Goal: Transaction & Acquisition: Purchase product/service

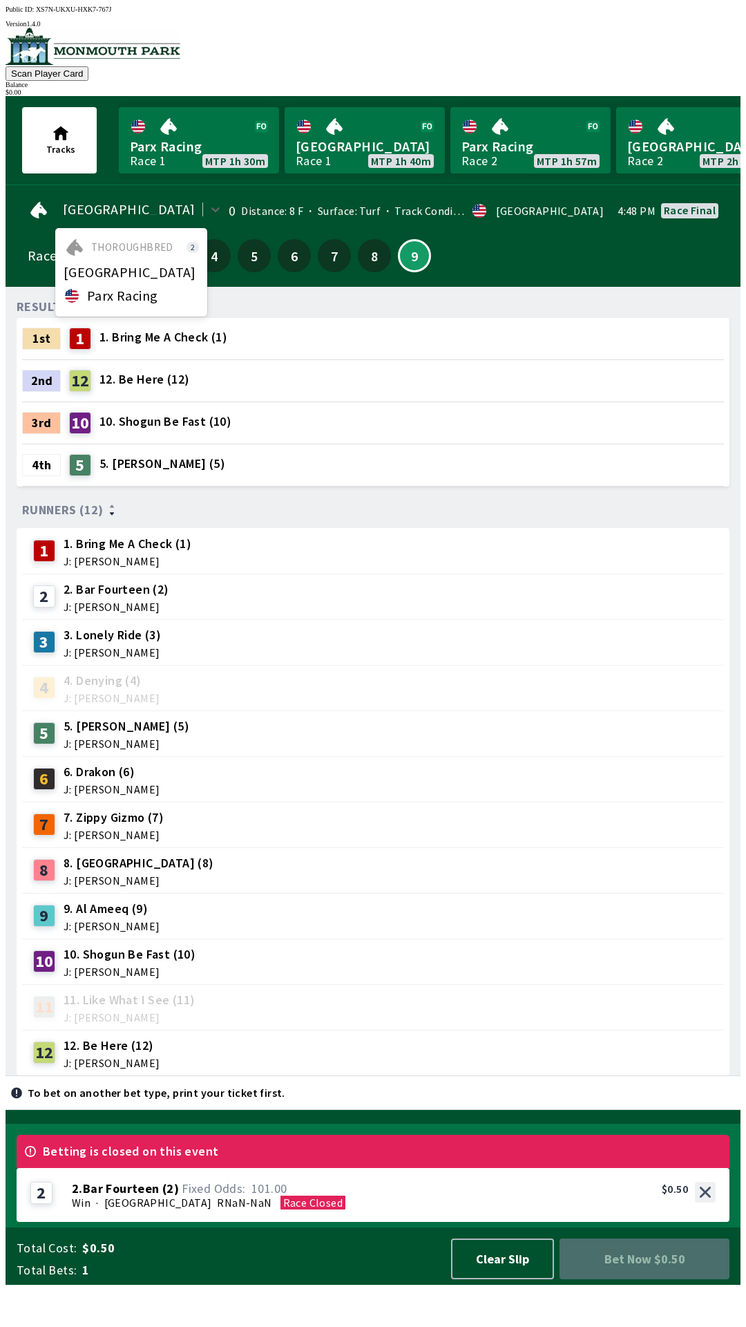
click at [128, 274] on div "[GEOGRAPHIC_DATA]" at bounding box center [131, 272] width 152 height 22
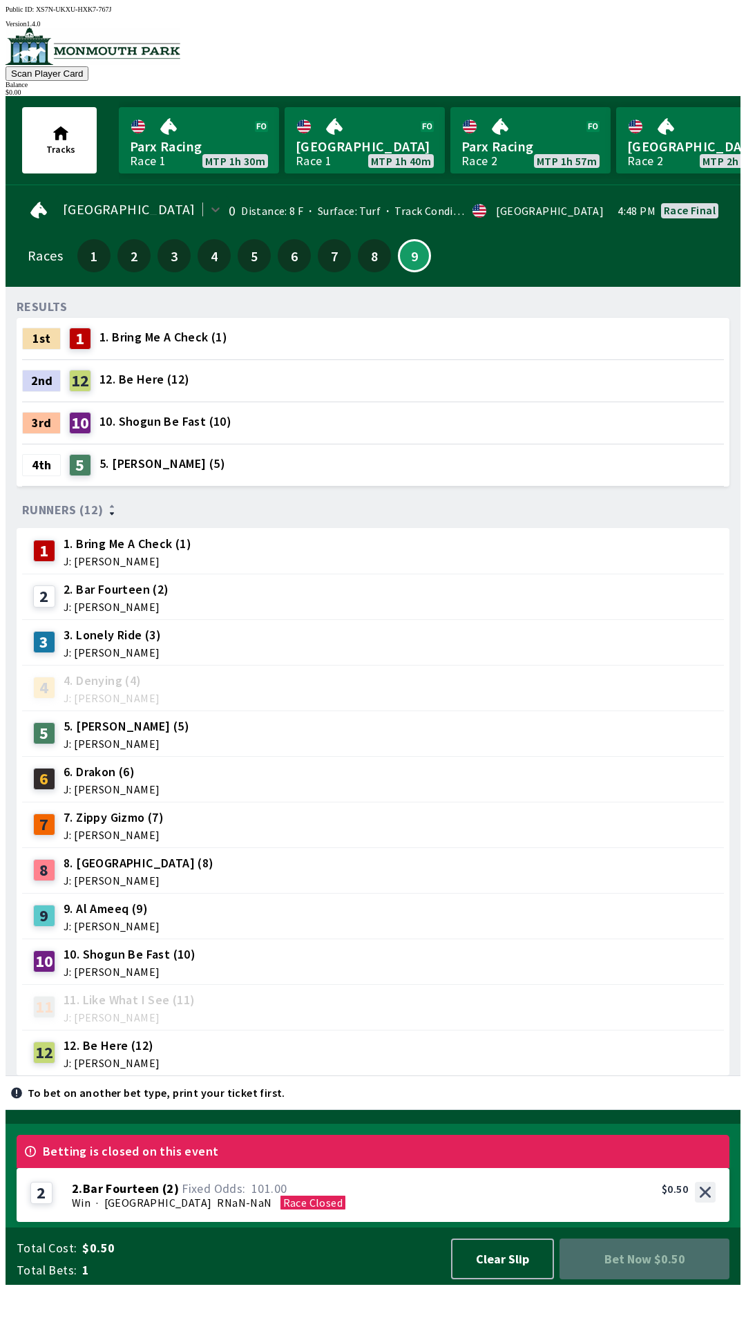
click at [317, 470] on div "4th 5 5. [PERSON_NAME] (5)" at bounding box center [373, 464] width 702 height 41
click at [401, 147] on link "[GEOGRAPHIC_DATA] Race 1 MTP 1h 40m" at bounding box center [365, 140] width 160 height 66
click at [521, 1279] on button "Clear Slip" at bounding box center [502, 1258] width 103 height 41
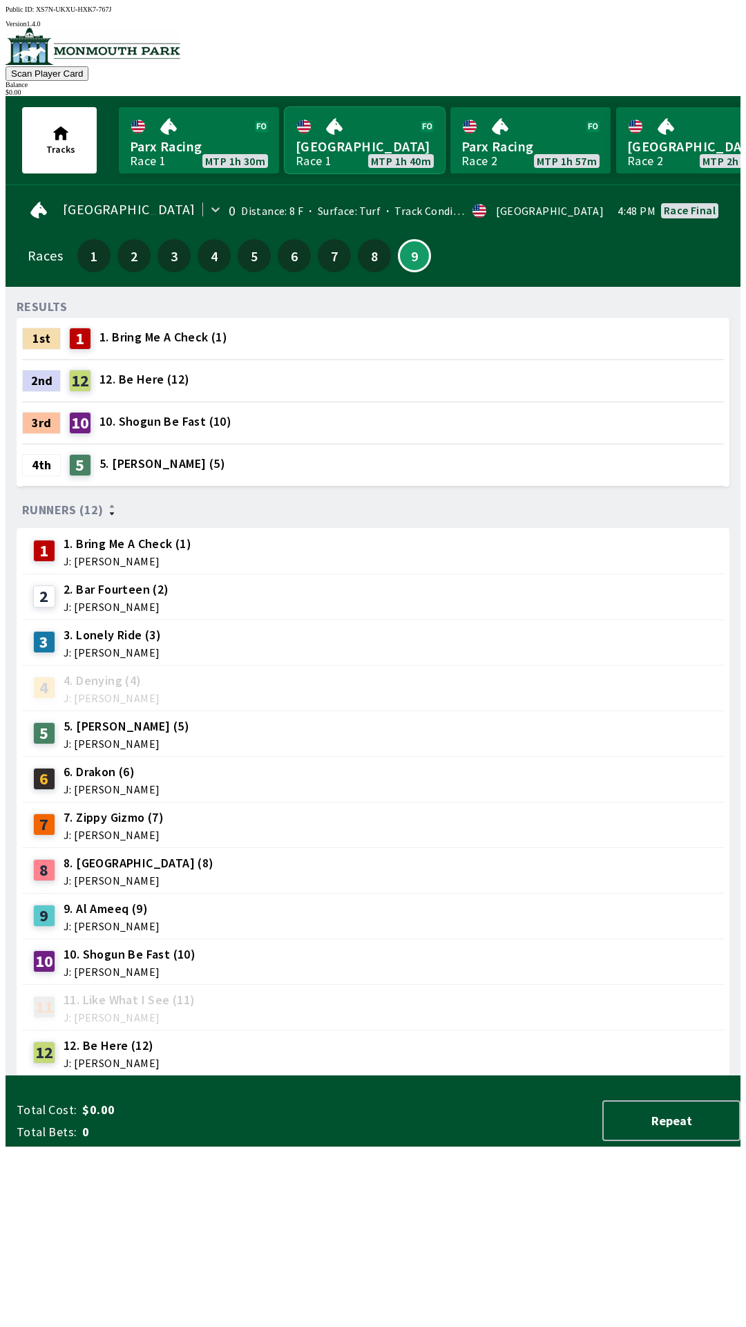
click at [339, 153] on link "[GEOGRAPHIC_DATA] Race 1 MTP 1h 40m" at bounding box center [365, 140] width 160 height 66
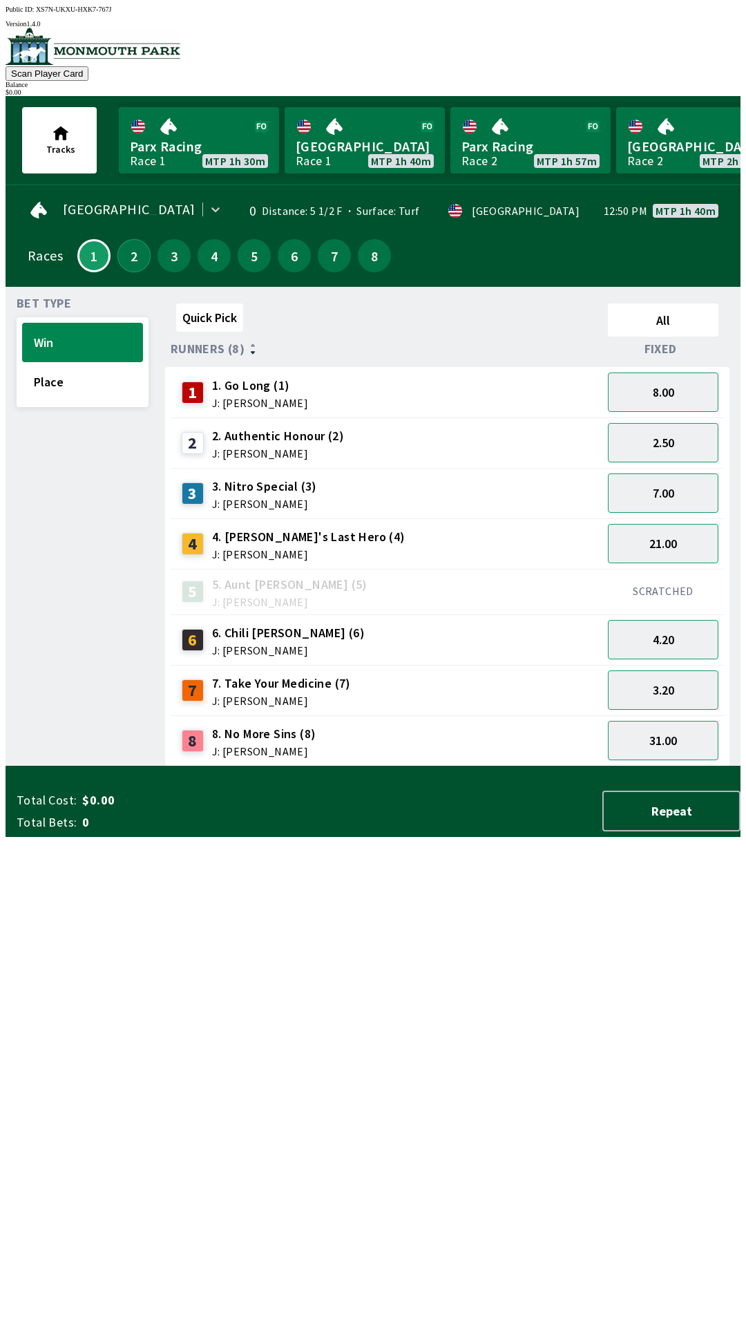
click at [128, 247] on button "2" at bounding box center [133, 255] width 33 height 33
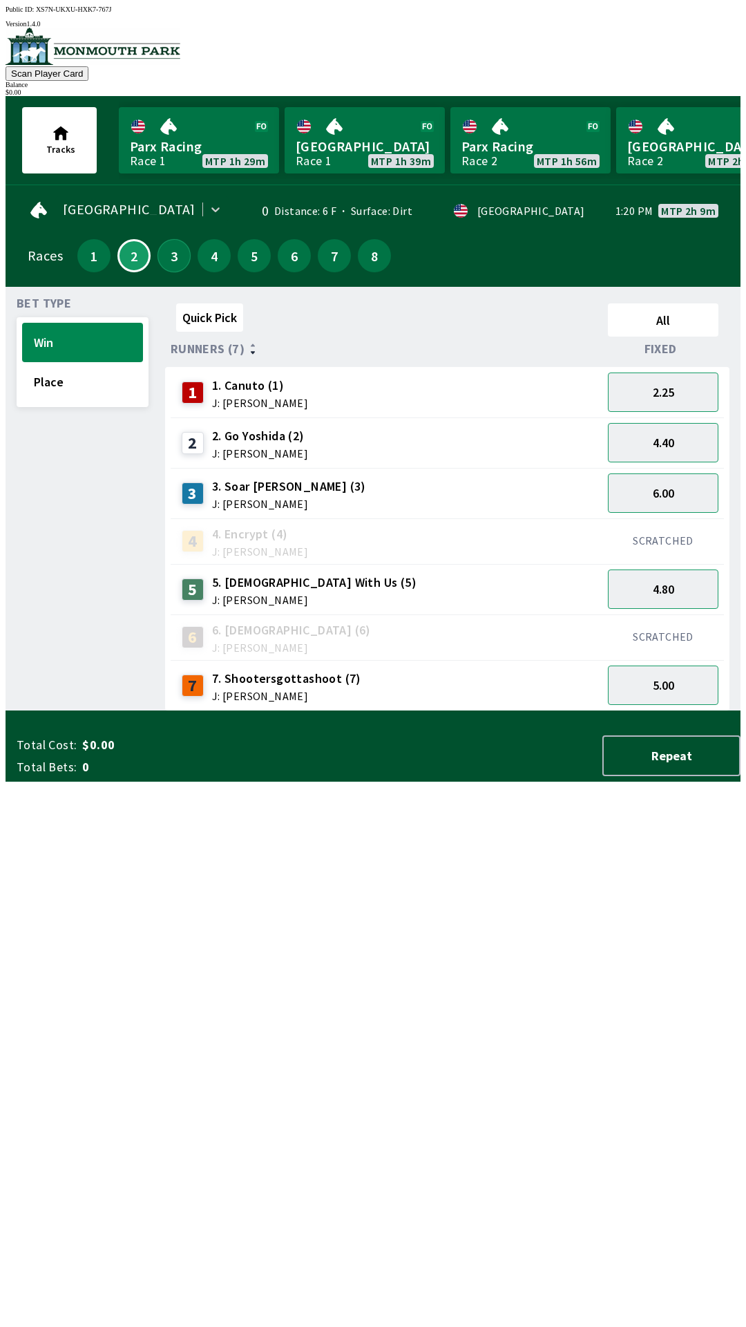
click at [163, 263] on button "3" at bounding box center [174, 255] width 33 height 33
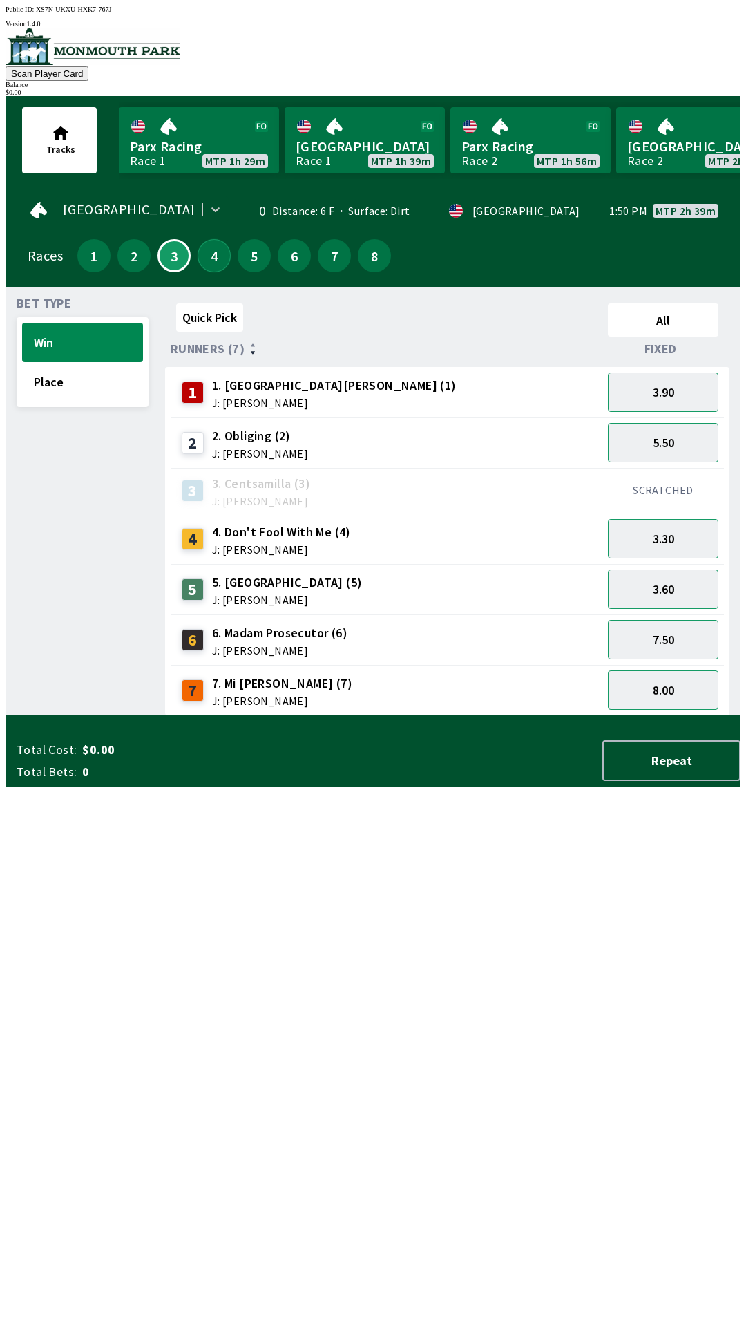
click at [203, 256] on button "4" at bounding box center [214, 255] width 33 height 33
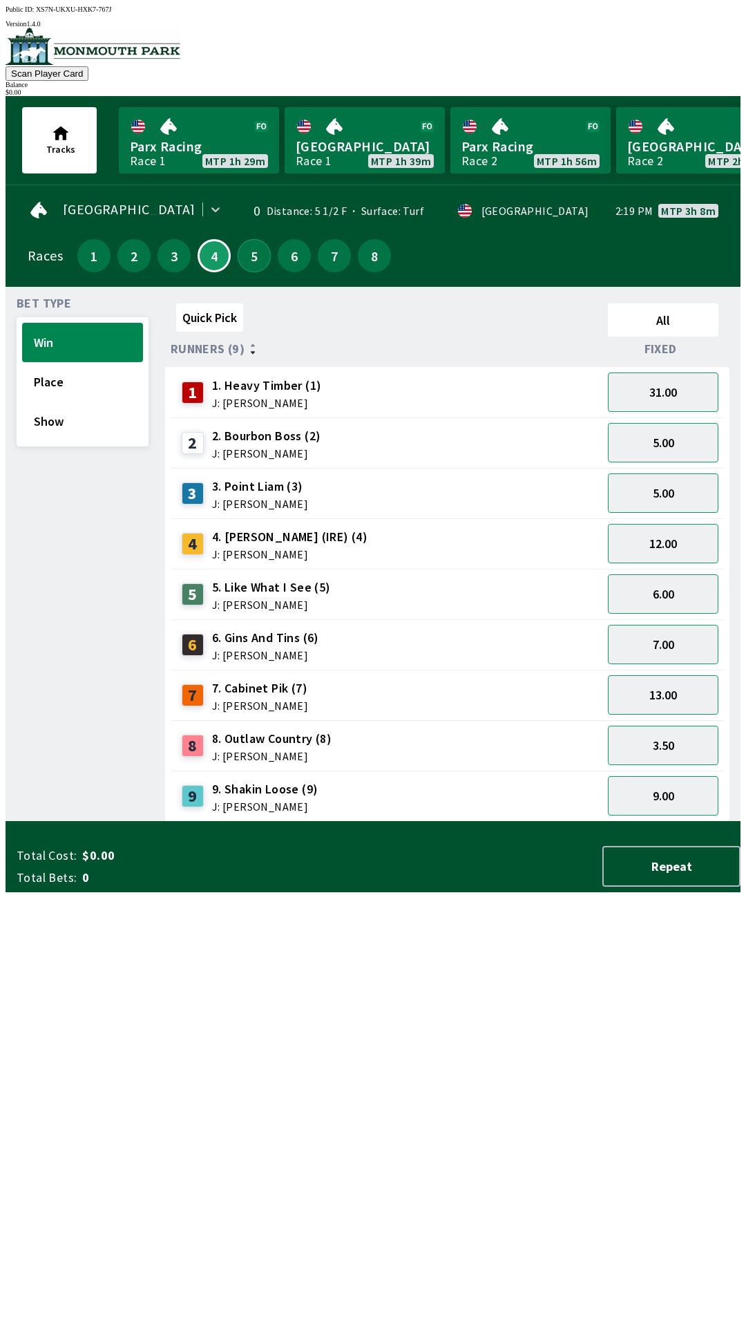
click at [249, 254] on button "5" at bounding box center [254, 255] width 33 height 33
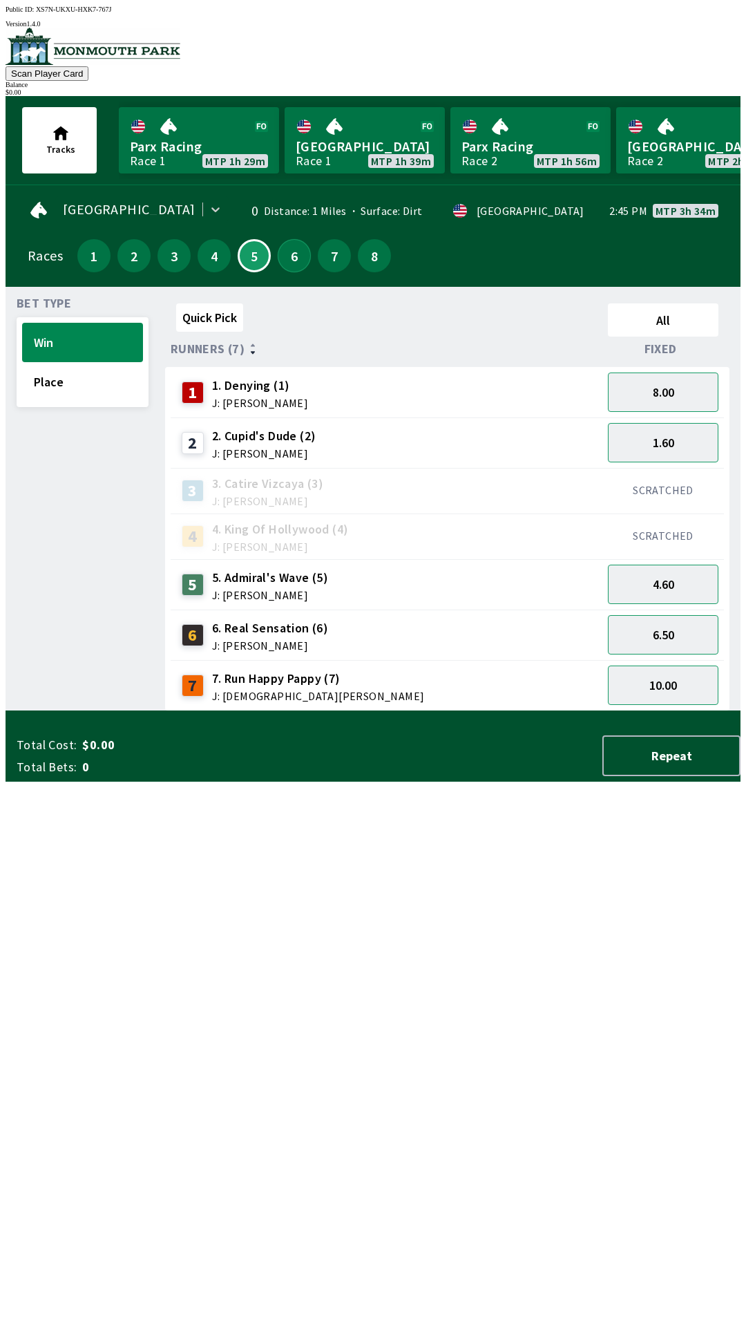
click at [296, 254] on button "6" at bounding box center [294, 255] width 33 height 33
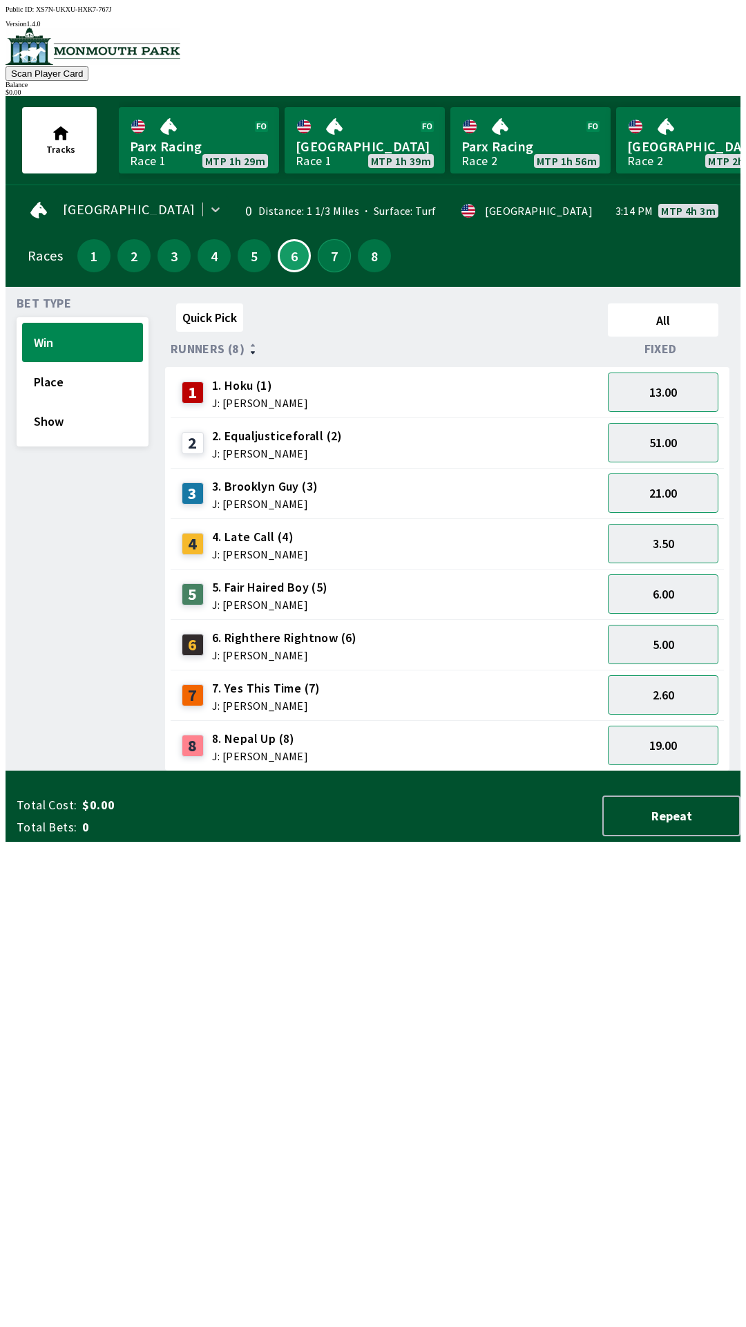
click at [328, 249] on button "7" at bounding box center [334, 255] width 33 height 33
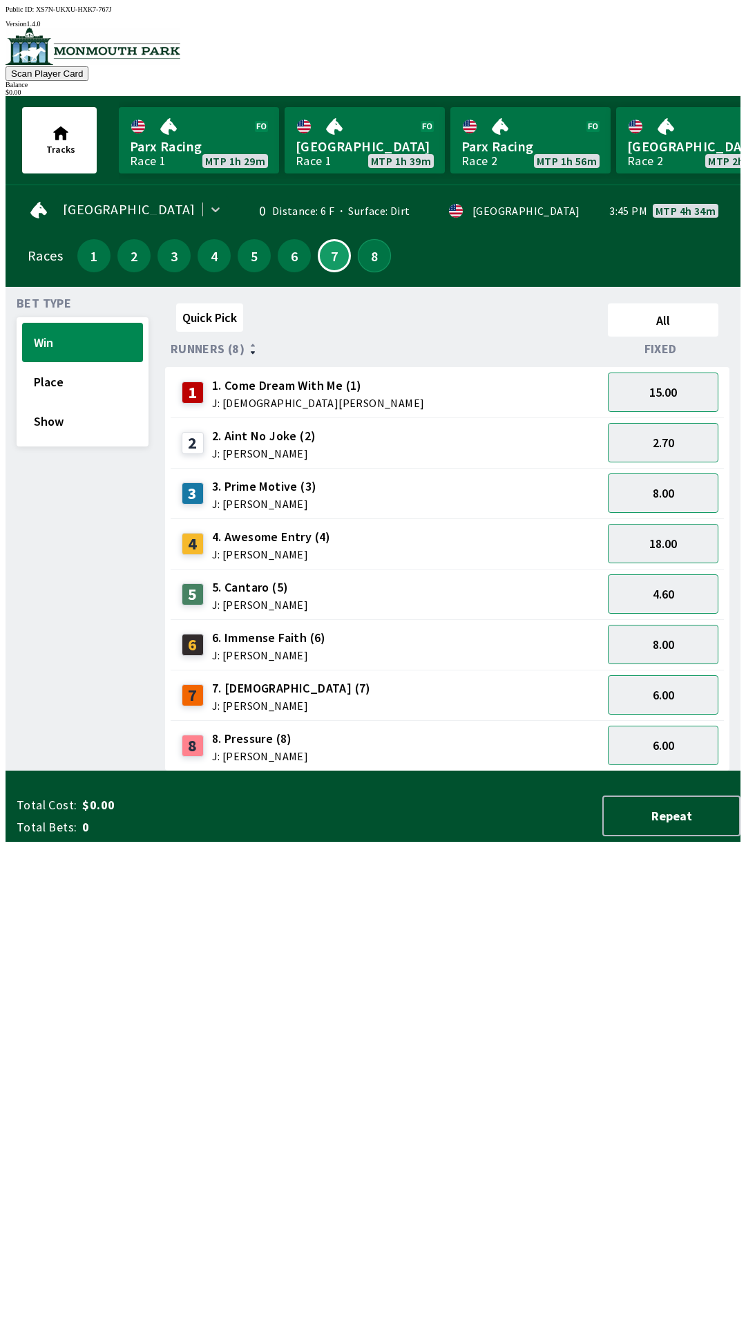
click at [368, 240] on button "8" at bounding box center [374, 255] width 33 height 33
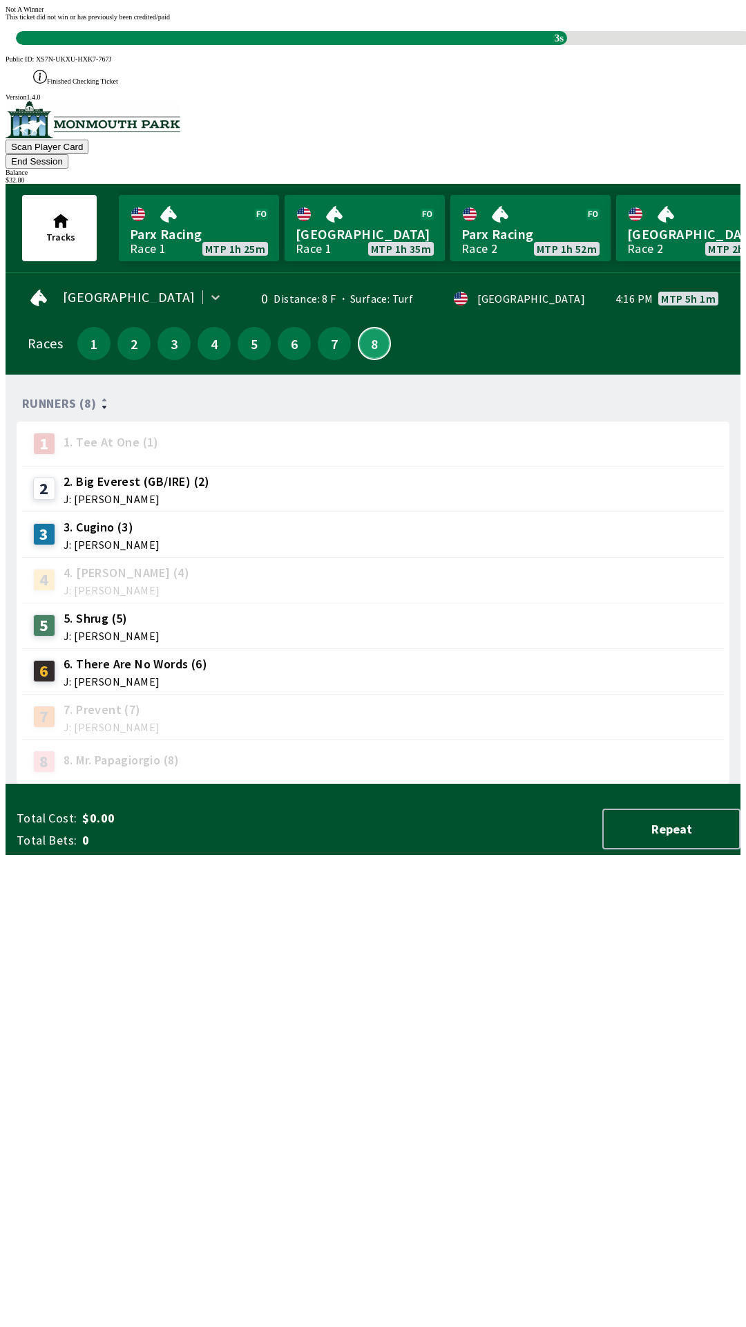
click at [358, 327] on button "8" at bounding box center [374, 343] width 33 height 33
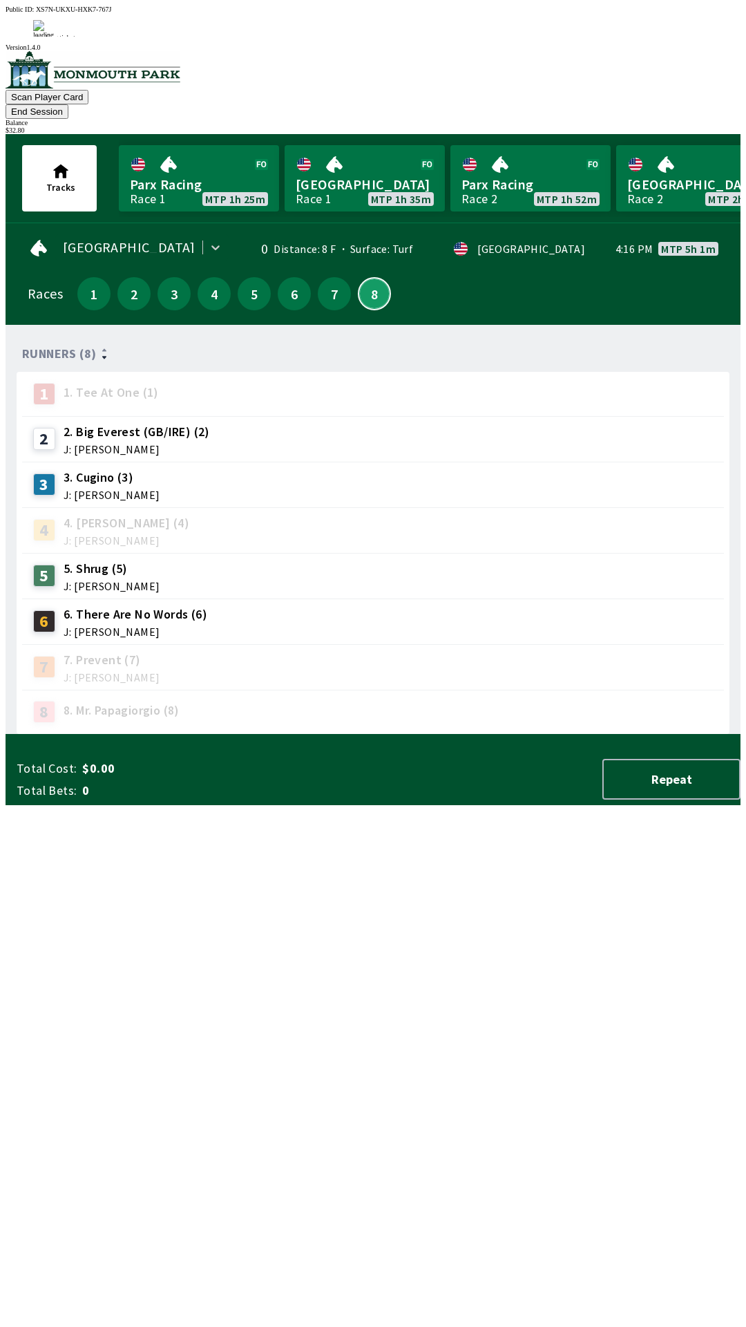
click at [358, 277] on button "8" at bounding box center [374, 293] width 33 height 33
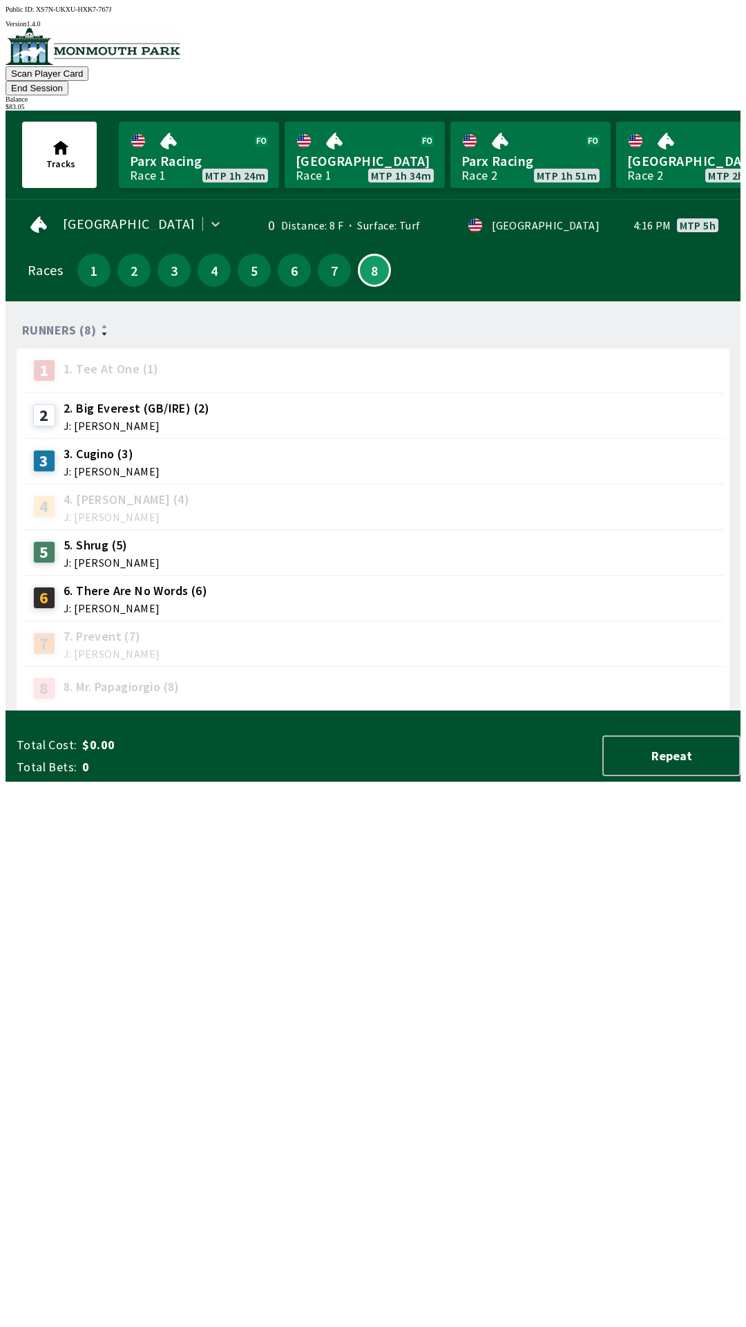
click at [68, 81] on button "End Session" at bounding box center [37, 88] width 63 height 15
click at [721, 49] on div "Scan Player Card End Session Balance $ 83.05" at bounding box center [373, 69] width 735 height 83
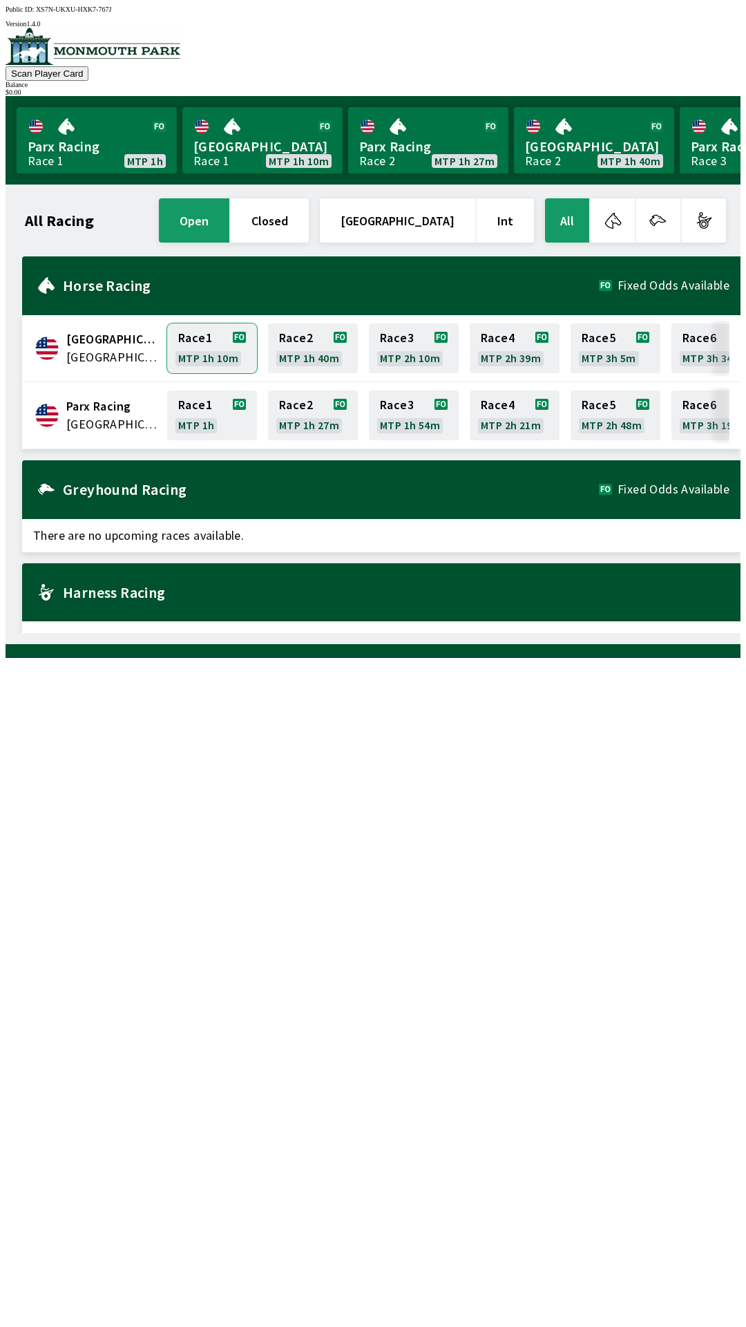
click at [211, 338] on link "Race 1 MTP 1h 10m" at bounding box center [212, 348] width 90 height 50
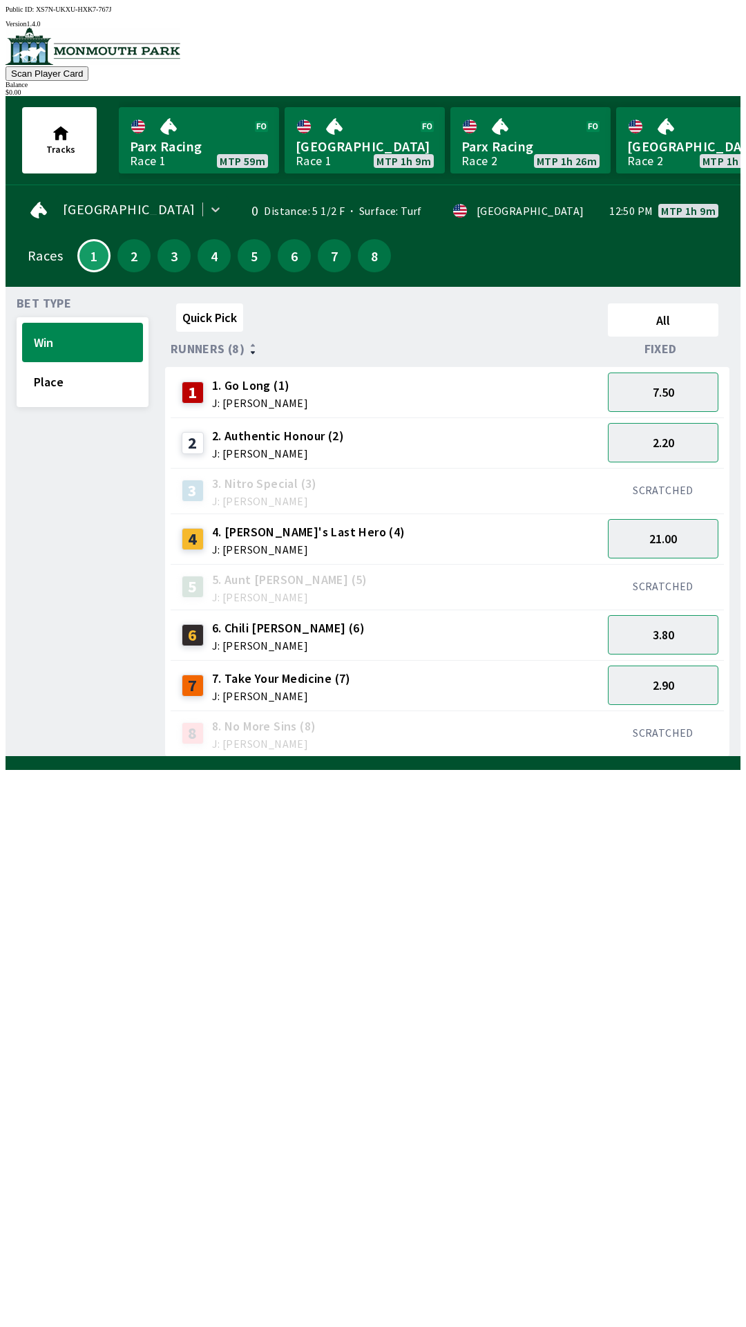
click at [677, 343] on span "Fixed" at bounding box center [661, 348] width 32 height 11
click at [661, 343] on span "Fixed" at bounding box center [658, 348] width 32 height 11
click at [82, 376] on button "Place" at bounding box center [82, 381] width 121 height 39
click at [70, 350] on button "Win" at bounding box center [82, 342] width 121 height 39
click at [71, 374] on button "Place" at bounding box center [82, 381] width 121 height 39
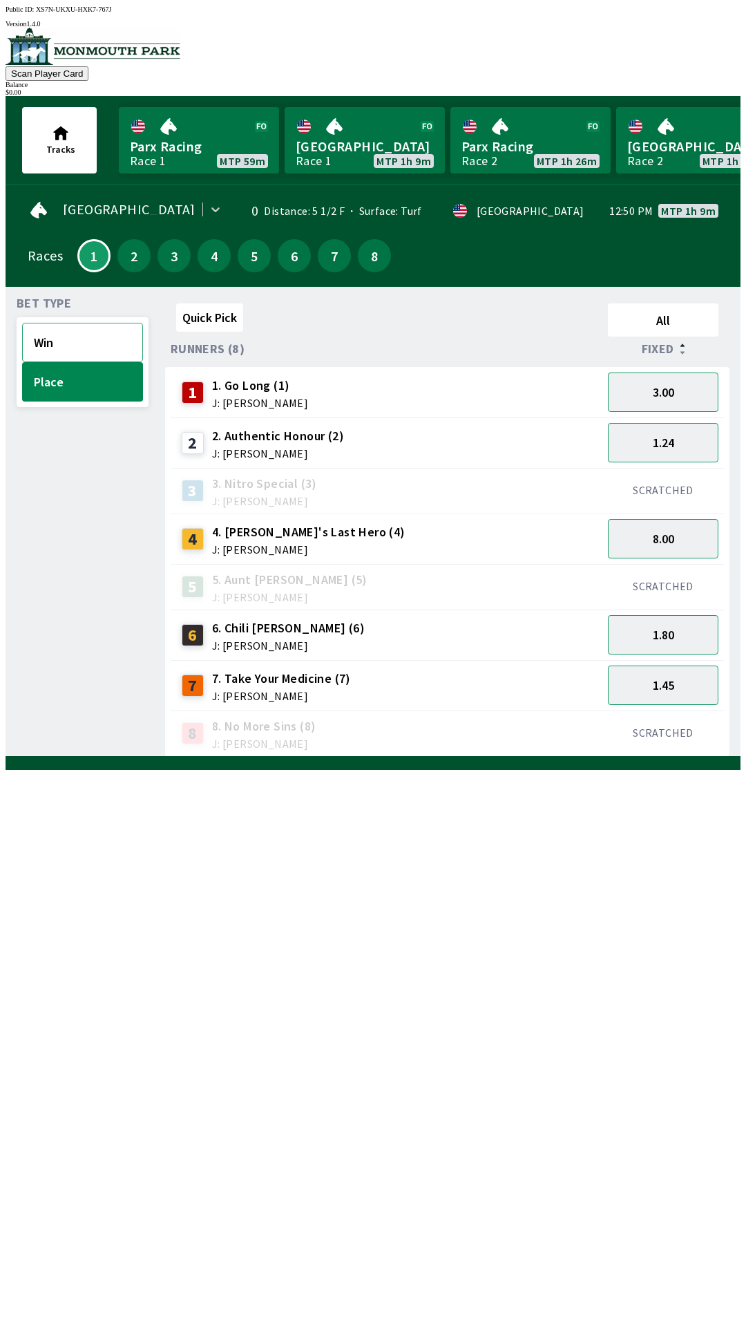
click at [79, 344] on button "Win" at bounding box center [82, 342] width 121 height 39
click at [446, 537] on div "4 4. [PERSON_NAME]'s Last Hero (4) J: [PERSON_NAME]" at bounding box center [386, 539] width 421 height 35
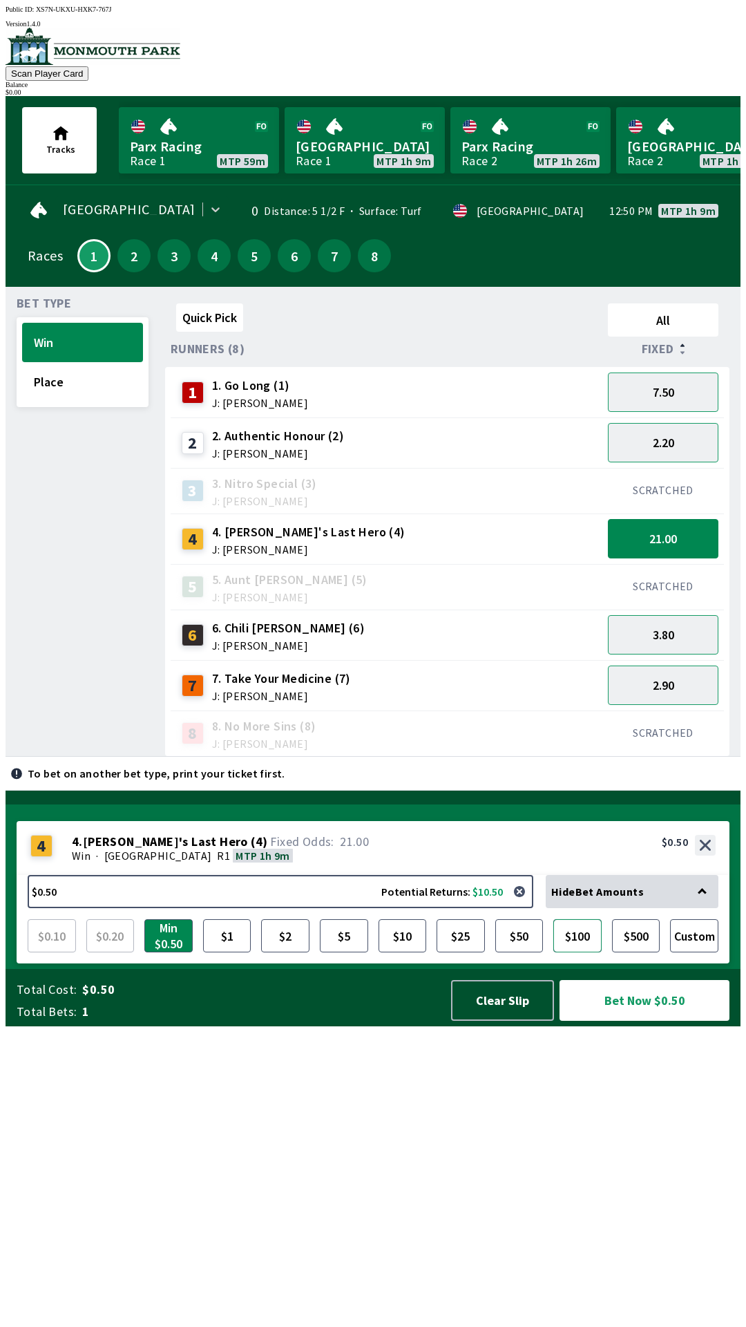
click at [569, 952] on button "$100" at bounding box center [578, 935] width 48 height 33
click at [523, 905] on button "button" at bounding box center [520, 892] width 28 height 28
click at [233, 952] on button "$1" at bounding box center [227, 935] width 48 height 33
click at [354, 952] on button "$5" at bounding box center [344, 935] width 48 height 33
click at [664, 1021] on button "Bet Now $5.00" at bounding box center [645, 1000] width 170 height 41
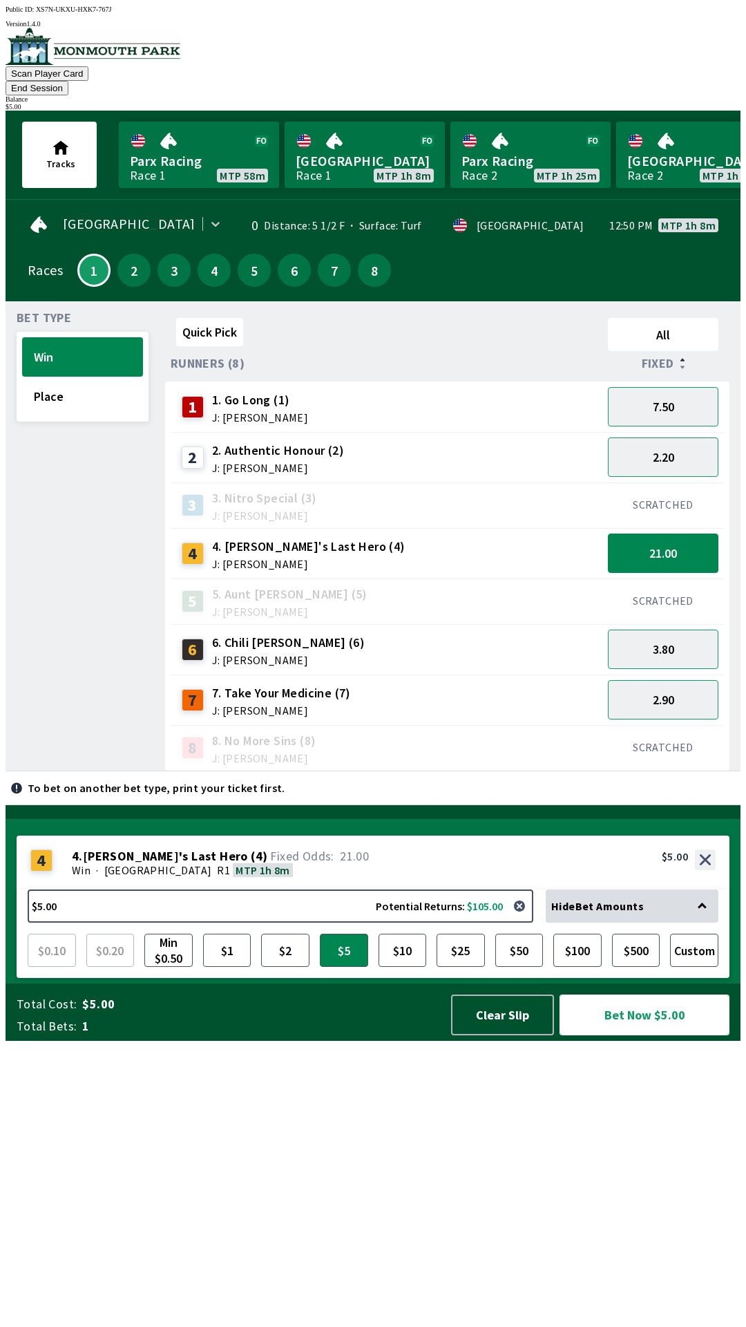
click at [634, 1035] on button "Bet Now $5.00" at bounding box center [645, 1014] width 170 height 41
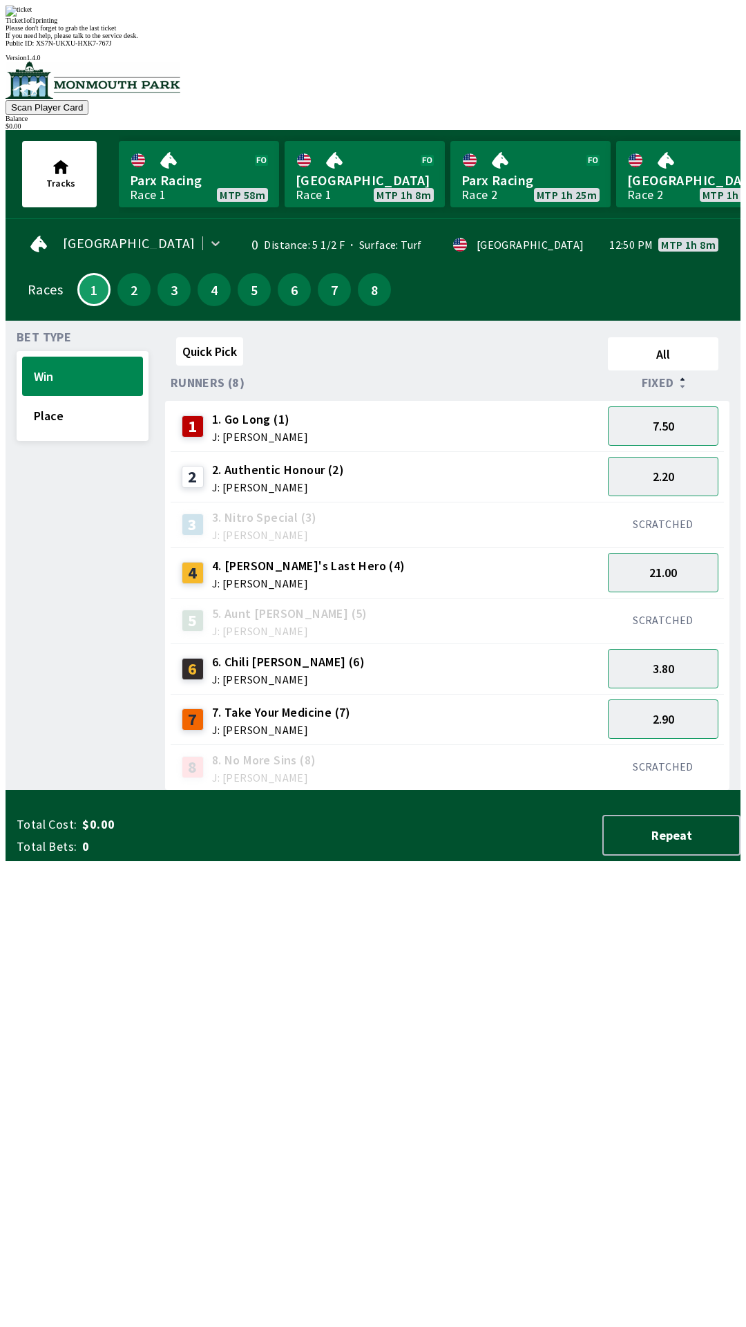
click at [580, 791] on div "Quick Pick All Runners (8) Fixed 1 1. Go Long (1) J: [PERSON_NAME] 7.50 2 2. Au…" at bounding box center [453, 561] width 576 height 459
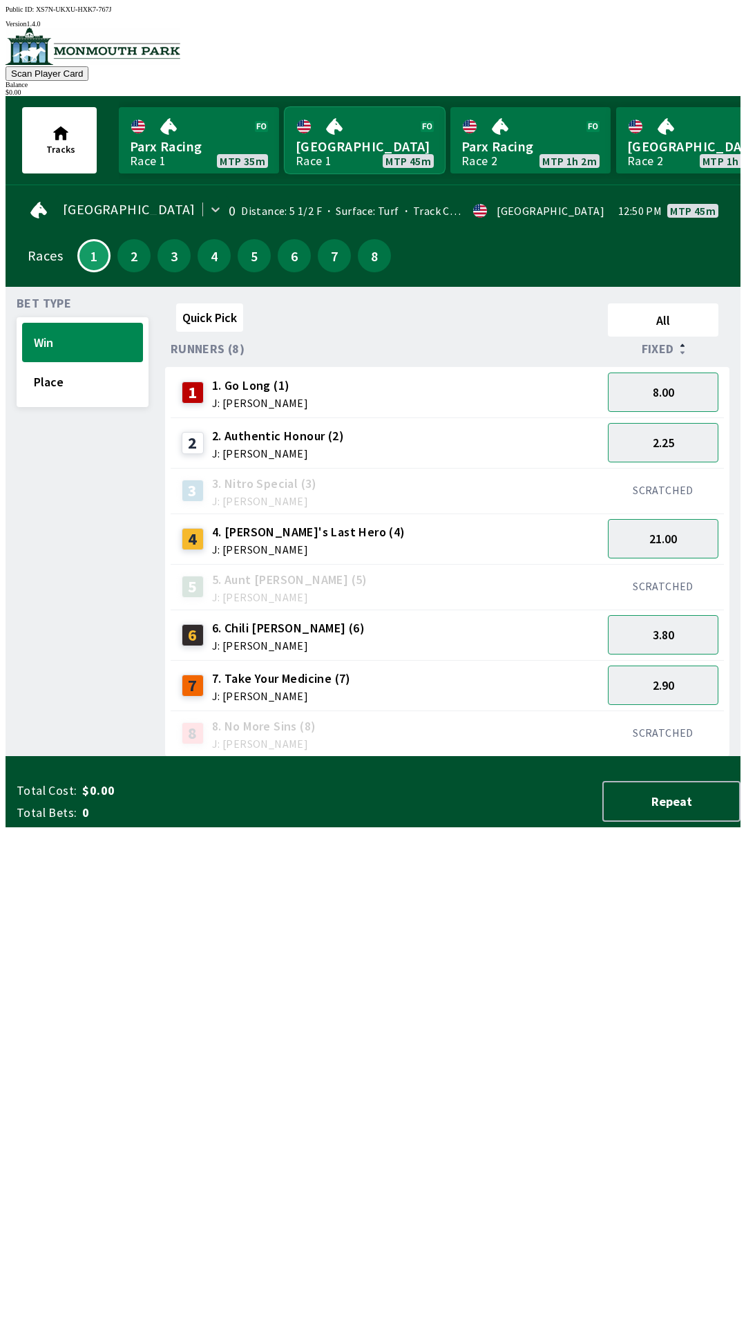
click at [361, 142] on link "Monmouth Park Race 1 MTP 45m" at bounding box center [365, 140] width 160 height 66
click at [374, 261] on button "8" at bounding box center [374, 255] width 33 height 33
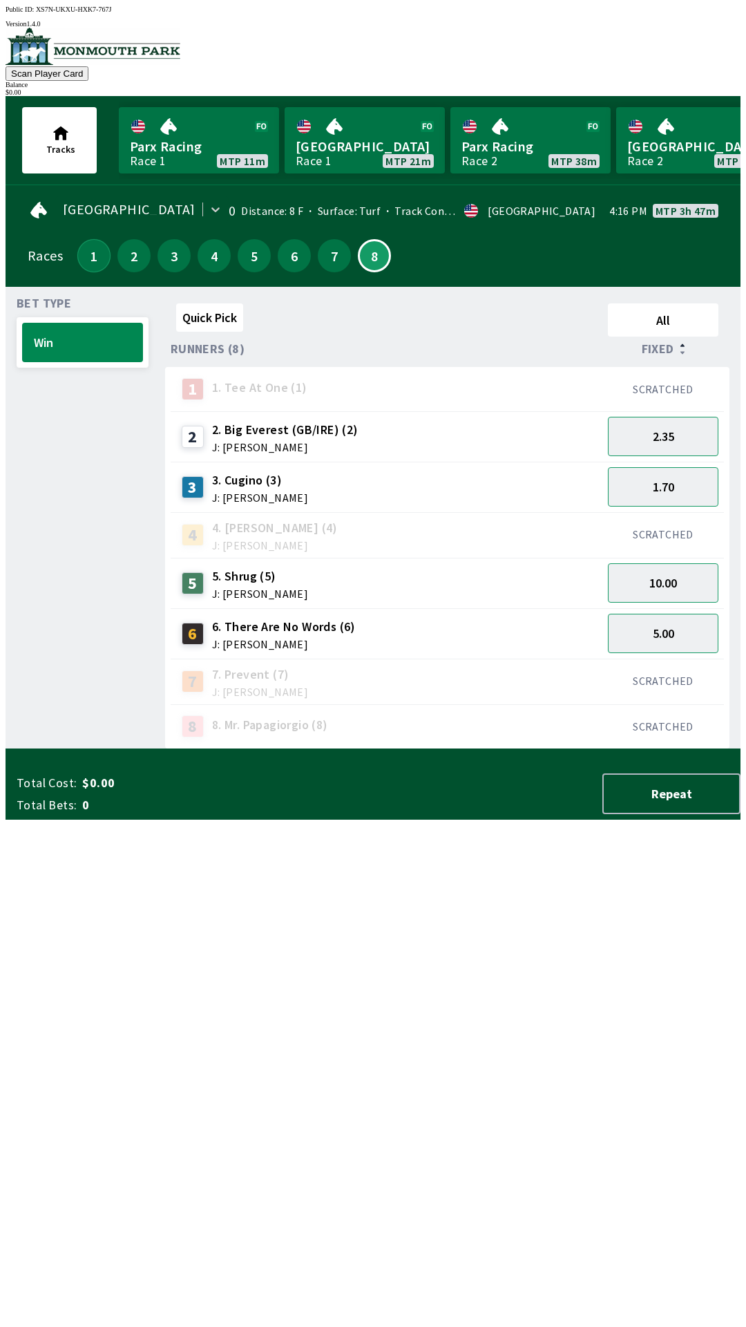
click at [77, 242] on button "1" at bounding box center [93, 255] width 33 height 33
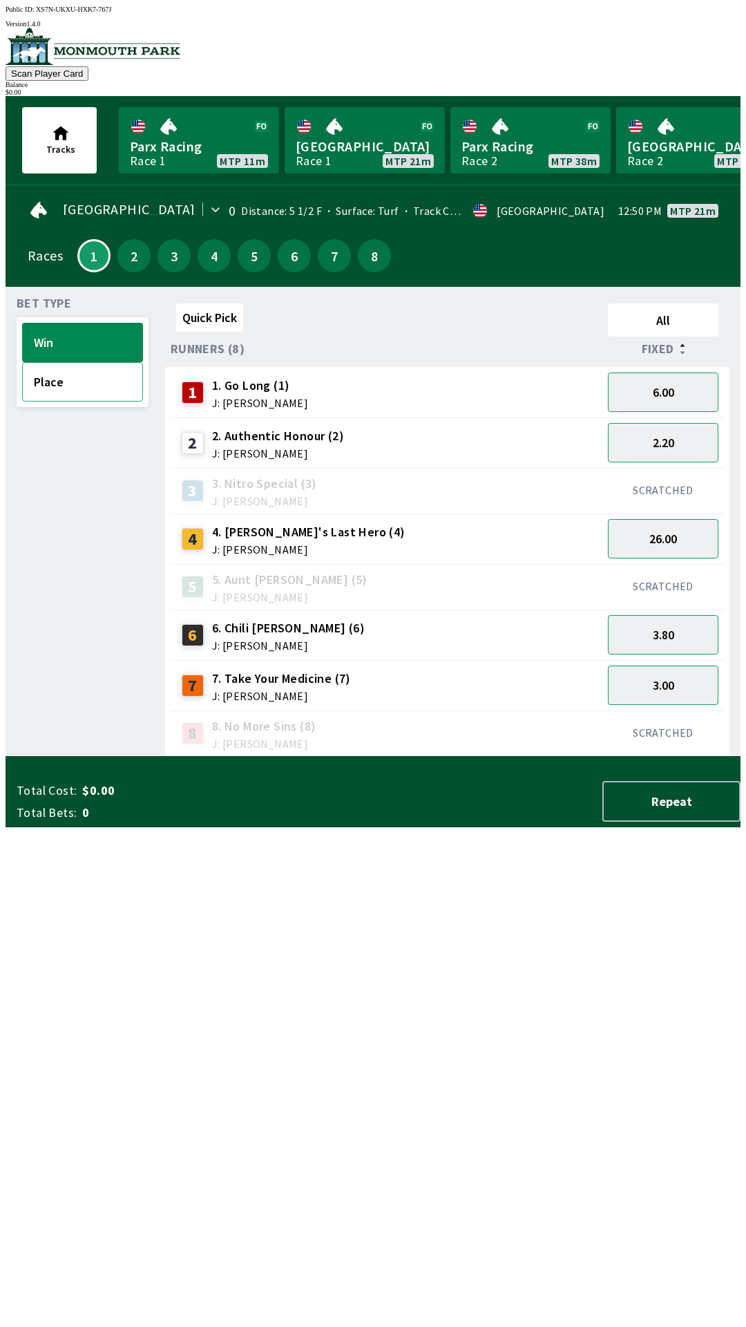
click at [77, 391] on button "Place" at bounding box center [82, 381] width 121 height 39
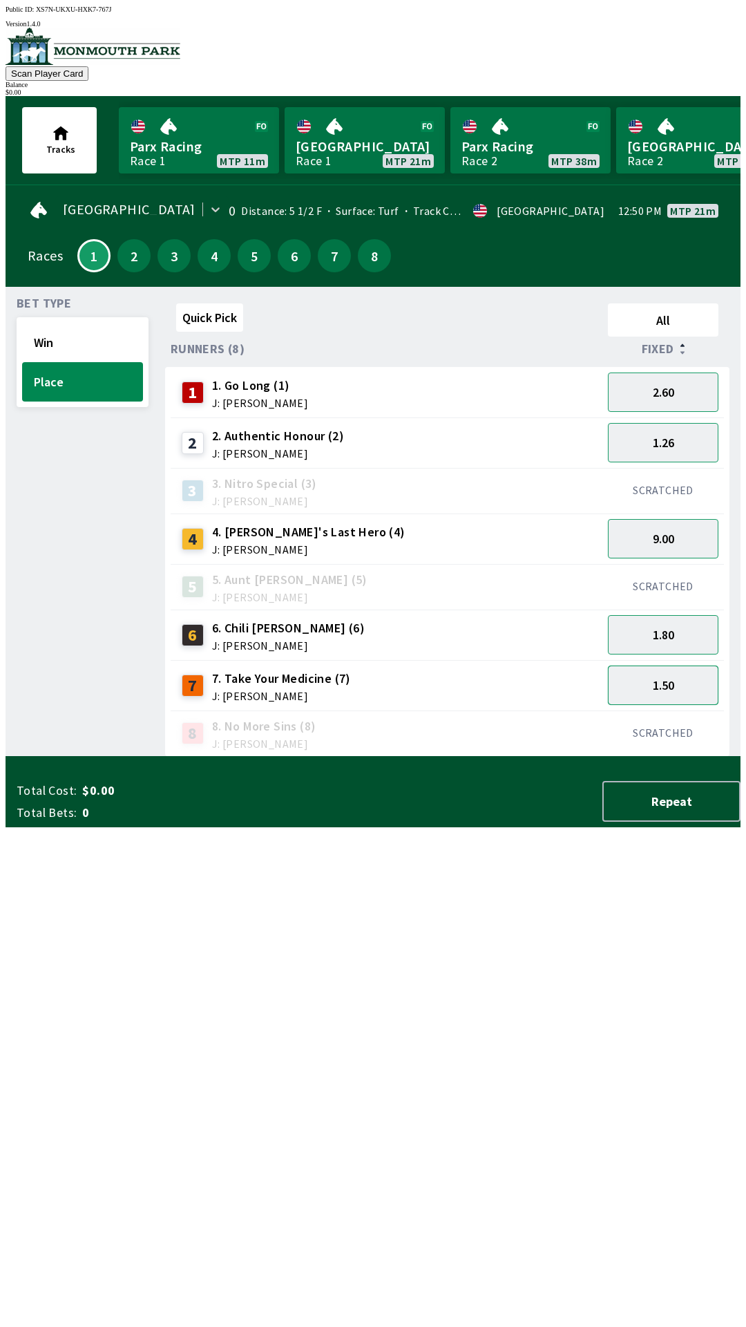
click at [668, 679] on button "1.50" at bounding box center [663, 684] width 111 height 39
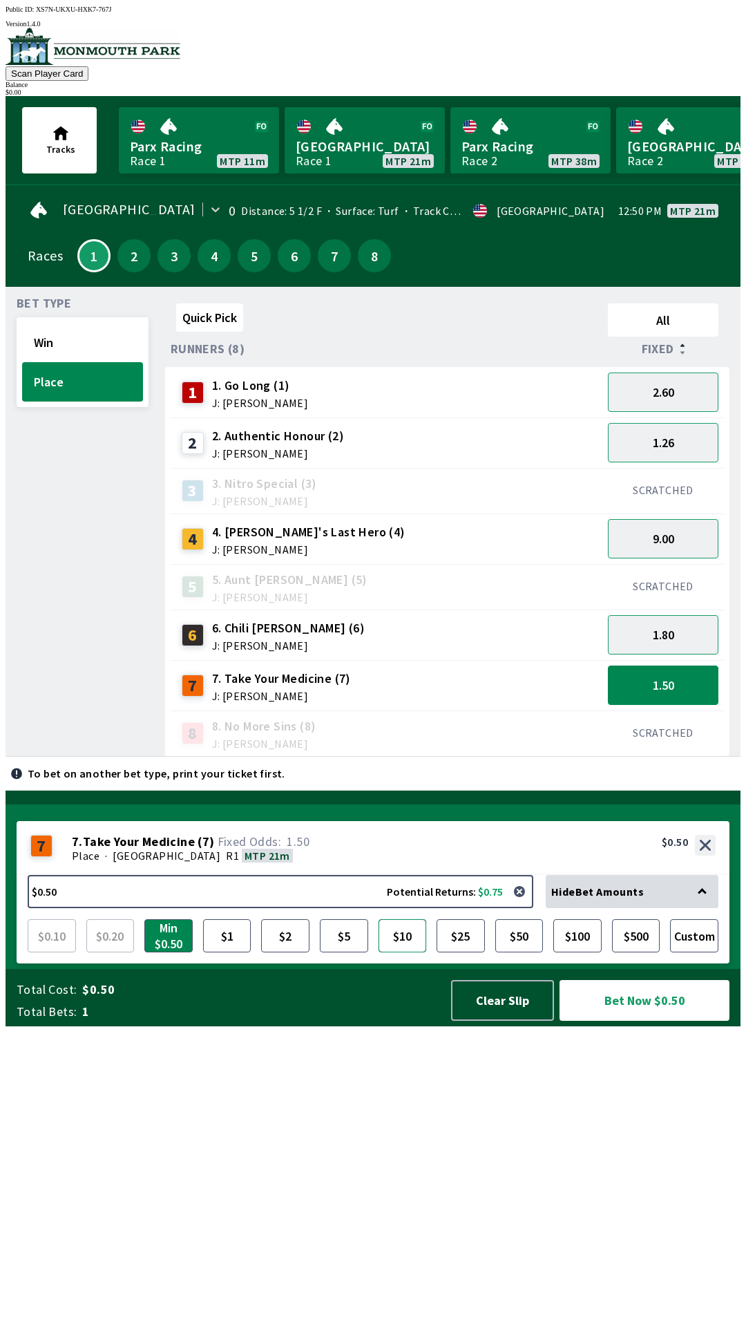
click at [401, 952] on button "$10" at bounding box center [403, 935] width 48 height 33
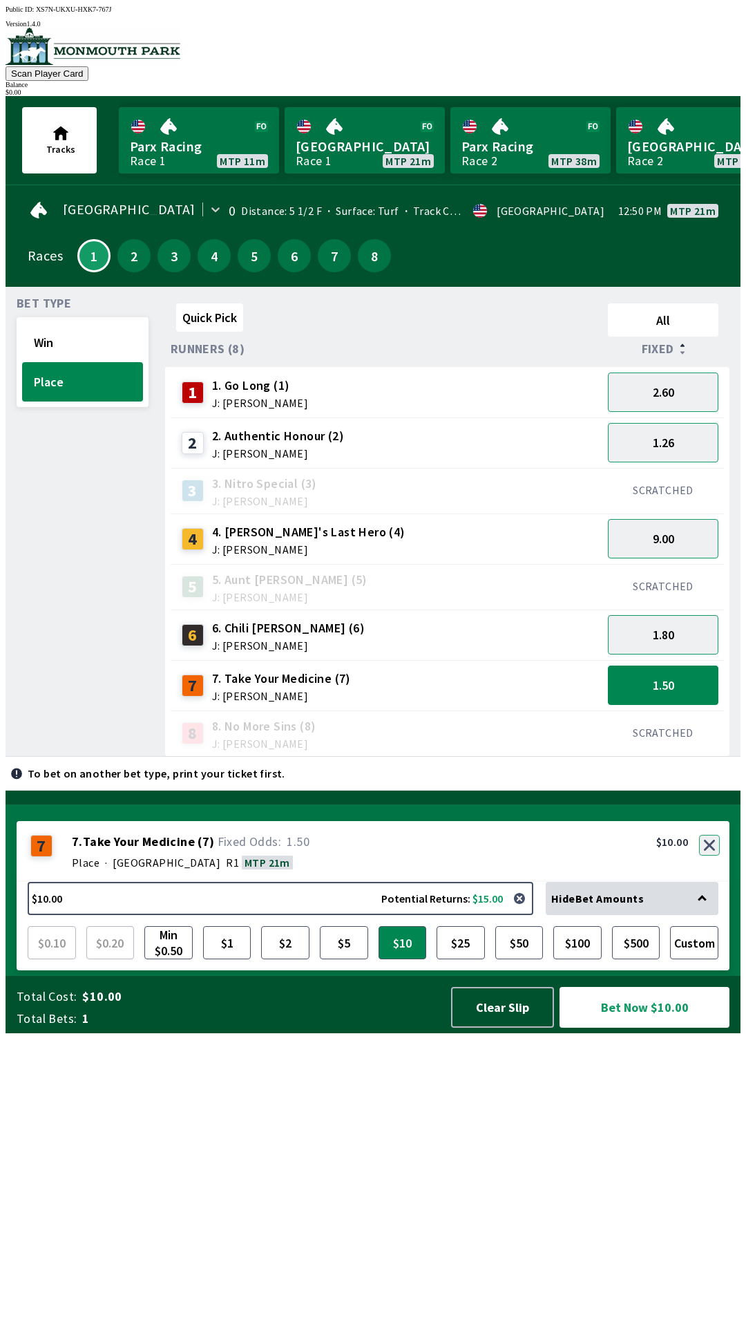
click at [712, 855] on button "button" at bounding box center [709, 845] width 21 height 21
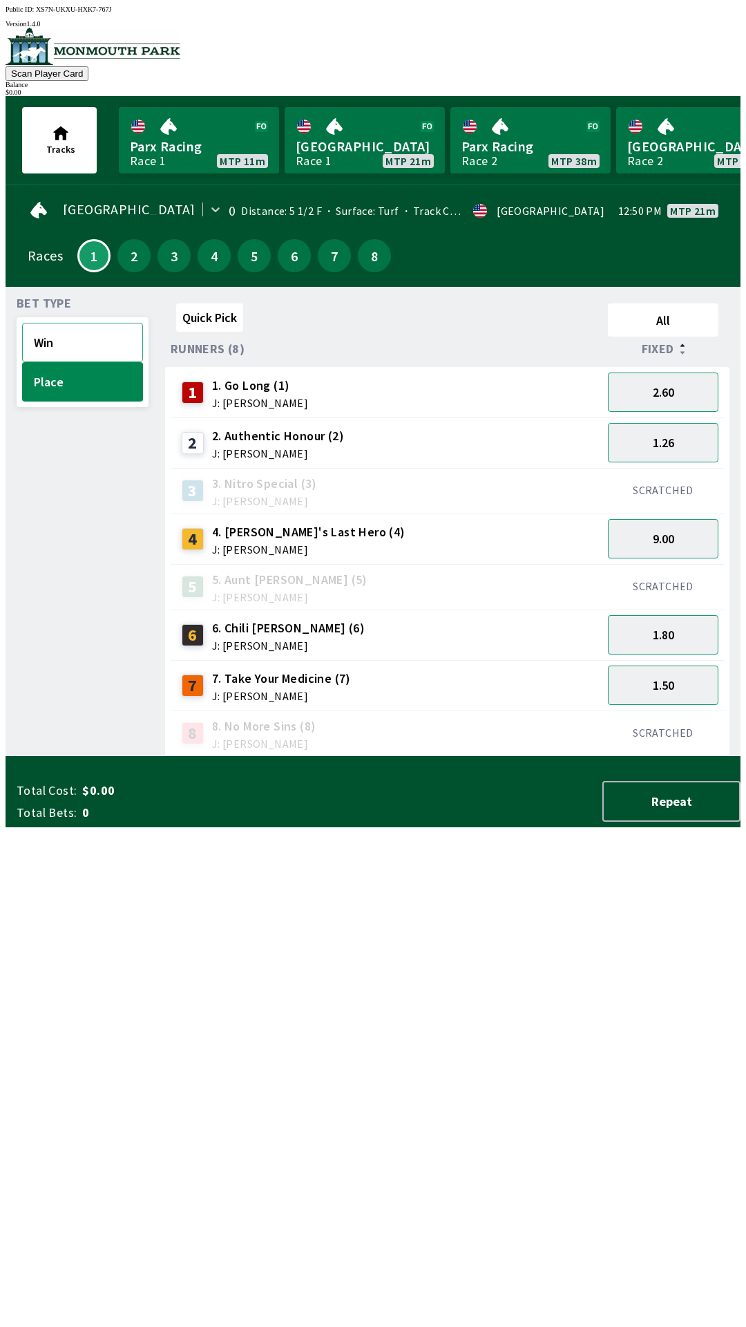
click at [79, 331] on button "Win" at bounding box center [82, 342] width 121 height 39
click at [655, 690] on button "3.00" at bounding box center [663, 684] width 111 height 39
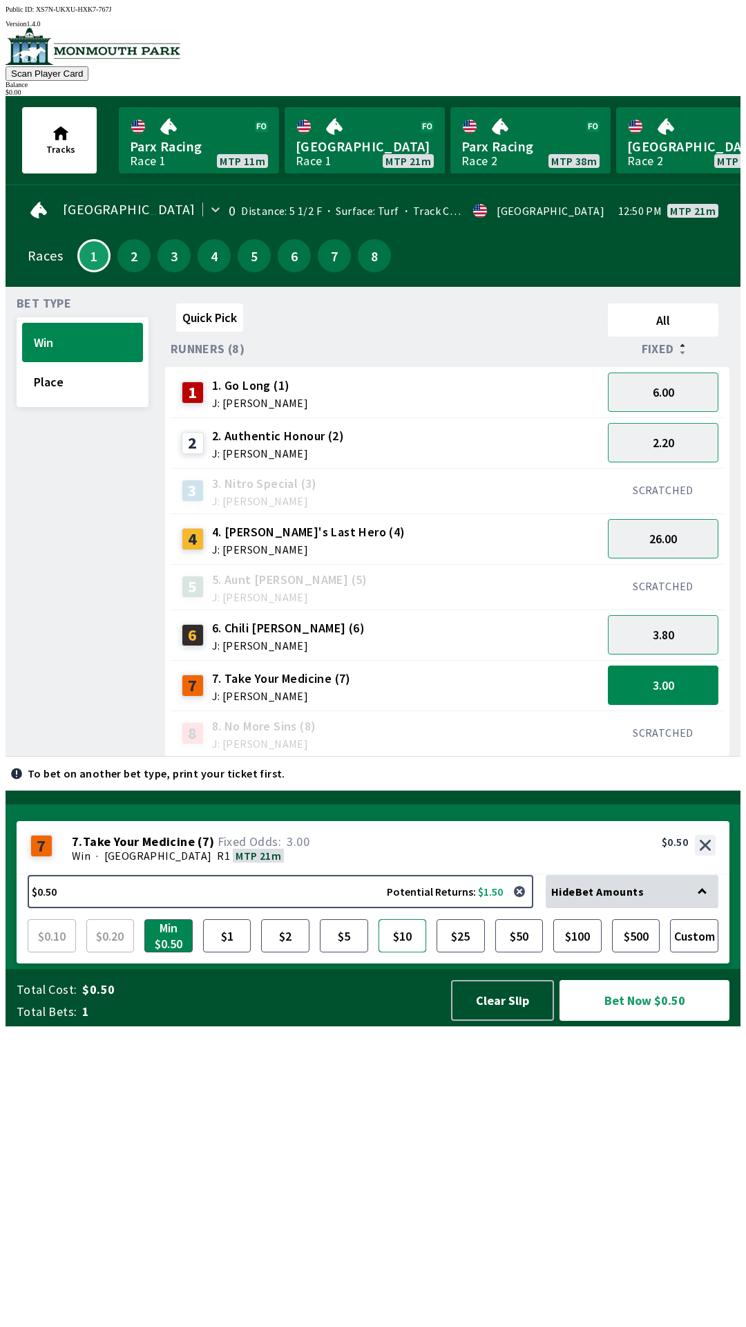
click at [404, 952] on button "$10" at bounding box center [403, 935] width 48 height 33
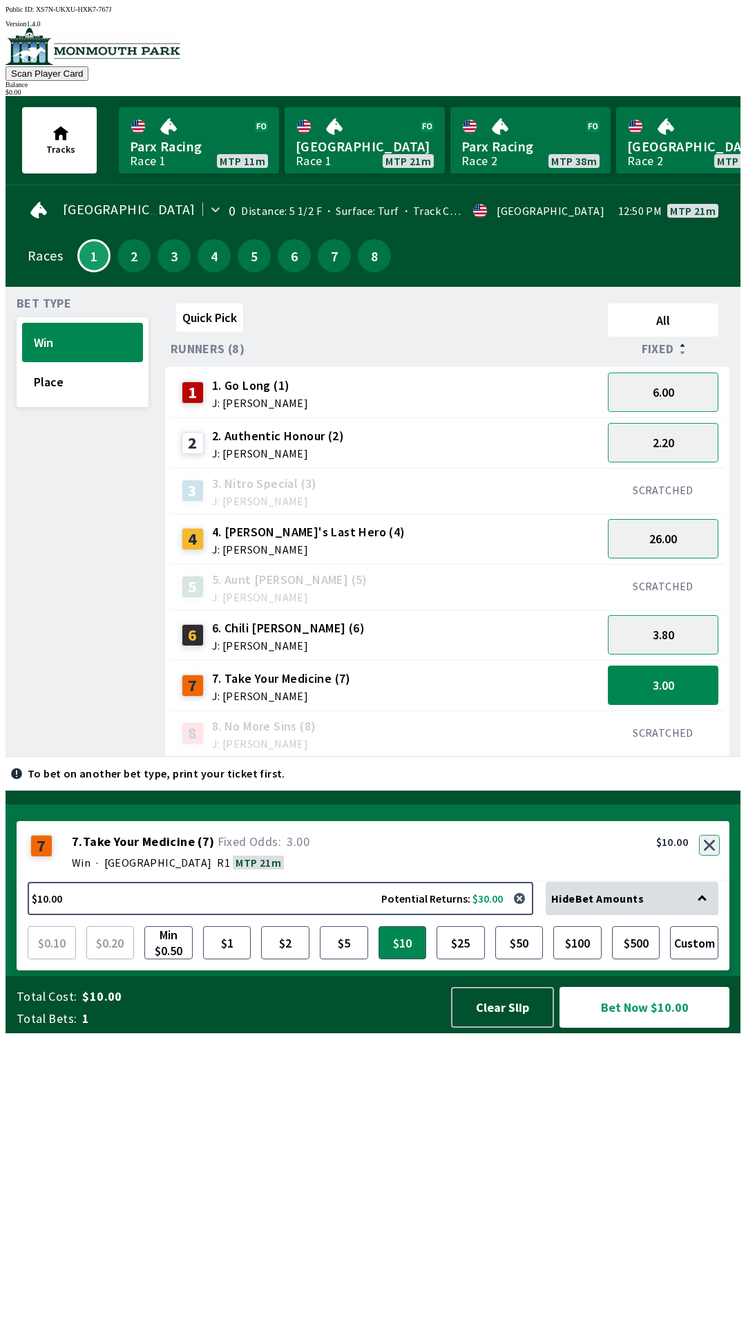
click at [708, 855] on button "button" at bounding box center [709, 845] width 21 height 21
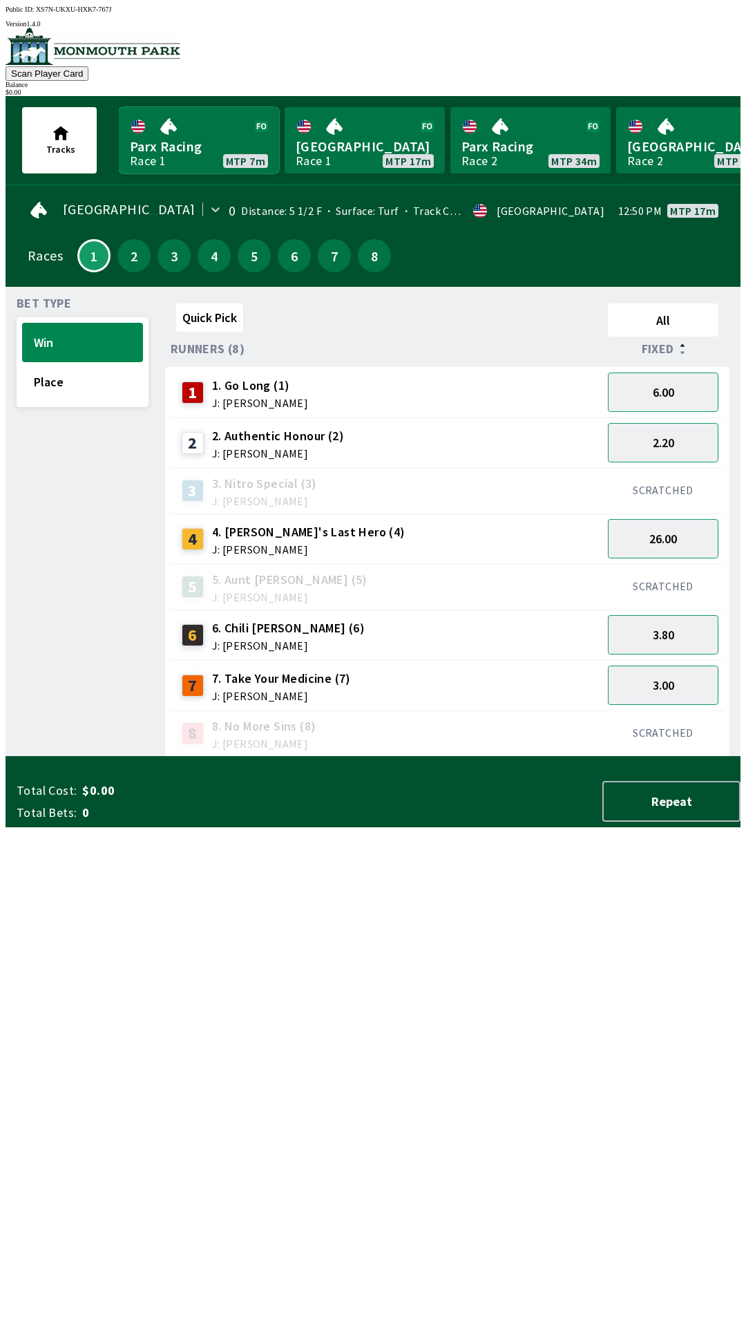
click at [194, 144] on link "Parx Racing Race 1 MTP 7m" at bounding box center [199, 140] width 160 height 66
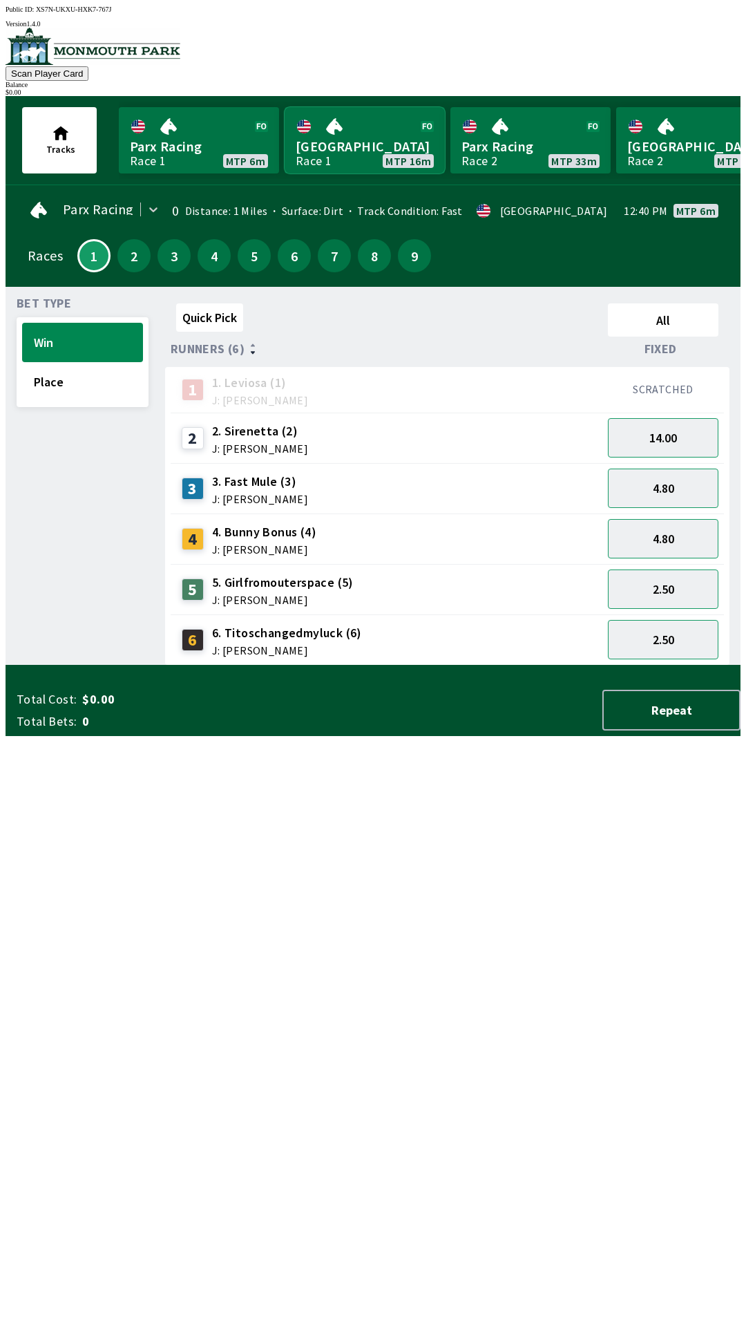
click at [358, 122] on link "[GEOGRAPHIC_DATA] Race 1 MTP 16m" at bounding box center [365, 140] width 160 height 66
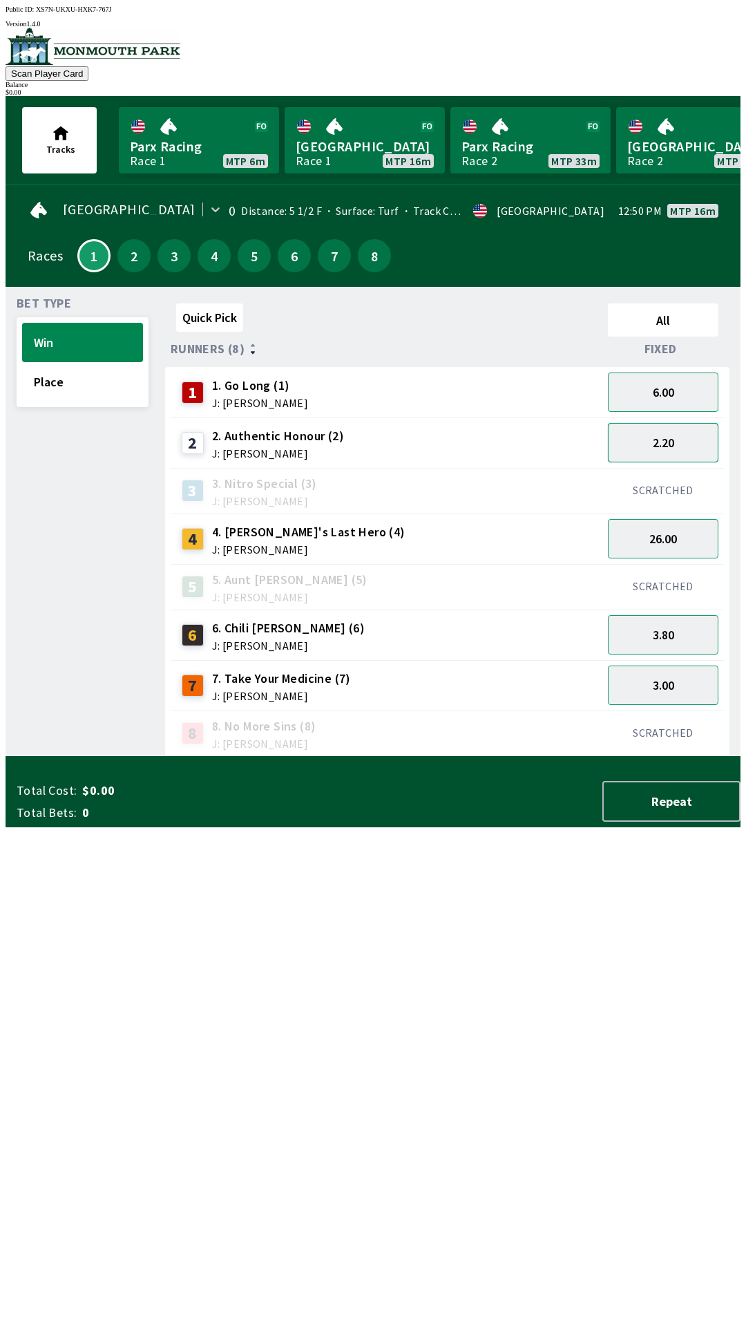
click at [668, 428] on button "2.20" at bounding box center [663, 442] width 111 height 39
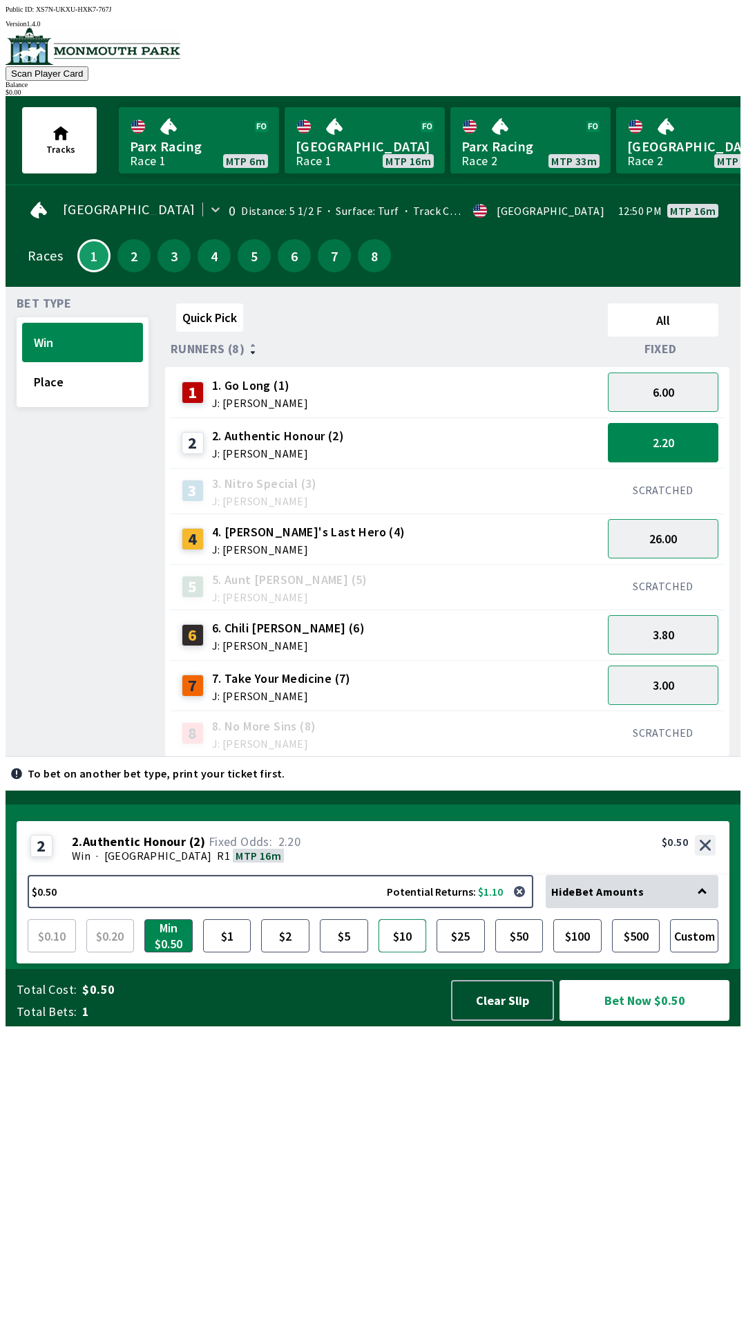
click at [399, 952] on button "$10" at bounding box center [403, 935] width 48 height 33
click at [625, 1021] on button "Bet Now $10.00" at bounding box center [645, 1000] width 170 height 41
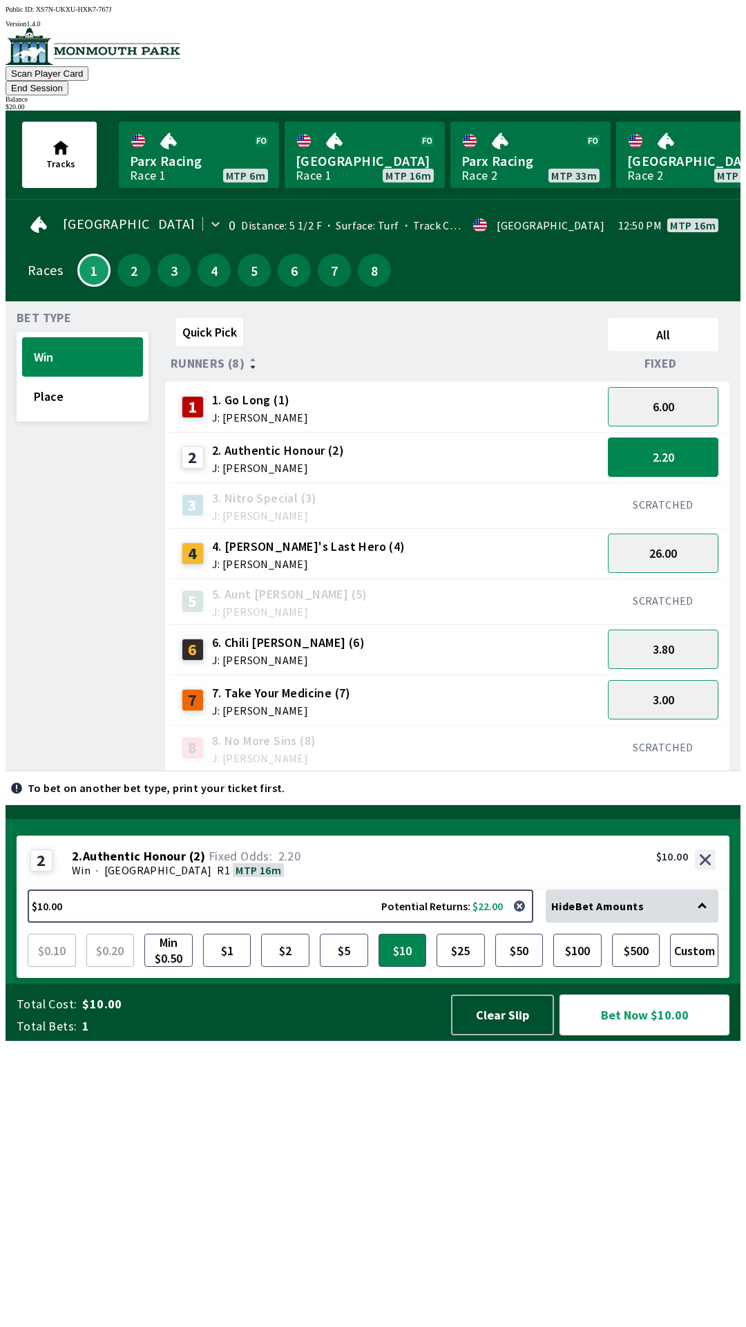
click at [654, 1035] on button "Bet Now $10.00" at bounding box center [645, 1014] width 170 height 41
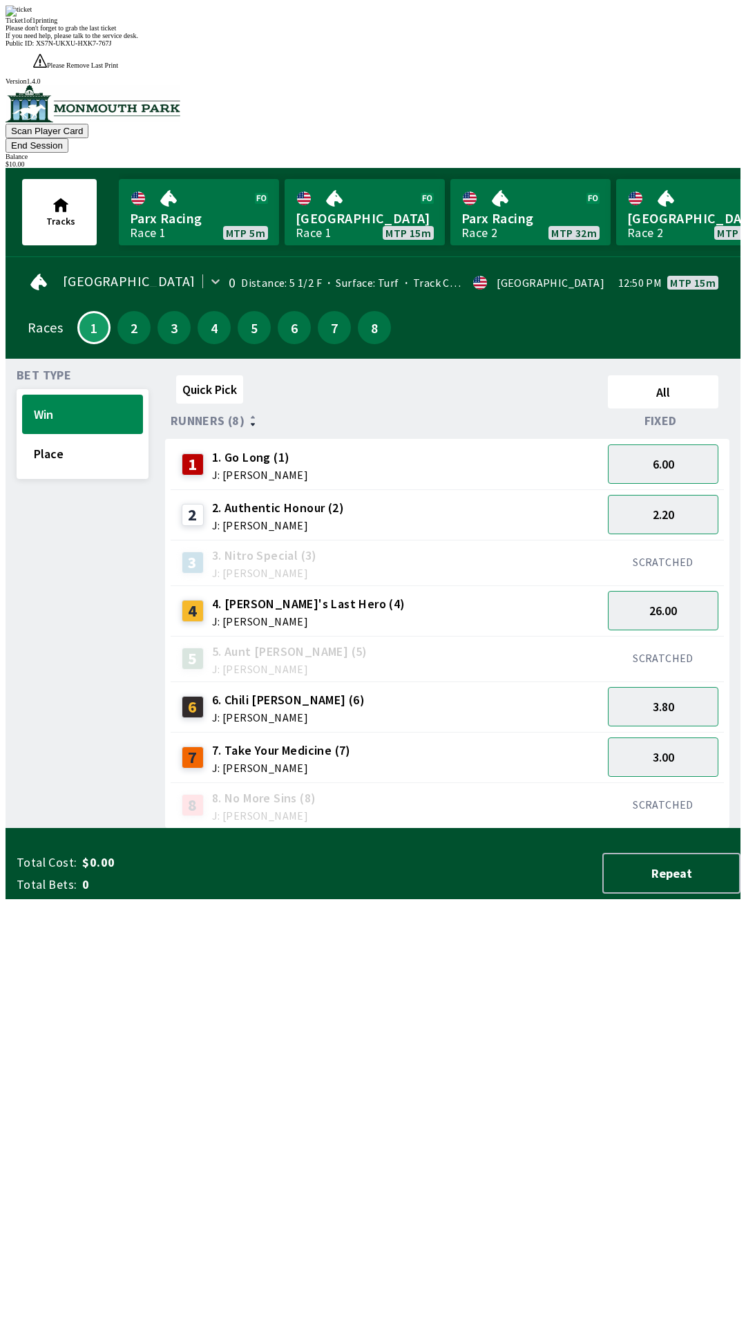
click at [538, 829] on div "Quick Pick All Runners (8) Fixed 1 1. Go Long (1) J: [PERSON_NAME] 6.00 2 2. Au…" at bounding box center [453, 599] width 576 height 459
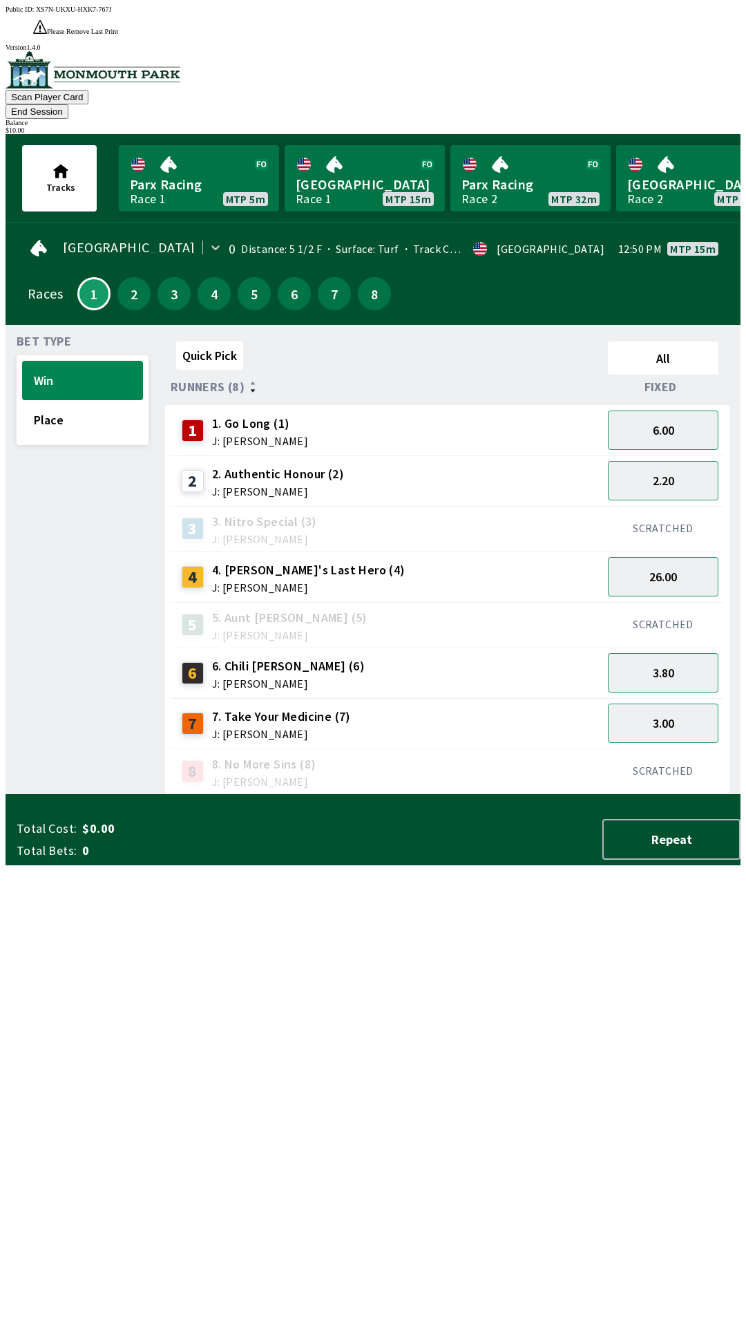
click at [68, 104] on button "End Session" at bounding box center [37, 111] width 63 height 15
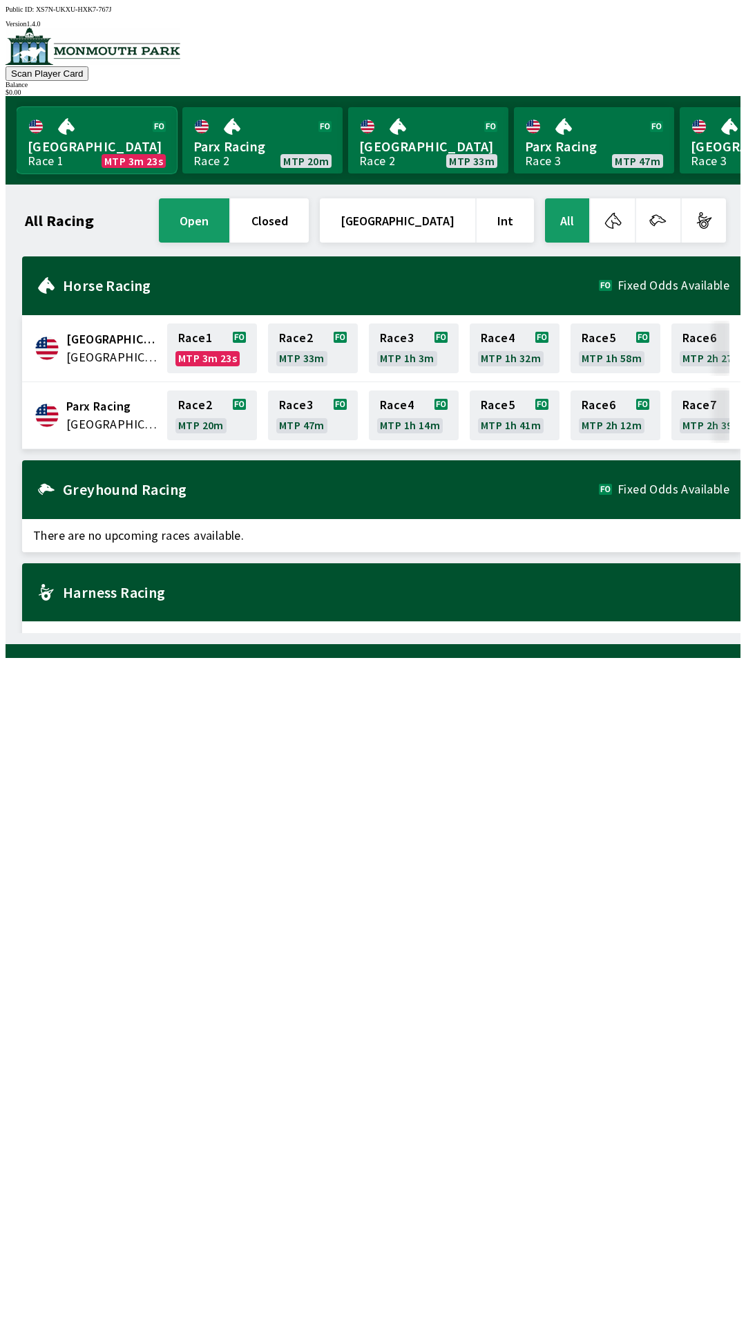
click at [86, 131] on link "Monmouth Park Race 1 MTP 3m 23s" at bounding box center [97, 140] width 160 height 66
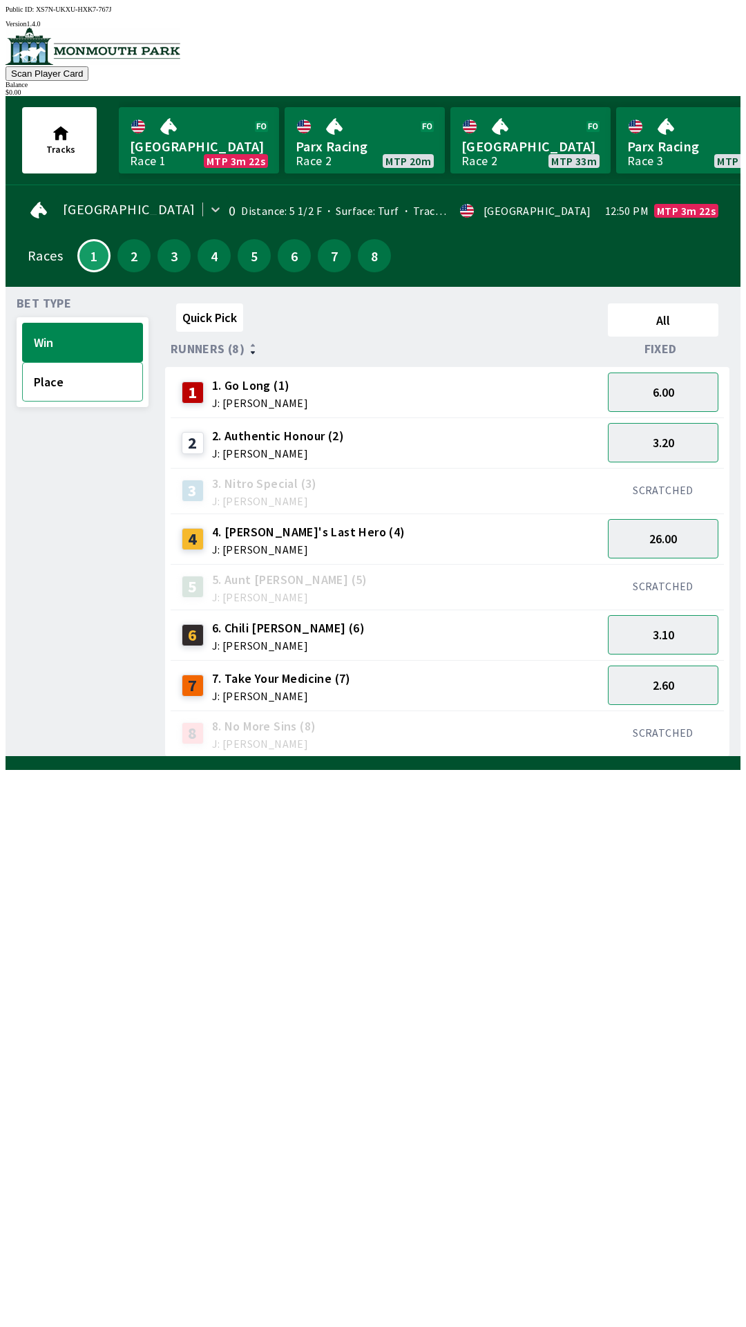
click at [77, 381] on button "Place" at bounding box center [82, 381] width 121 height 39
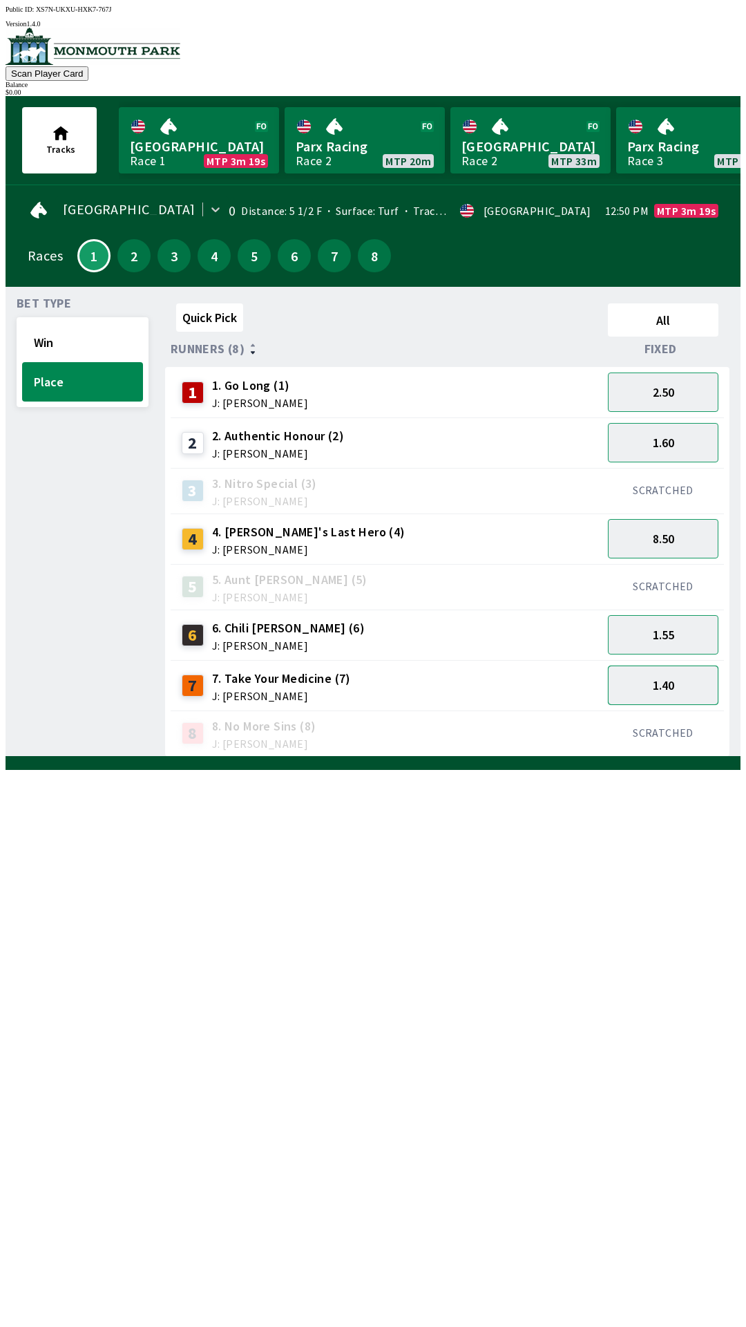
click at [678, 676] on button "1.40" at bounding box center [663, 684] width 111 height 39
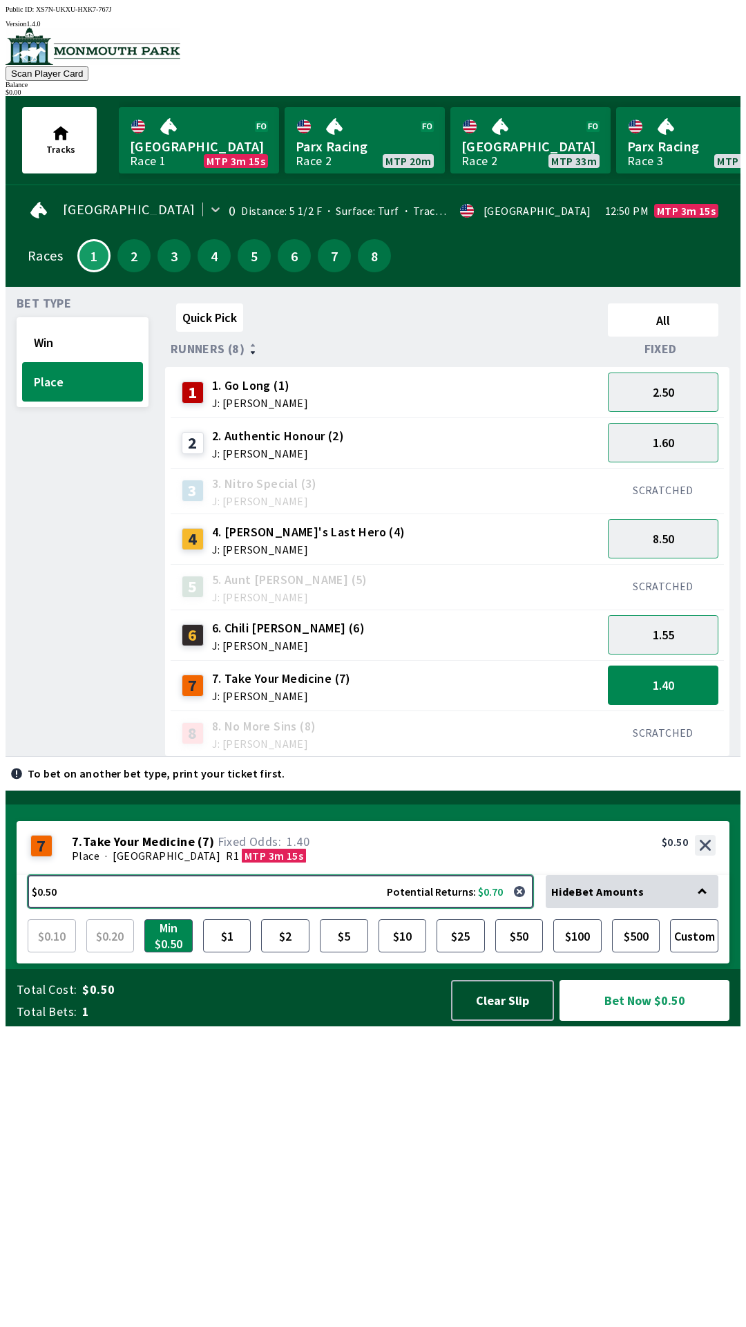
click at [343, 908] on button "$0.50 Potential Returns: $0.70" at bounding box center [281, 891] width 506 height 33
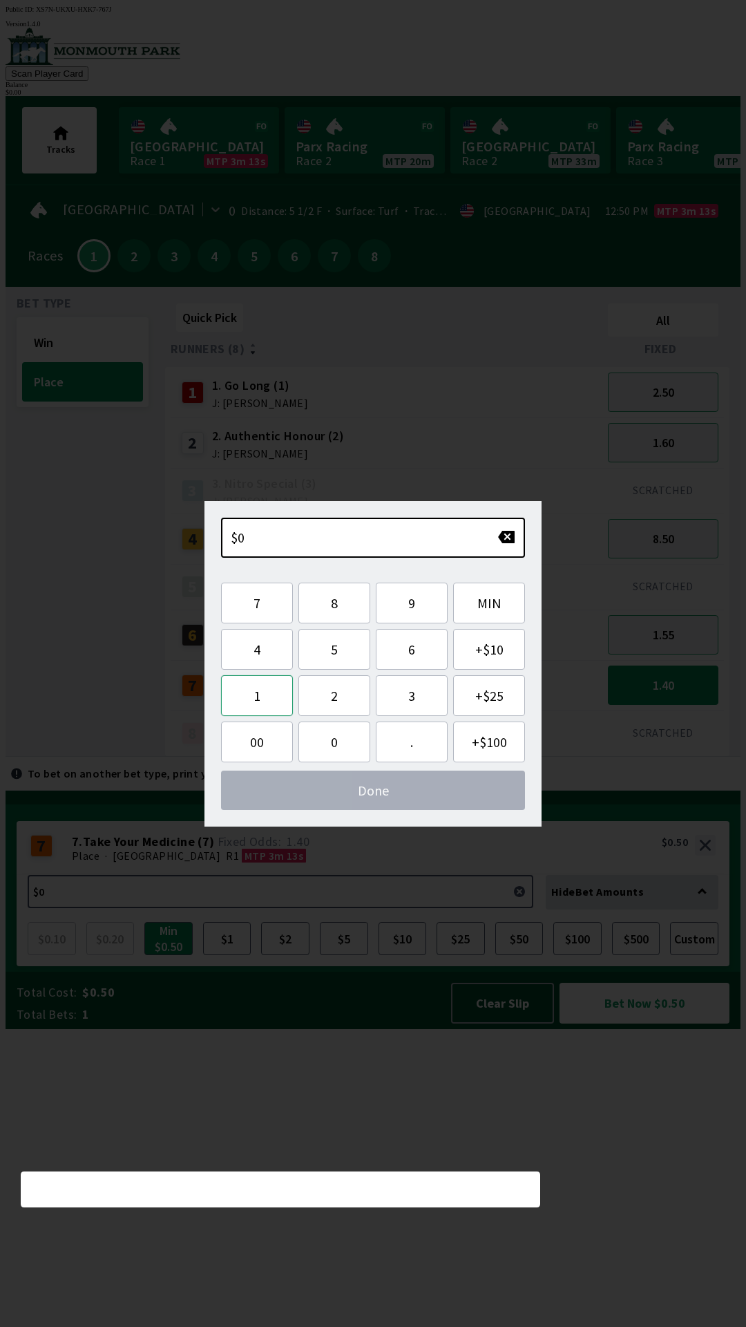
click at [265, 697] on button "1" at bounding box center [257, 695] width 72 height 41
click at [323, 655] on button "5" at bounding box center [335, 649] width 72 height 41
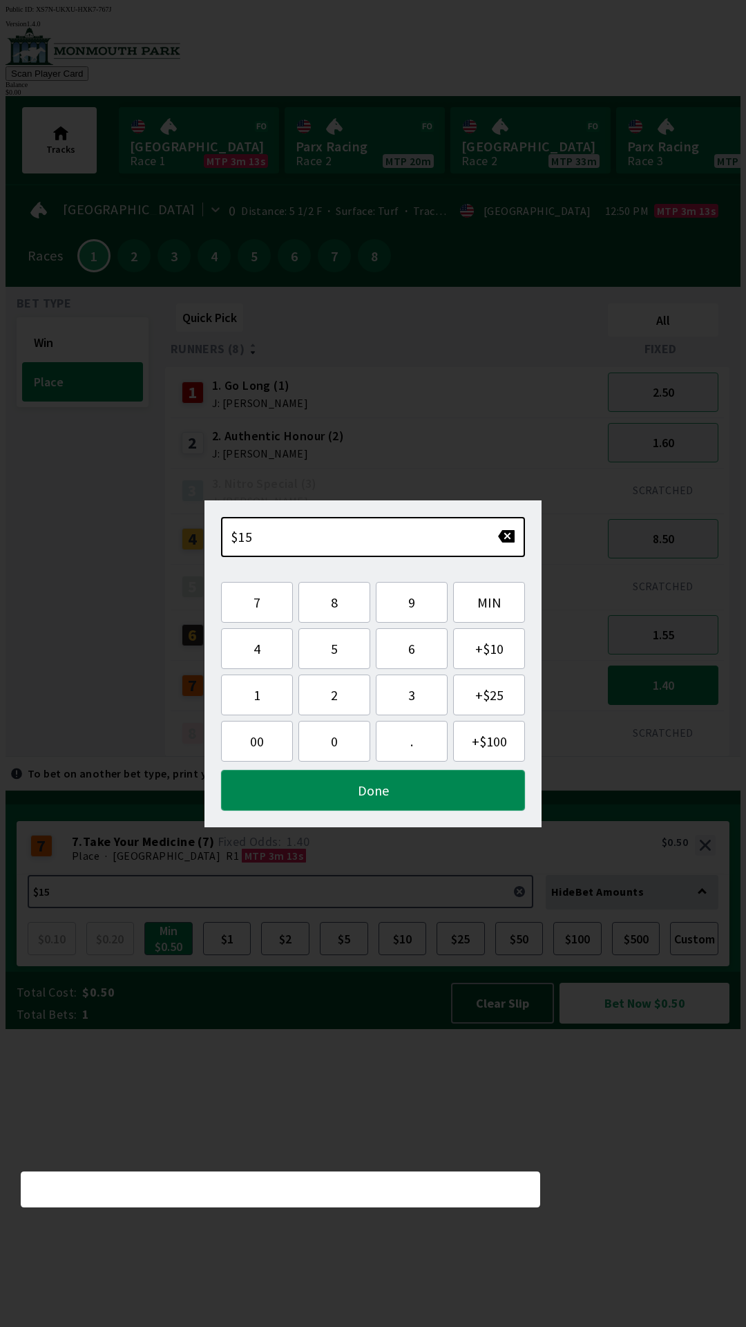
click at [416, 789] on button "Done" at bounding box center [373, 790] width 304 height 41
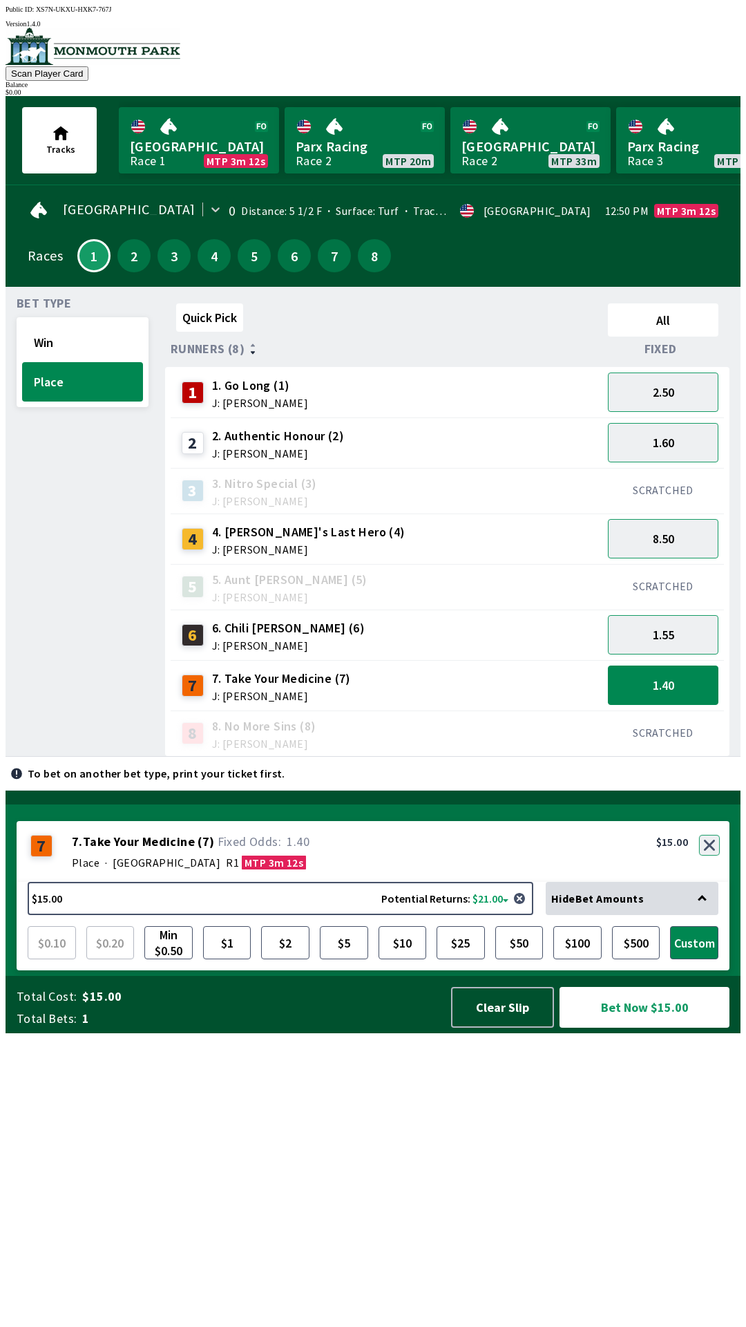
click at [711, 855] on button "button" at bounding box center [709, 845] width 21 height 21
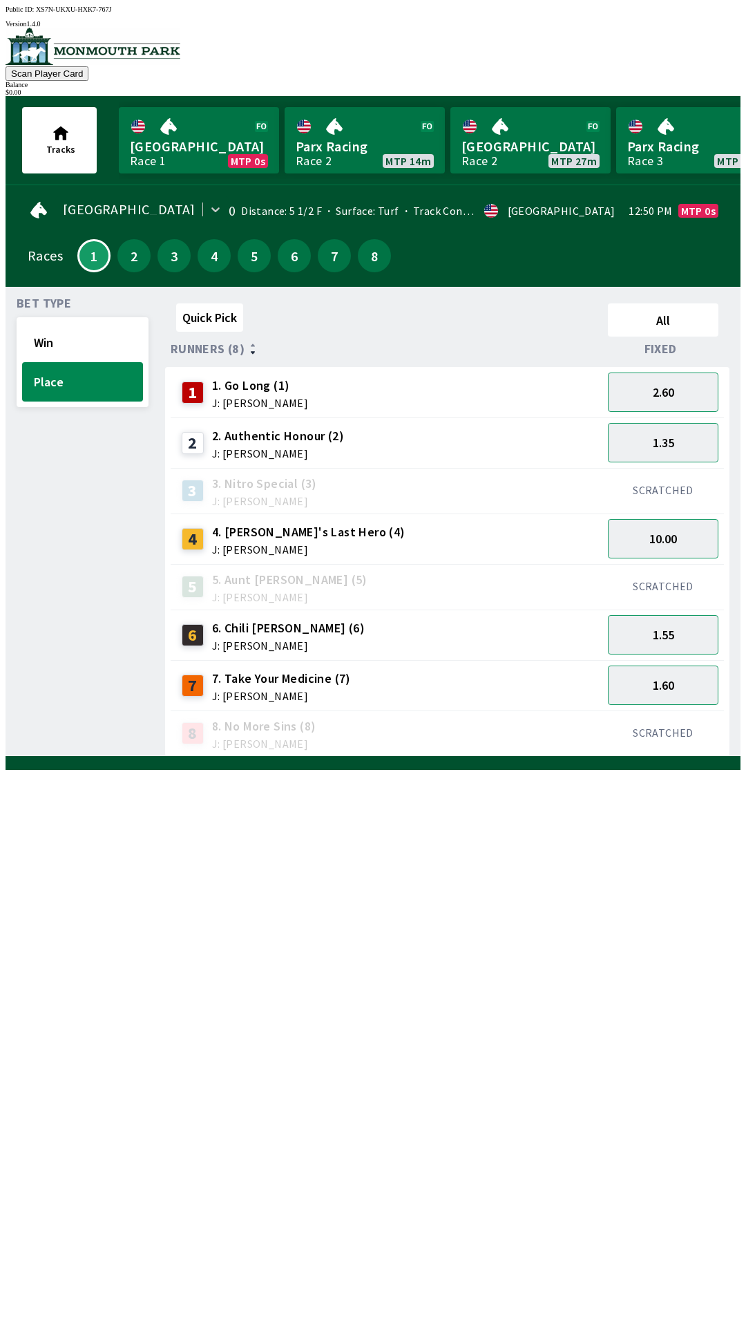
click at [697, 81] on div "Balance" at bounding box center [373, 85] width 735 height 8
click at [333, 757] on div "Quick Pick All Runners (8) Fixed 1 1. Go Long (1) J: [PERSON_NAME] 2.60 2 2. Au…" at bounding box center [453, 527] width 576 height 459
click at [339, 757] on div "Quick Pick All Runners (8) Fixed 1 1. Go Long (1) J: [PERSON_NAME] 2.60 2 2. Au…" at bounding box center [453, 527] width 576 height 459
click at [328, 757] on div "Quick Pick All Runners (8) Fixed 1 1. Go Long (1) J: [PERSON_NAME] 2.60 2 2. Au…" at bounding box center [453, 527] width 576 height 459
click at [339, 757] on div "Quick Pick All Runners (8) Fixed 1 1. Go Long (1) J: [PERSON_NAME] 2.60 2 2. Au…" at bounding box center [453, 527] width 576 height 459
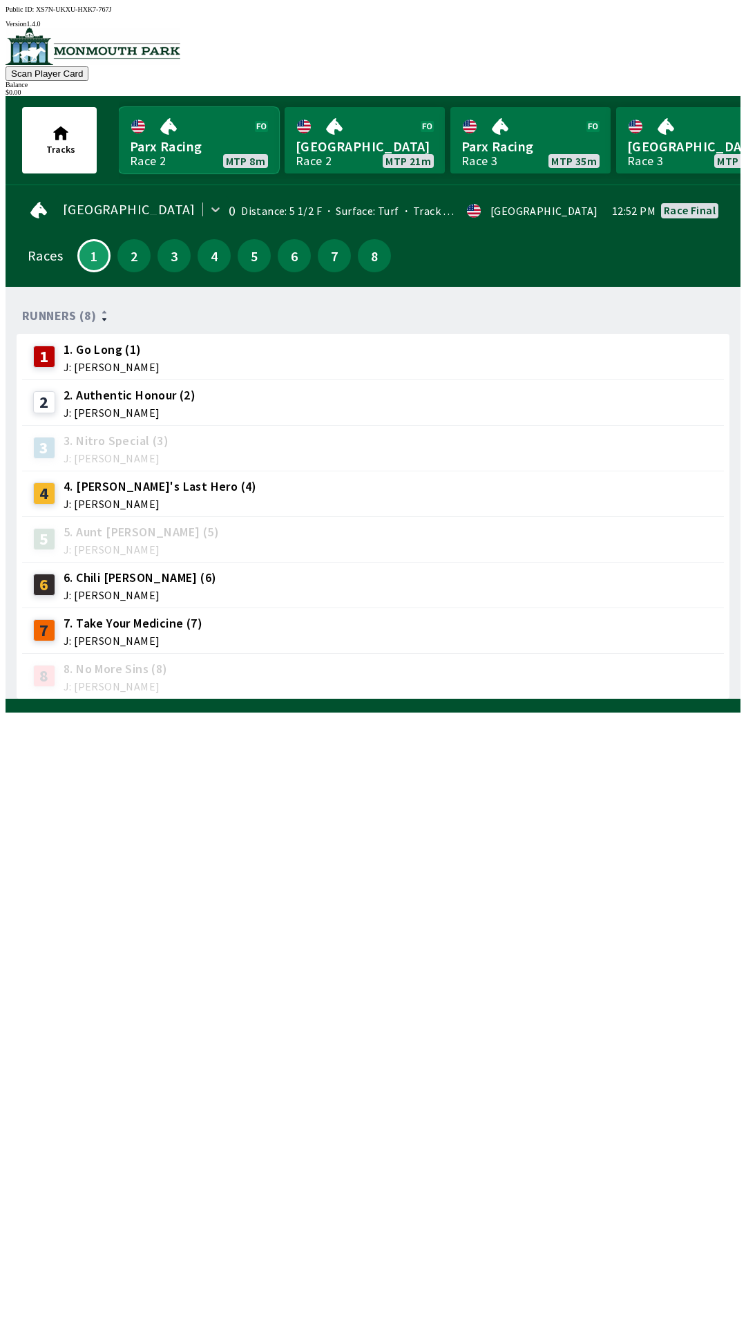
click at [169, 130] on link "Parx Racing Race 2 MTP 8m" at bounding box center [199, 140] width 160 height 66
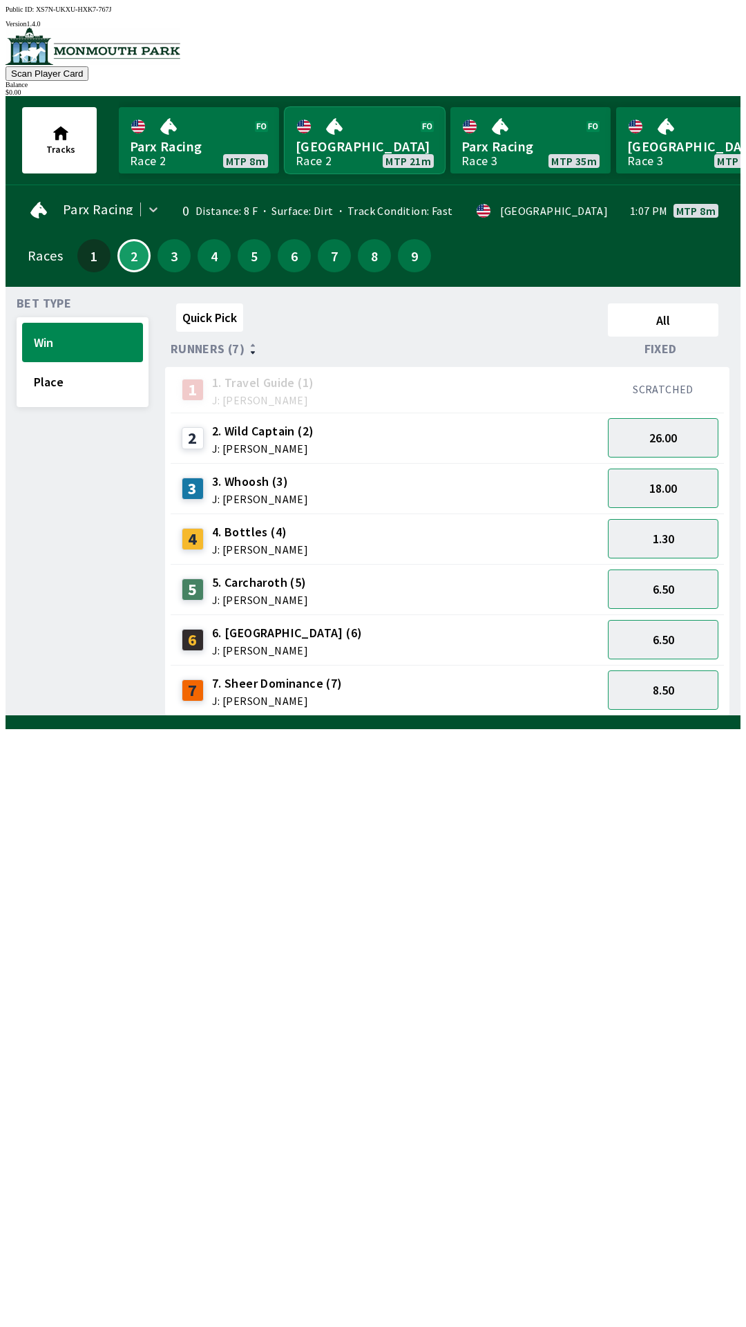
click at [346, 131] on link "[GEOGRAPHIC_DATA] Race 2 MTP 21m" at bounding box center [365, 140] width 160 height 66
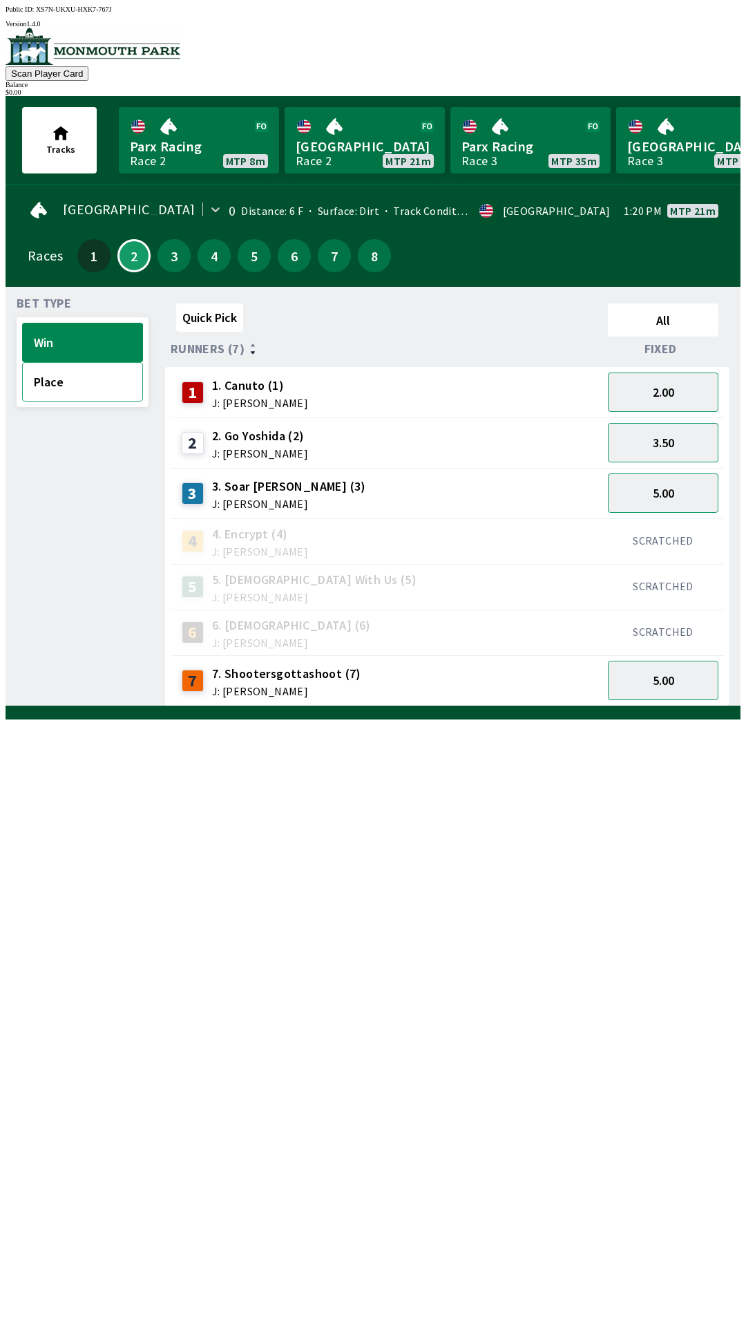
click at [73, 378] on button "Place" at bounding box center [82, 381] width 121 height 39
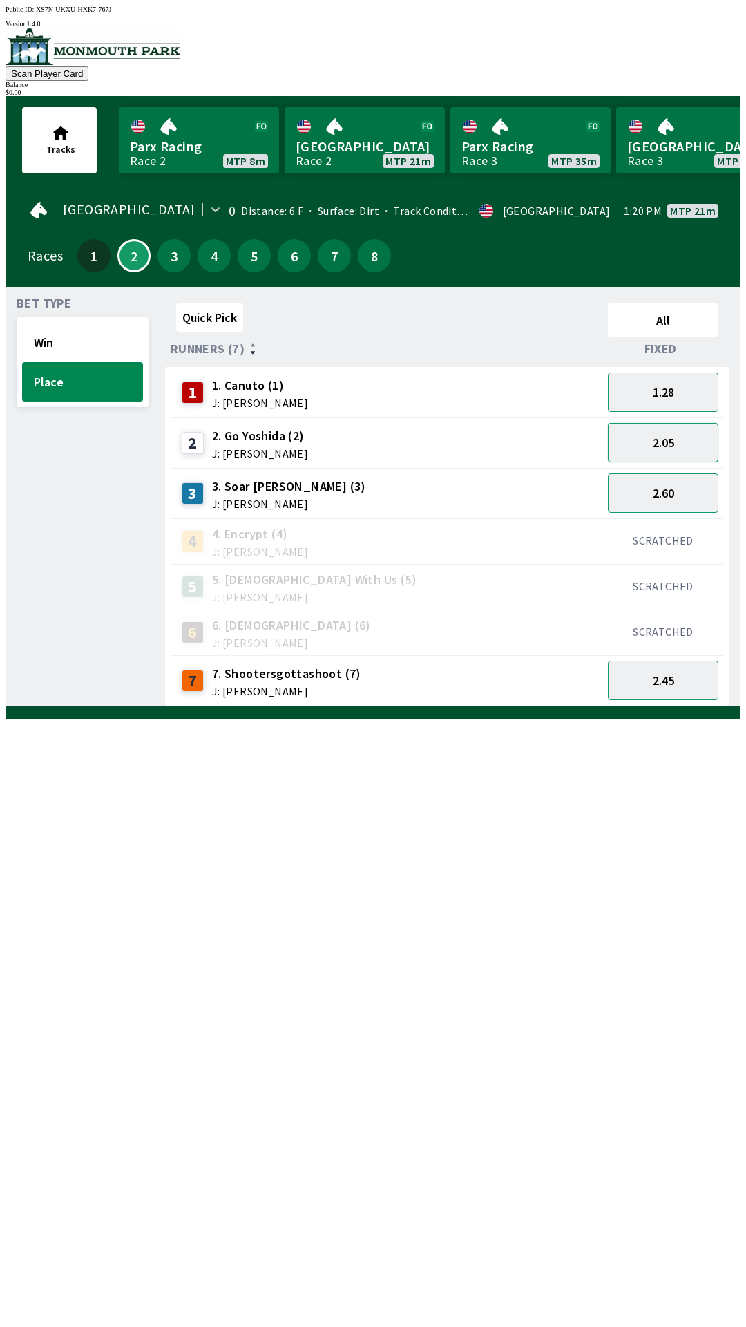
click at [659, 441] on button "2.05" at bounding box center [663, 442] width 111 height 39
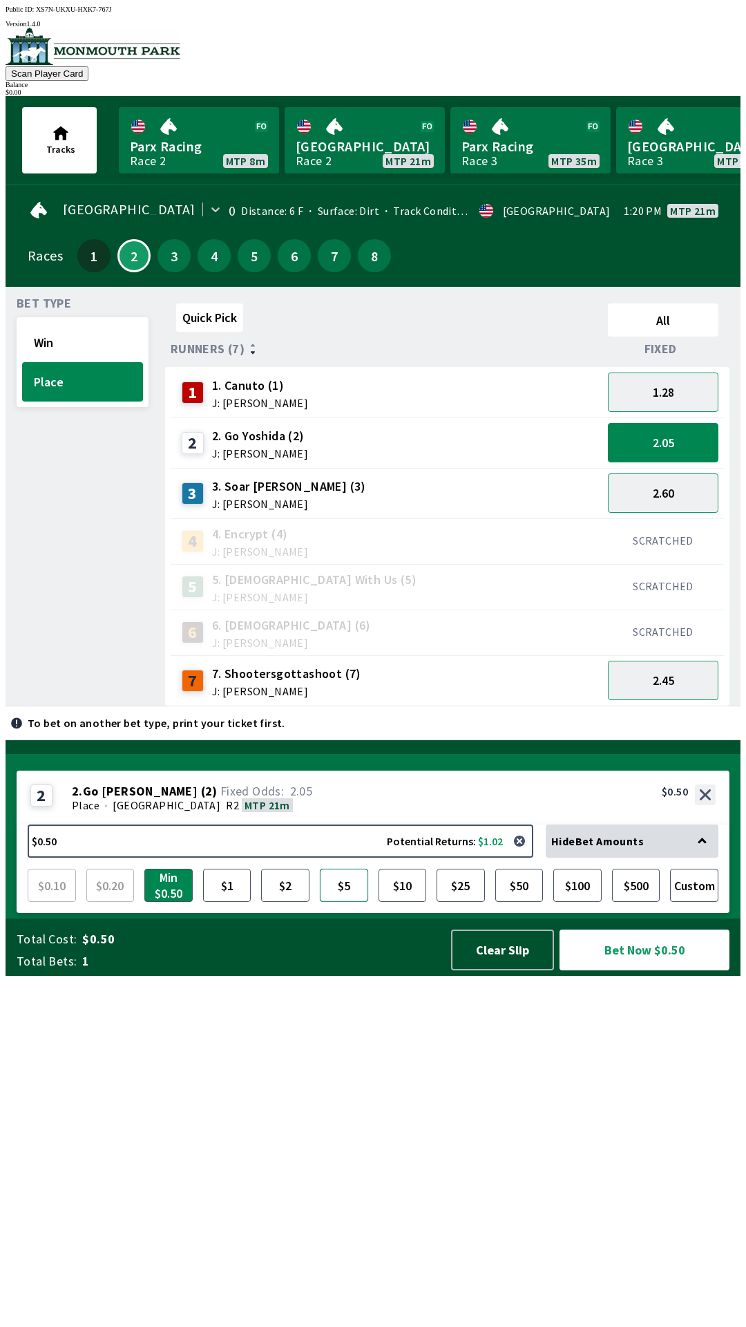
click at [357, 902] on button "$5" at bounding box center [344, 885] width 48 height 33
click at [408, 902] on button "$10" at bounding box center [403, 885] width 48 height 33
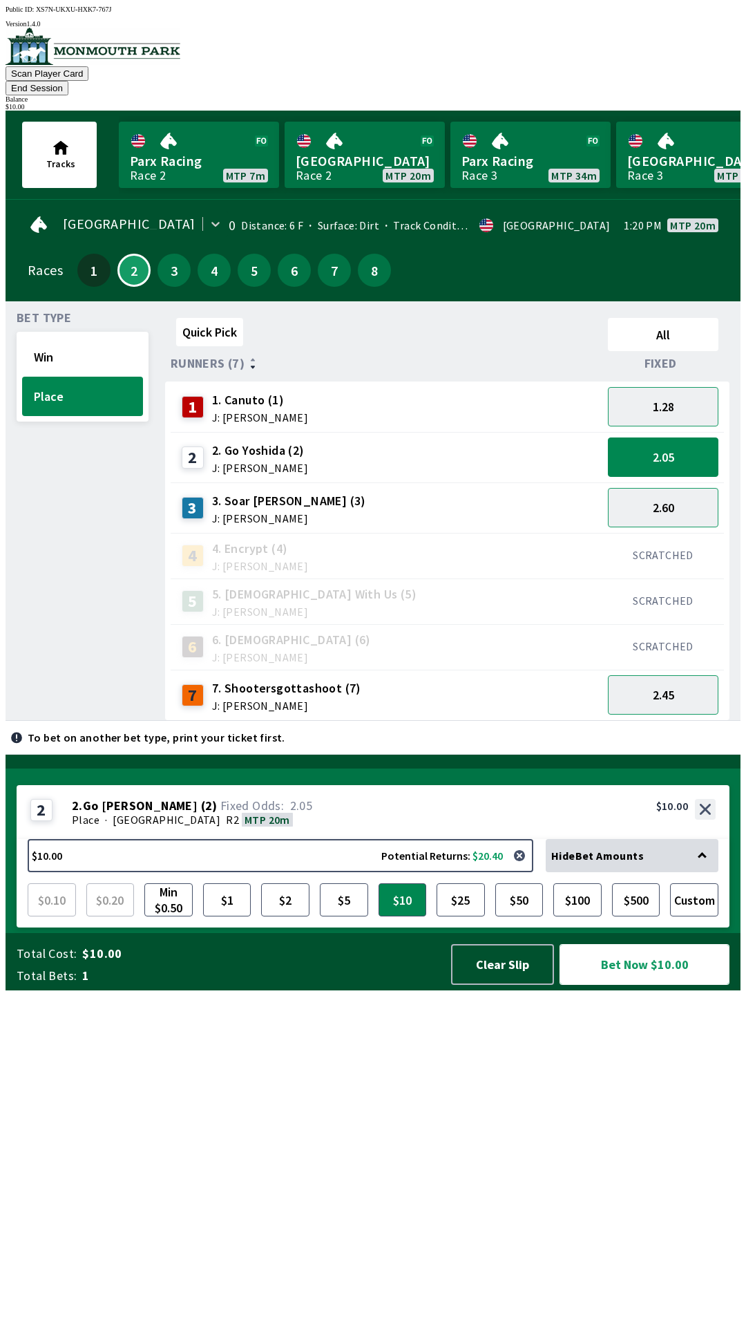
click at [645, 985] on button "Bet Now $10.00" at bounding box center [645, 964] width 170 height 41
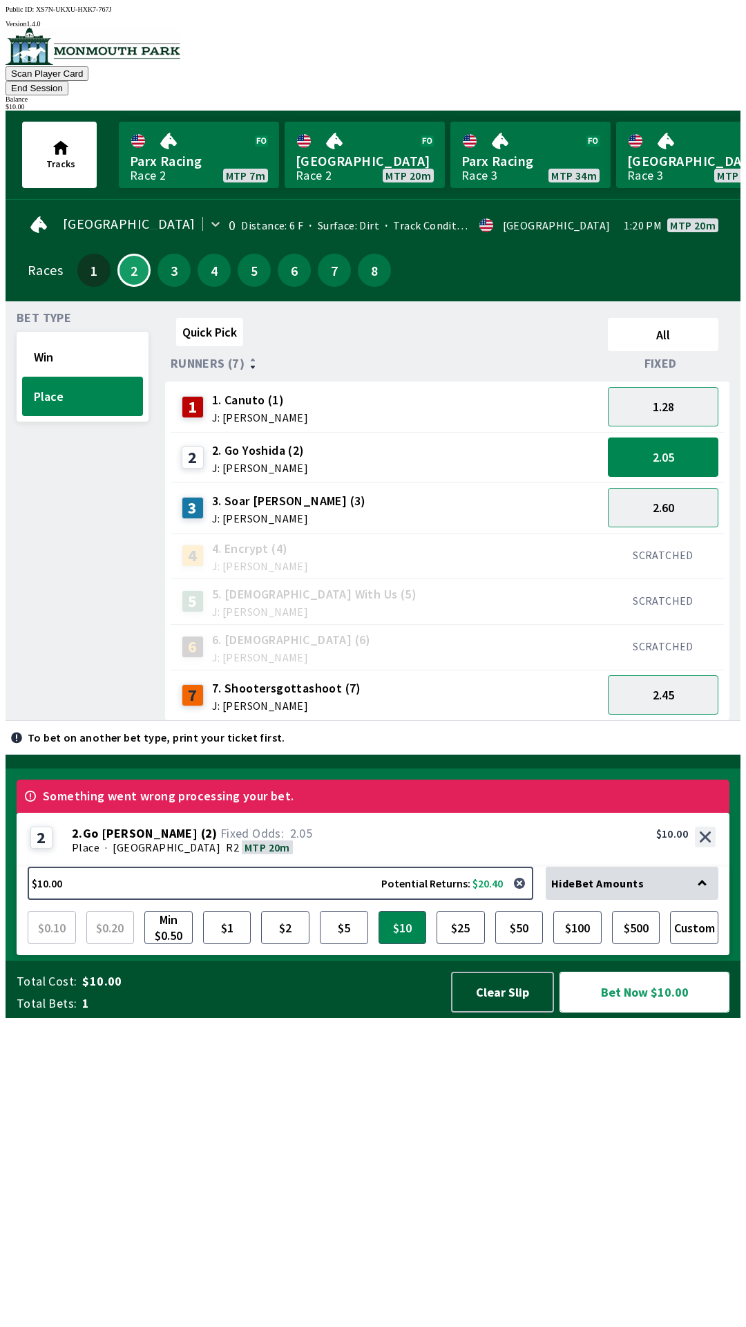
click at [622, 1012] on button "Bet Now $10.00" at bounding box center [645, 992] width 170 height 41
click at [77, 337] on button "Win" at bounding box center [82, 356] width 121 height 39
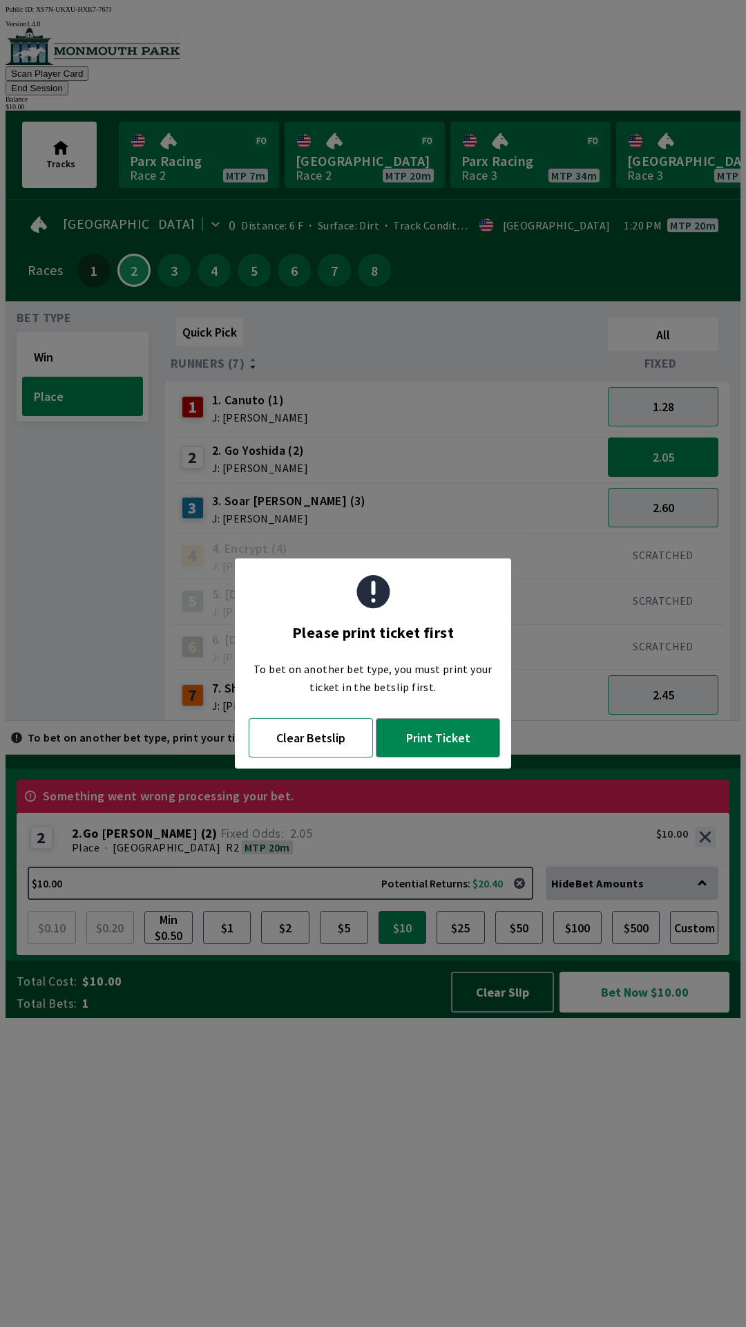
click at [283, 754] on button "Clear Betslip" at bounding box center [311, 737] width 124 height 39
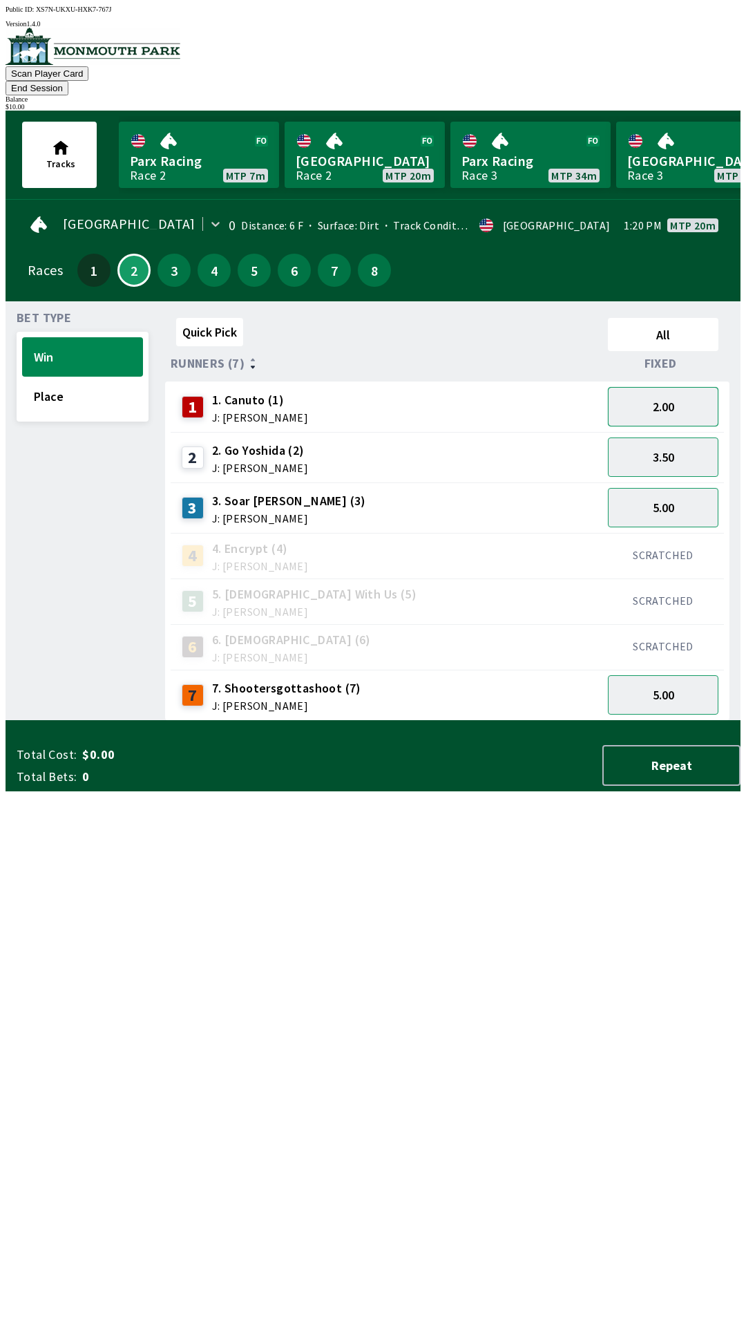
click at [663, 390] on button "2.00" at bounding box center [663, 406] width 111 height 39
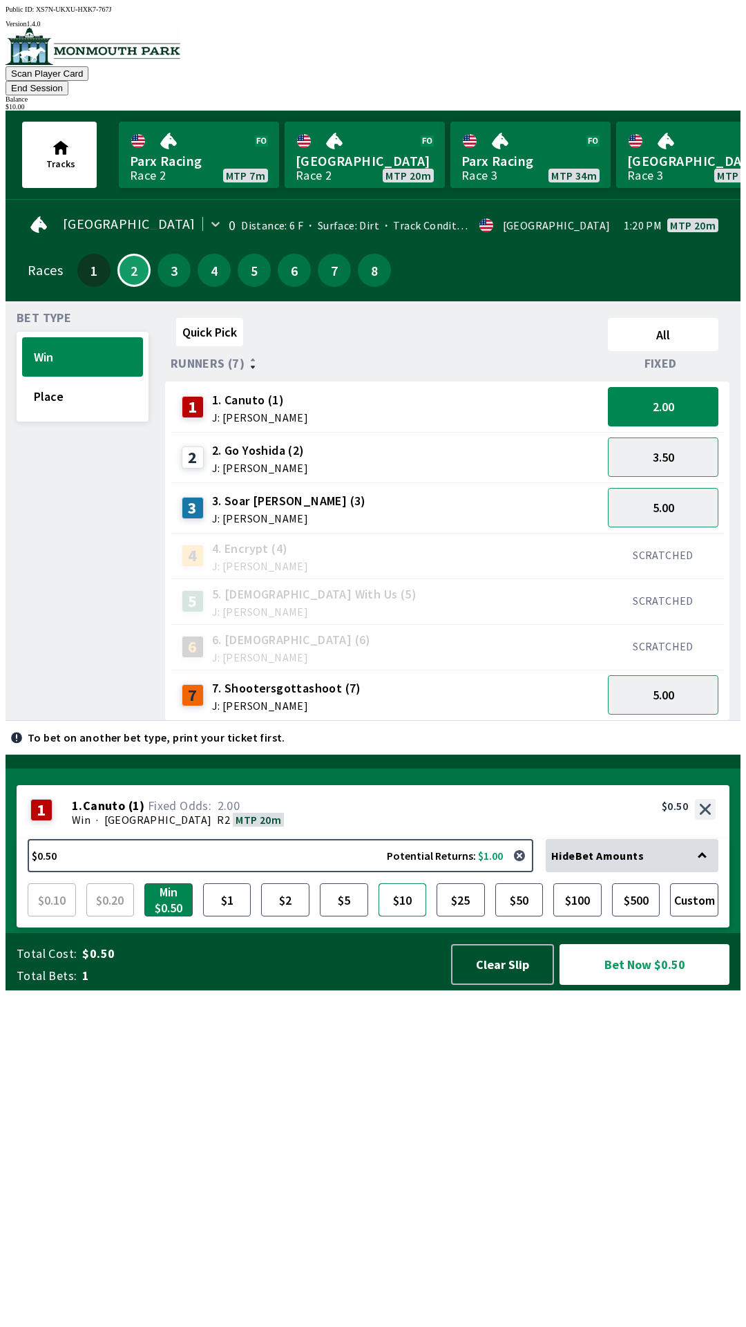
click at [404, 916] on button "$10" at bounding box center [403, 899] width 48 height 33
click at [654, 985] on button "Bet Now $10.00" at bounding box center [645, 964] width 170 height 41
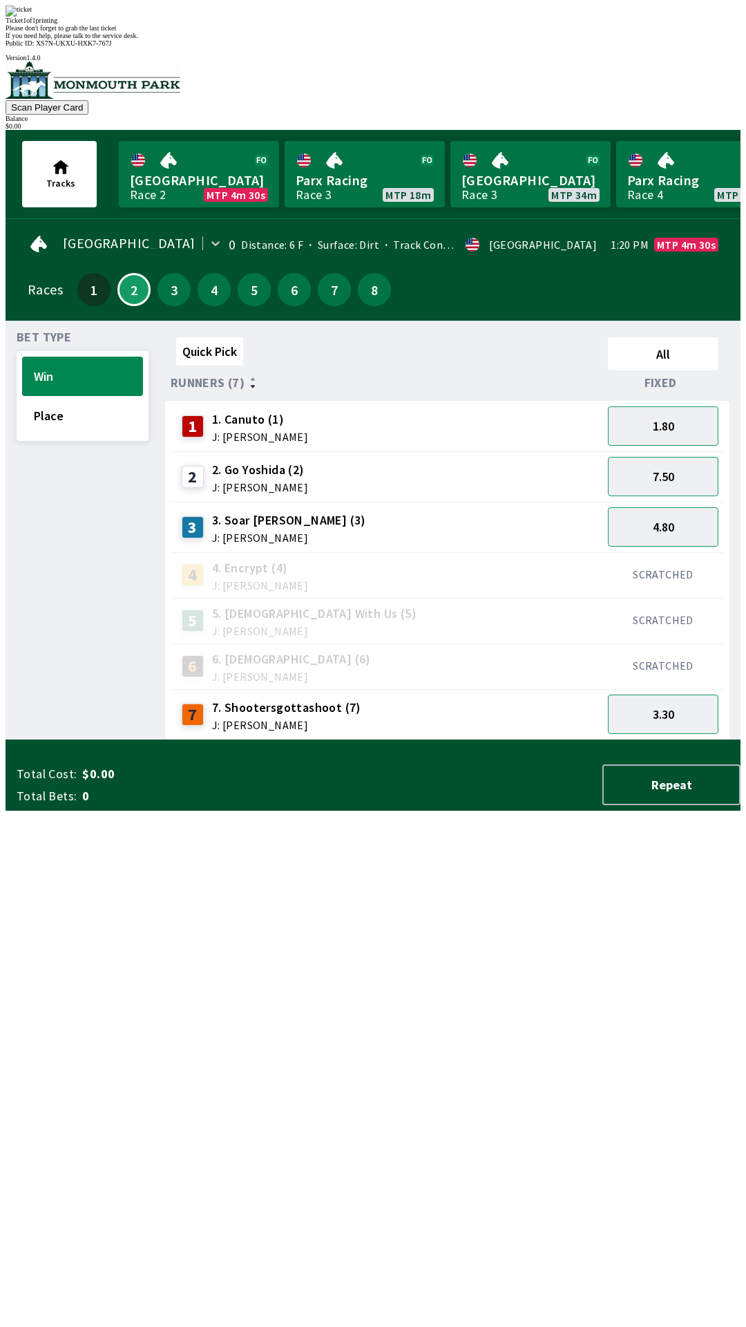
click at [310, 740] on div "Quick Pick All Runners (7) Fixed 1 1. Canuto (1) J: [PERSON_NAME] 1.80 2 2. Go …" at bounding box center [453, 536] width 576 height 408
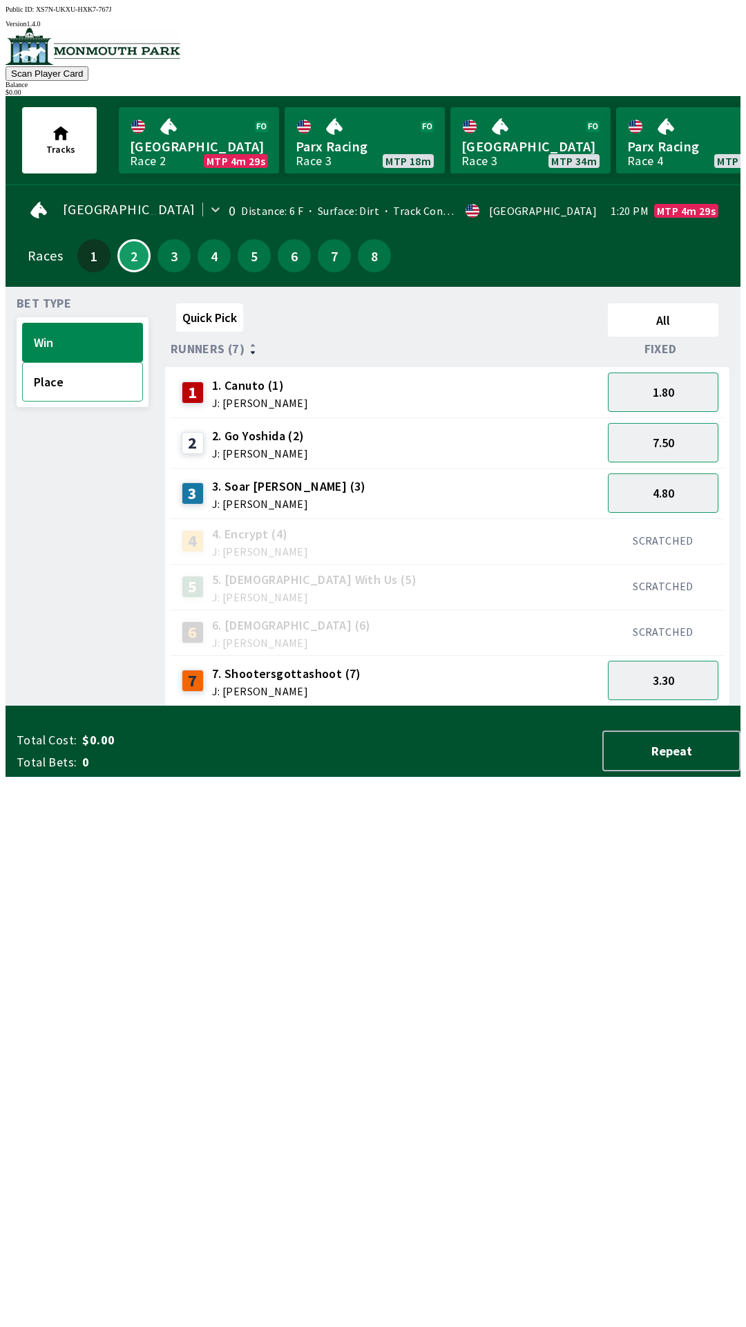
click at [86, 381] on button "Place" at bounding box center [82, 381] width 121 height 39
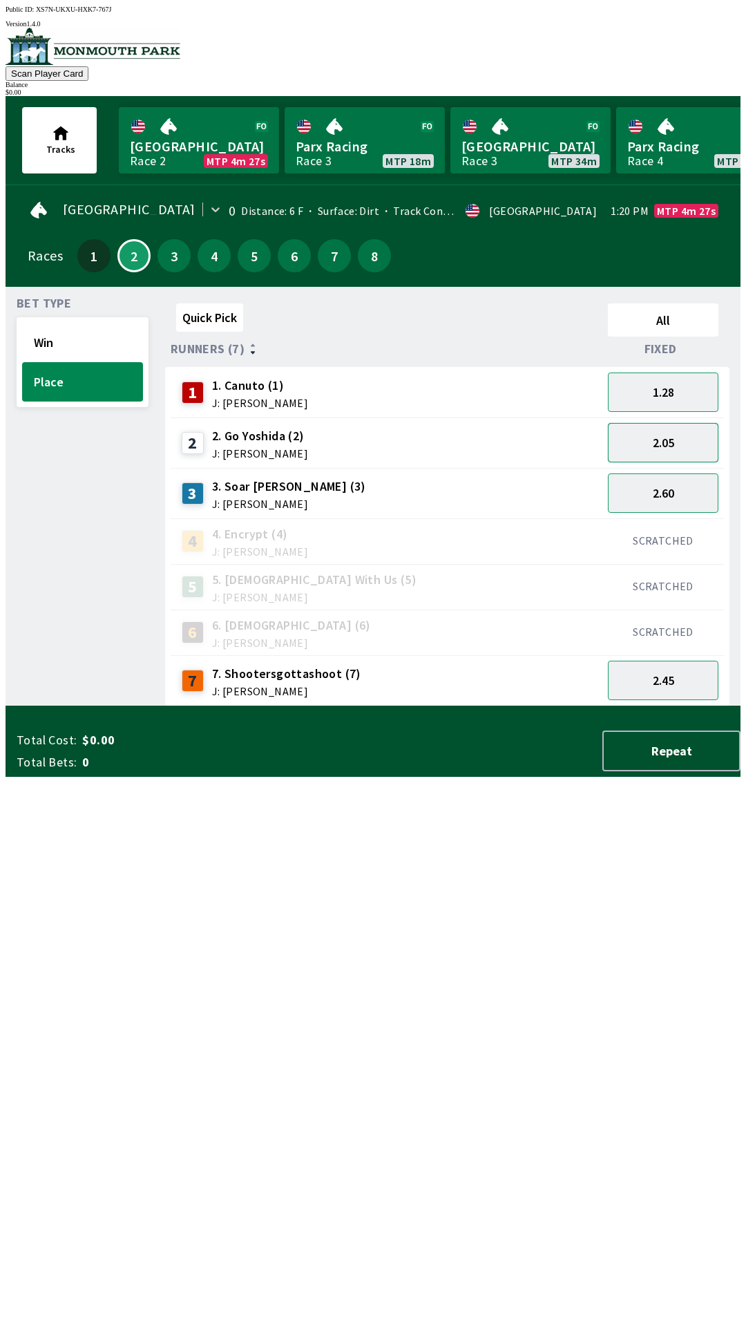
click at [673, 432] on button "2.05" at bounding box center [663, 442] width 111 height 39
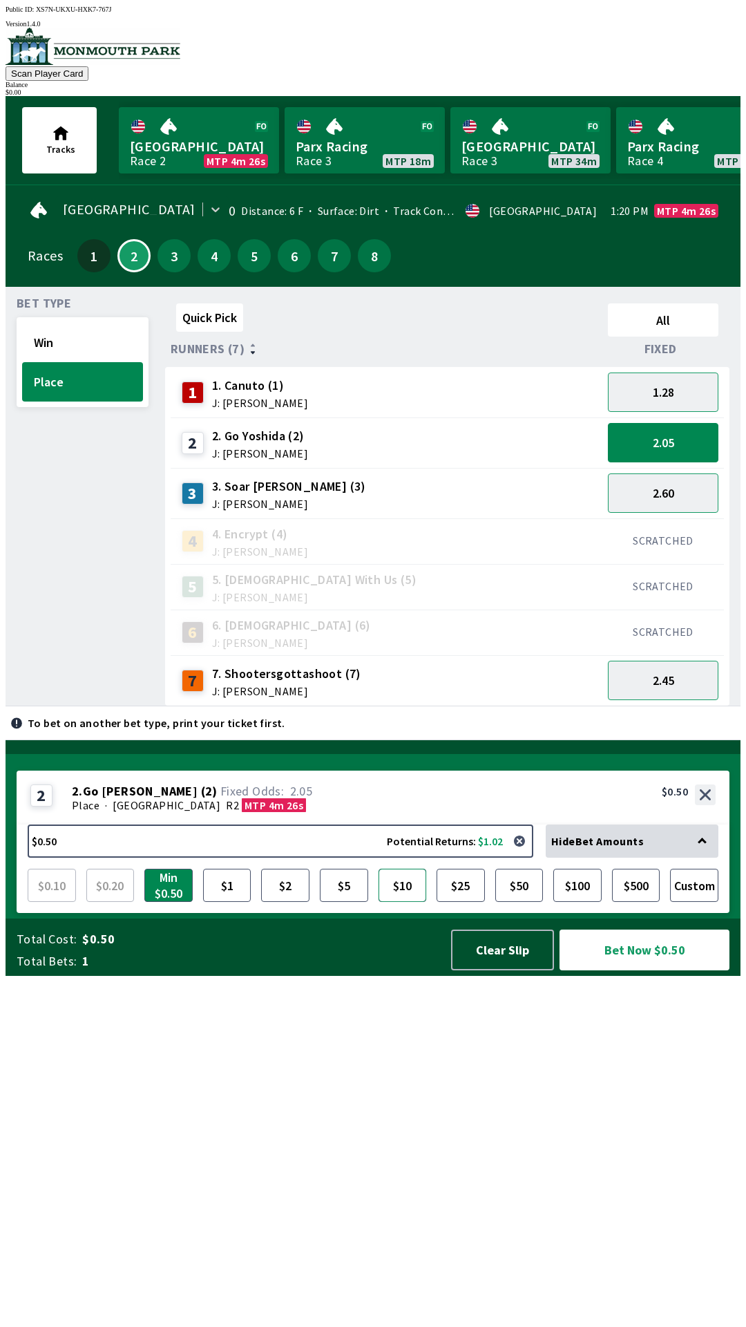
click at [401, 902] on button "$10" at bounding box center [403, 885] width 48 height 33
click at [697, 384] on button "1.28" at bounding box center [663, 391] width 111 height 39
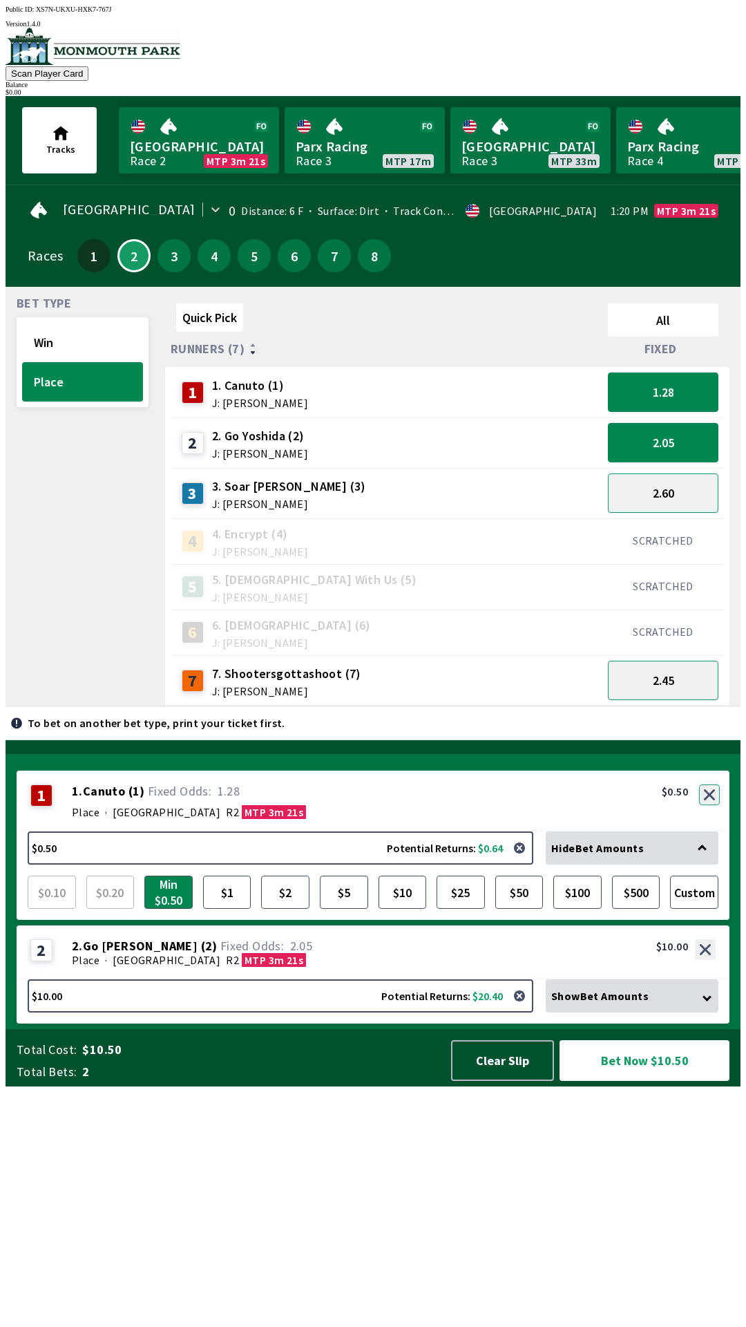
click at [714, 805] on button "button" at bounding box center [709, 794] width 21 height 21
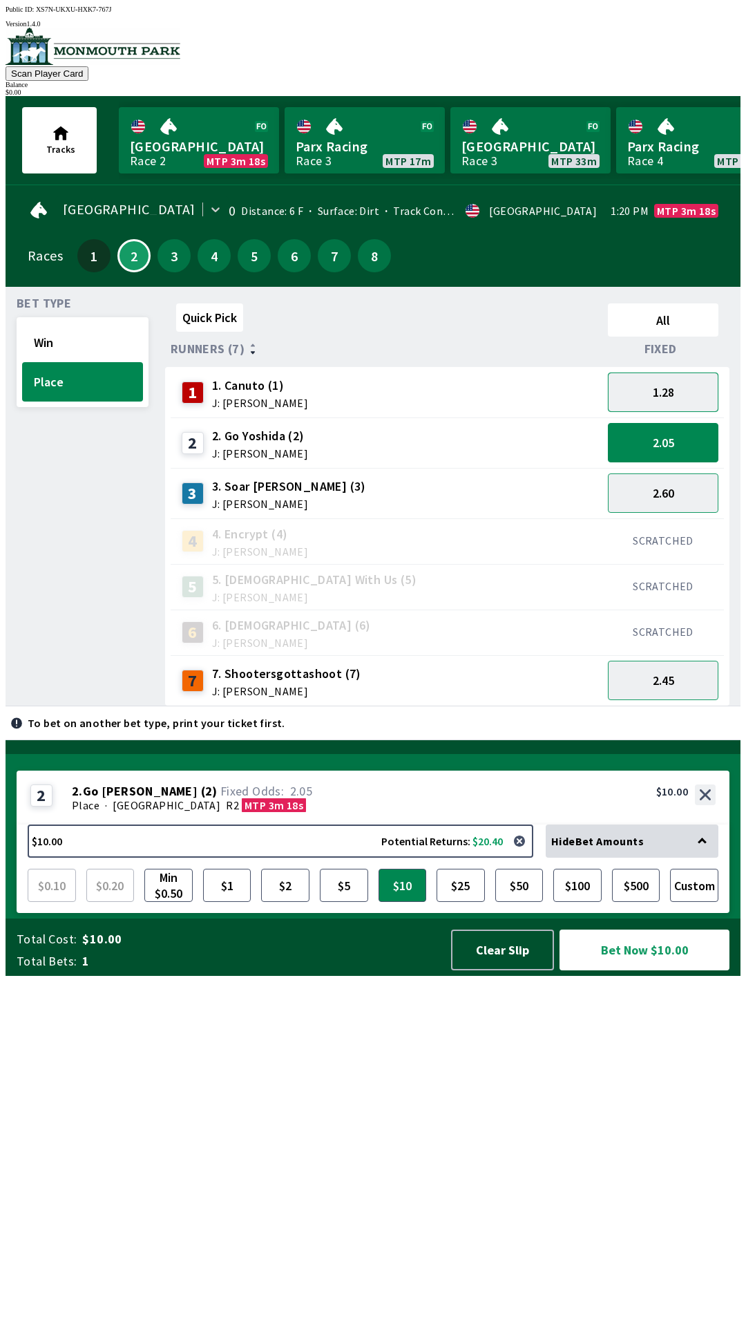
click at [697, 384] on button "1.28" at bounding box center [663, 391] width 111 height 39
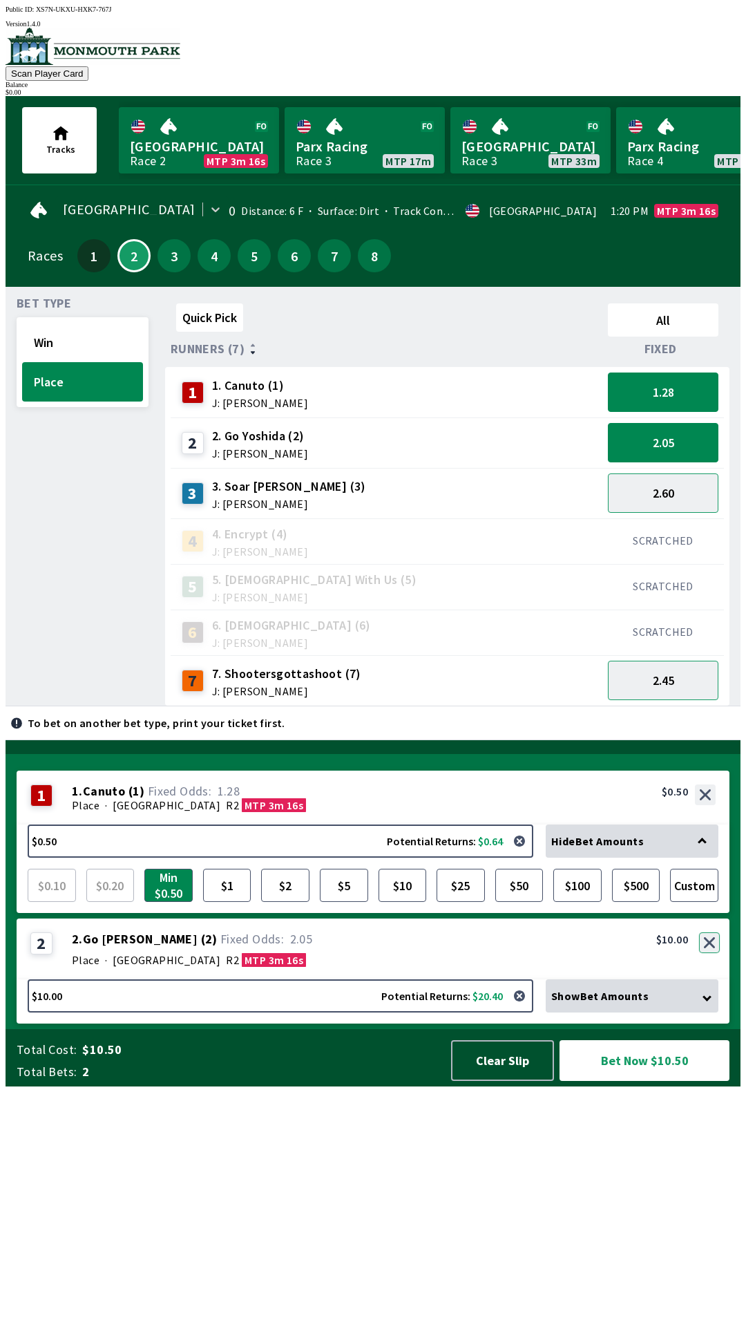
click at [711, 953] on button "button" at bounding box center [709, 942] width 21 height 21
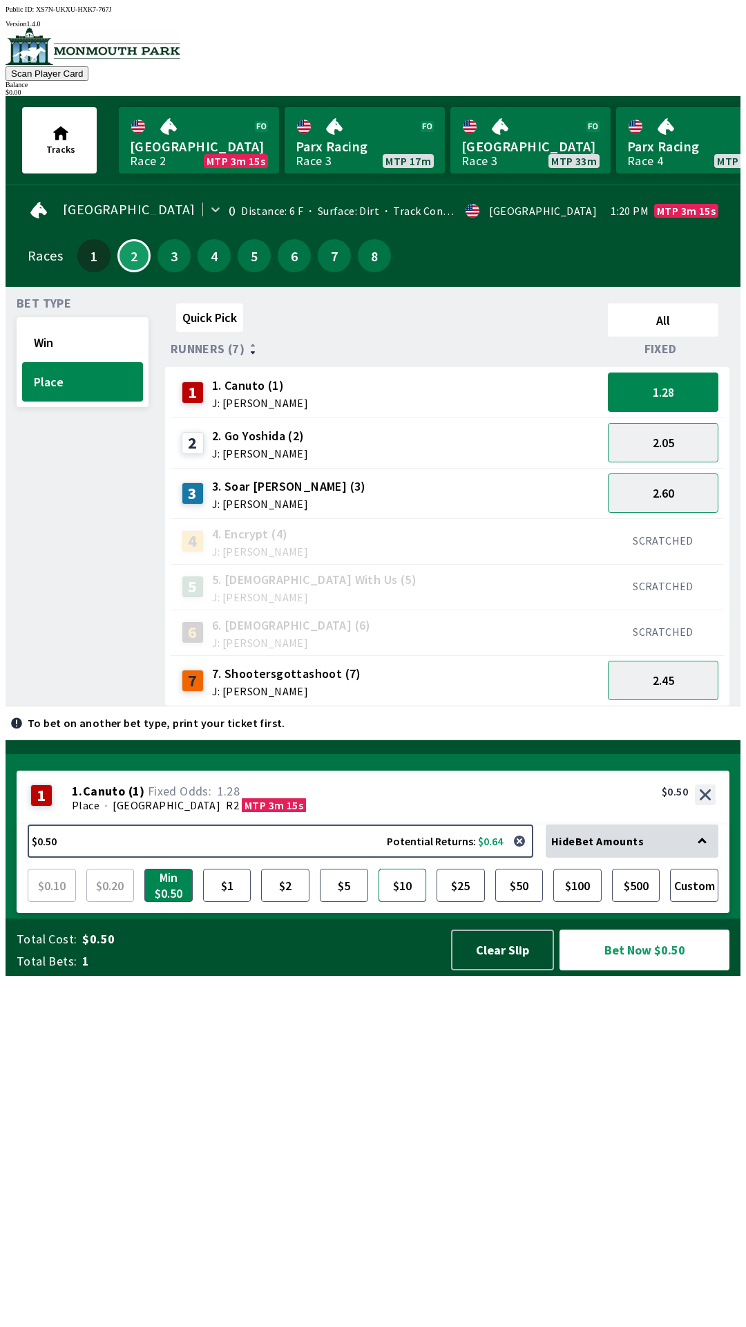
click at [413, 902] on button "$10" at bounding box center [403, 885] width 48 height 33
click at [696, 970] on button "Bet Now $10.00" at bounding box center [645, 949] width 170 height 41
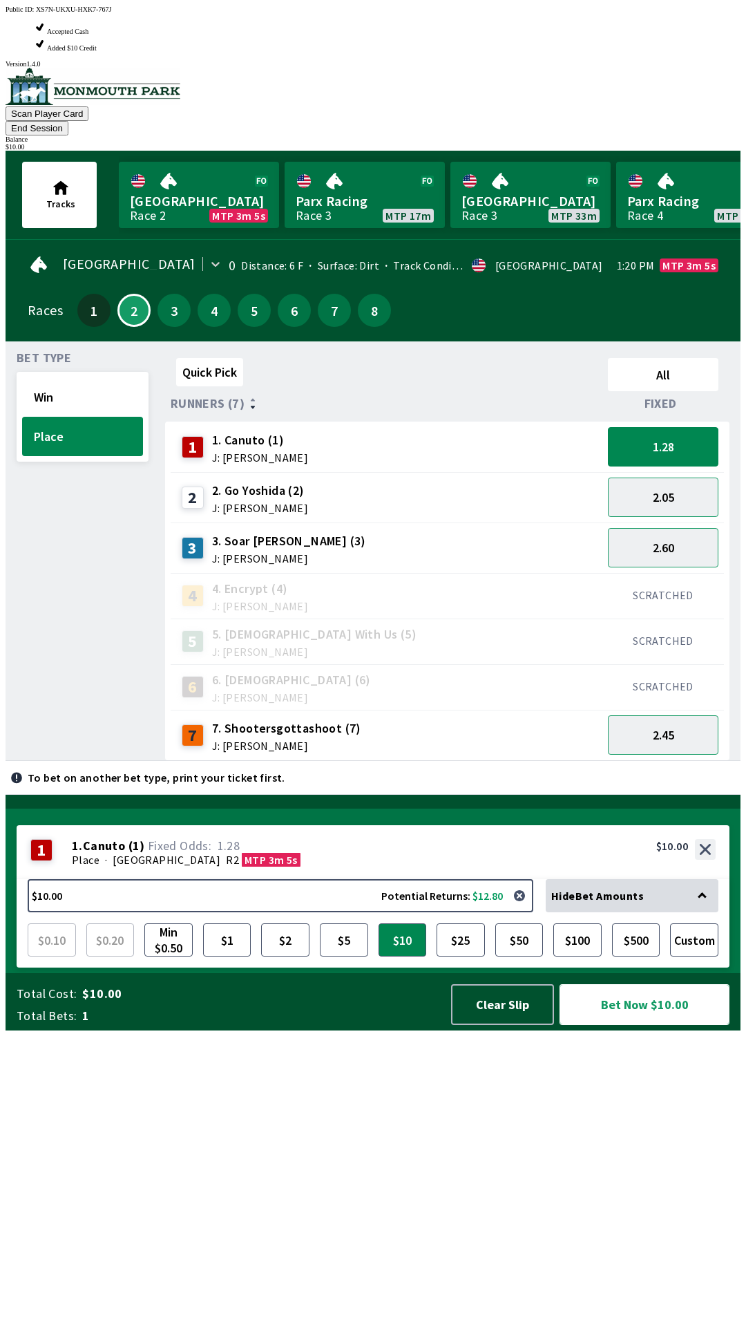
click at [658, 1025] on button "Bet Now $10.00" at bounding box center [645, 1004] width 170 height 41
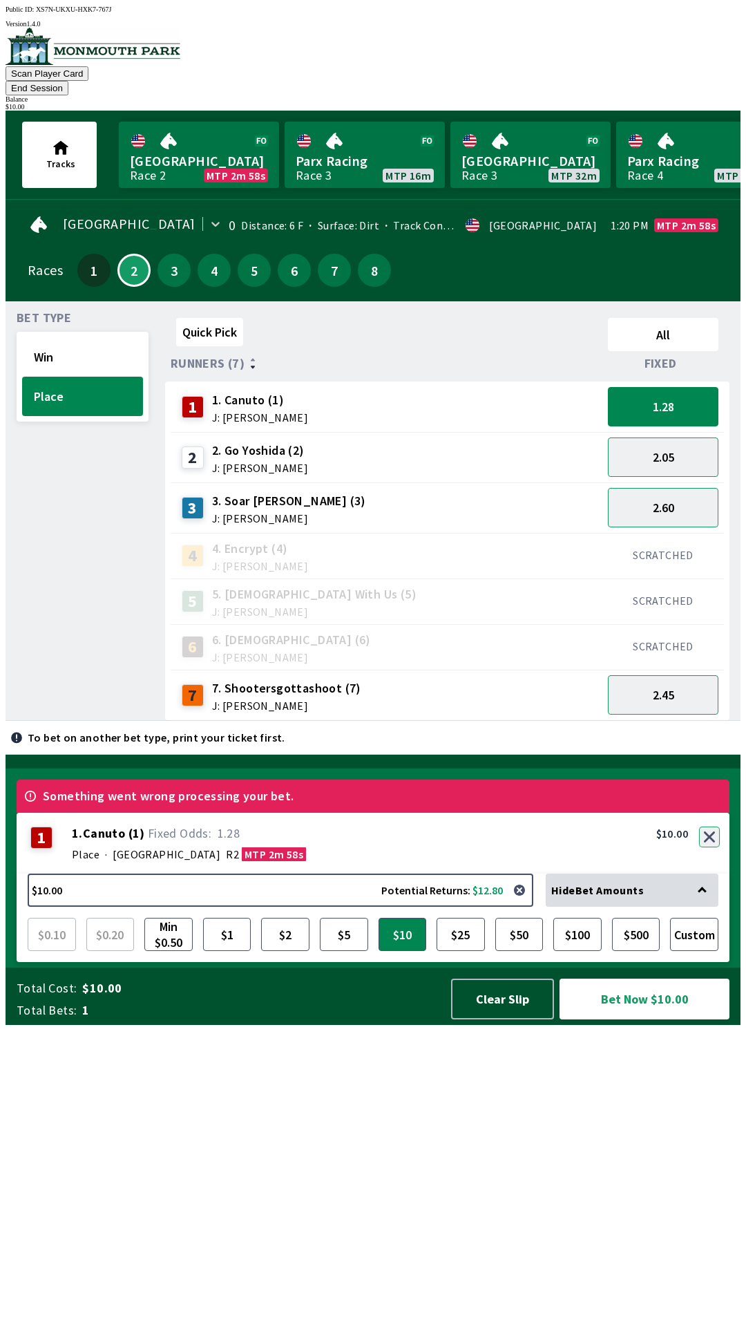
click at [712, 847] on button "button" at bounding box center [709, 836] width 21 height 21
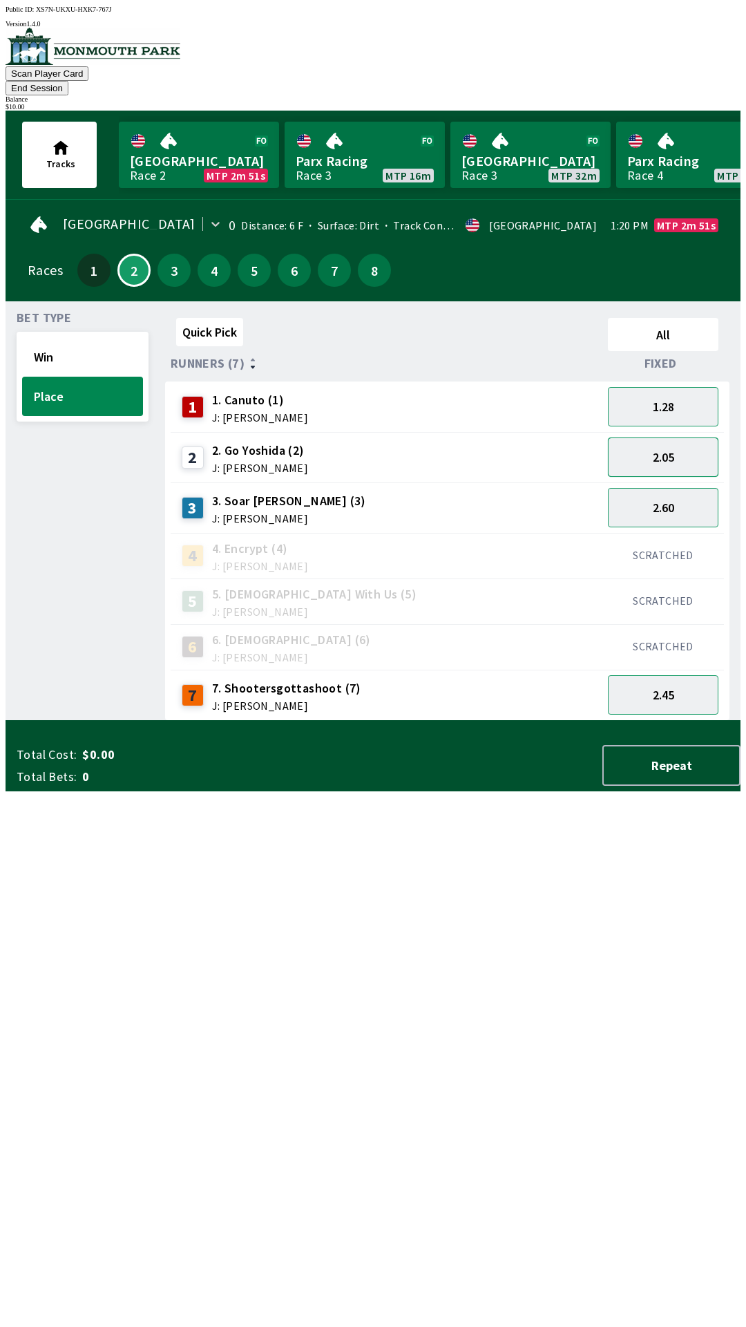
click at [685, 444] on button "2.05" at bounding box center [663, 456] width 111 height 39
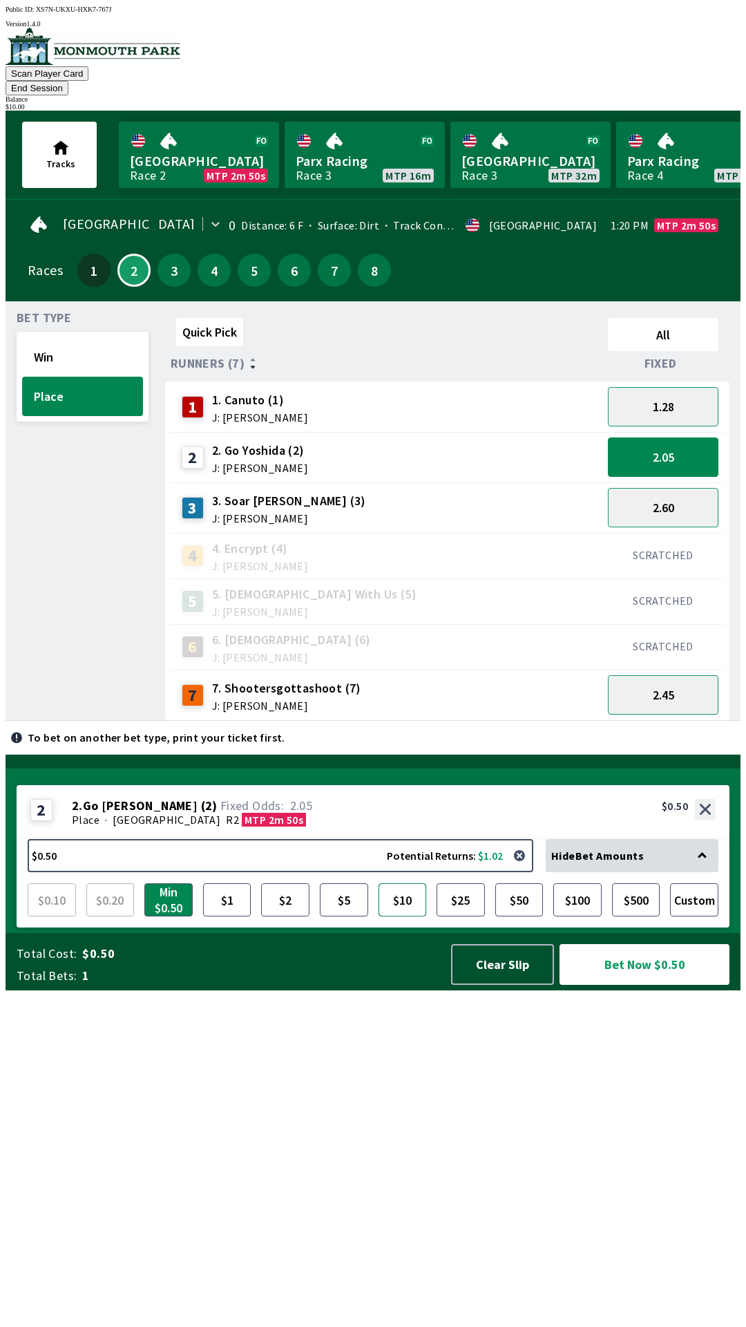
click at [413, 916] on button "$10" at bounding box center [403, 899] width 48 height 33
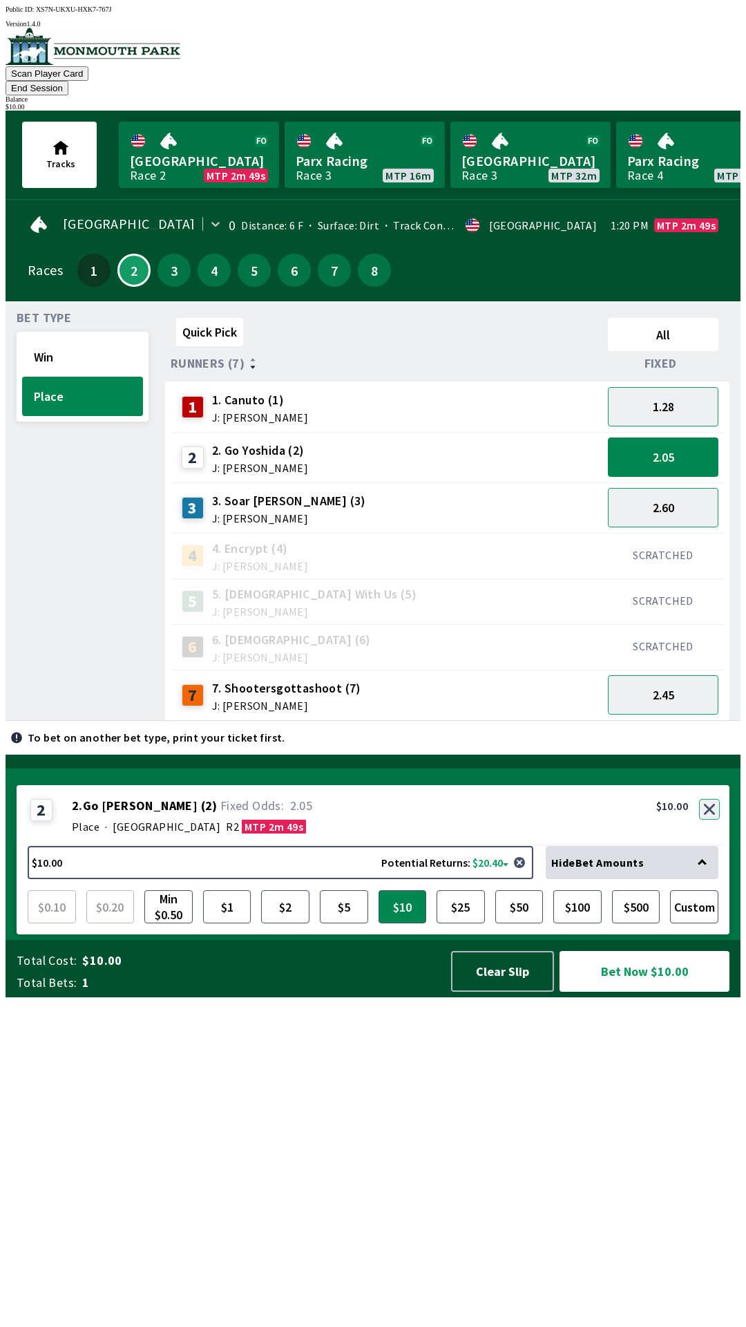
click at [716, 820] on button "button" at bounding box center [709, 809] width 21 height 21
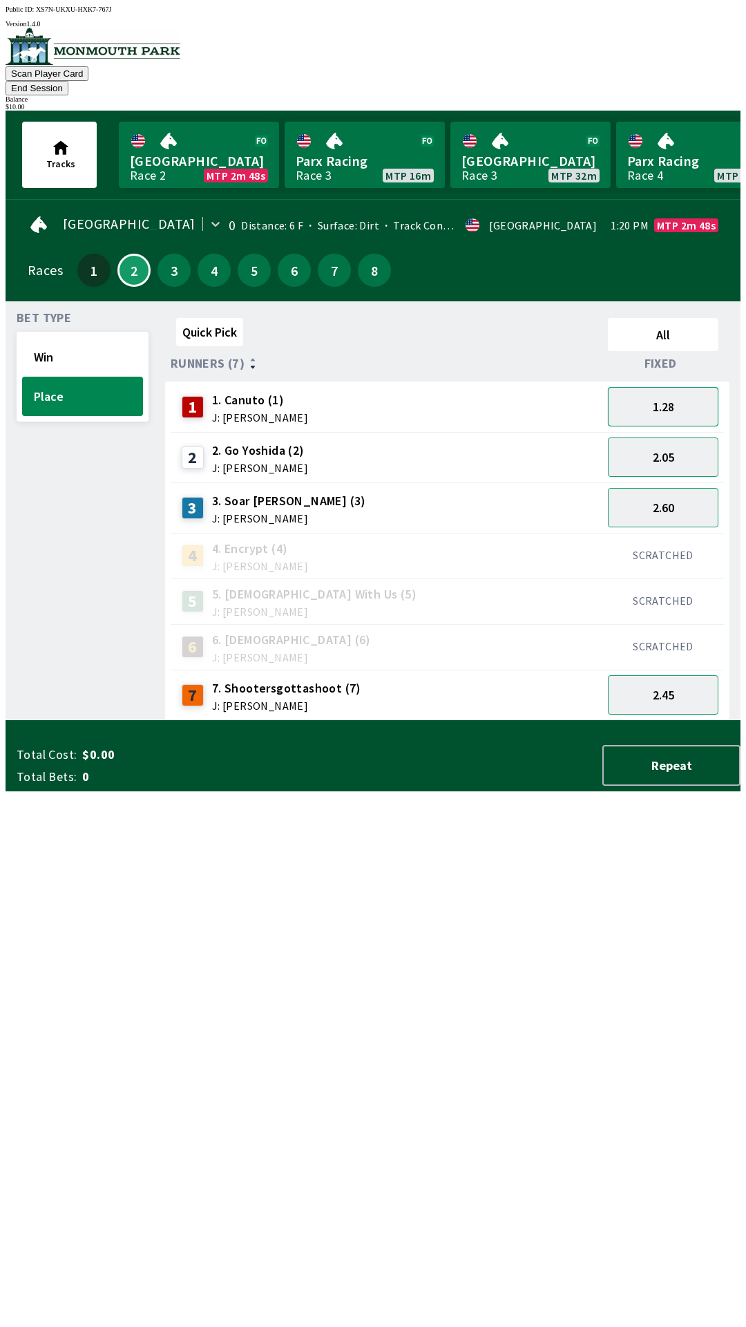
click at [692, 392] on button "1.28" at bounding box center [663, 406] width 111 height 39
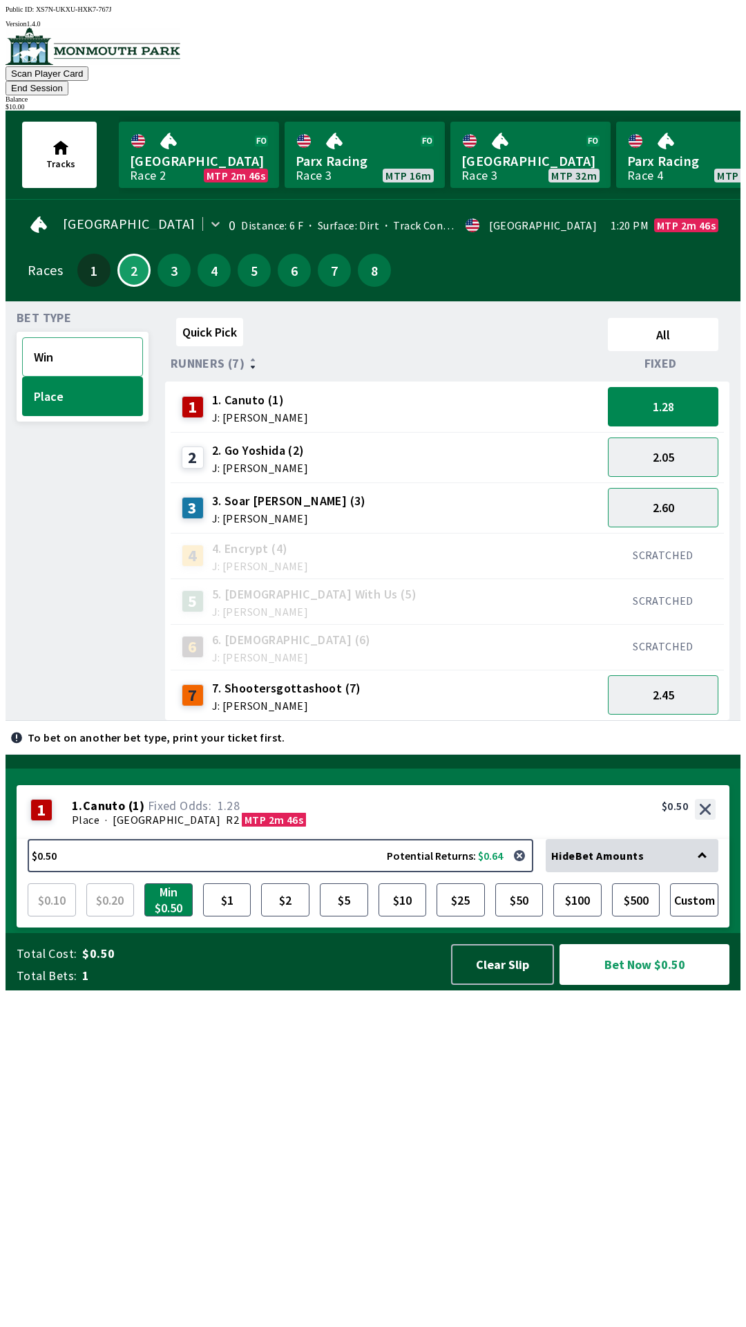
click at [106, 337] on button "Win" at bounding box center [82, 356] width 121 height 39
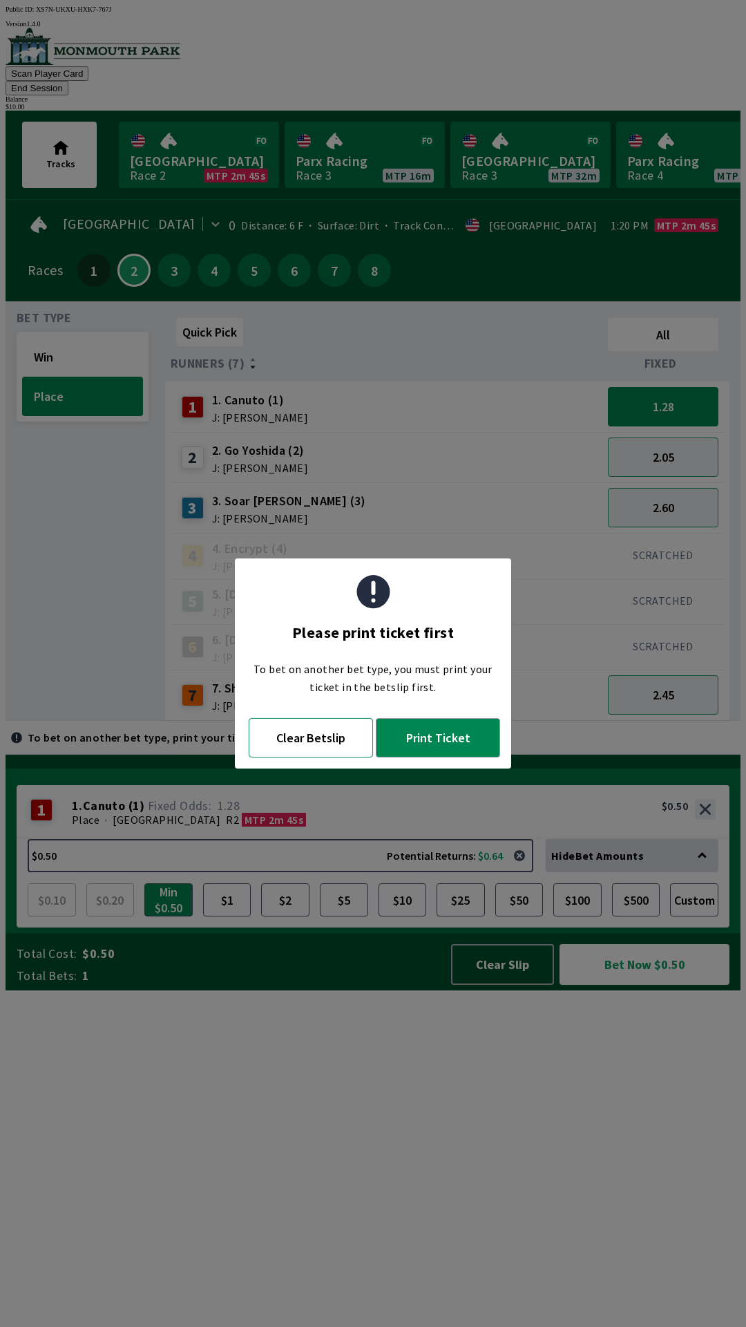
click at [341, 730] on button "Clear Betslip" at bounding box center [311, 737] width 124 height 39
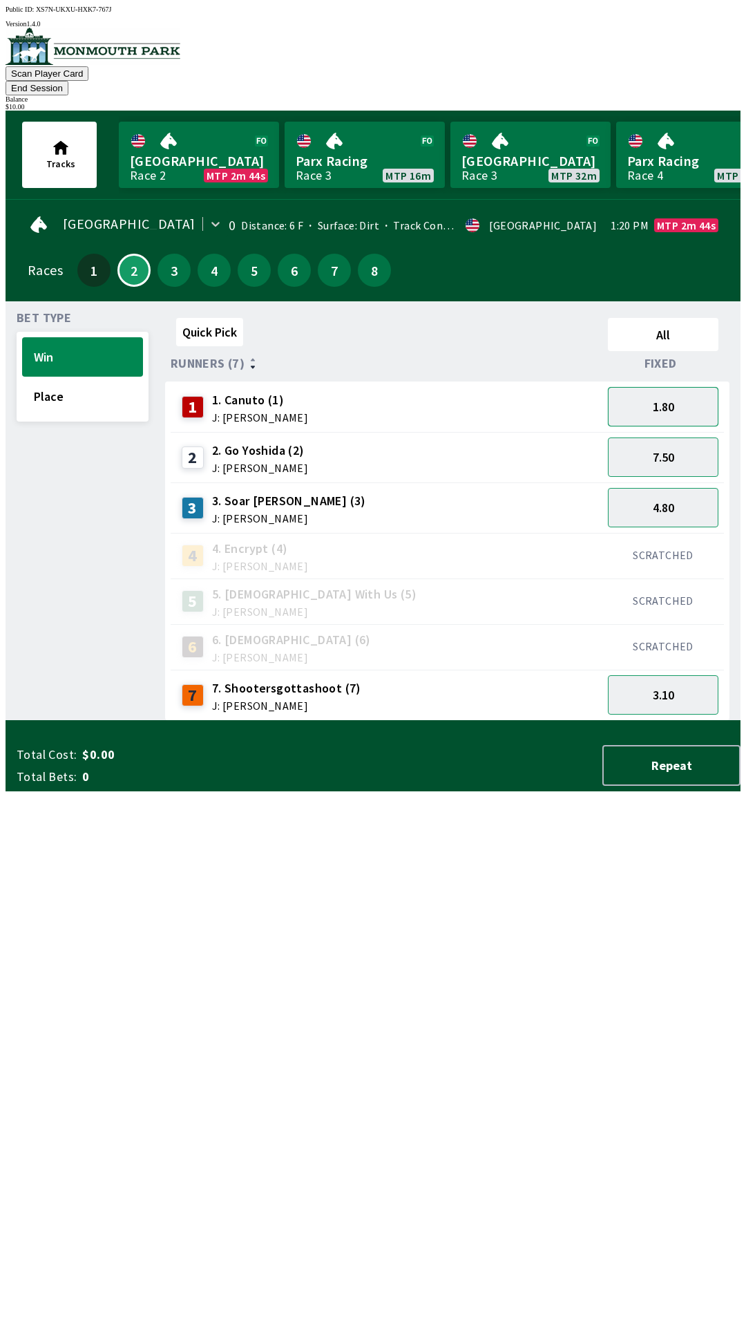
click at [702, 387] on button "1.80" at bounding box center [663, 406] width 111 height 39
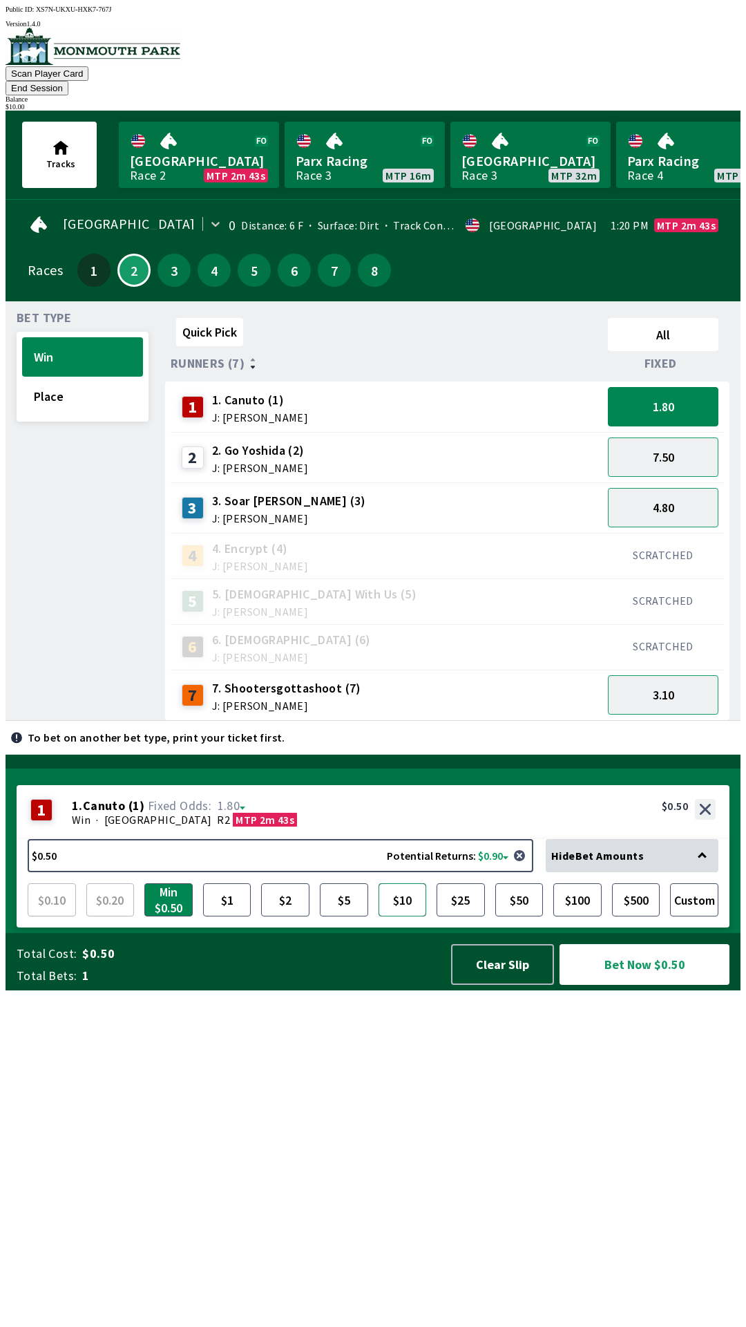
click at [395, 916] on button "$10" at bounding box center [403, 899] width 48 height 33
click at [675, 985] on button "Bet Now $10.00" at bounding box center [645, 964] width 170 height 41
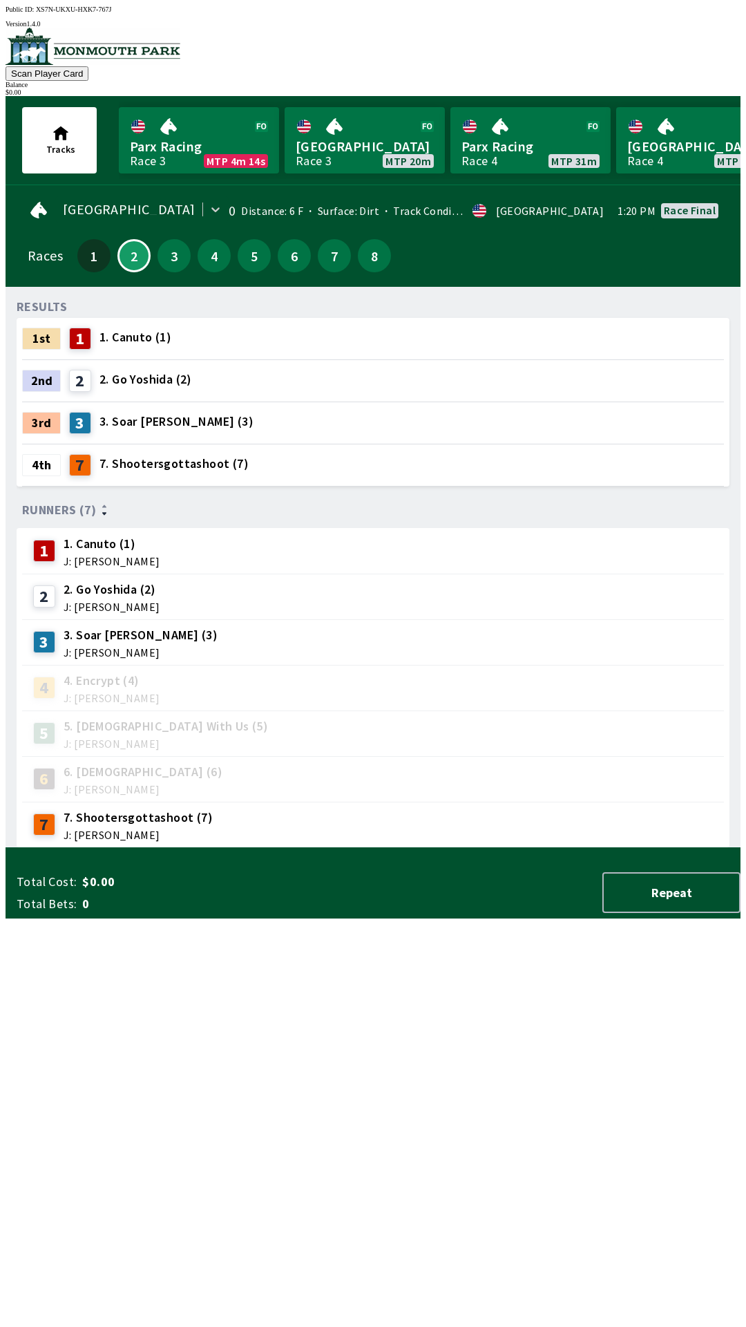
click at [343, 848] on div "RESULTS 1st 1 1. Canuto (1) 2nd 2 2. Go [PERSON_NAME] (2) 3rd 3 3. Soar [PERSON…" at bounding box center [379, 573] width 724 height 550
click at [354, 133] on link "Monmouth Park Race 3 MTP 20m" at bounding box center [365, 140] width 160 height 66
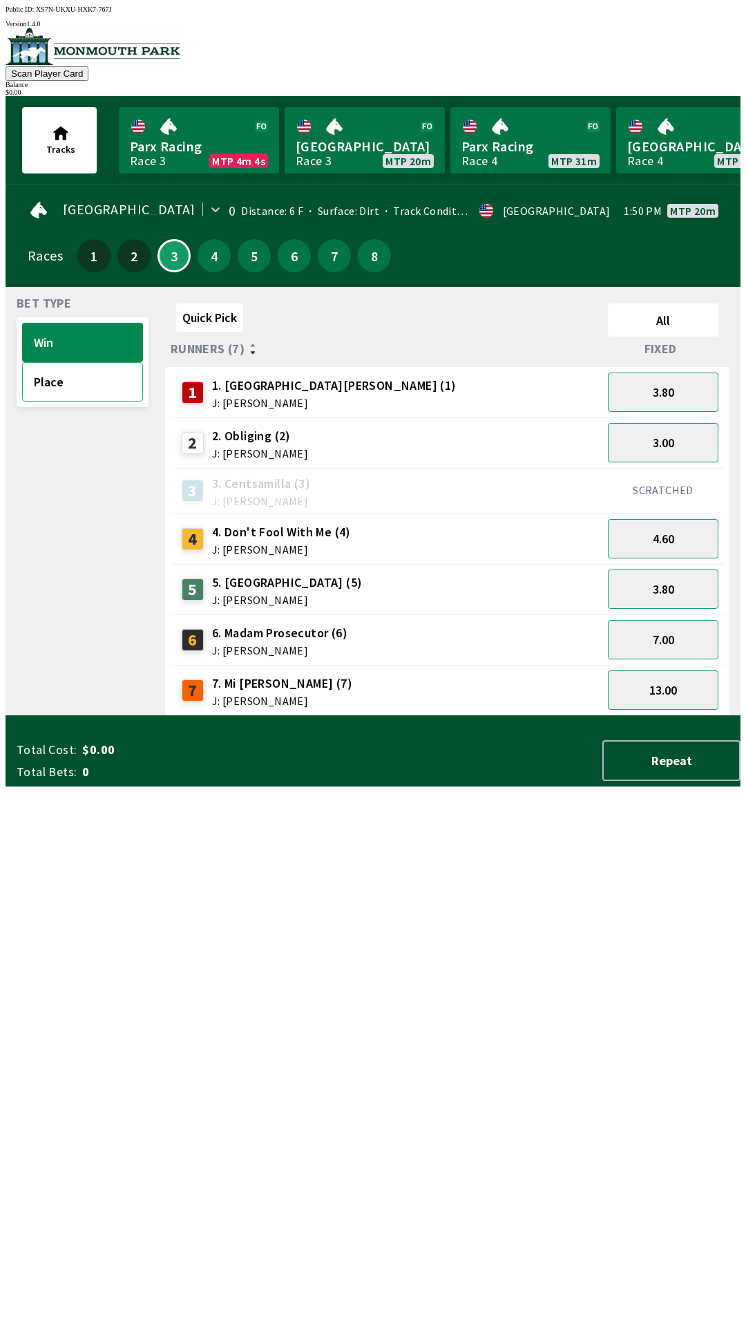
click at [63, 379] on button "Place" at bounding box center [82, 381] width 121 height 39
click at [77, 329] on button "Win" at bounding box center [82, 342] width 121 height 39
click at [654, 580] on button "3.80" at bounding box center [663, 588] width 111 height 39
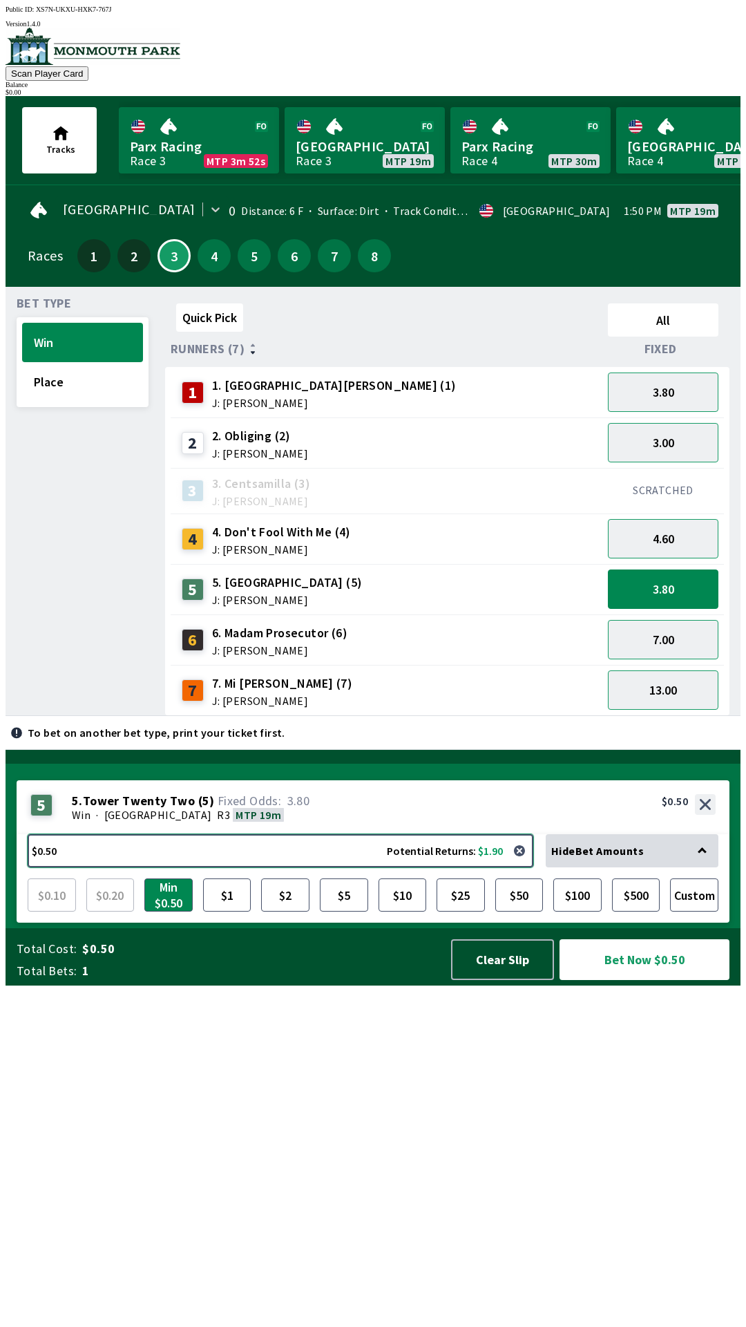
click at [115, 867] on button "$0.50 Potential Returns: $1.90" at bounding box center [281, 850] width 506 height 33
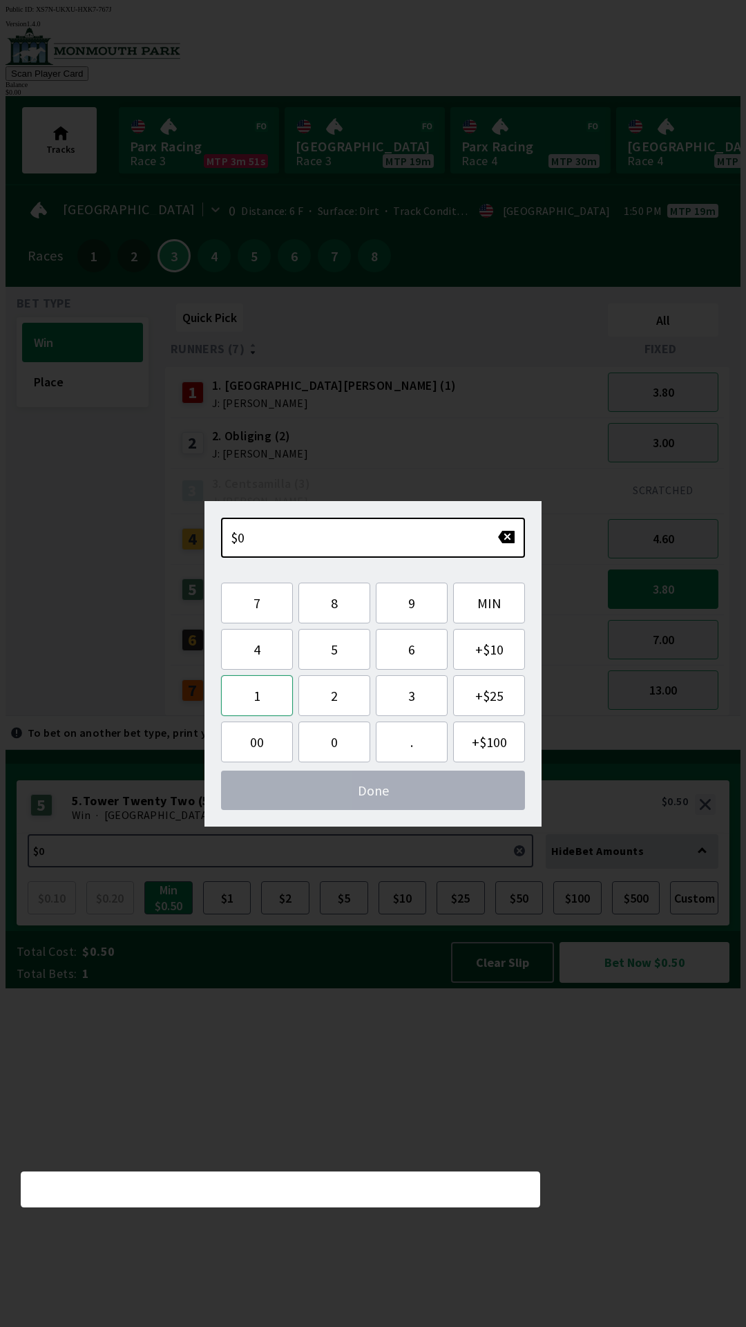
click at [265, 698] on button "1" at bounding box center [257, 695] width 72 height 41
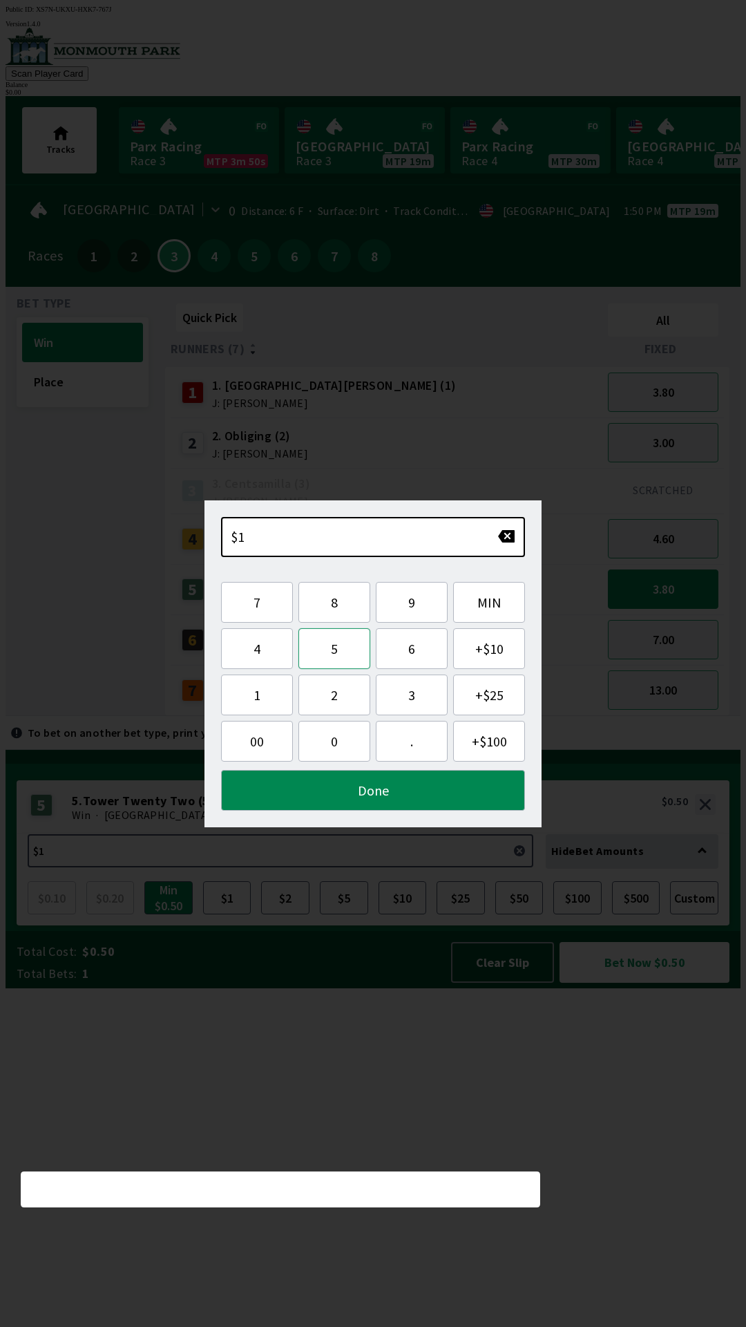
click at [330, 654] on button "5" at bounding box center [335, 648] width 72 height 41
click at [346, 786] on button "Done" at bounding box center [373, 790] width 304 height 41
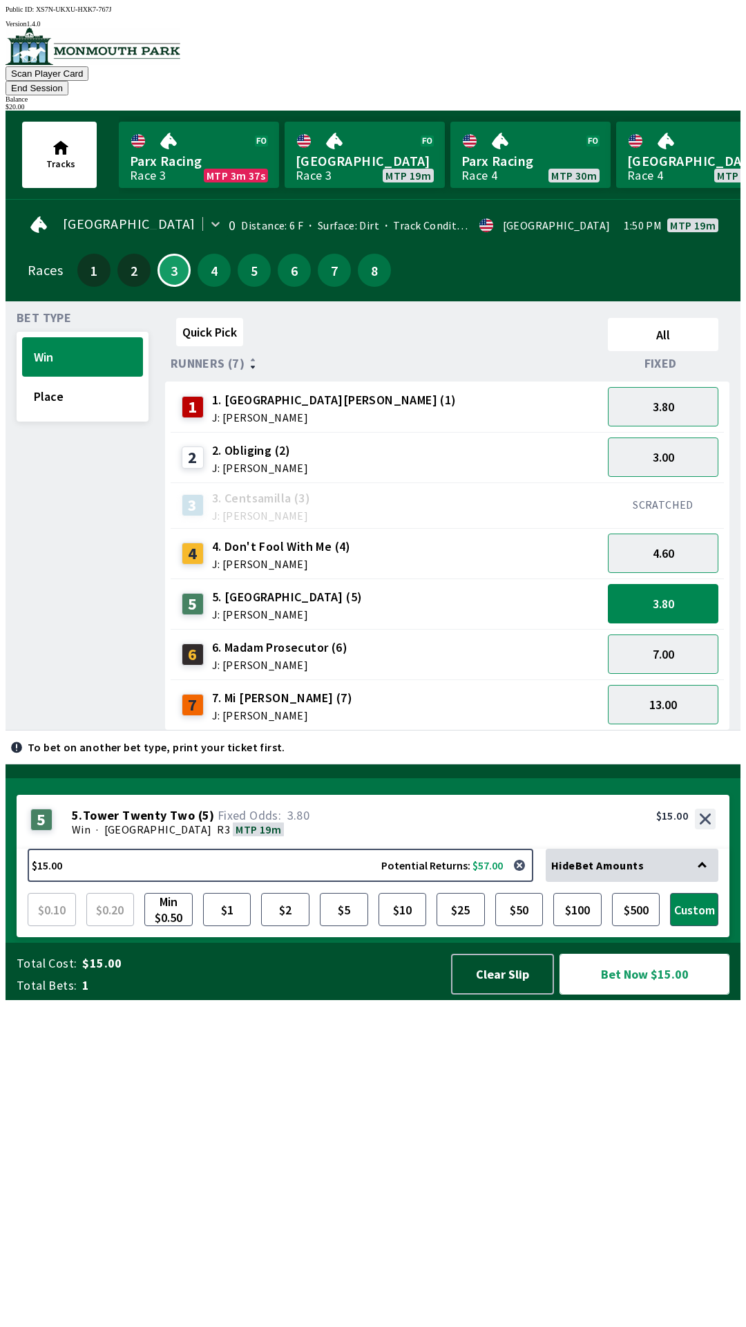
click at [650, 994] on button "Bet Now $15.00" at bounding box center [645, 974] width 170 height 41
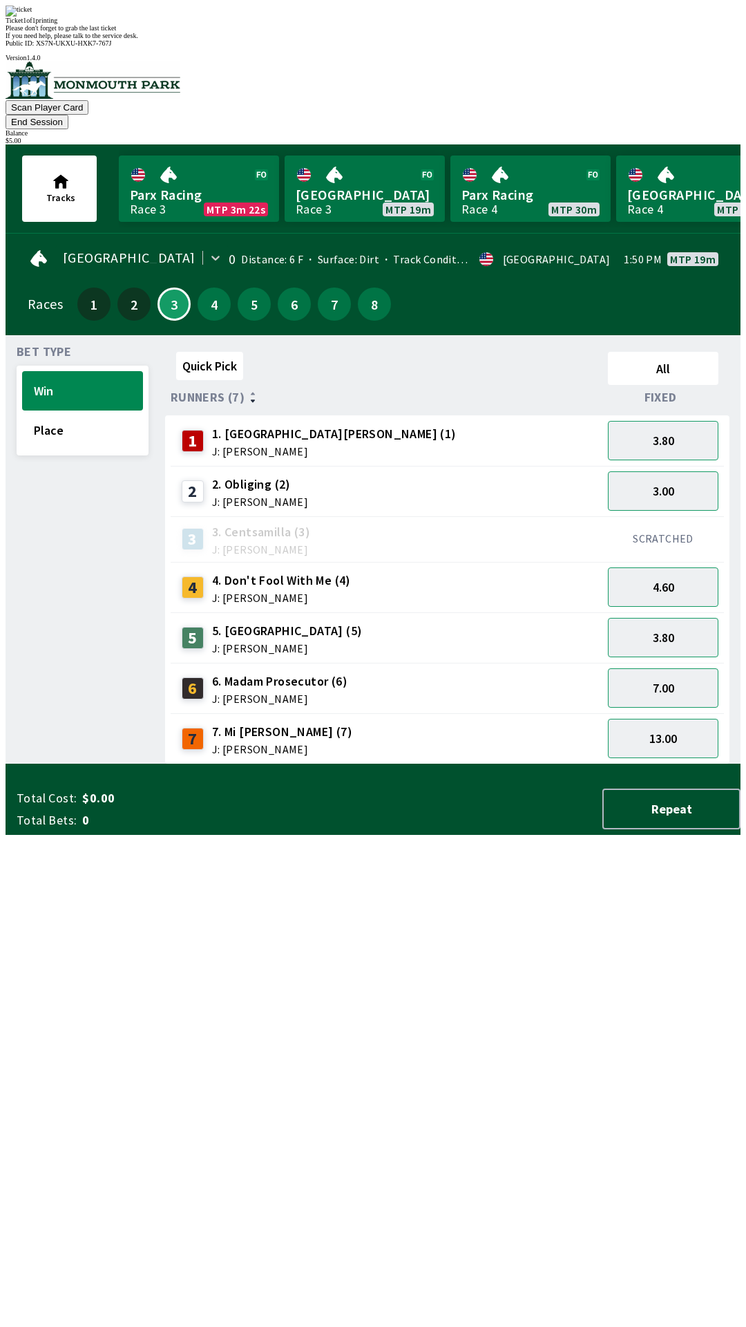
click at [397, 764] on div "Quick Pick All Runners (7) Fixed 1 1. Park Avenue [PERSON_NAME] (1) J: [PERSON_…" at bounding box center [453, 555] width 576 height 418
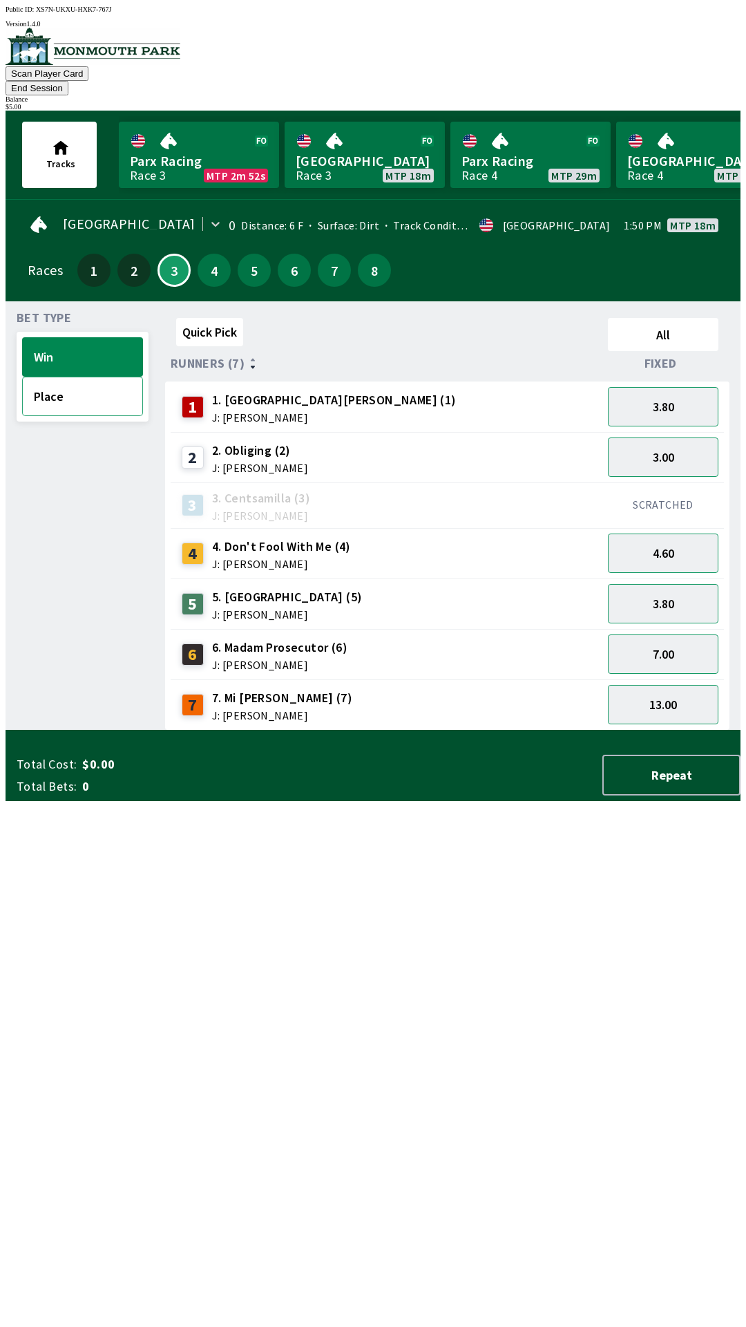
click at [71, 377] on button "Place" at bounding box center [82, 396] width 121 height 39
click at [96, 337] on button "Win" at bounding box center [82, 356] width 121 height 39
click at [68, 81] on button "End Session" at bounding box center [37, 88] width 63 height 15
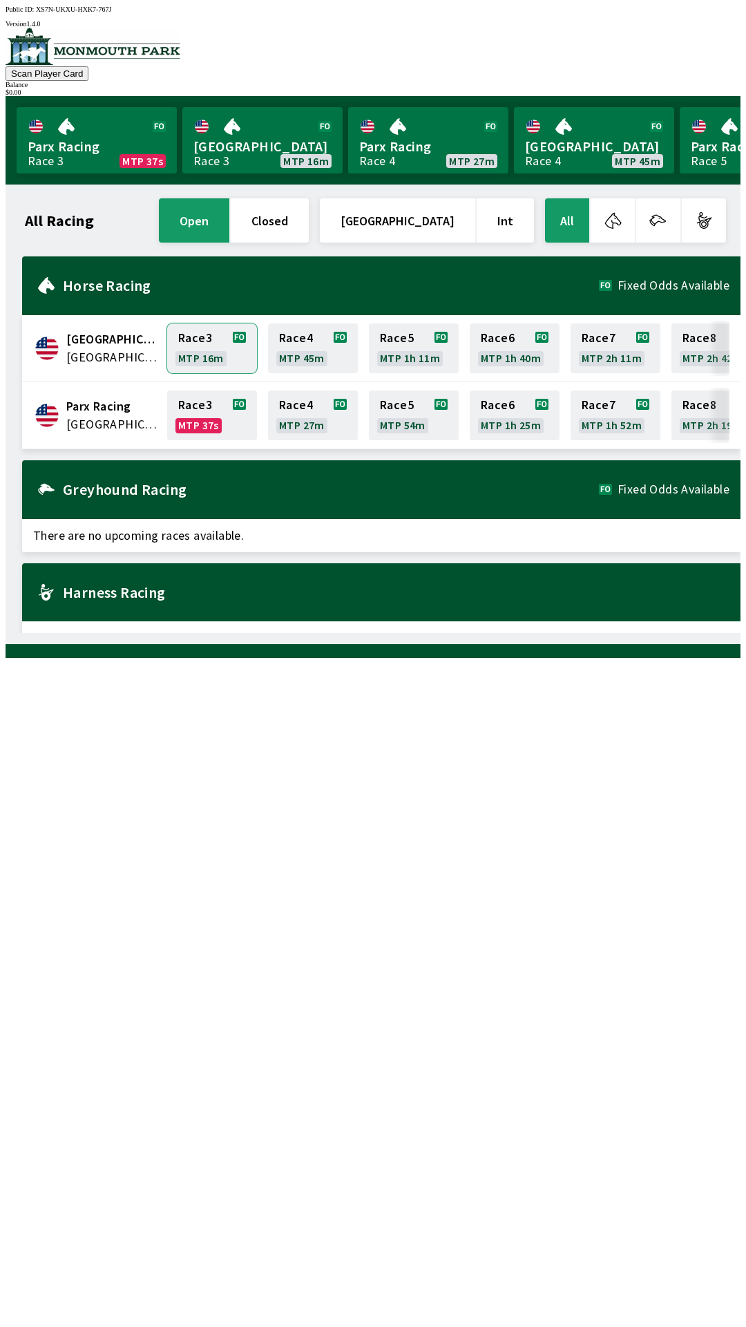
click at [196, 332] on link "Race 3 MTP 16m" at bounding box center [212, 348] width 90 height 50
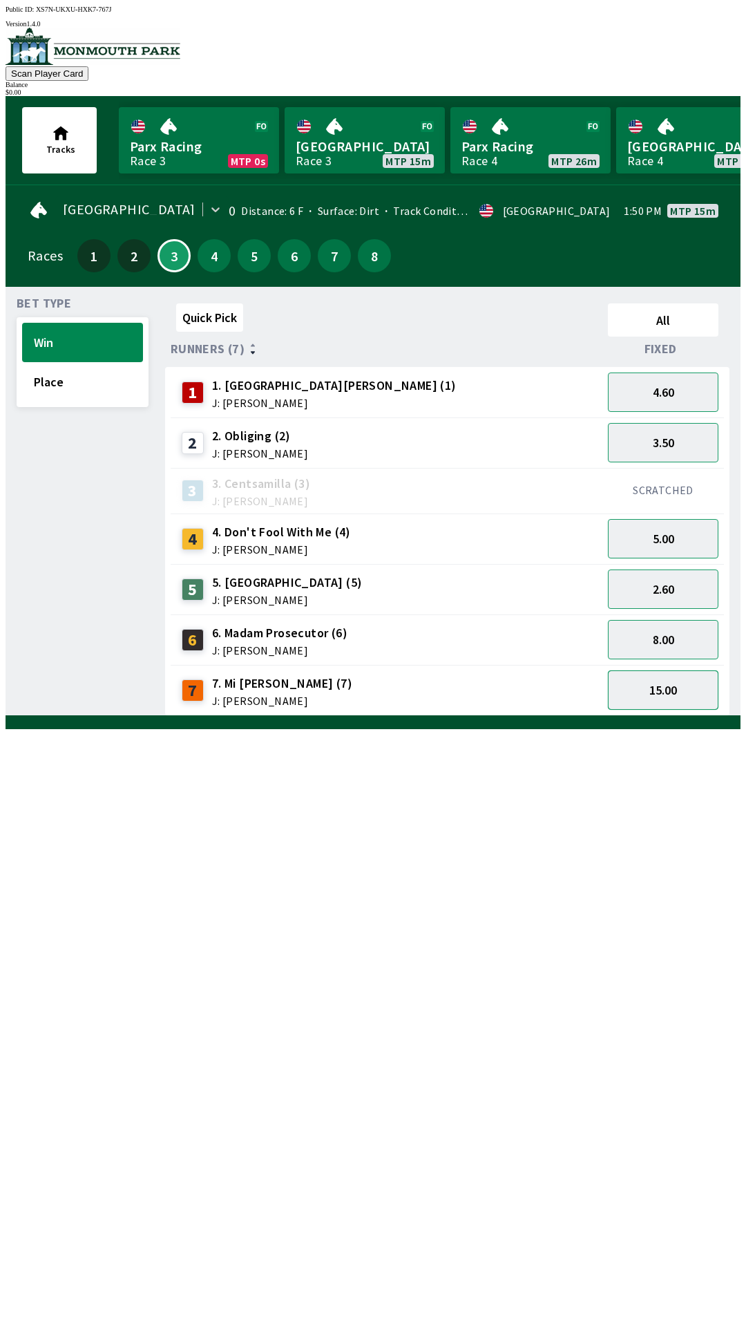
click at [673, 679] on button "15.00" at bounding box center [663, 689] width 111 height 39
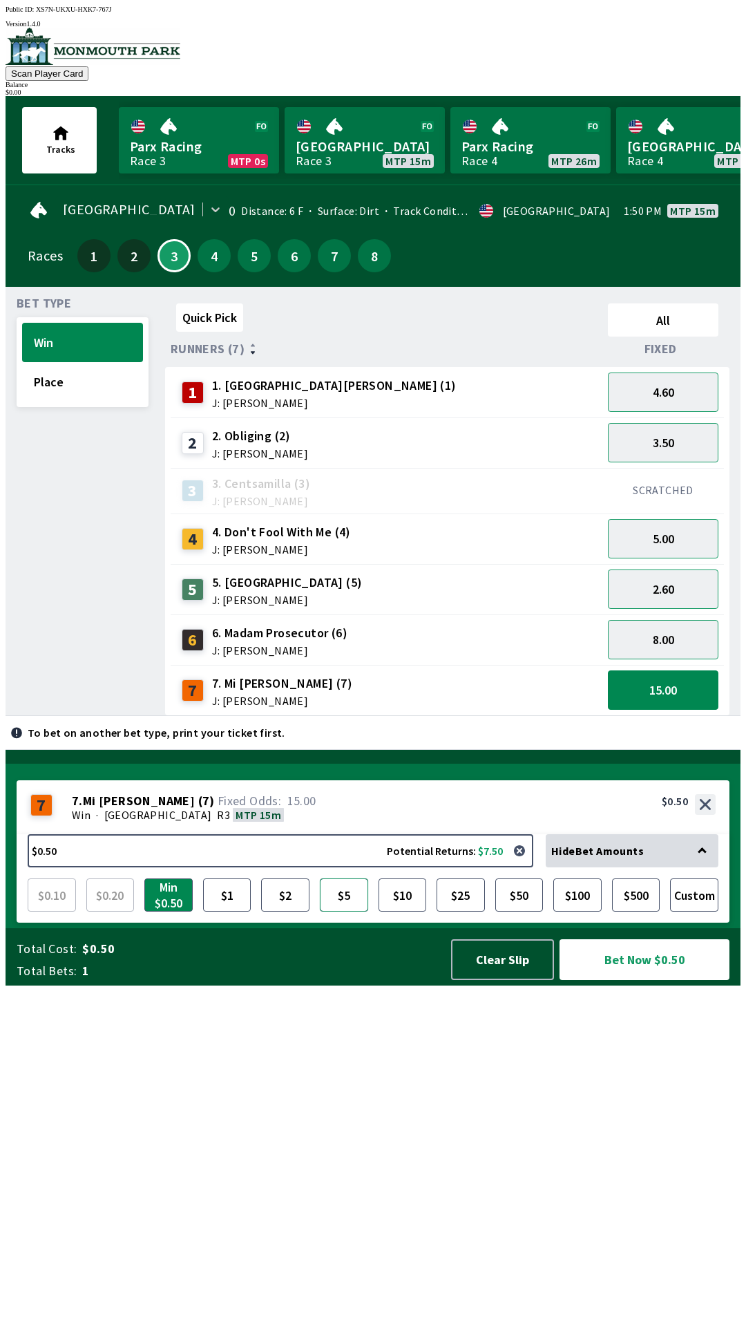
click at [345, 911] on button "$5" at bounding box center [344, 894] width 48 height 33
click at [656, 537] on button "5.00" at bounding box center [663, 538] width 111 height 39
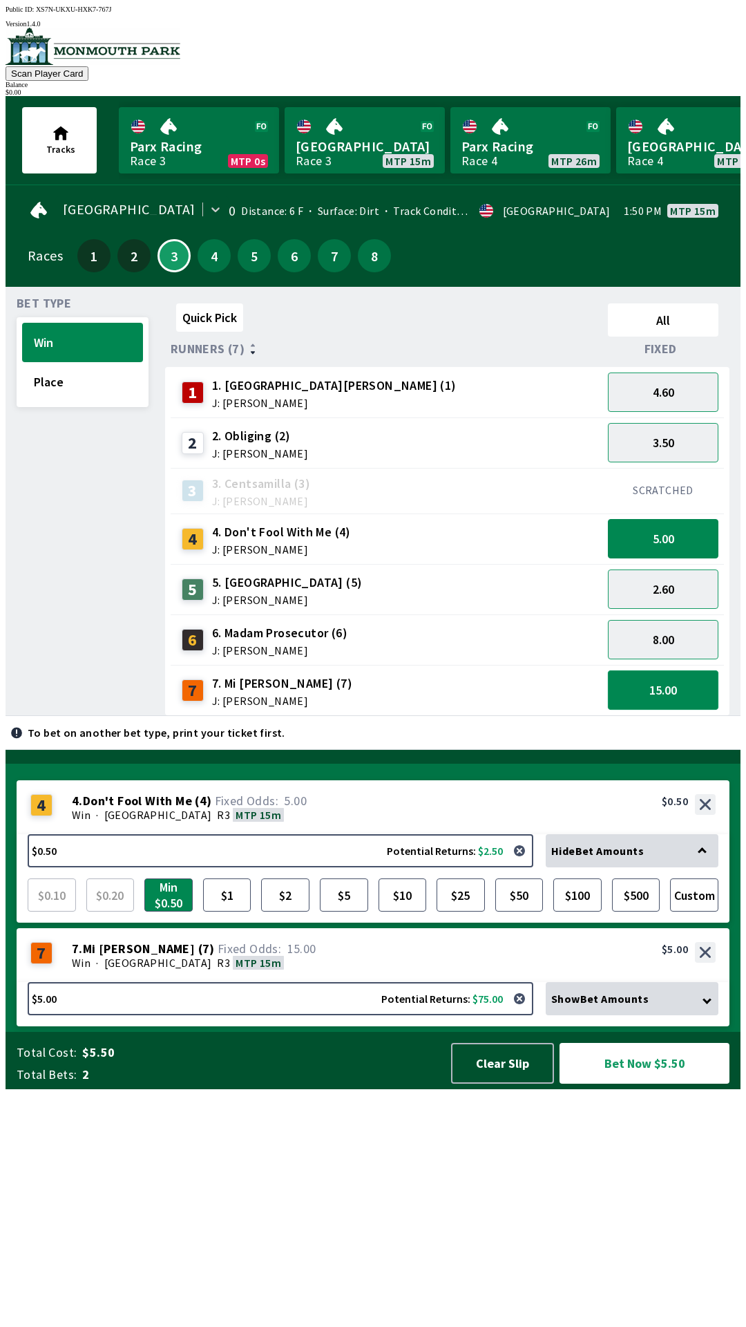
click at [668, 689] on button "15.00" at bounding box center [663, 689] width 111 height 39
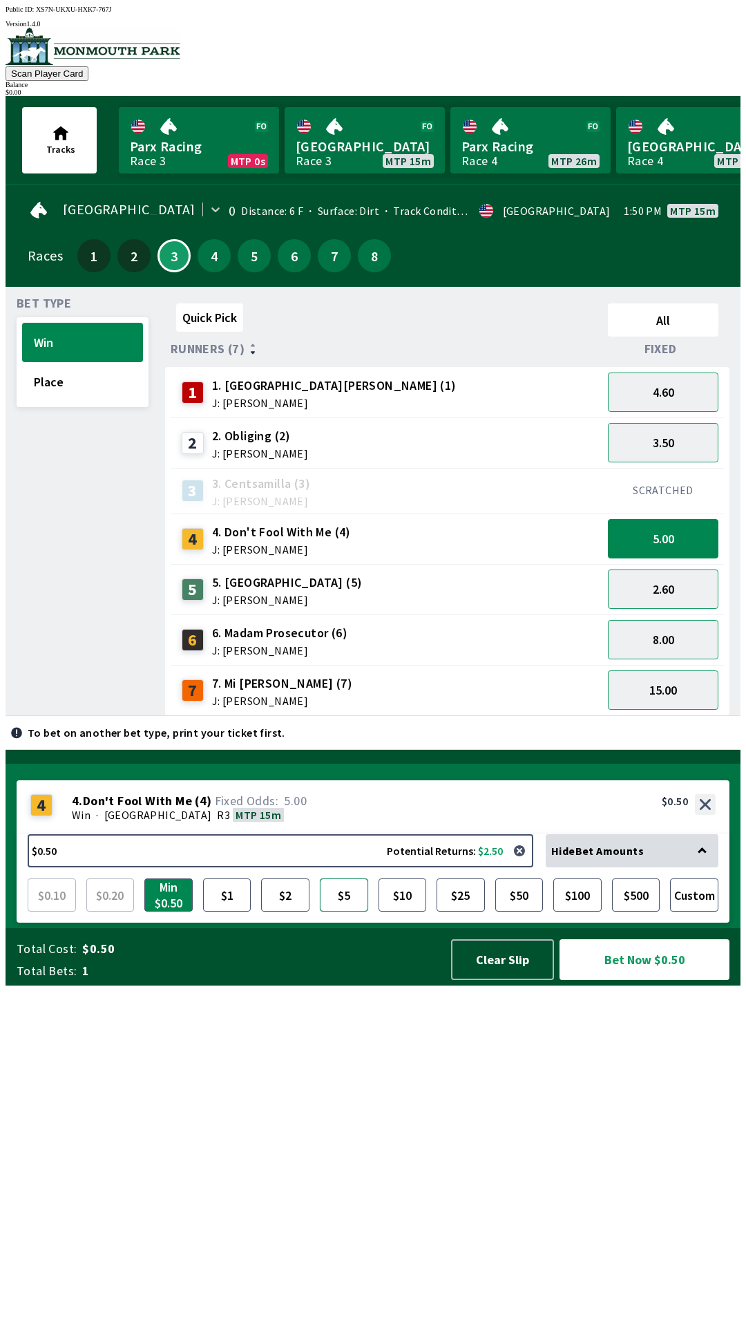
click at [348, 911] on button "$5" at bounding box center [344, 894] width 48 height 33
click at [681, 540] on button "5.00" at bounding box center [663, 538] width 111 height 39
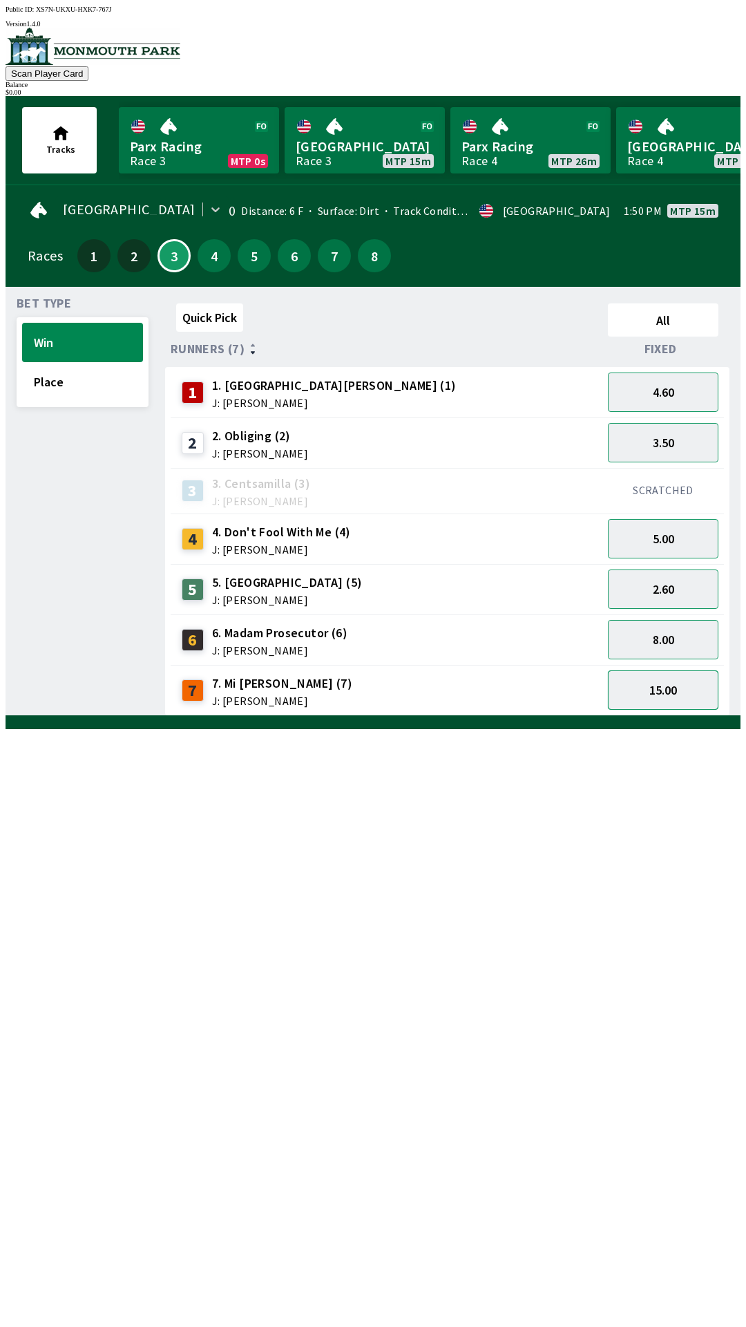
click at [678, 699] on button "15.00" at bounding box center [663, 689] width 111 height 39
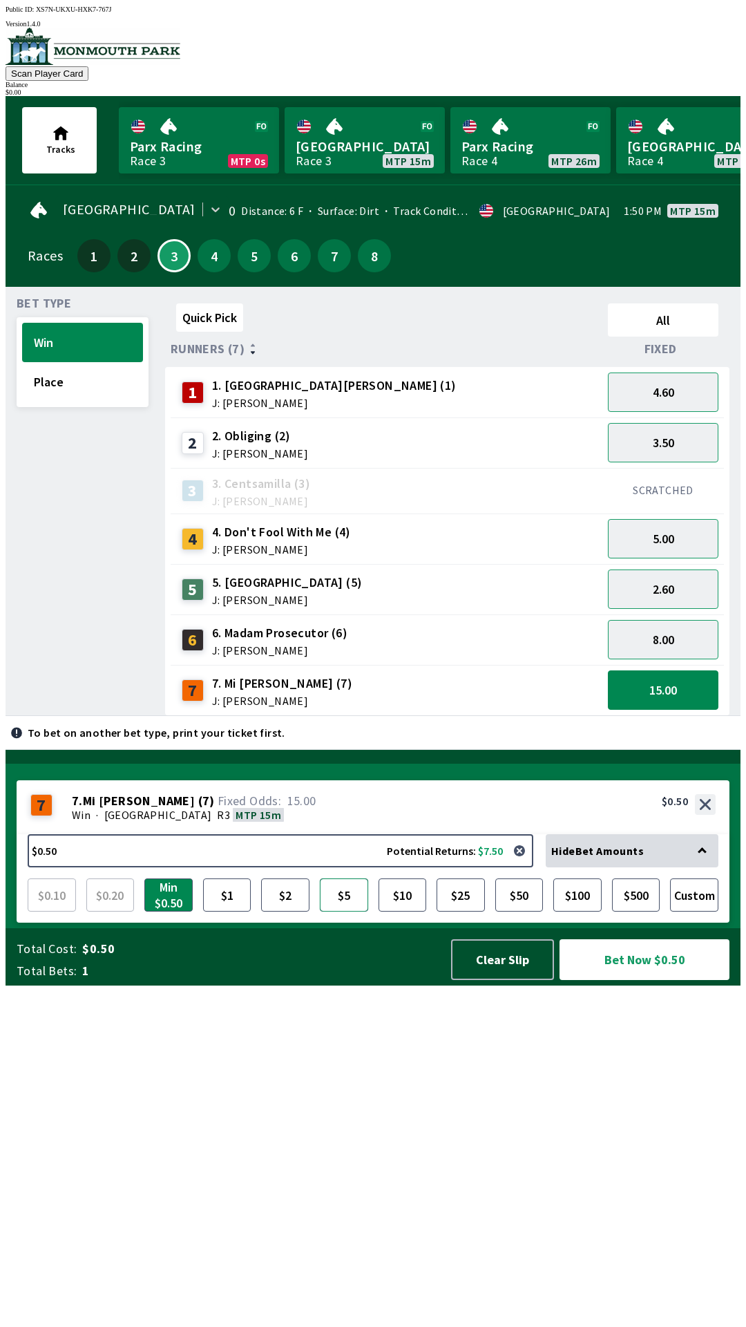
click at [343, 911] on button "$5" at bounding box center [344, 894] width 48 height 33
click at [659, 697] on button "15.00" at bounding box center [663, 689] width 111 height 39
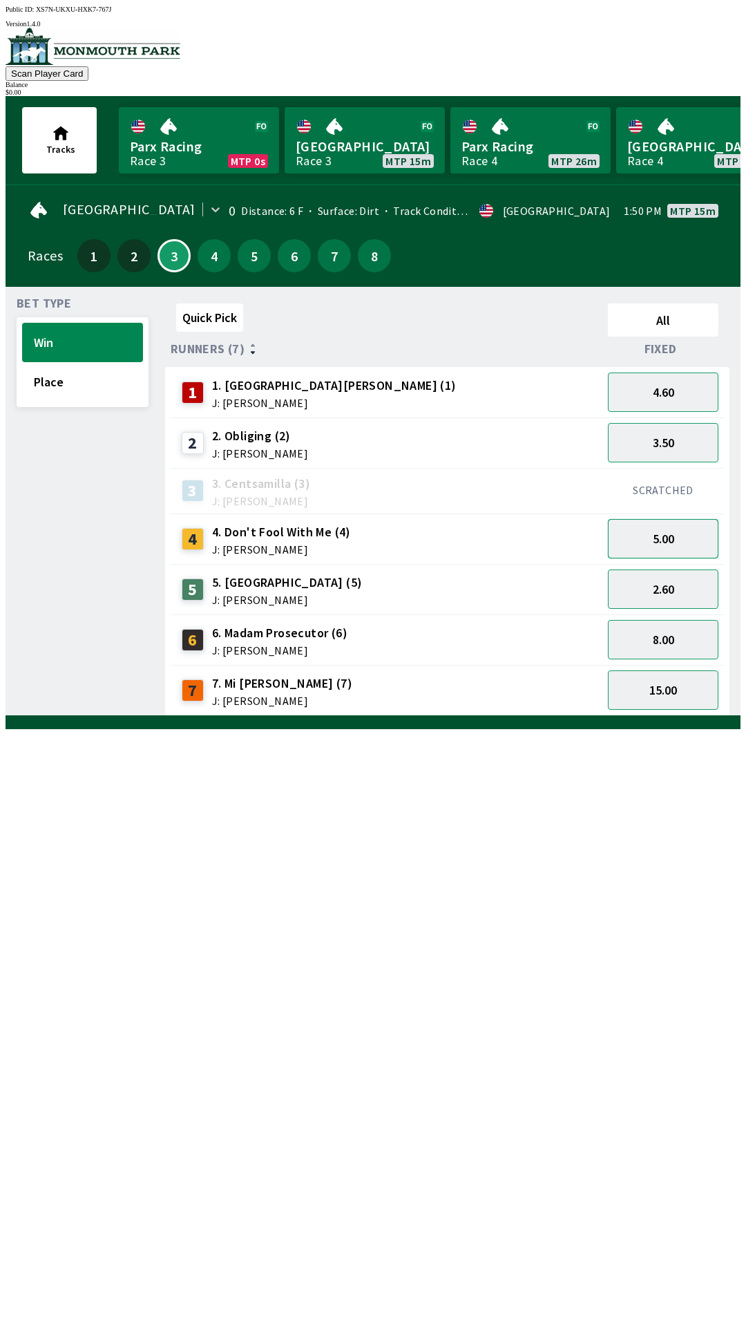
click at [688, 533] on button "5.00" at bounding box center [663, 538] width 111 height 39
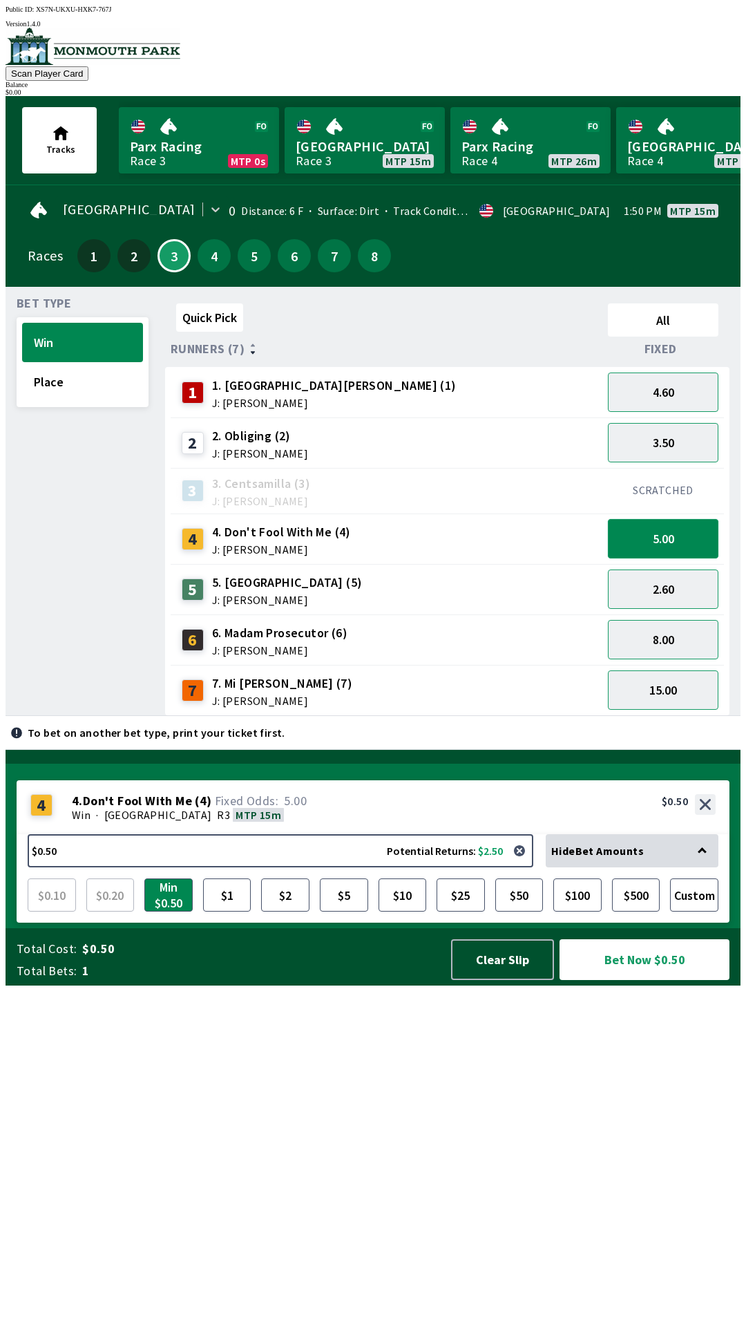
click at [672, 538] on button "5.00" at bounding box center [663, 538] width 111 height 39
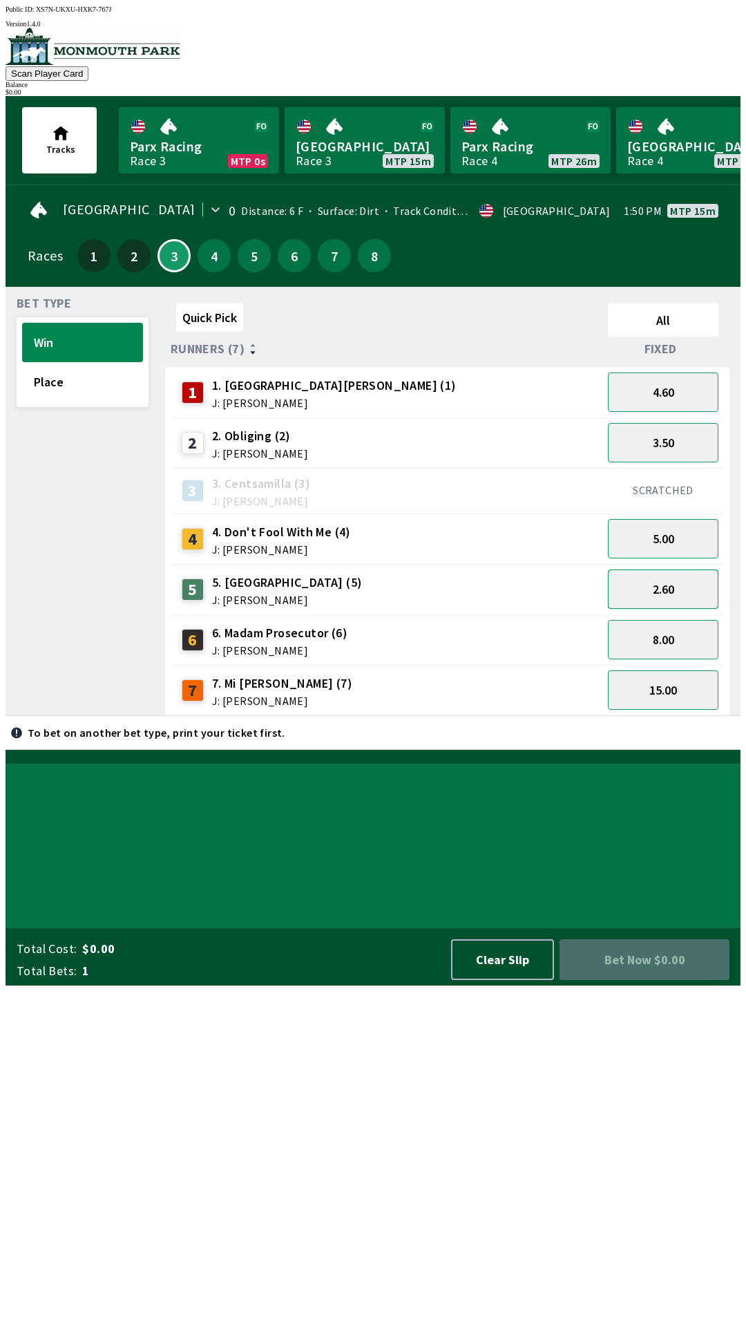
click at [687, 591] on button "2.60" at bounding box center [663, 588] width 111 height 39
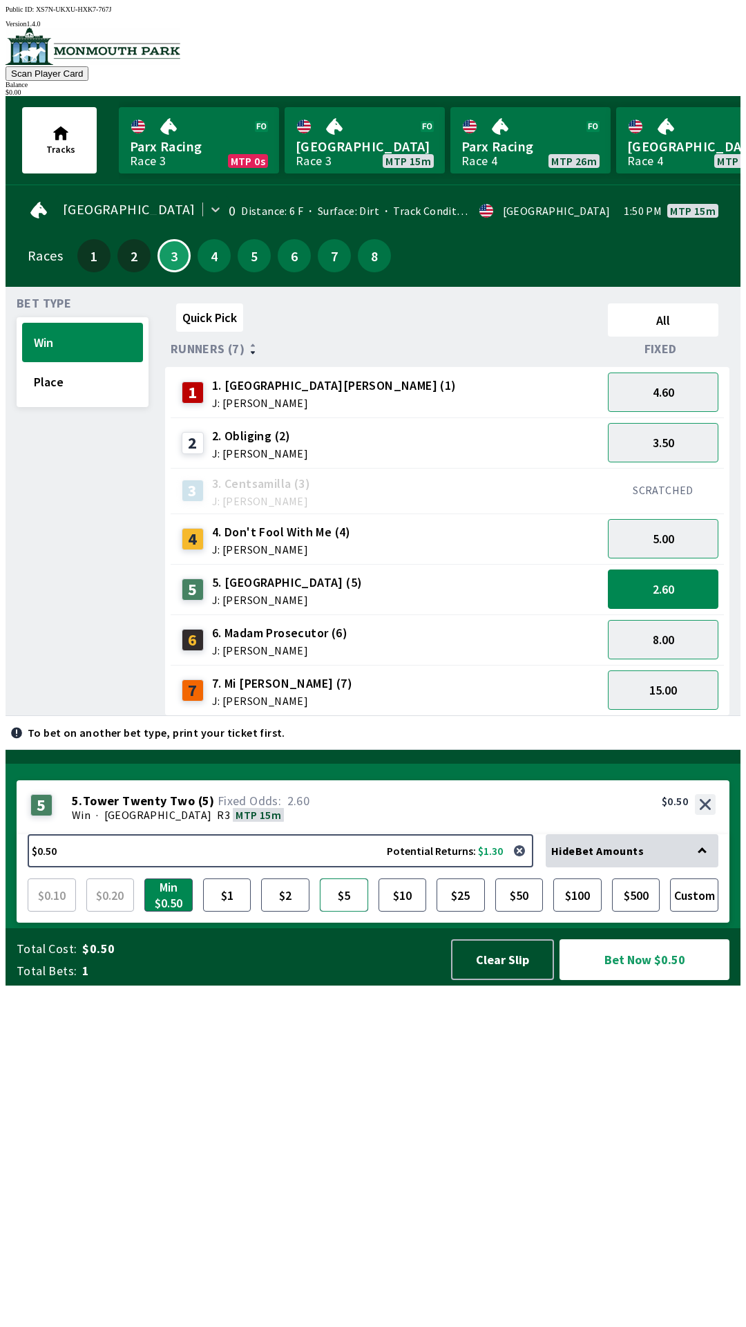
click at [354, 911] on button "$5" at bounding box center [344, 894] width 48 height 33
click at [668, 589] on button "2.60" at bounding box center [663, 588] width 111 height 39
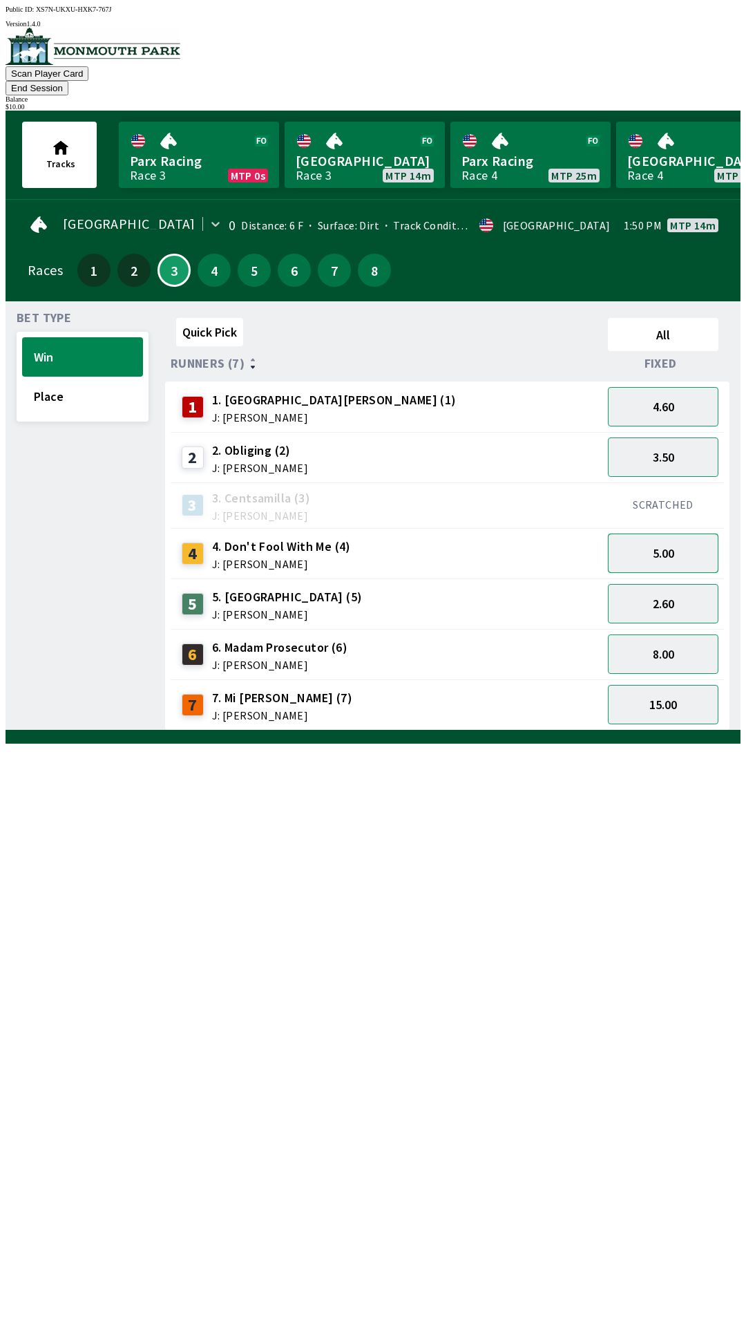
click at [690, 537] on button "5.00" at bounding box center [663, 552] width 111 height 39
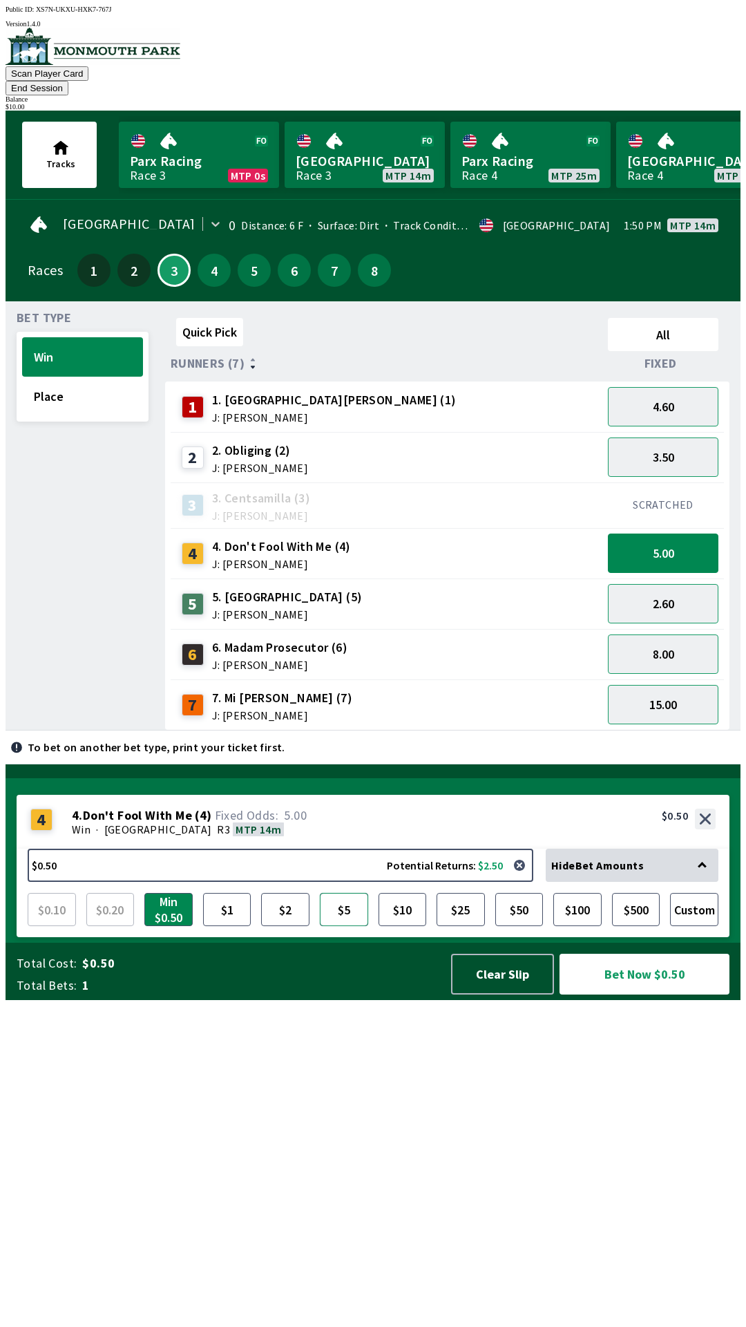
click at [353, 926] on button "$5" at bounding box center [344, 909] width 48 height 33
click at [349, 926] on button "$5" at bounding box center [344, 909] width 48 height 33
click at [679, 539] on button "5.00" at bounding box center [663, 552] width 111 height 39
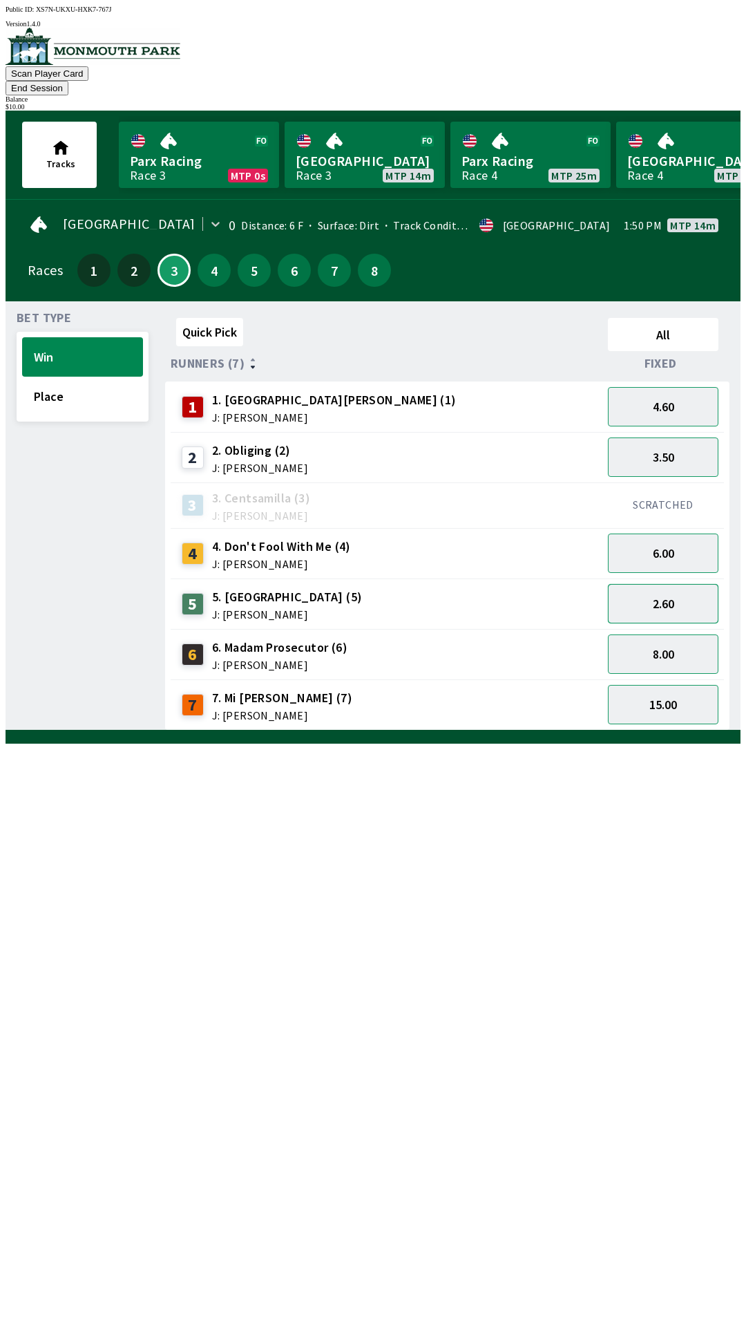
click at [687, 584] on button "2.60" at bounding box center [663, 603] width 111 height 39
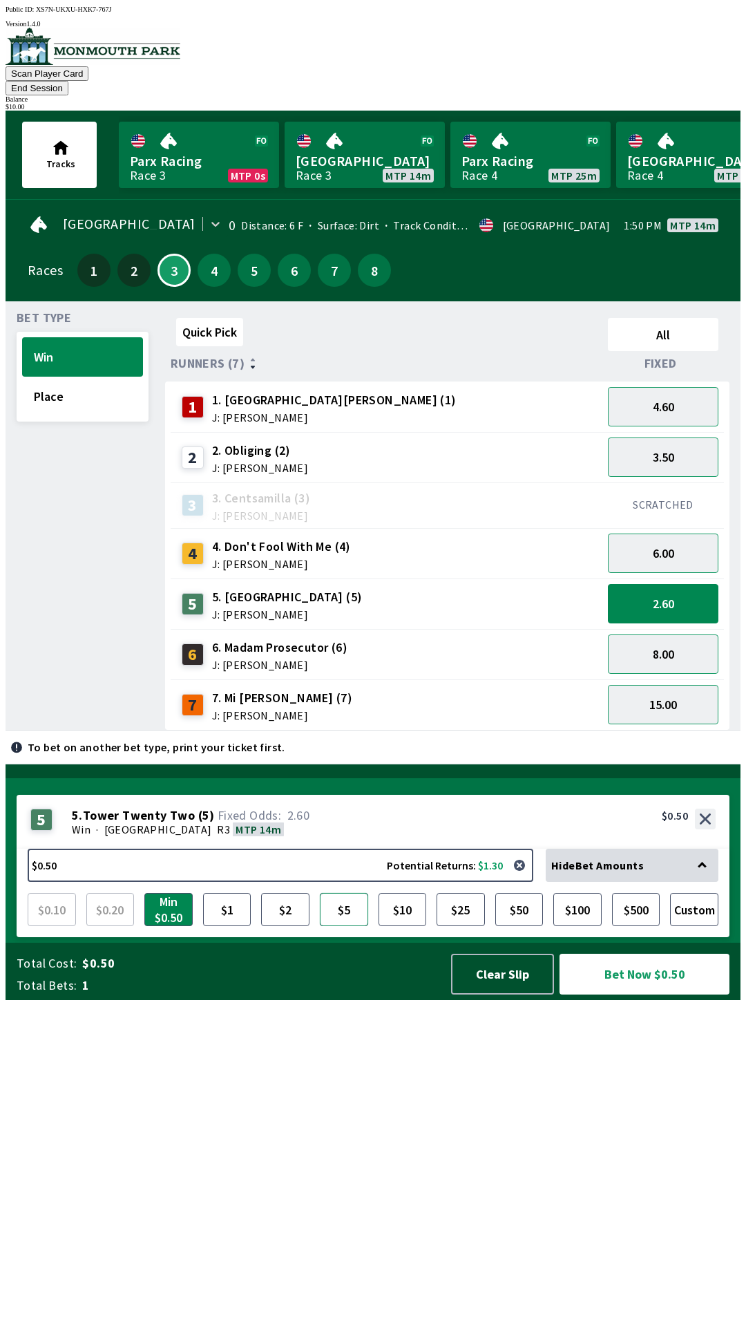
click at [346, 926] on button "$5" at bounding box center [344, 909] width 48 height 33
click at [668, 994] on button "Bet Now $5.00" at bounding box center [645, 974] width 170 height 41
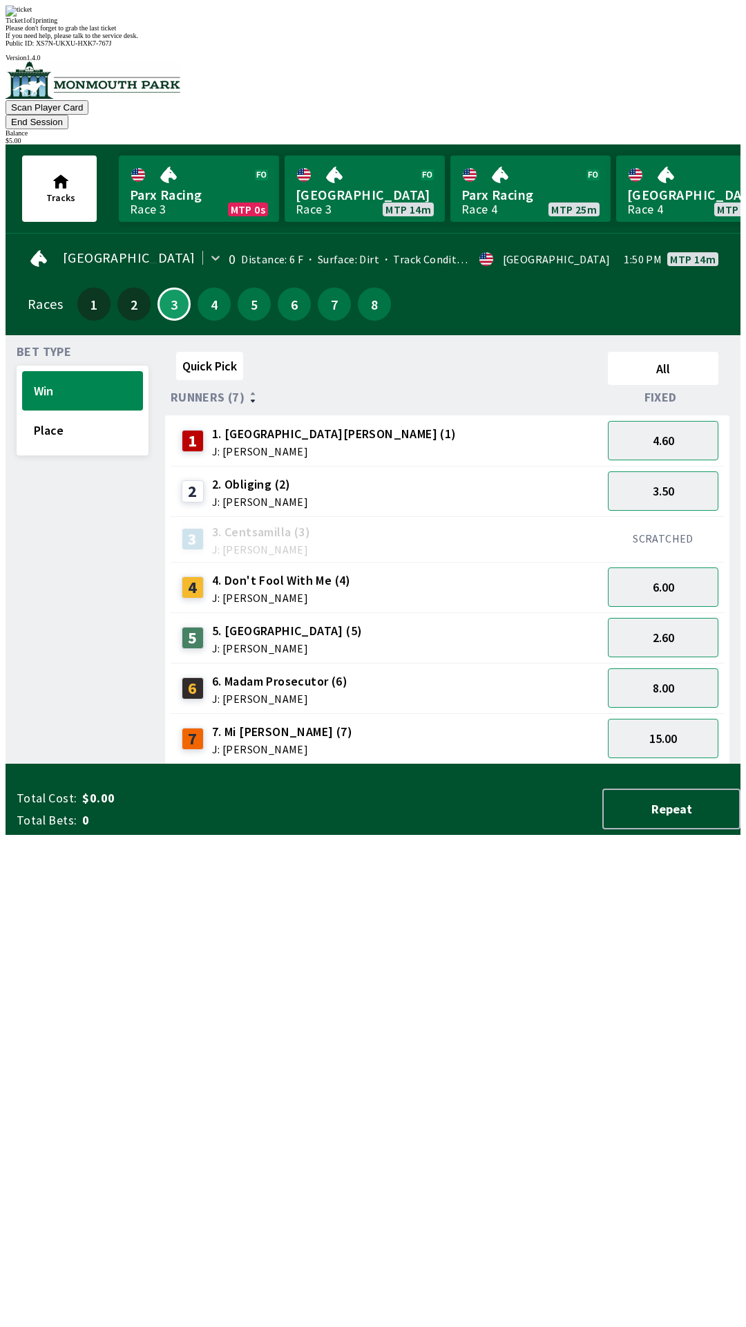
click at [412, 39] on div "Ticket 1 of 1 printing Please don't forget to grab the last ticket If you need …" at bounding box center [373, 23] width 735 height 34
click at [138, 39] on span "If you need help, please talk to the service desk." at bounding box center [72, 36] width 133 height 8
click at [524, 39] on div "Ticket 1 of 1 printing Please don't forget to grab the last ticket If you need …" at bounding box center [373, 23] width 735 height 34
click at [484, 522] on div "3 3. Centsamilla (3) J: [PERSON_NAME]" at bounding box center [386, 539] width 421 height 35
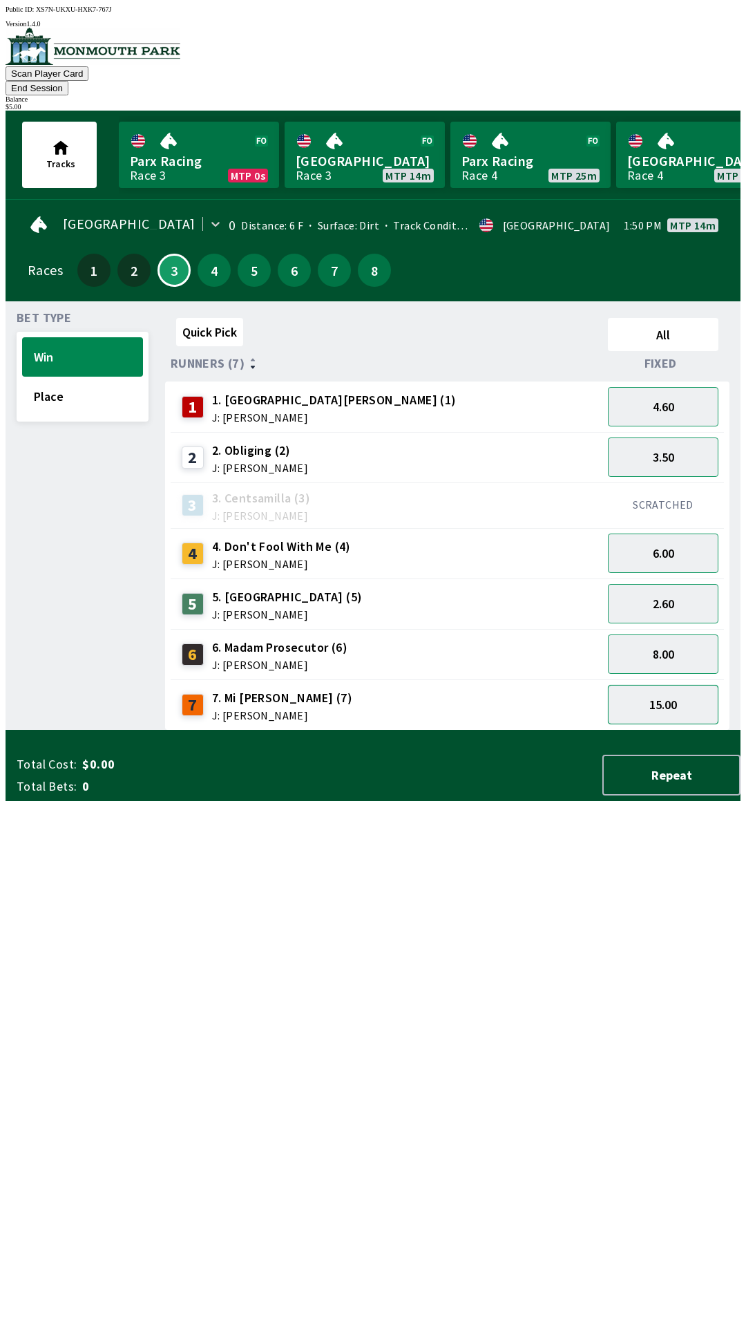
click at [688, 692] on button "15.00" at bounding box center [663, 704] width 111 height 39
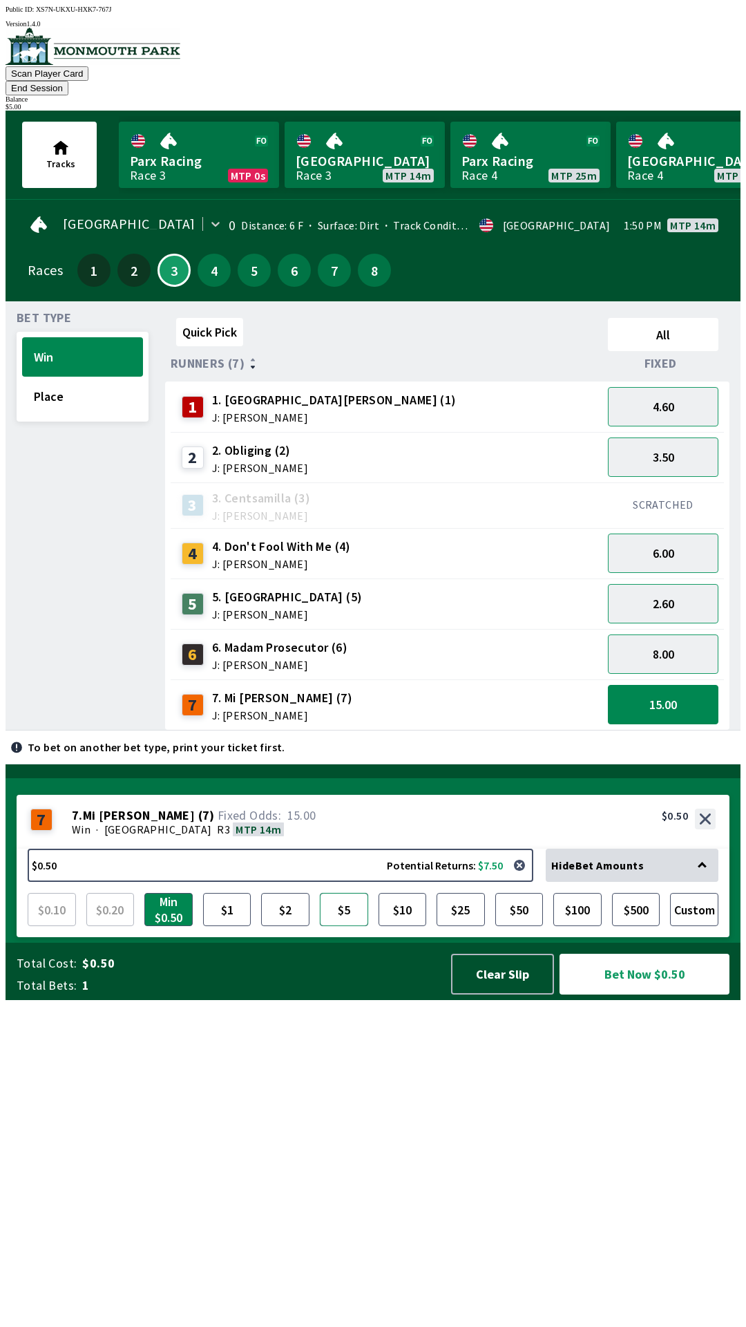
click at [356, 926] on button "$5" at bounding box center [344, 909] width 48 height 33
click at [647, 994] on button "Bet Now $5.00" at bounding box center [645, 974] width 170 height 41
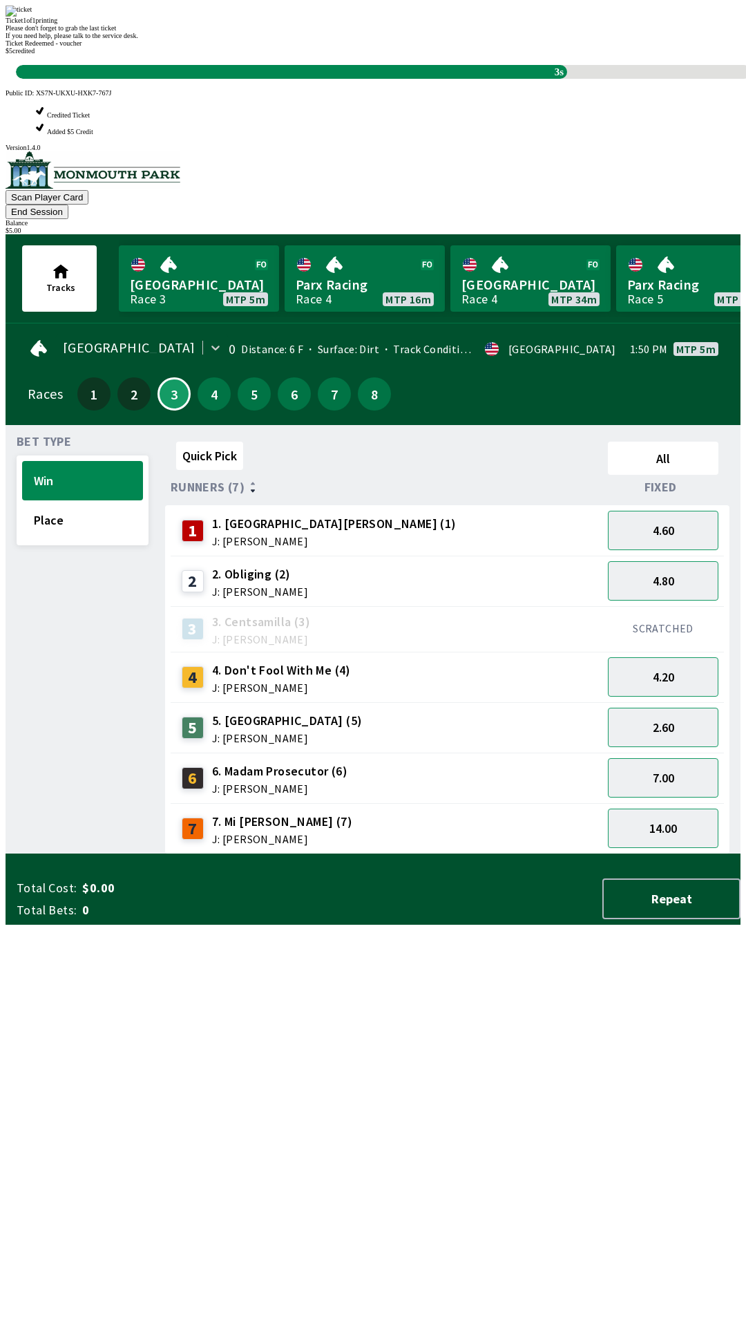
click at [388, 854] on div "Quick Pick All Runners (7) Fixed 1 1. Park Avenue [PERSON_NAME] (1) J: [PERSON_…" at bounding box center [453, 645] width 576 height 418
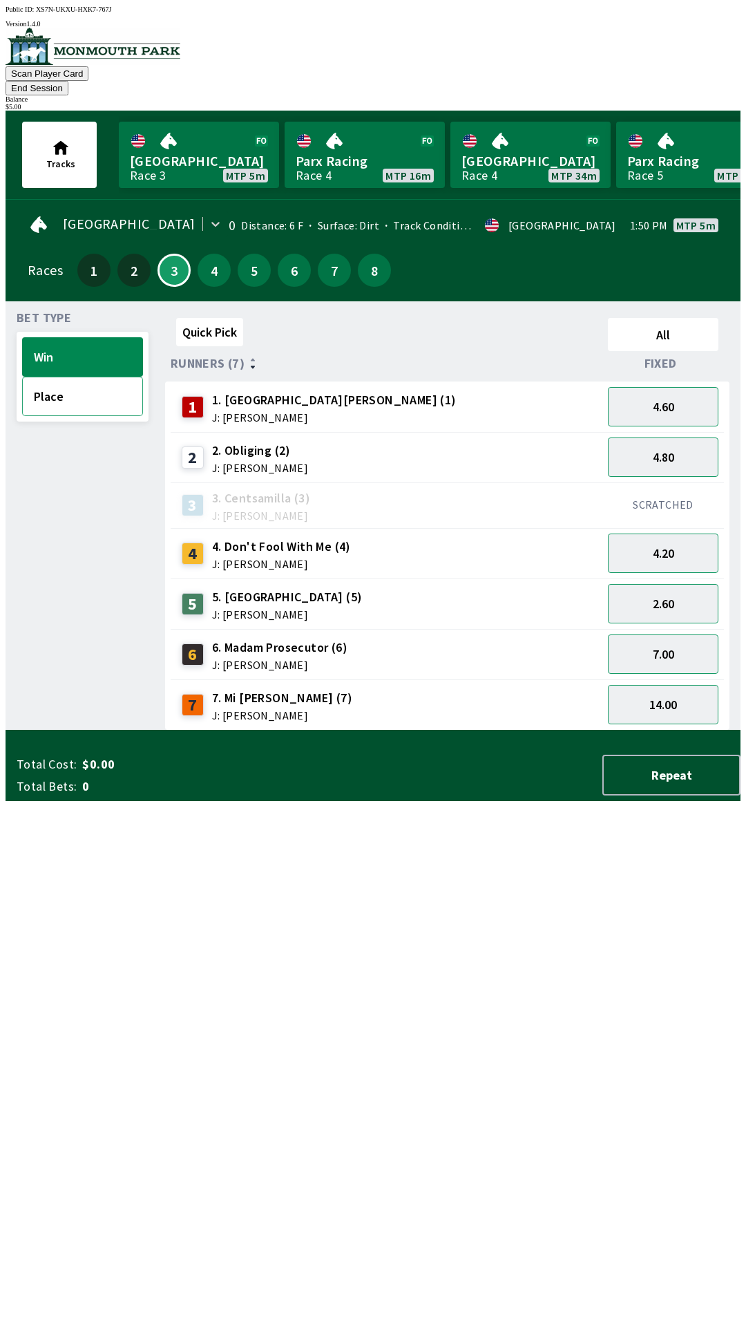
click at [65, 377] on button "Place" at bounding box center [82, 396] width 121 height 39
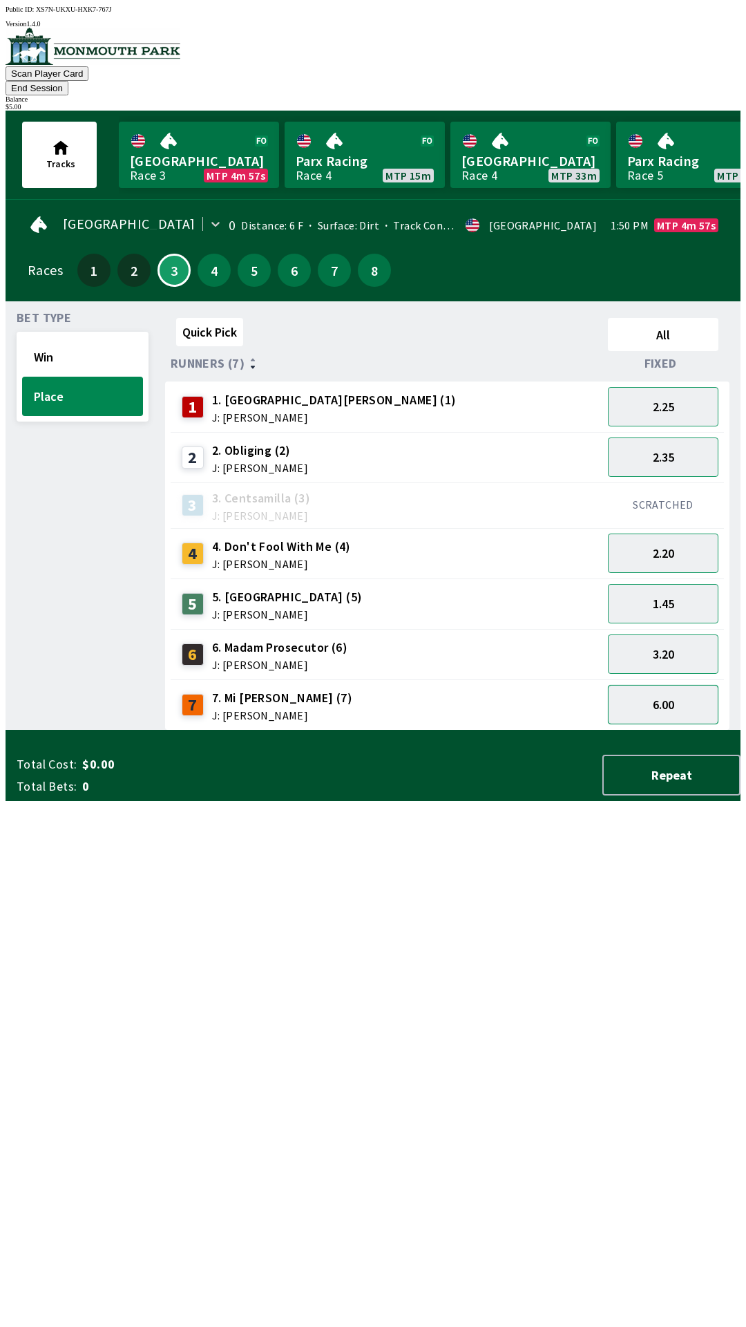
click at [654, 685] on button "6.00" at bounding box center [663, 704] width 111 height 39
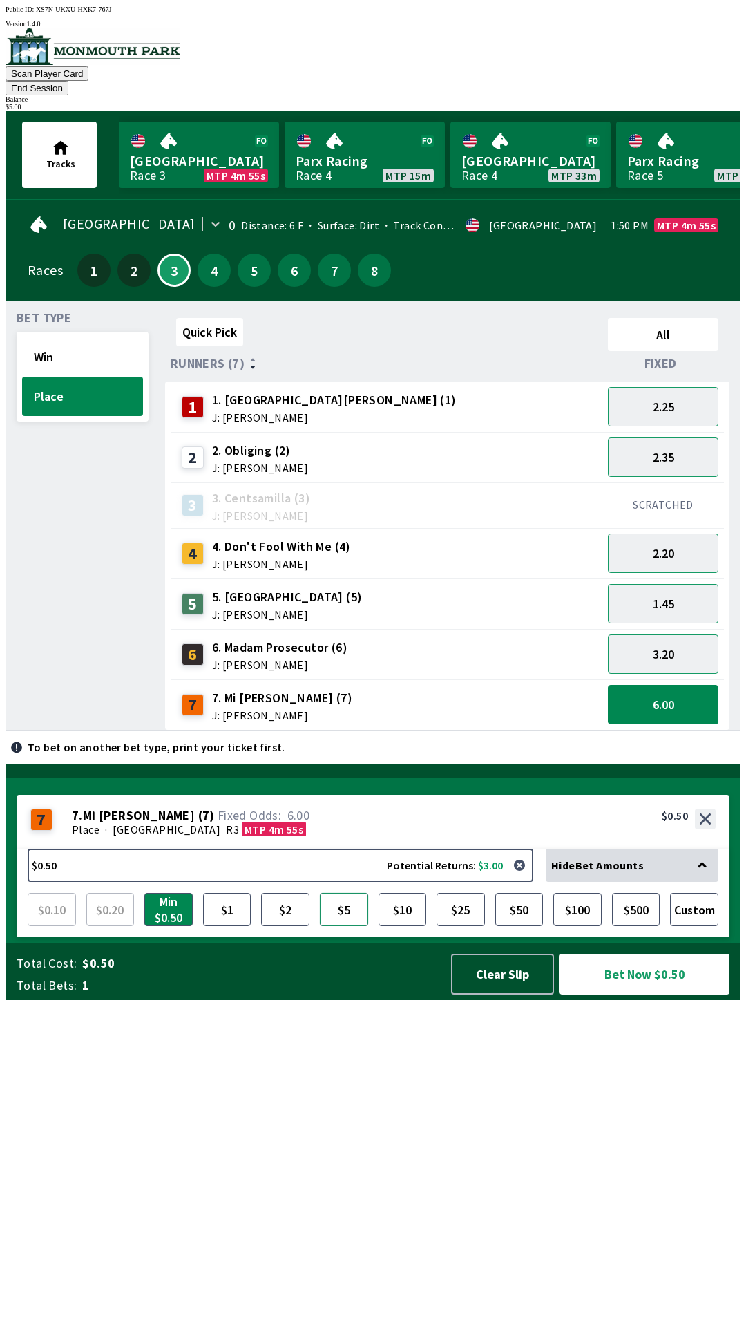
click at [350, 926] on button "$5" at bounding box center [344, 909] width 48 height 33
click at [652, 994] on button "Bet Now $5.00" at bounding box center [645, 974] width 170 height 41
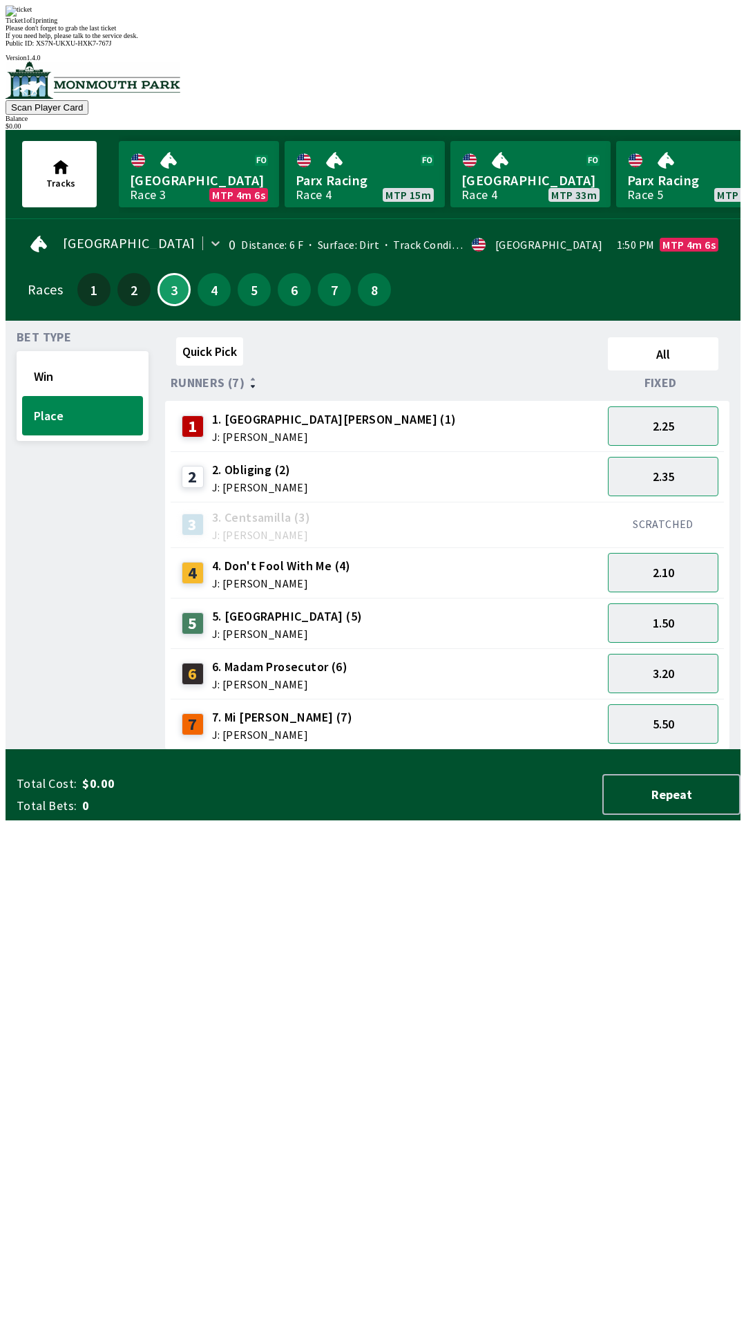
click at [521, 750] on div "Quick Pick All Runners (7) Fixed 1 1. Park Avenue [PERSON_NAME] (1) J: [PERSON_…" at bounding box center [453, 541] width 576 height 418
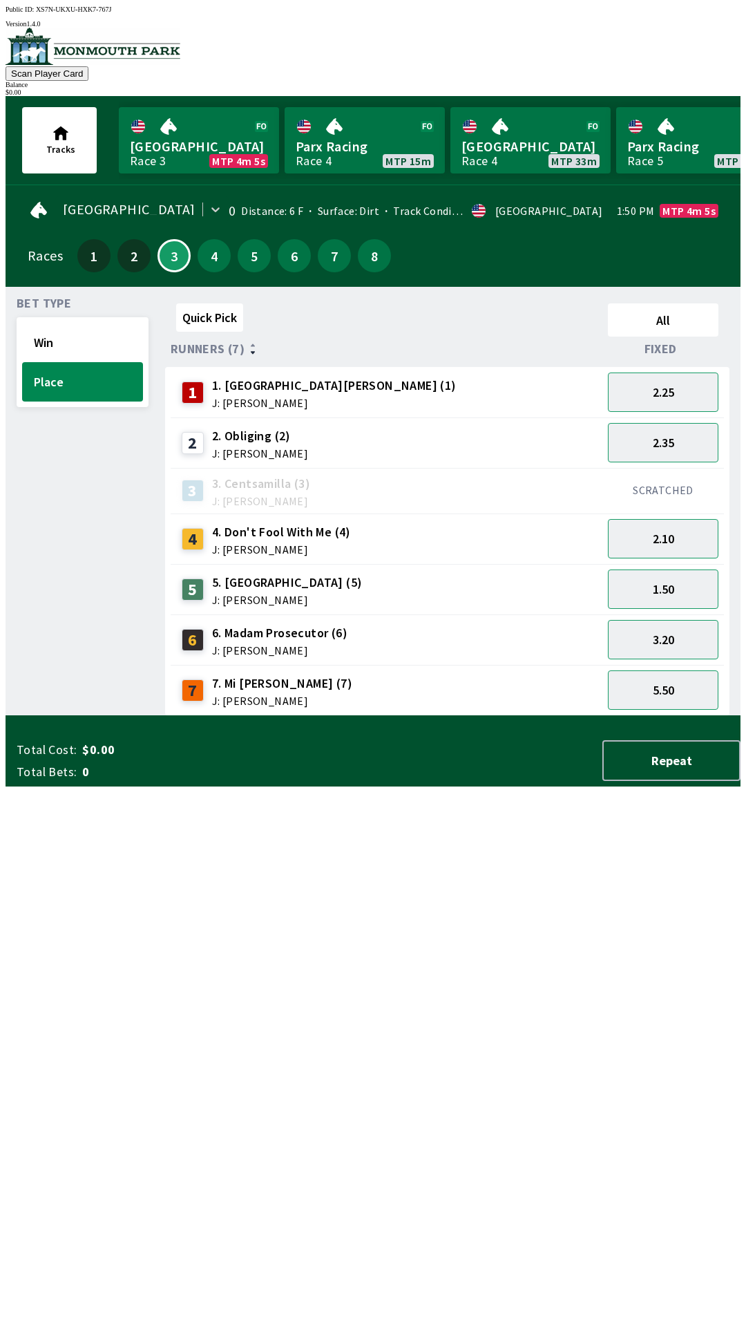
click at [692, 417] on div "2.35" at bounding box center [664, 442] width 122 height 50
click at [697, 375] on button "2.25" at bounding box center [663, 391] width 111 height 39
click at [692, 417] on div "2.35" at bounding box center [664, 442] width 122 height 50
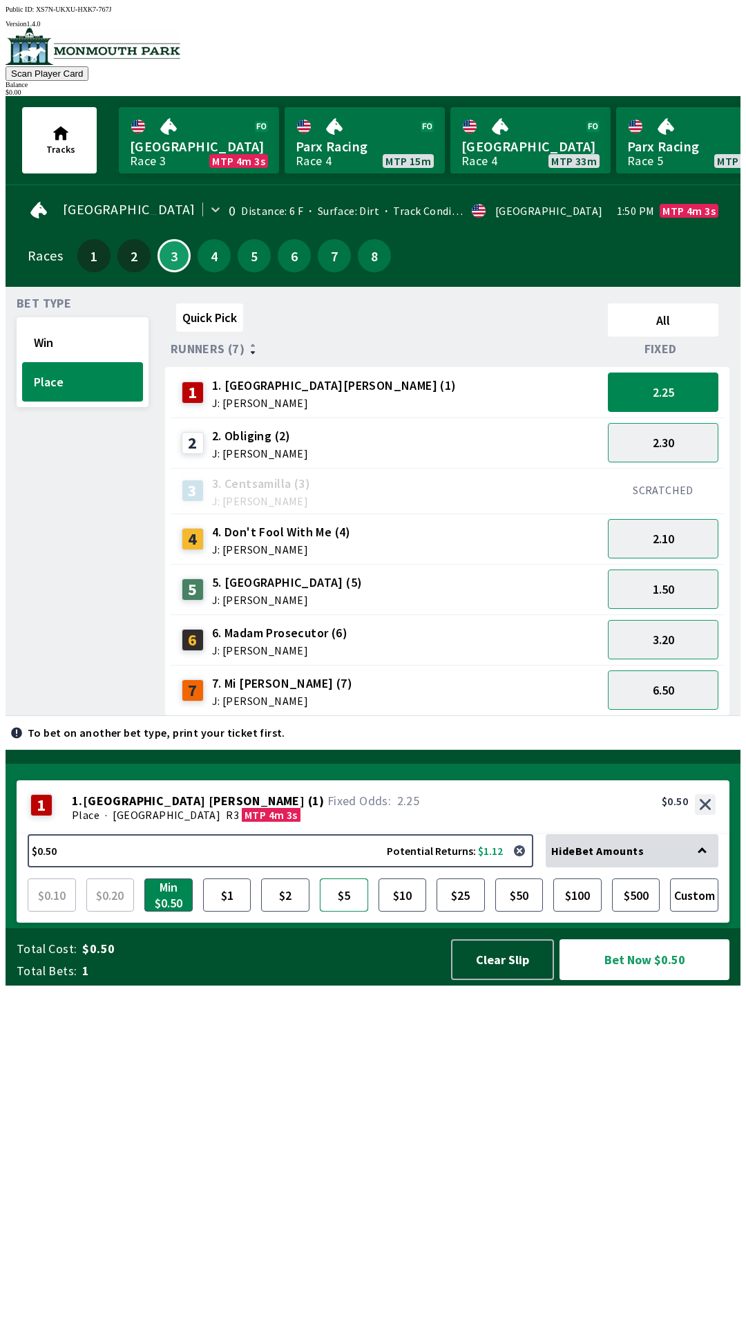
click at [350, 911] on button "$5" at bounding box center [344, 894] width 48 height 33
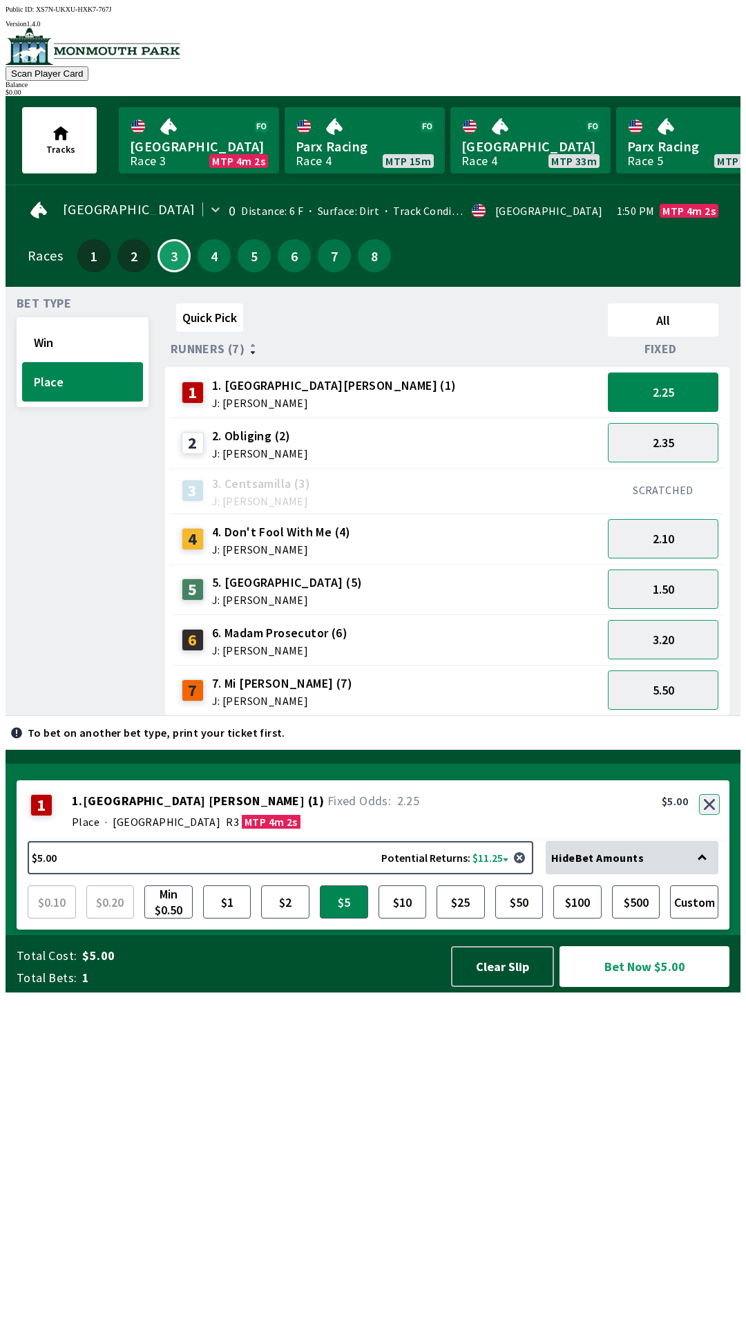
click at [711, 815] on button "button" at bounding box center [709, 804] width 21 height 21
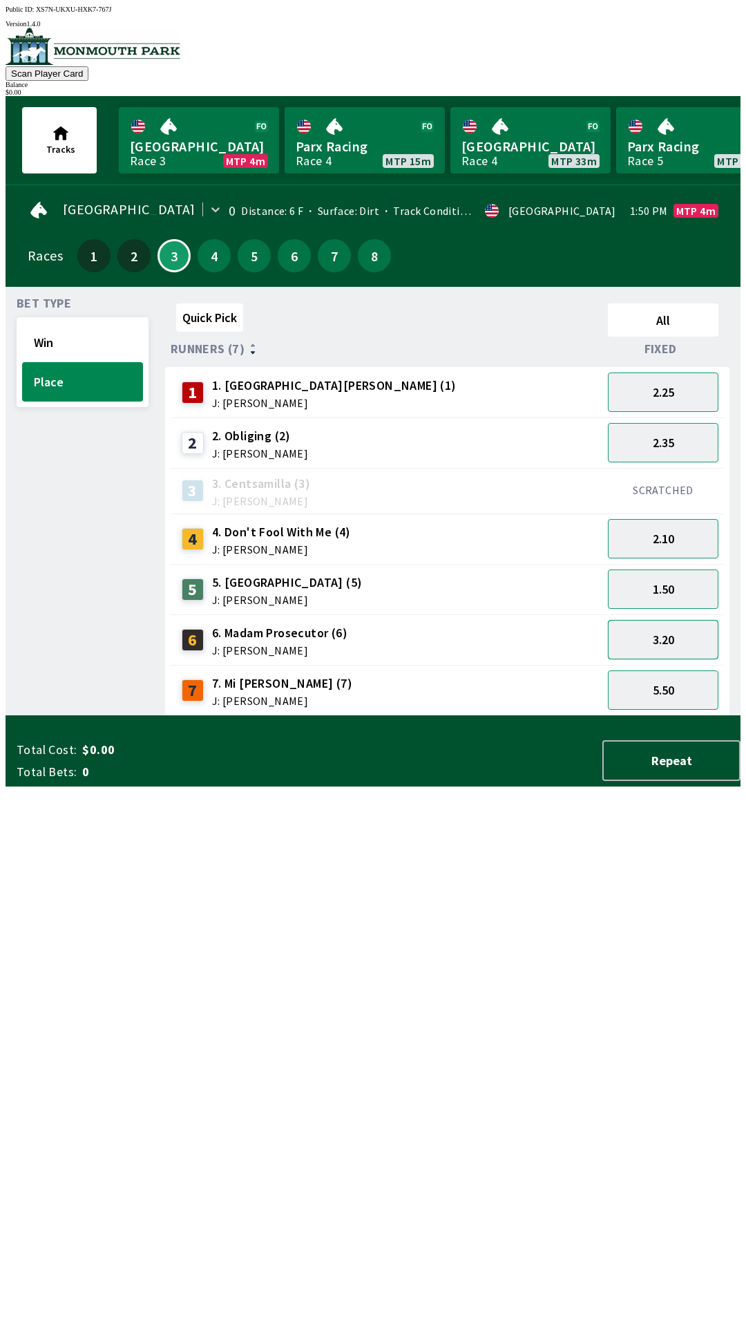
click at [677, 632] on button "3.20" at bounding box center [663, 639] width 111 height 39
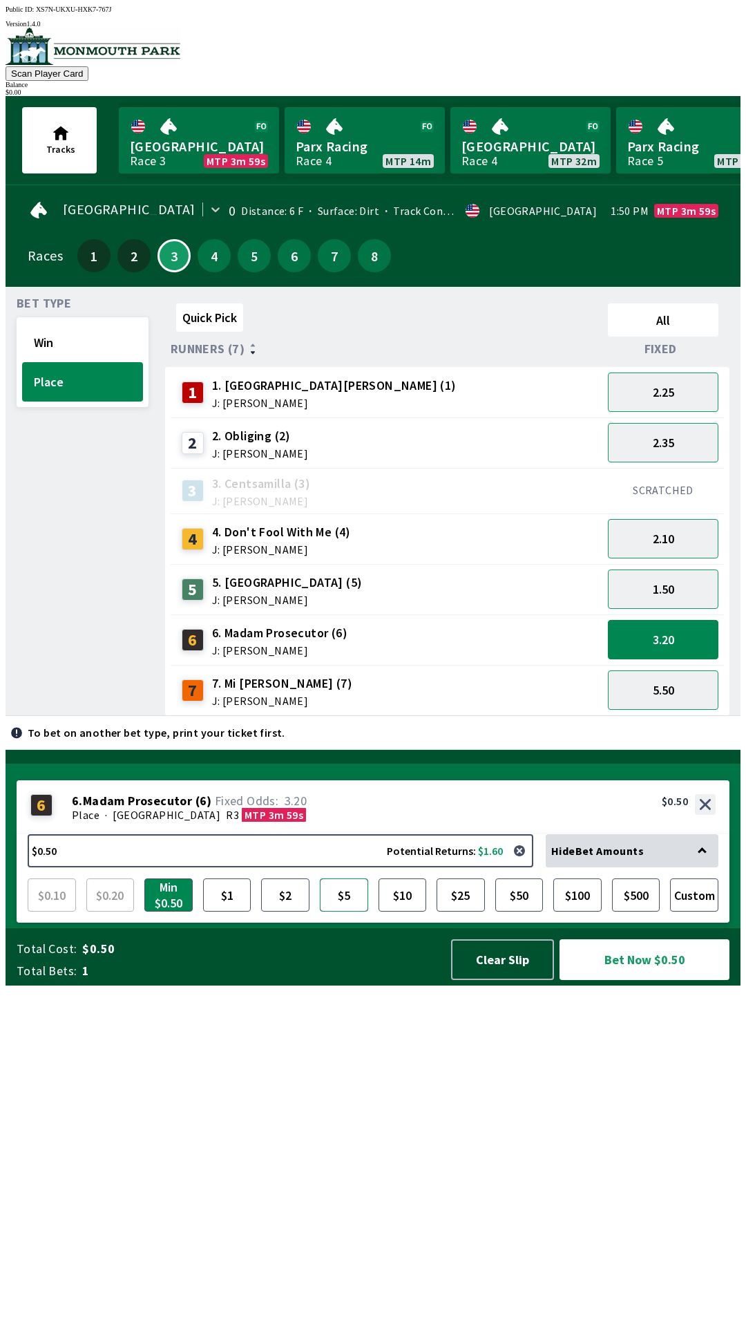
click at [358, 911] on button "$5" at bounding box center [344, 894] width 48 height 33
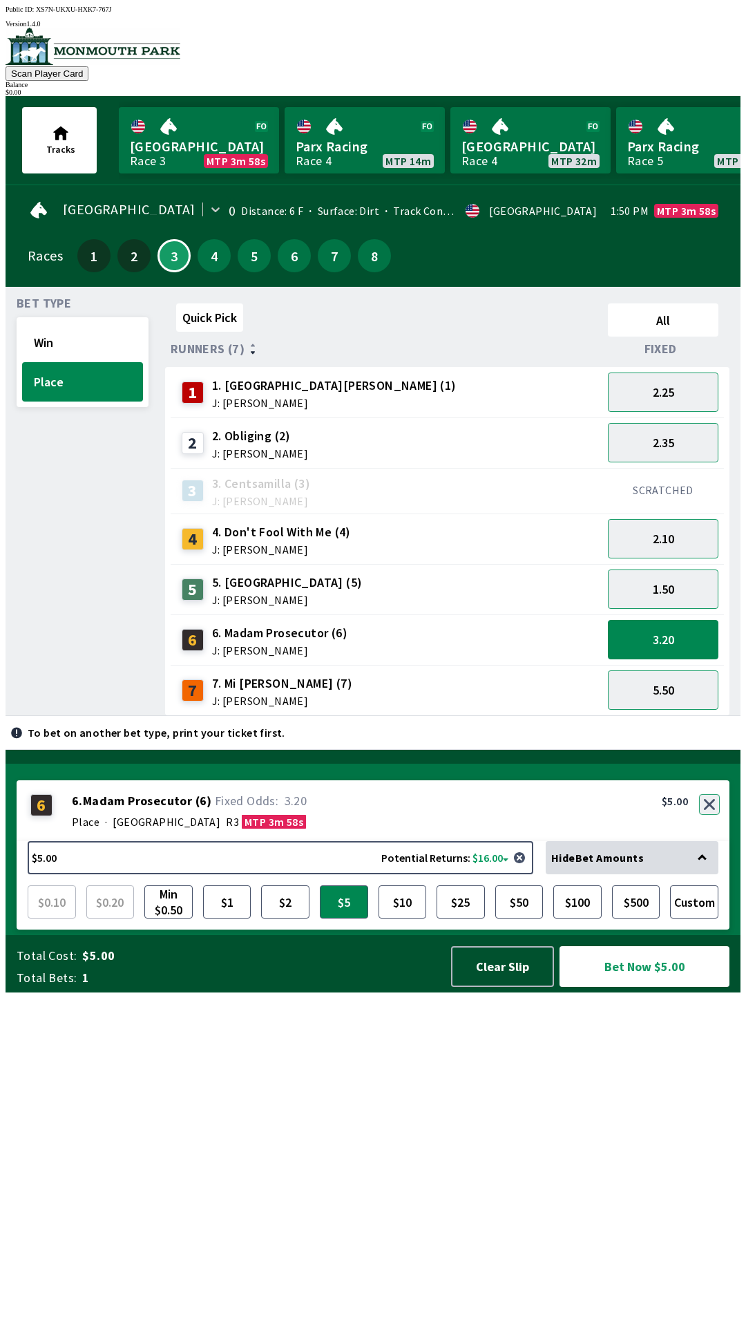
click at [711, 815] on button "button" at bounding box center [709, 804] width 21 height 21
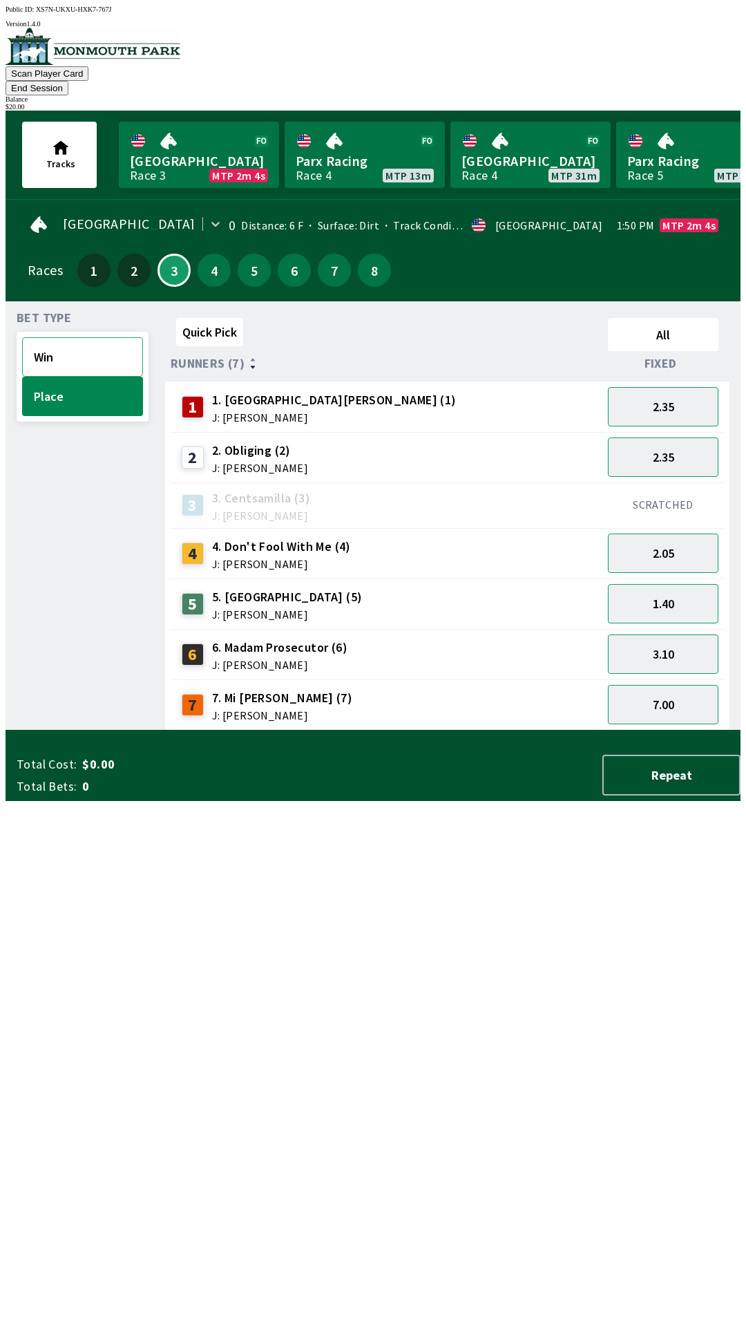
click at [73, 337] on button "Win" at bounding box center [82, 356] width 121 height 39
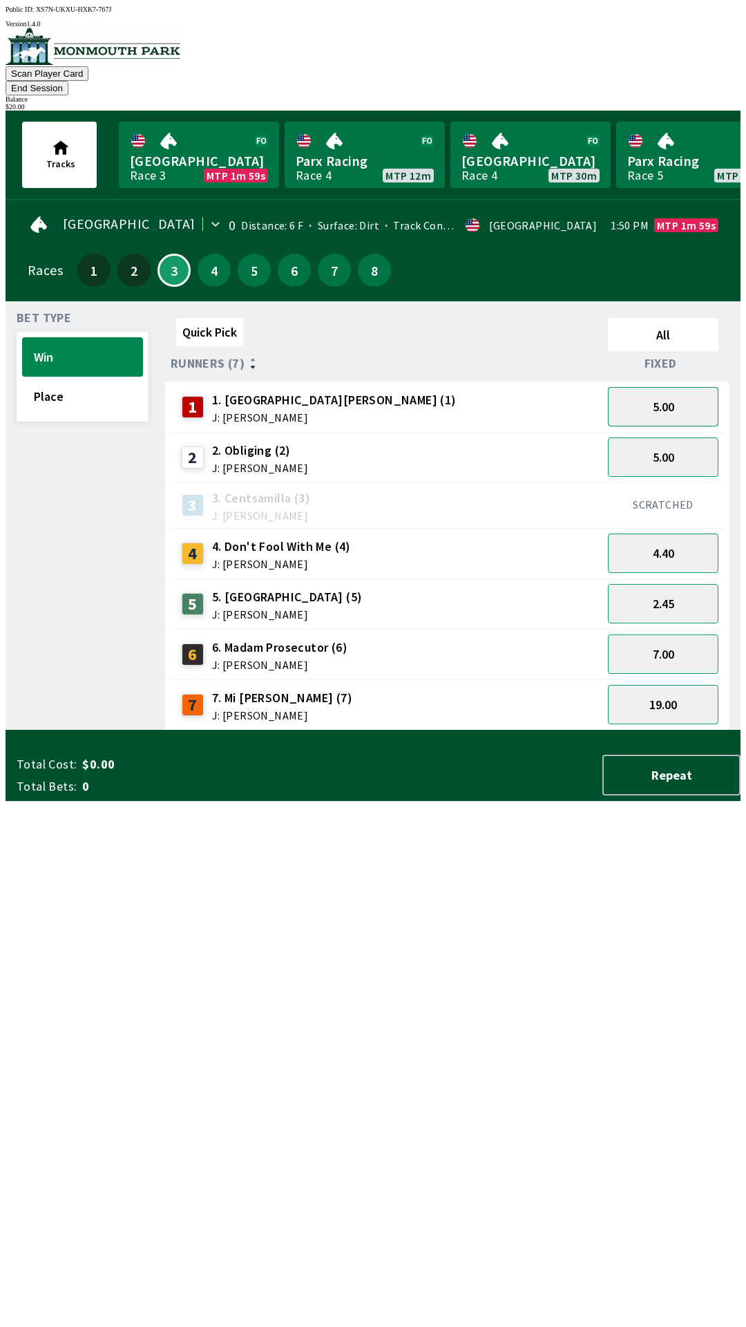
click at [674, 392] on button "5.00" at bounding box center [663, 406] width 111 height 39
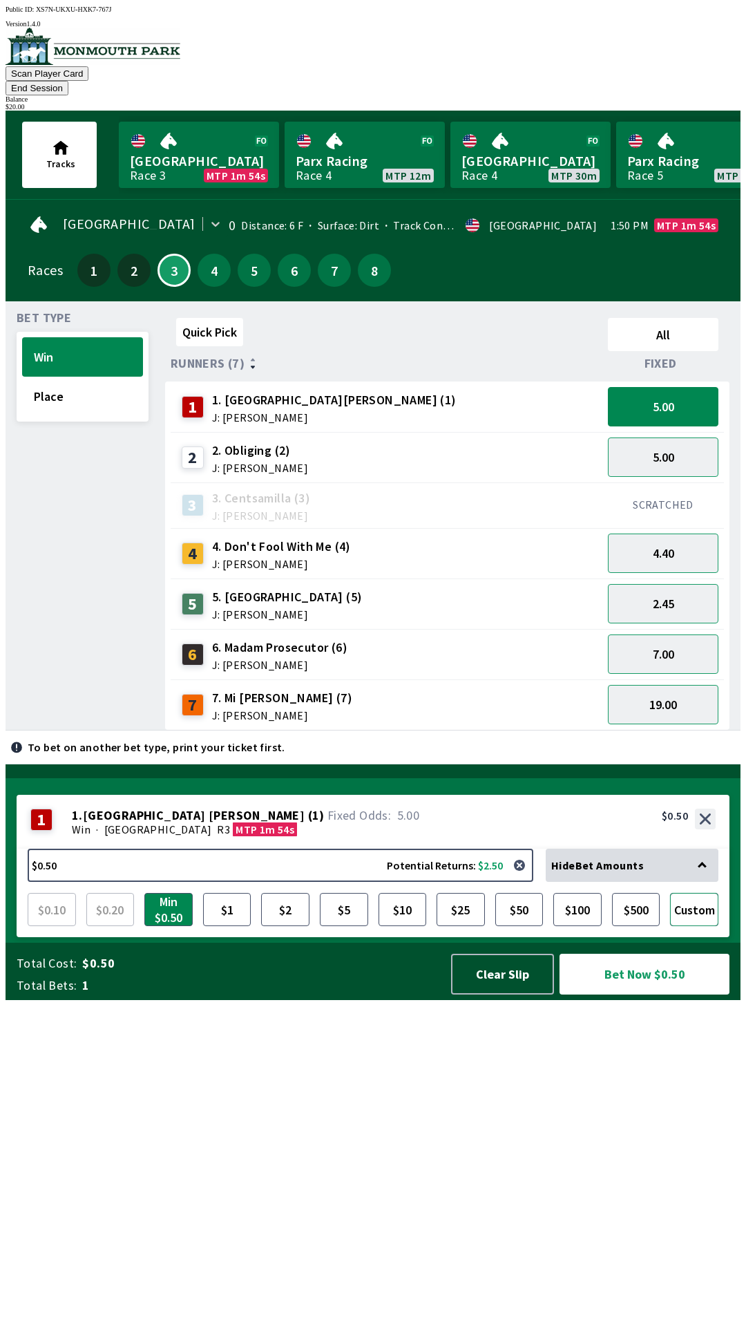
click at [700, 926] on button "Custom" at bounding box center [694, 909] width 48 height 33
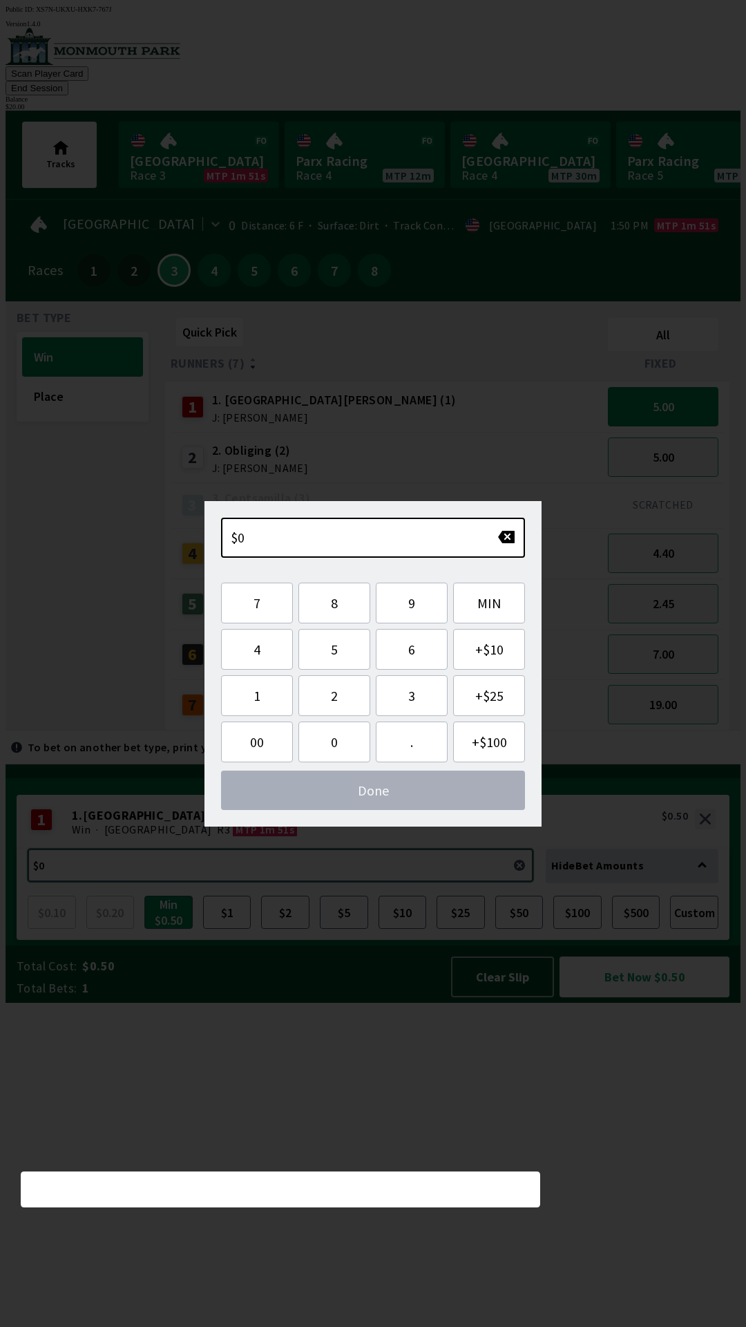
click at [439, 882] on button "$0.50 Potential Returns: $2.50" at bounding box center [281, 865] width 506 height 33
click at [334, 706] on button "2" at bounding box center [335, 695] width 72 height 41
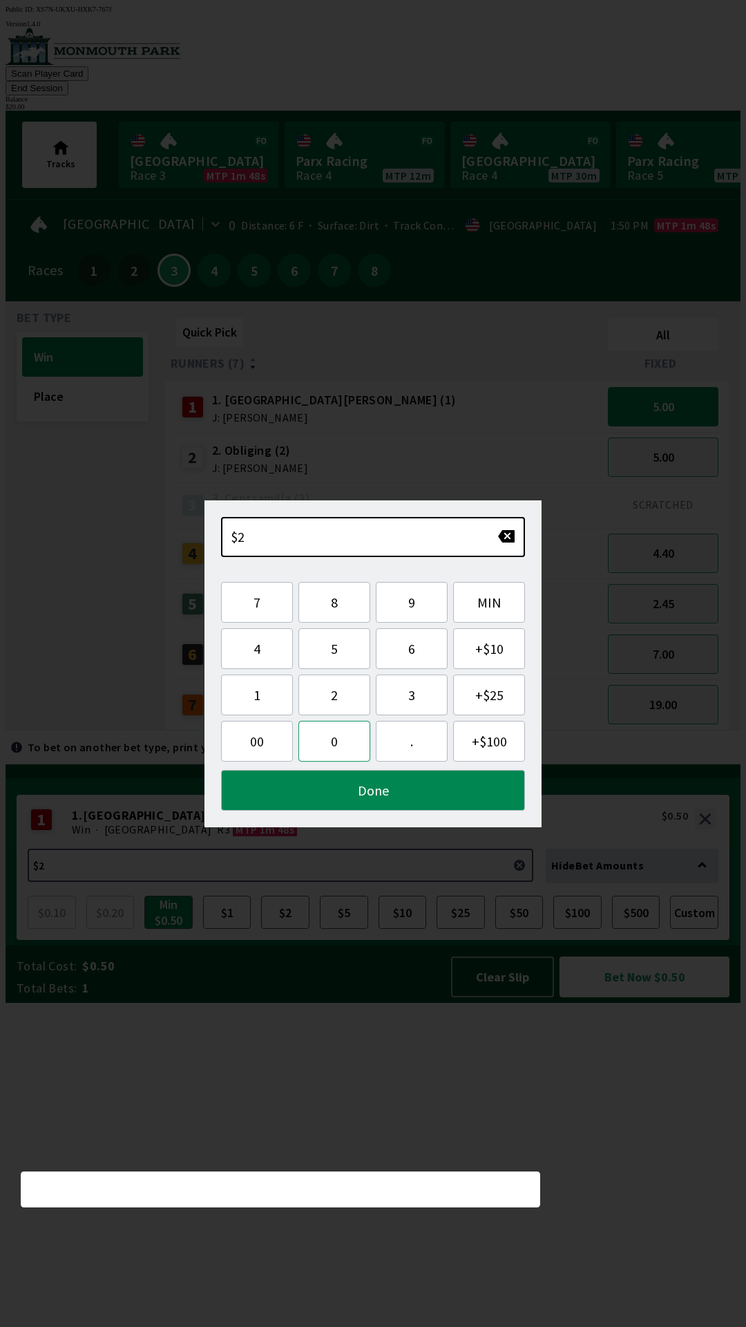
click at [339, 741] on button "0" at bounding box center [335, 741] width 72 height 41
click at [395, 793] on button "Done" at bounding box center [373, 790] width 304 height 41
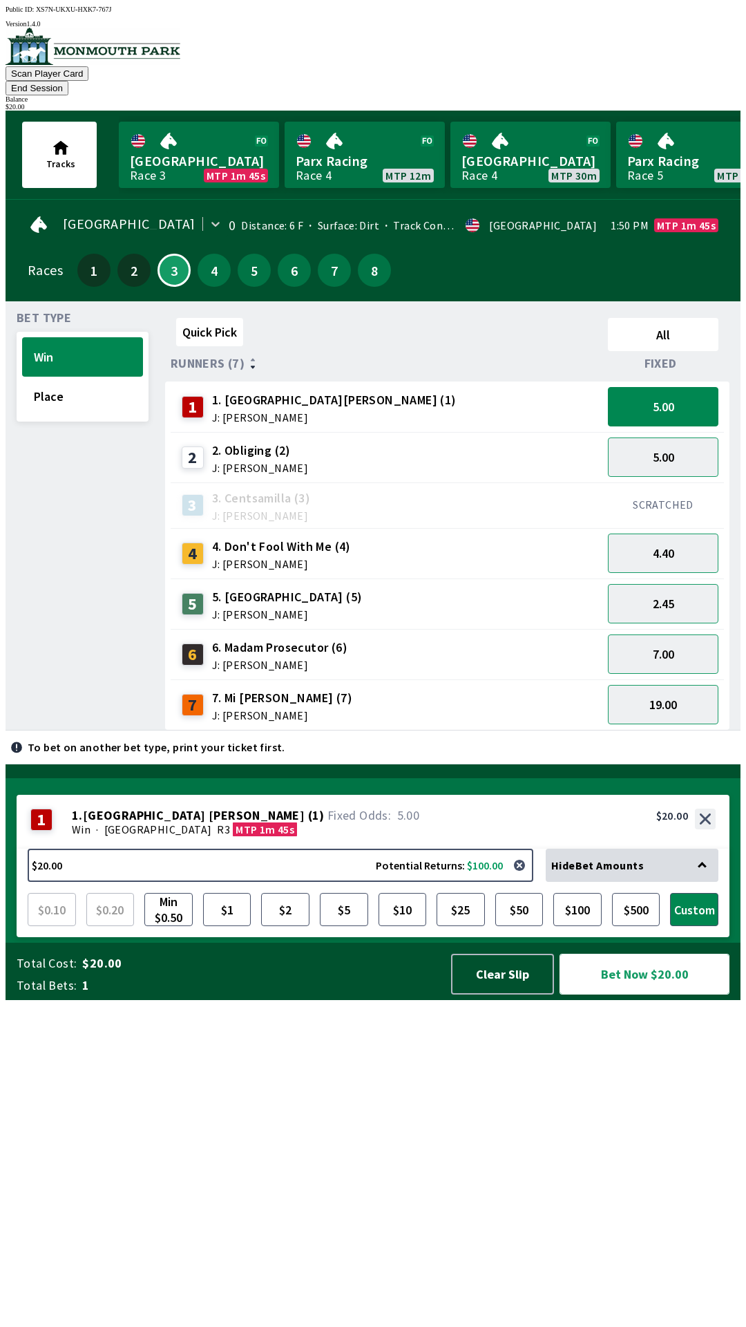
click at [681, 994] on button "Bet Now $20.00" at bounding box center [645, 974] width 170 height 41
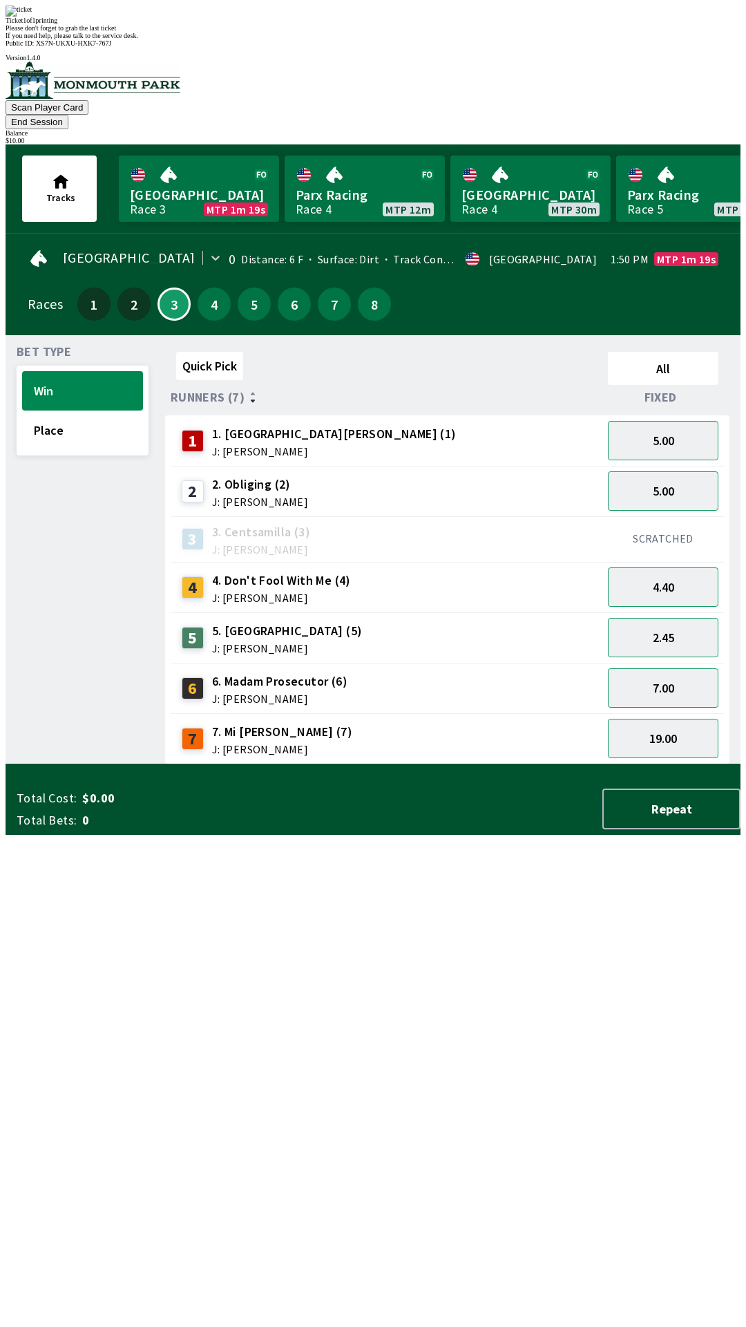
click at [623, 764] on div "Quick Pick All Runners (7) Fixed 1 1. Park Avenue [PERSON_NAME] (1) J: [PERSON_…" at bounding box center [453, 555] width 576 height 418
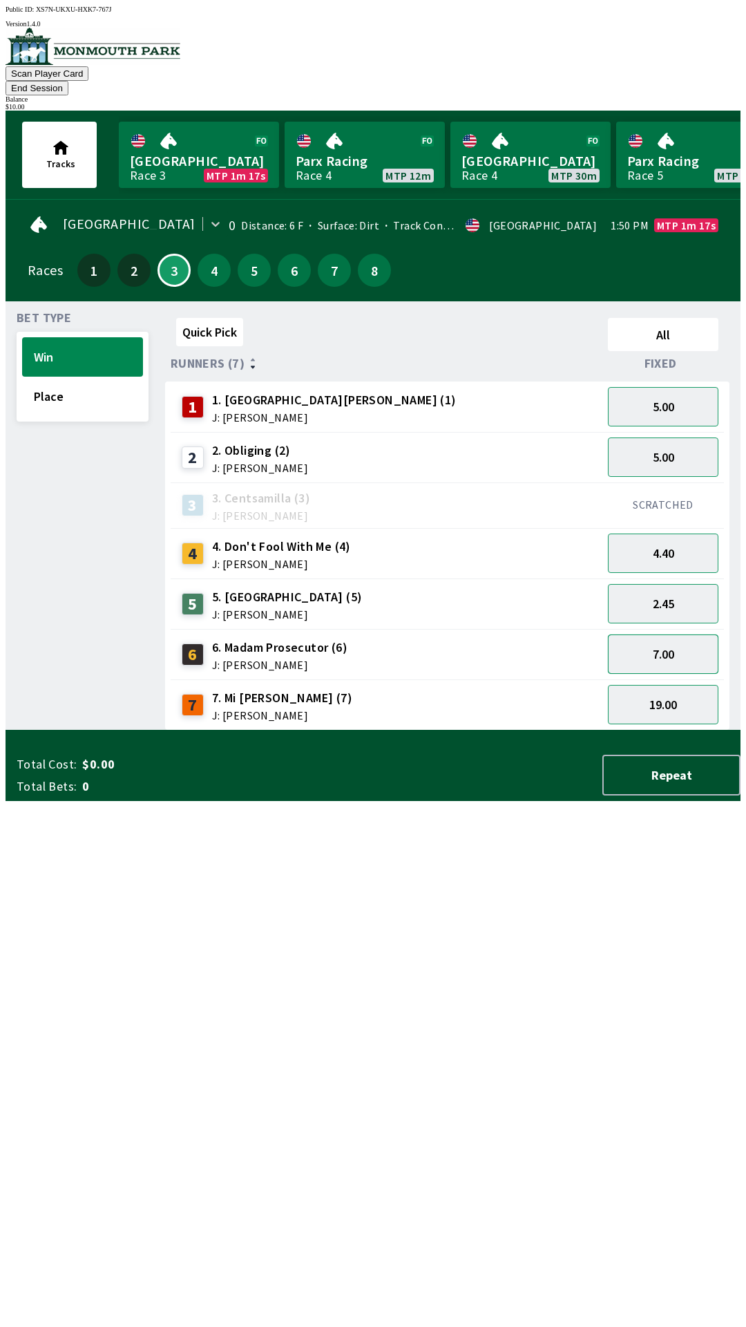
click at [685, 634] on button "7.00" at bounding box center [663, 653] width 111 height 39
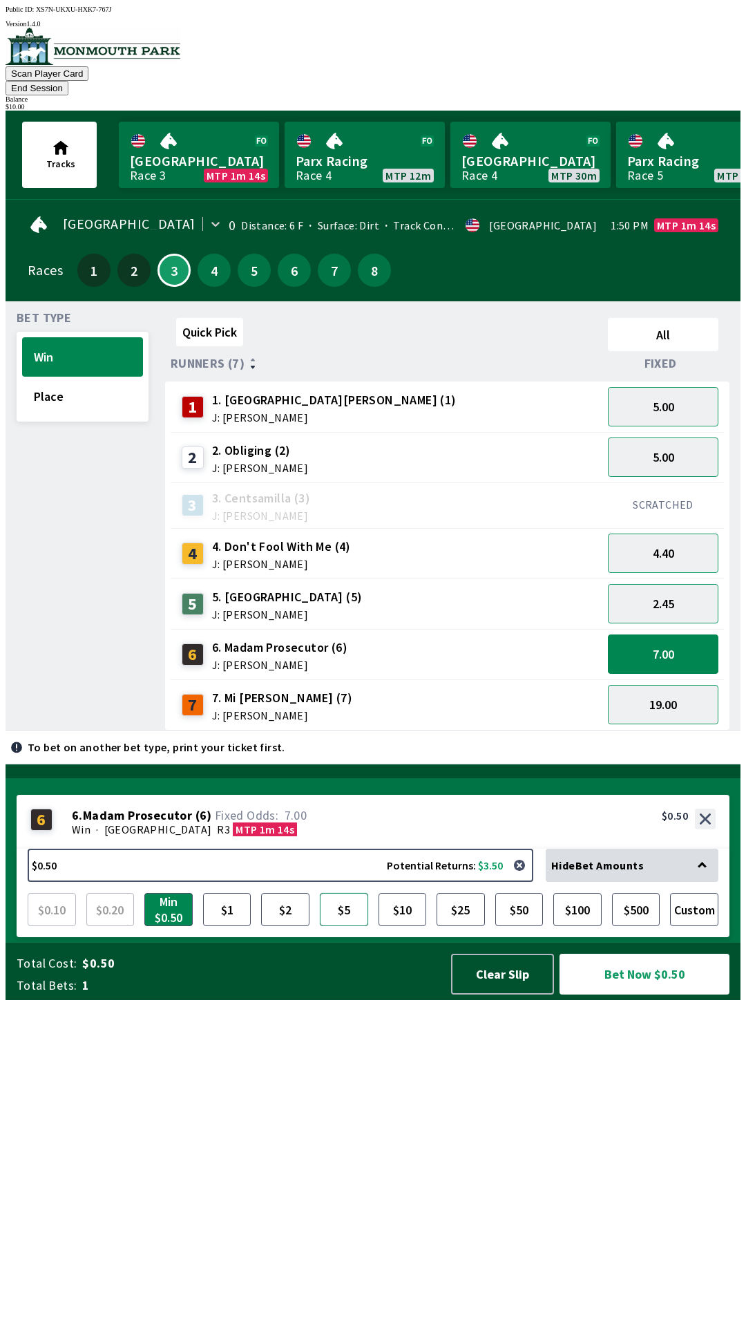
click at [348, 926] on button "$5" at bounding box center [344, 909] width 48 height 33
click at [637, 994] on button "Bet Now $5.00" at bounding box center [645, 974] width 170 height 41
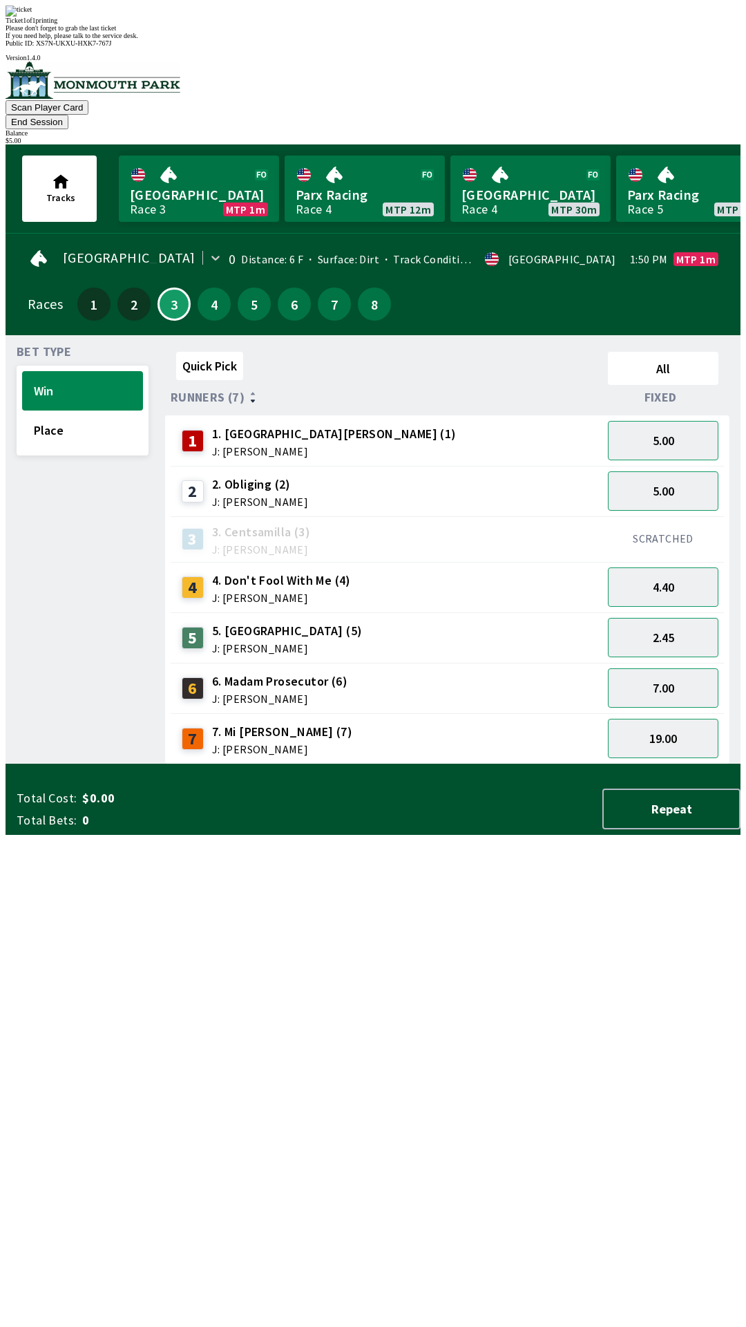
click at [704, 764] on div "Quick Pick All Runners (7) Fixed 1 1. Park Avenue [PERSON_NAME] (1) J: [PERSON_…" at bounding box center [453, 555] width 576 height 418
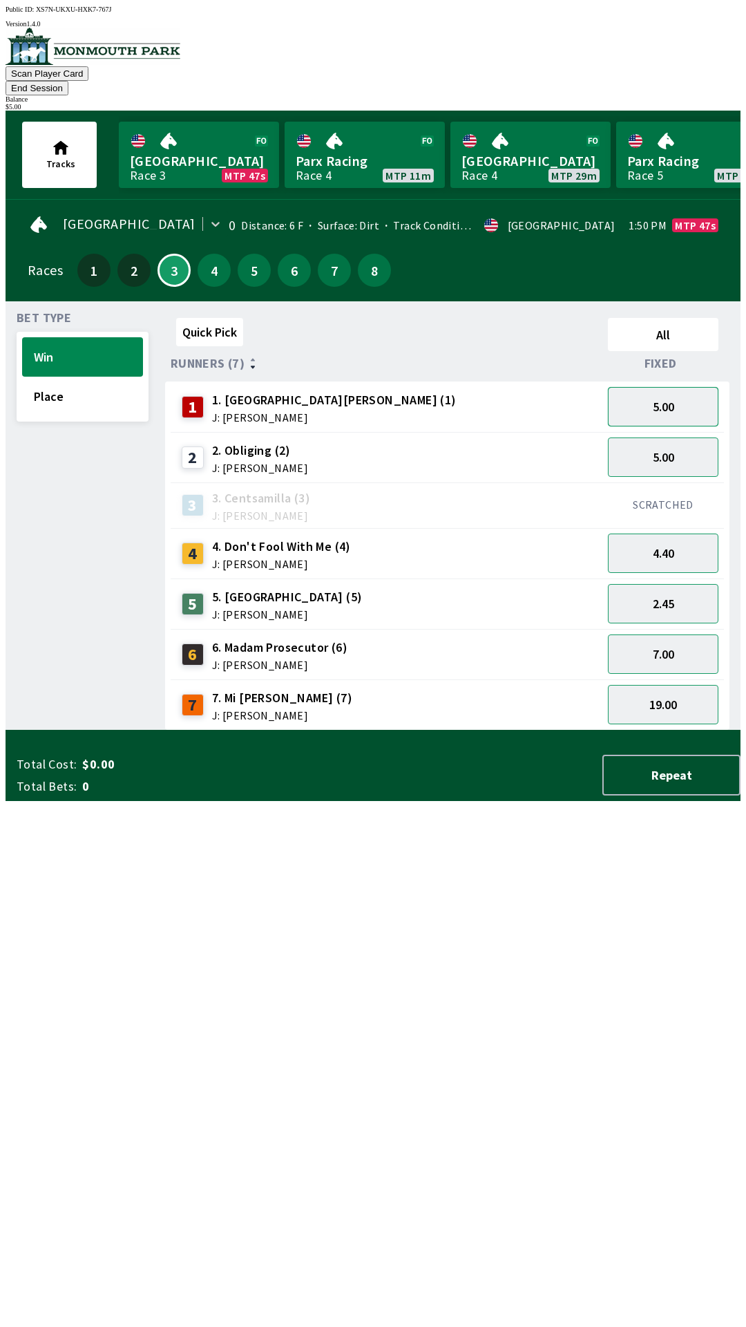
click at [675, 387] on button "5.00" at bounding box center [663, 406] width 111 height 39
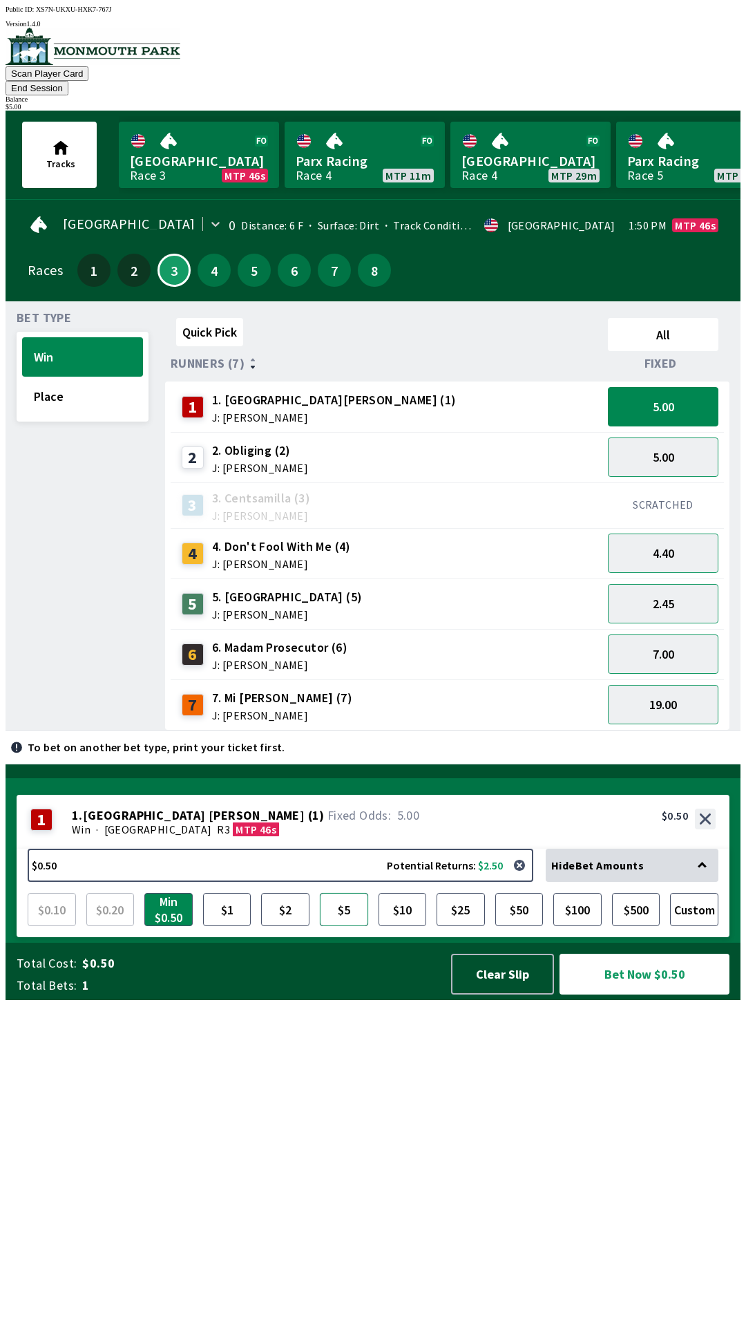
click at [342, 926] on button "$5" at bounding box center [344, 909] width 48 height 33
click at [643, 994] on button "Bet Now $5.00" at bounding box center [645, 974] width 170 height 41
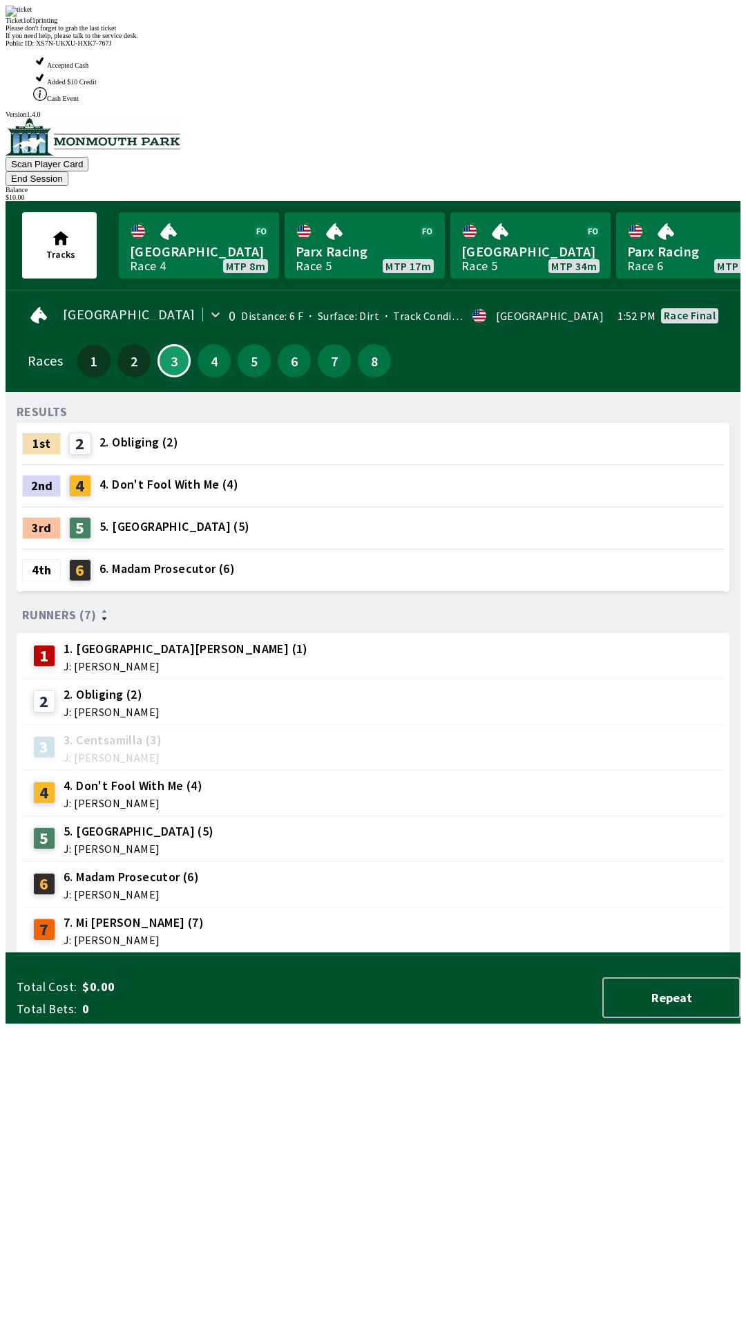
click at [308, 953] on div "RESULTS 1st 2 2. Obliging (2) 2nd 4 4. Don't Fool With Me (4) 3rd 5 5. Tower Tw…" at bounding box center [379, 678] width 724 height 550
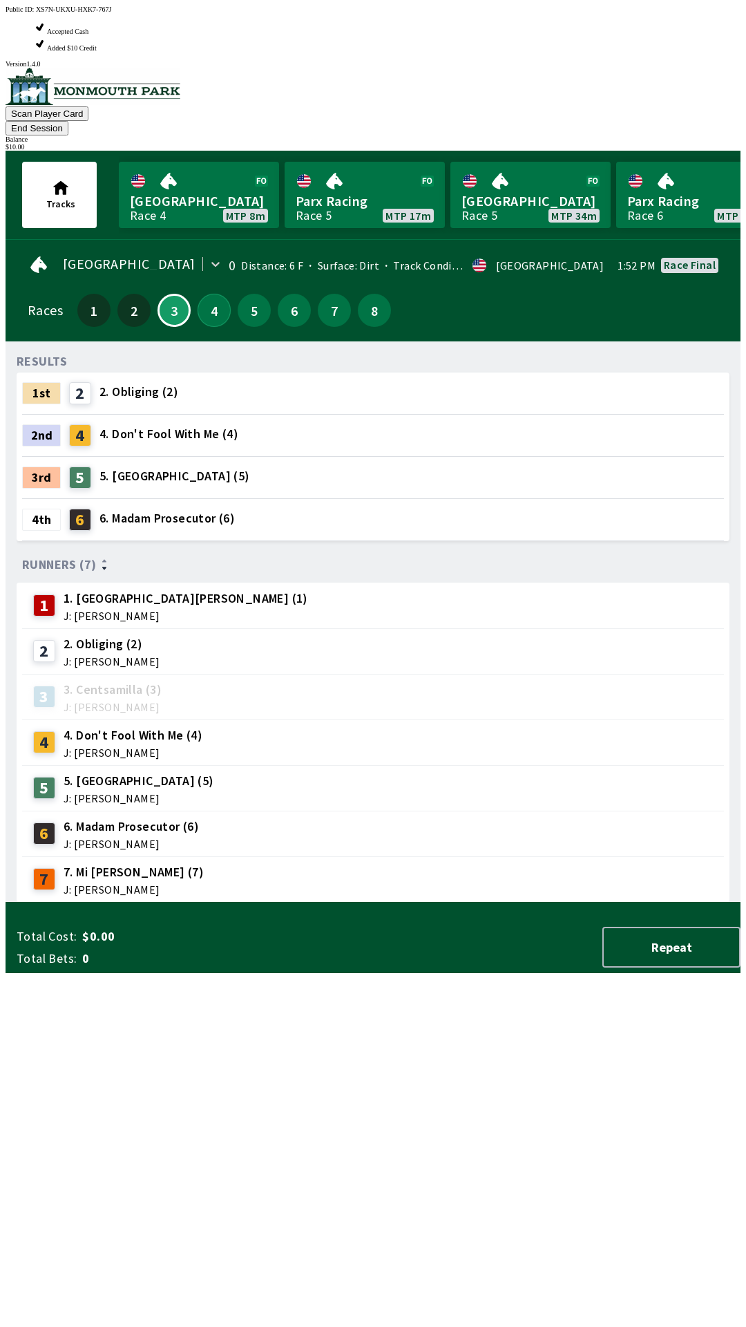
click at [206, 294] on button "4" at bounding box center [214, 310] width 33 height 33
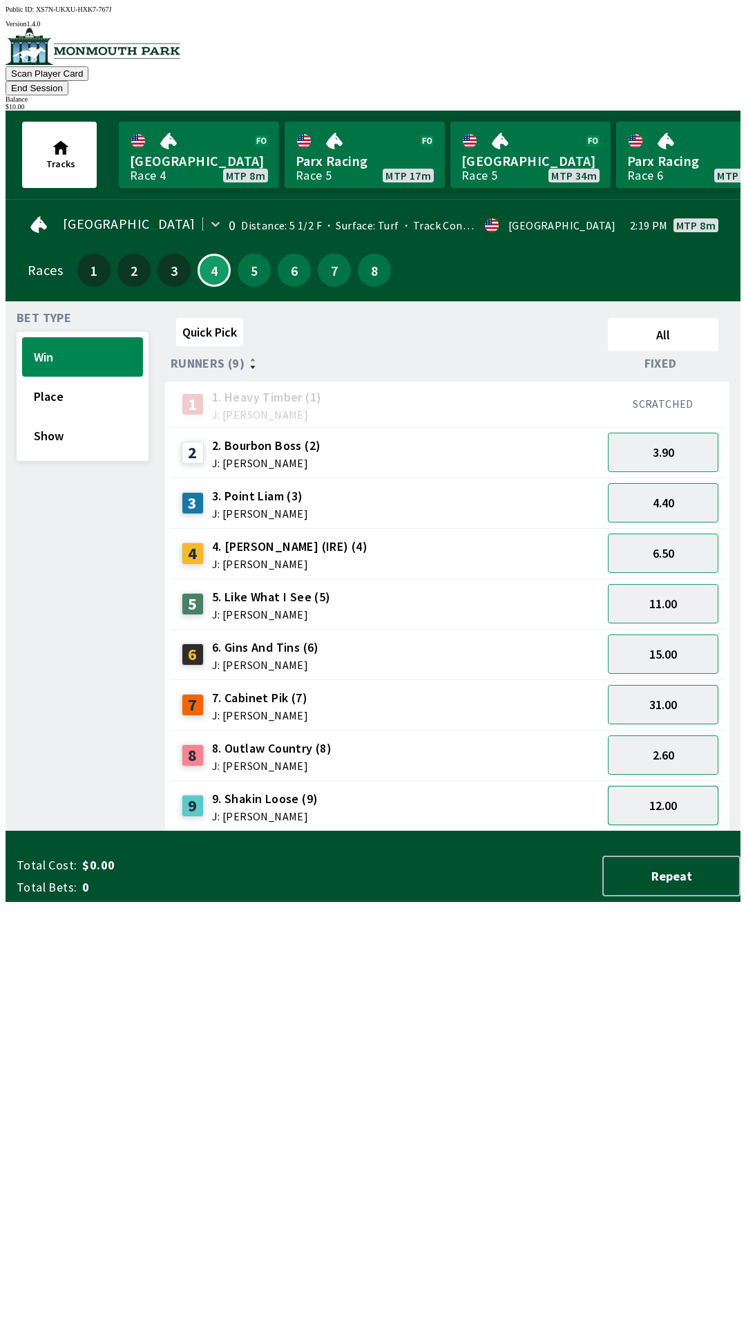
click at [683, 788] on button "12.00" at bounding box center [663, 805] width 111 height 39
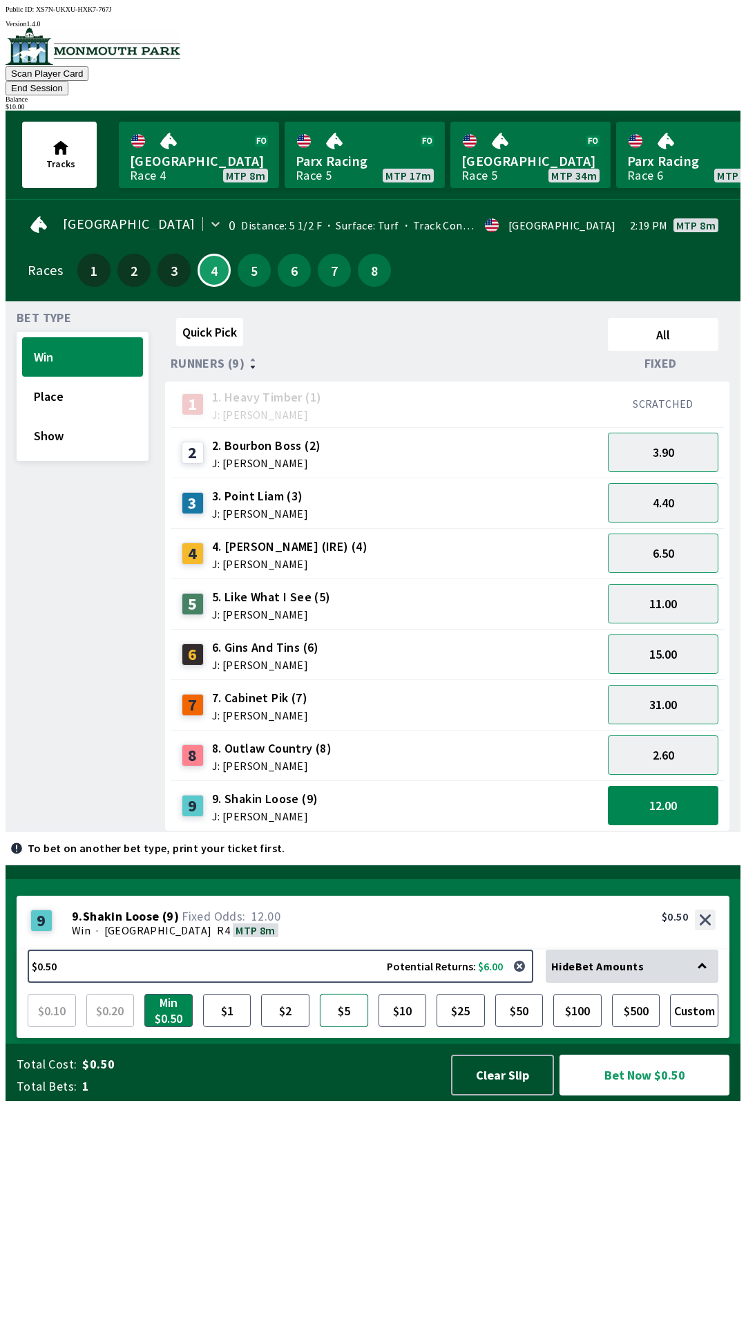
click at [337, 1027] on button "$5" at bounding box center [344, 1010] width 48 height 33
click at [666, 1095] on button "Bet Now $5.00" at bounding box center [645, 1074] width 170 height 41
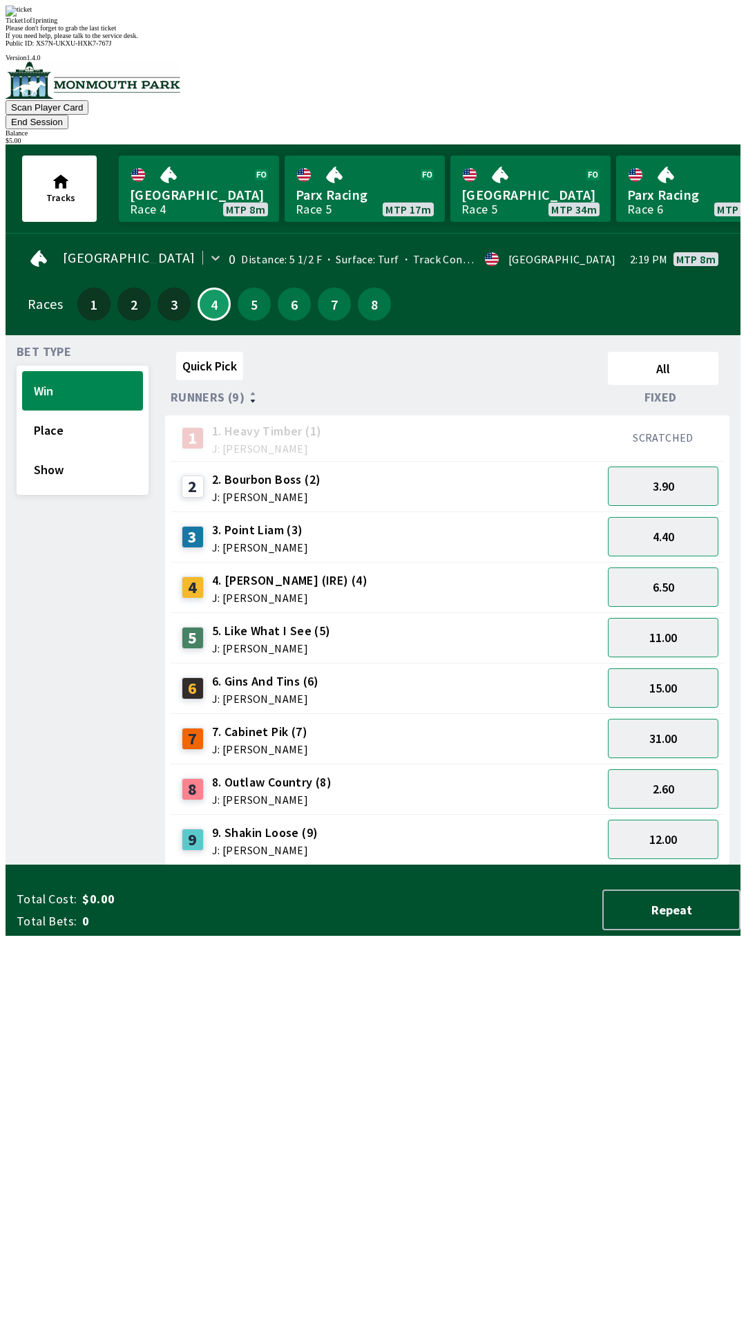
click at [470, 865] on div "Quick Pick All Runners (9) Fixed 1 1. Heavy Timber (1) J: Joezer [PERSON_NAME] …" at bounding box center [453, 605] width 576 height 519
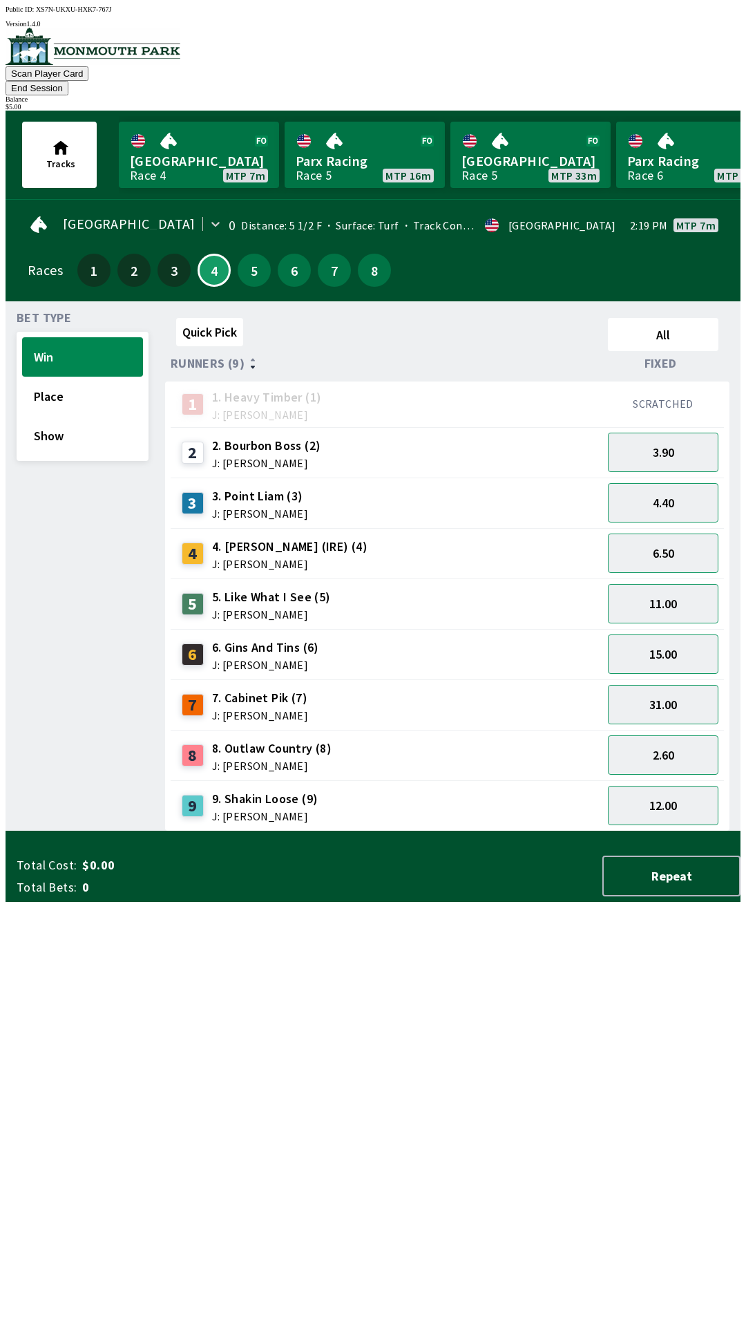
click at [68, 81] on button "End Session" at bounding box center [37, 88] width 63 height 15
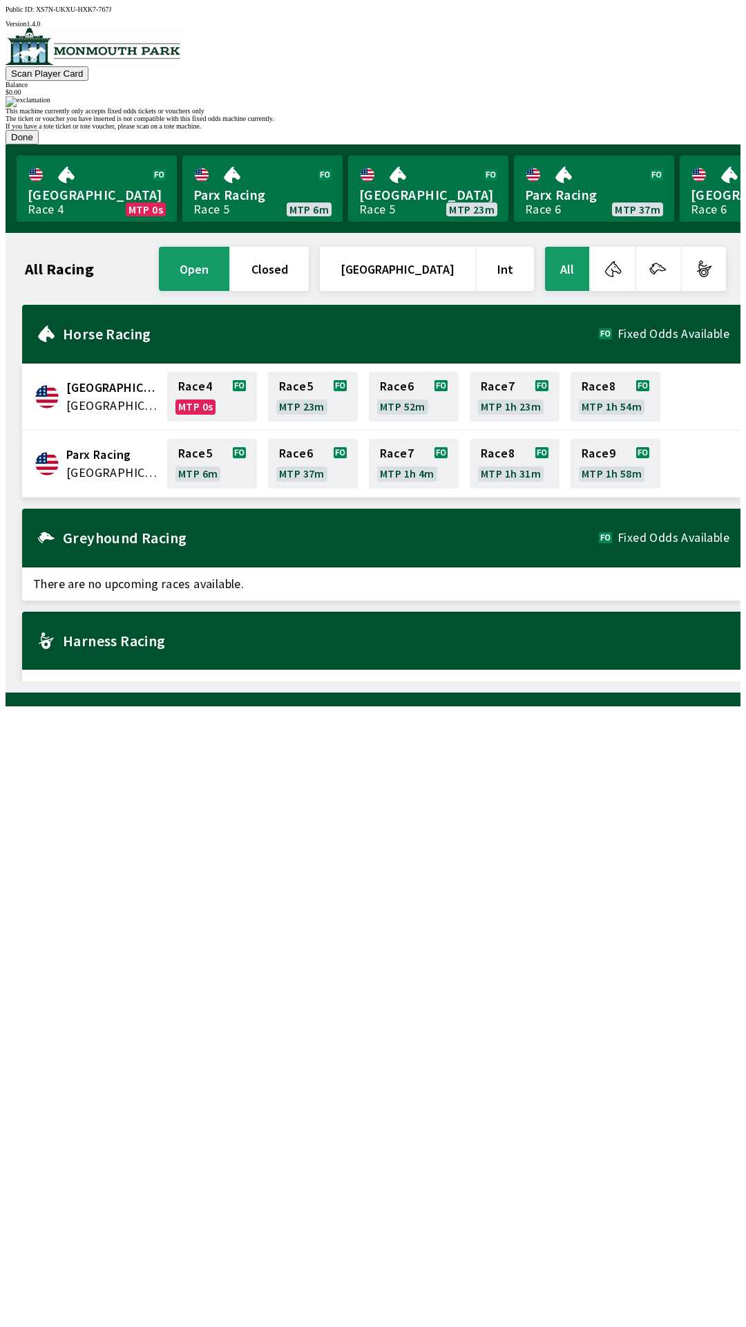
click at [39, 144] on button "Done" at bounding box center [22, 137] width 33 height 15
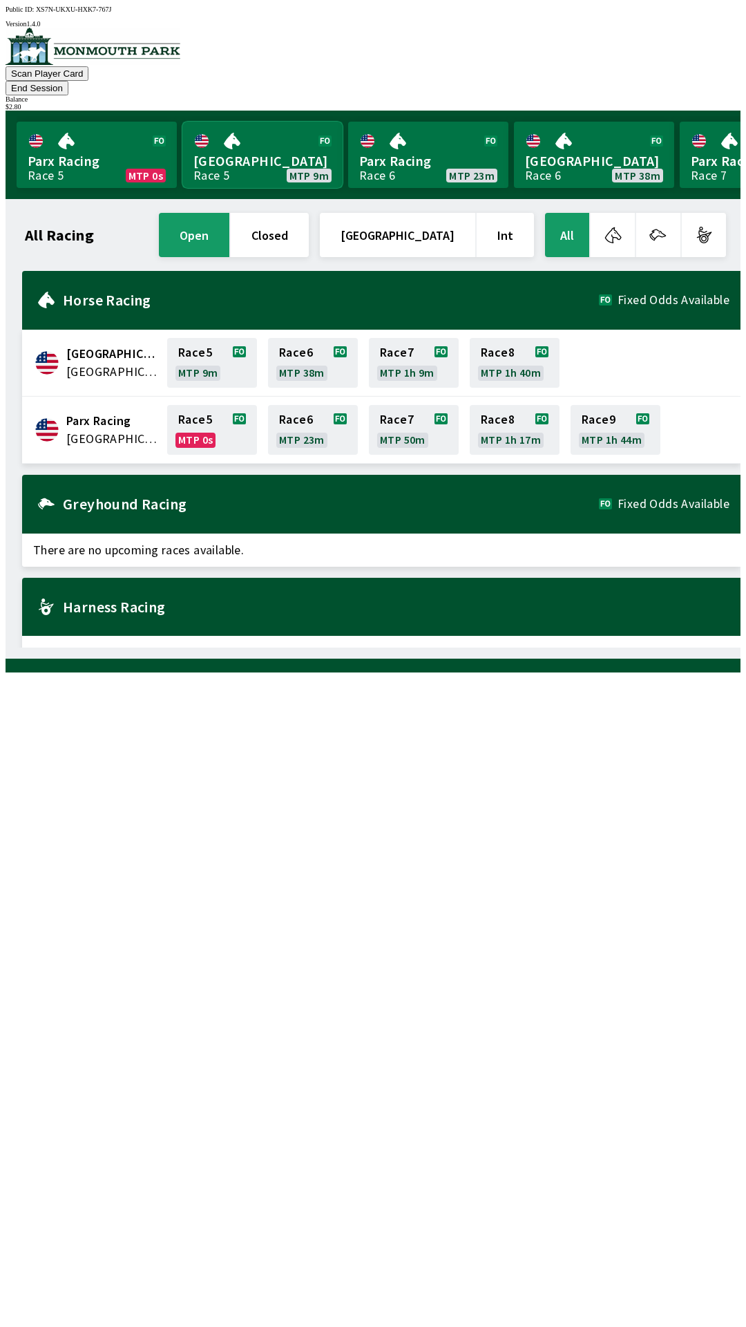
click at [281, 142] on link "[GEOGRAPHIC_DATA] Race 5 MTP 9m" at bounding box center [262, 155] width 160 height 66
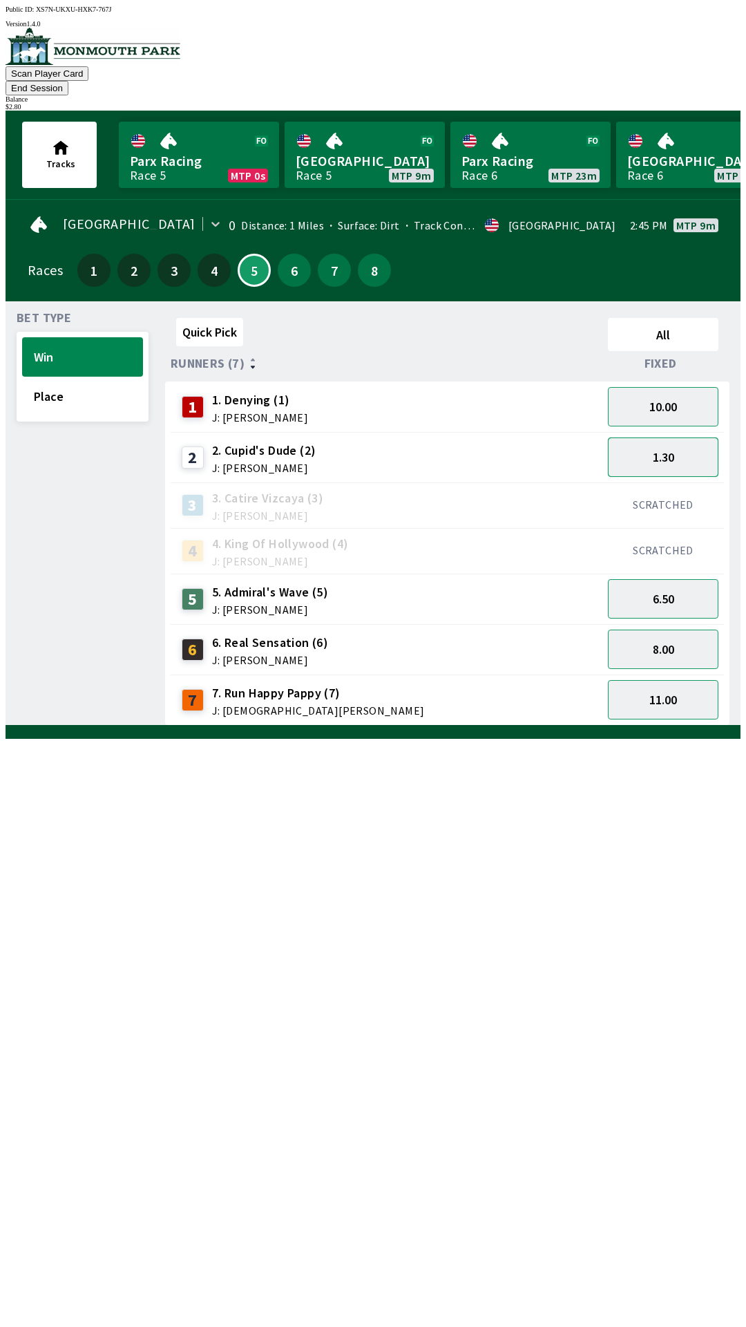
click at [683, 445] on button "1.30" at bounding box center [663, 456] width 111 height 39
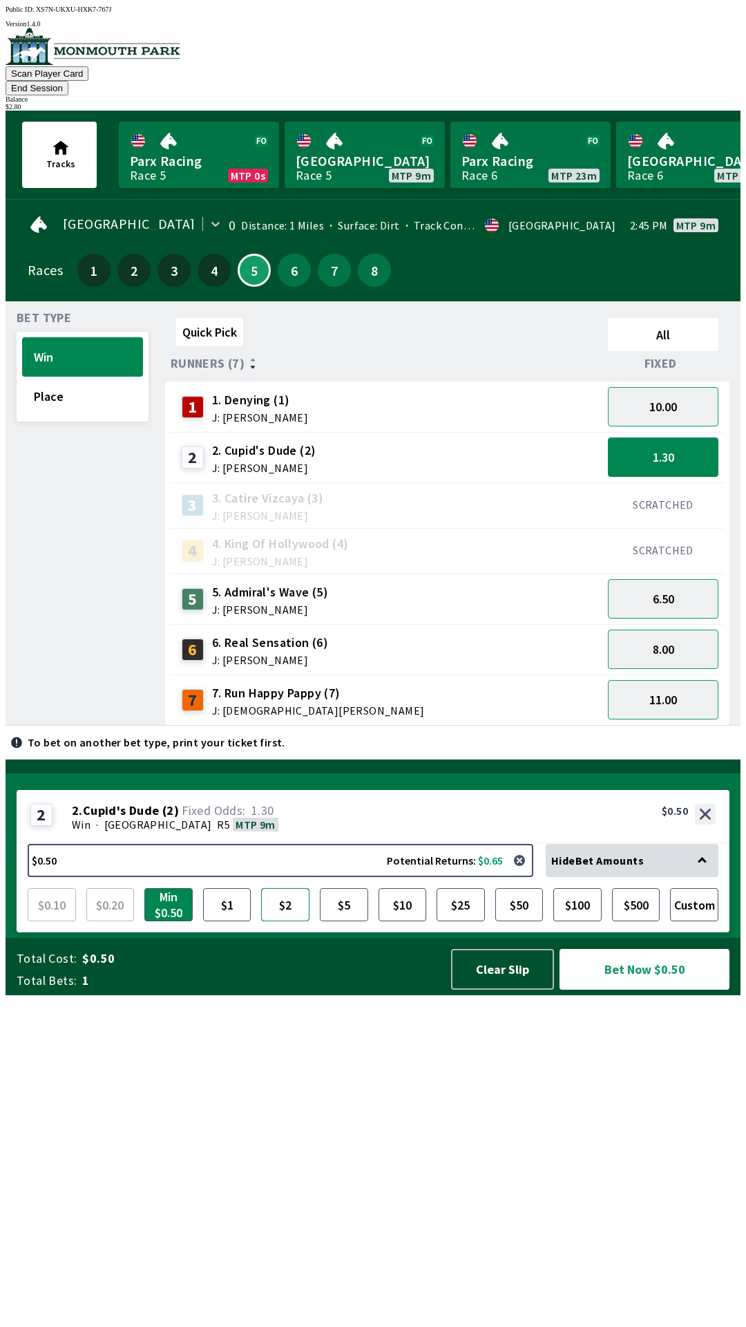
click at [292, 921] on button "$2" at bounding box center [285, 904] width 48 height 33
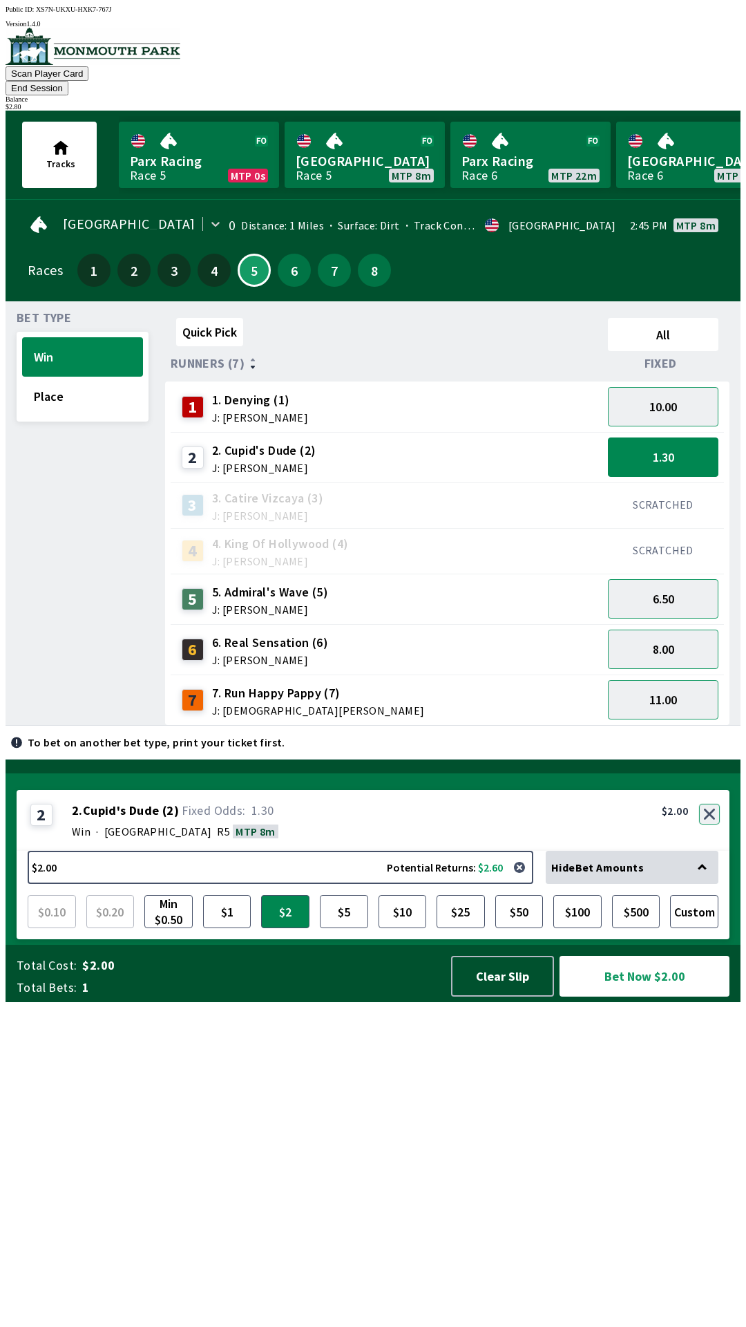
click at [715, 824] on button "button" at bounding box center [709, 814] width 21 height 21
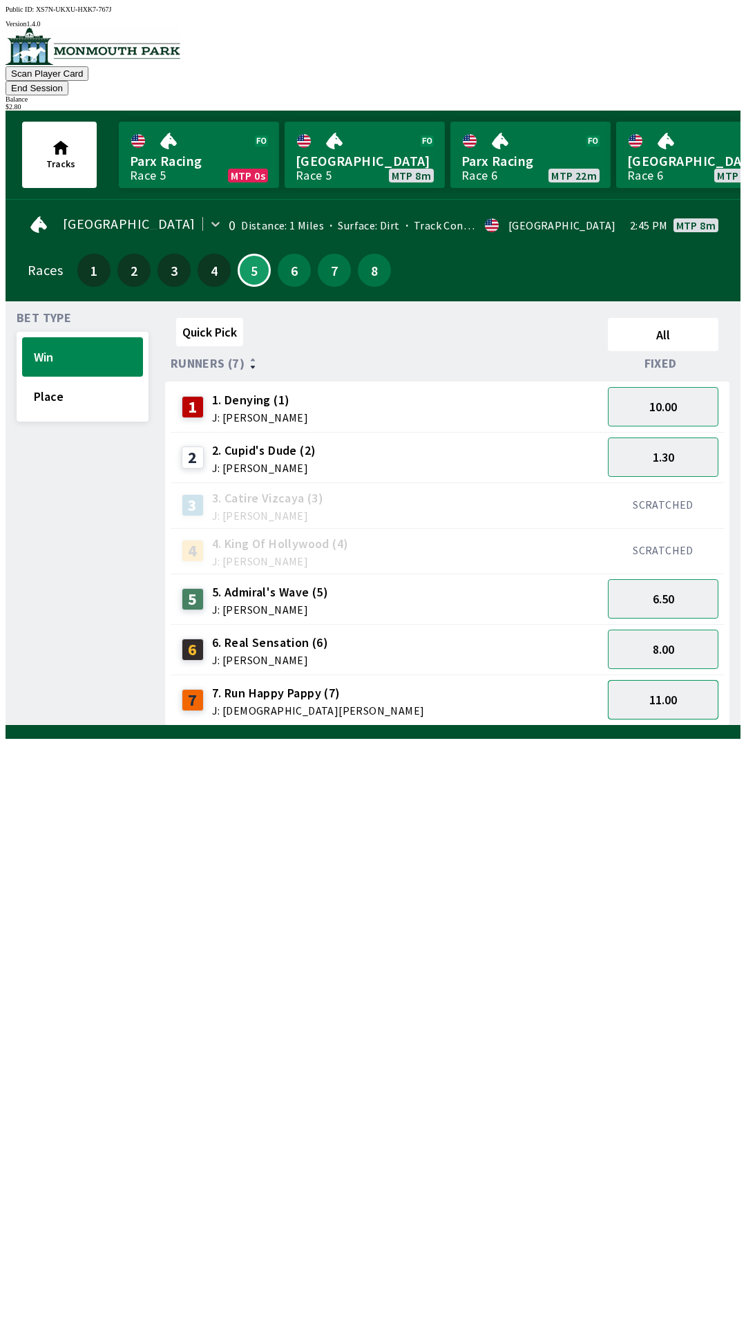
click at [678, 686] on button "11.00" at bounding box center [663, 699] width 111 height 39
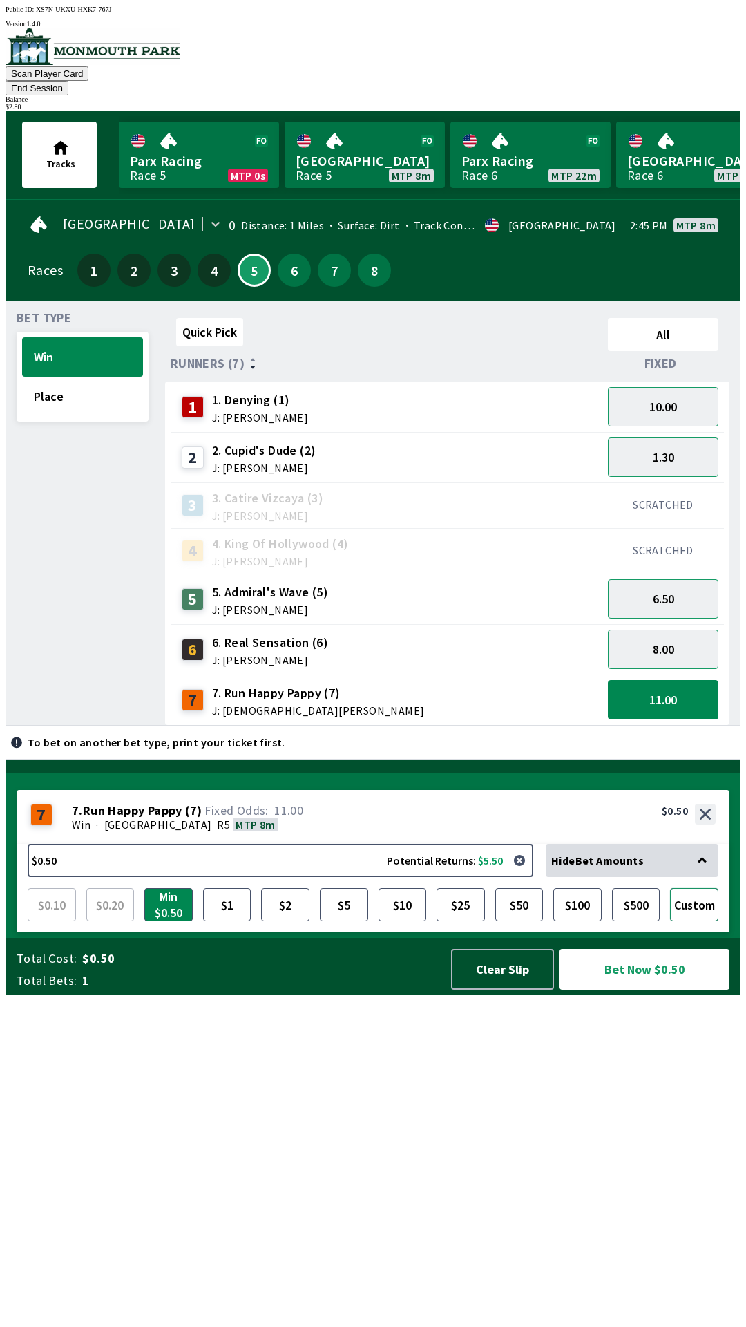
click at [712, 921] on button "Custom" at bounding box center [694, 904] width 48 height 33
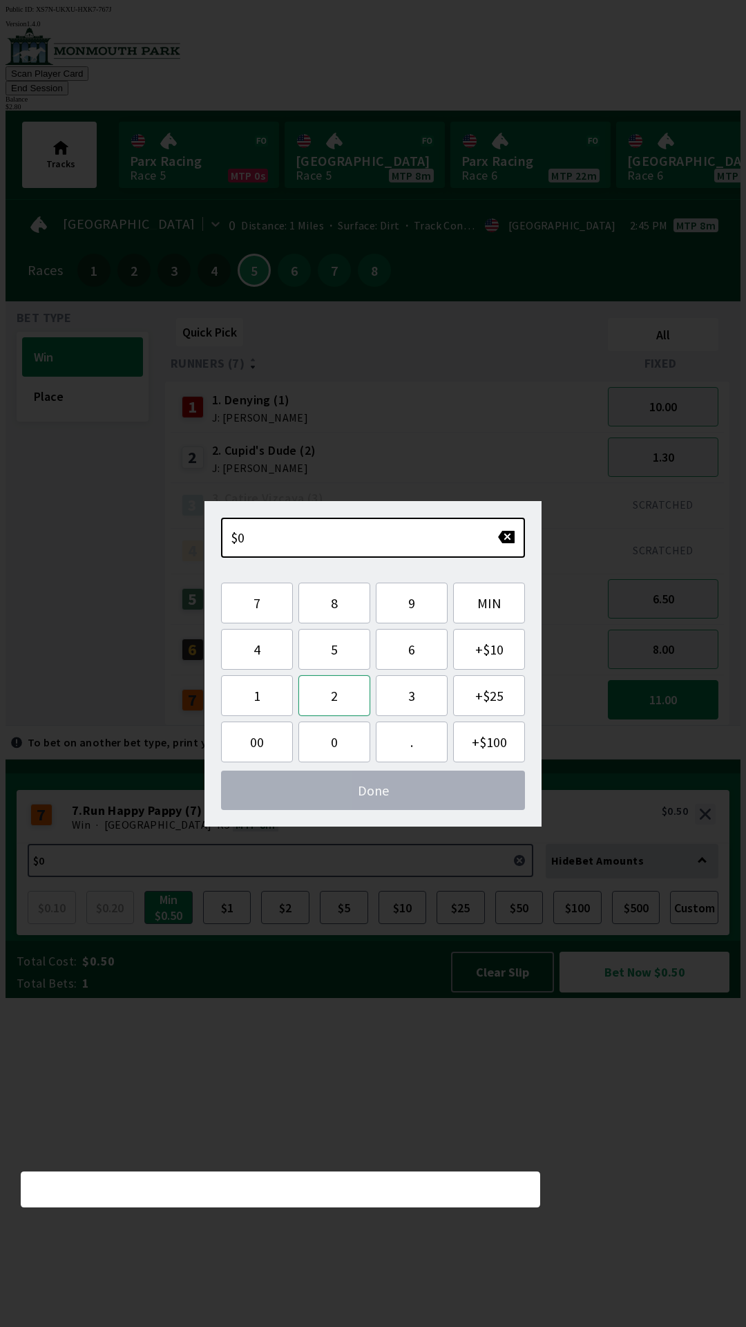
click at [350, 695] on button "2" at bounding box center [335, 695] width 72 height 41
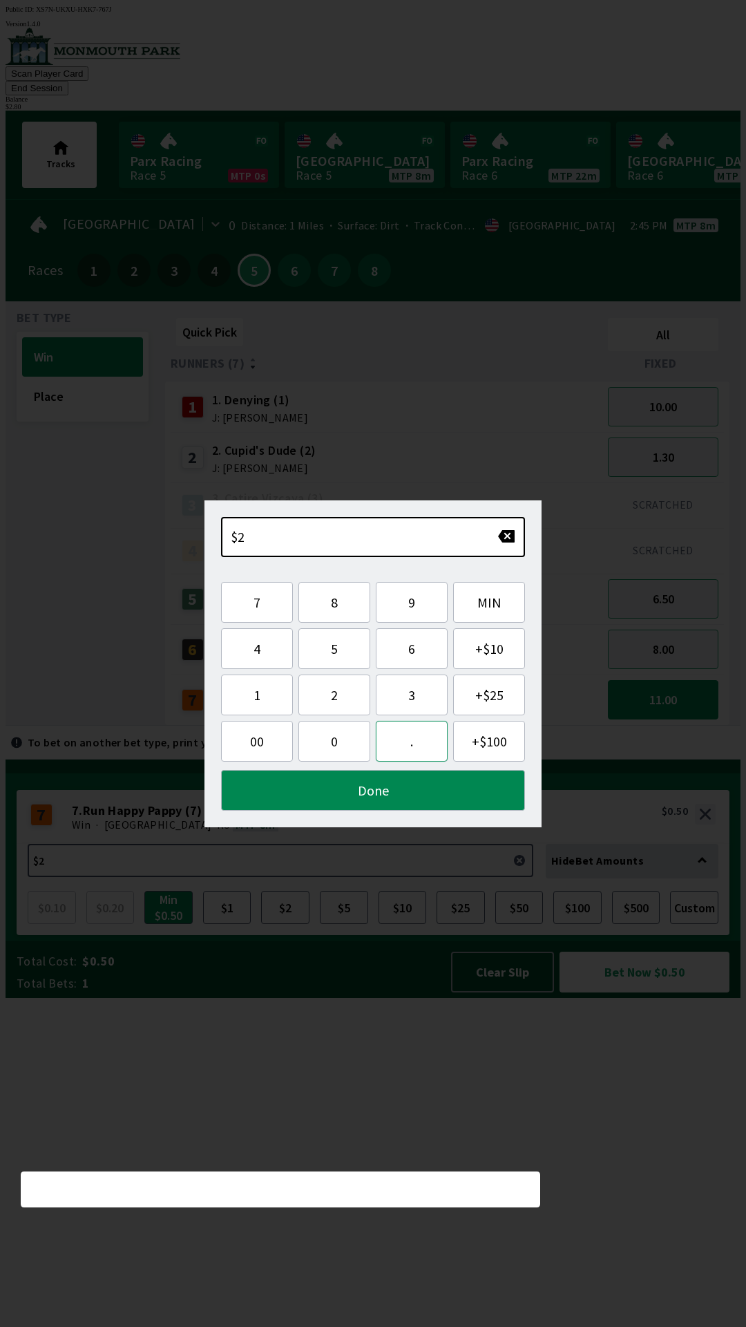
click at [418, 746] on button "." at bounding box center [412, 741] width 72 height 41
click at [344, 611] on button "8" at bounding box center [335, 602] width 72 height 41
click at [433, 793] on button "Done" at bounding box center [373, 790] width 304 height 41
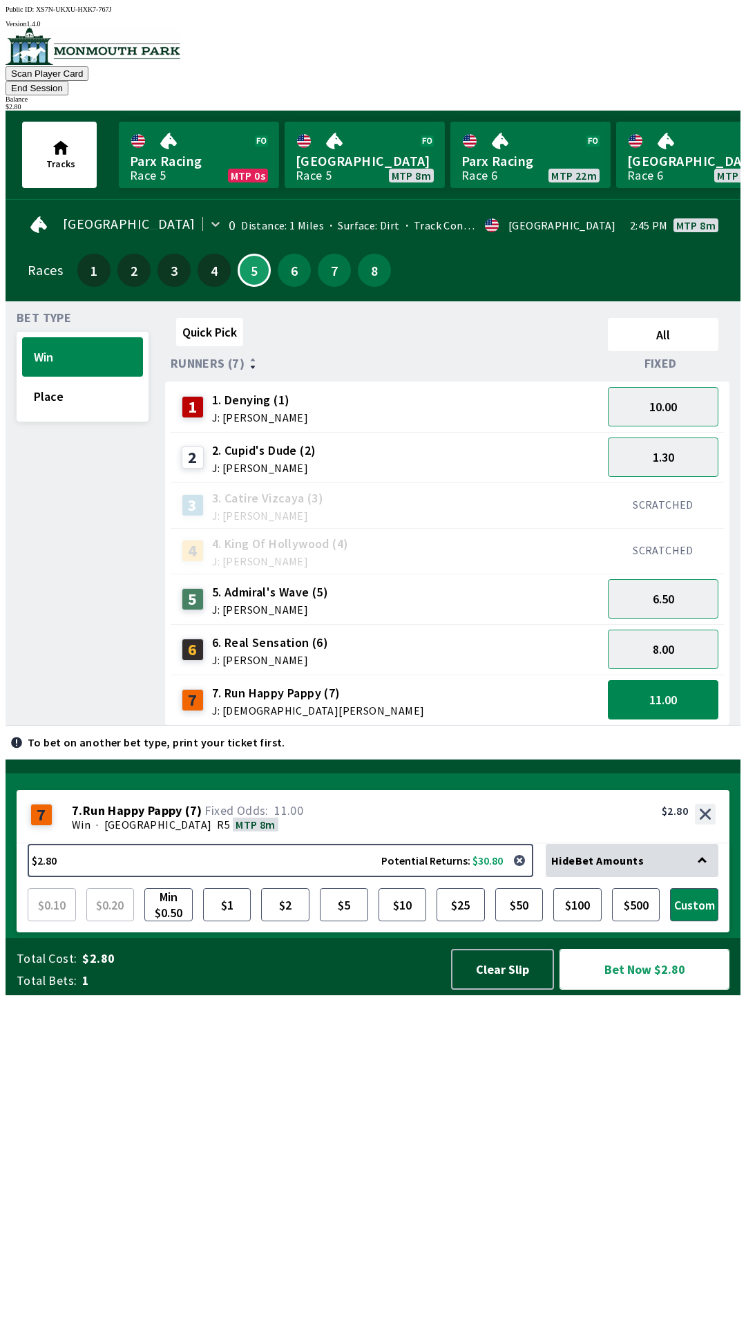
click at [664, 990] on button "Bet Now $2.80" at bounding box center [645, 969] width 170 height 41
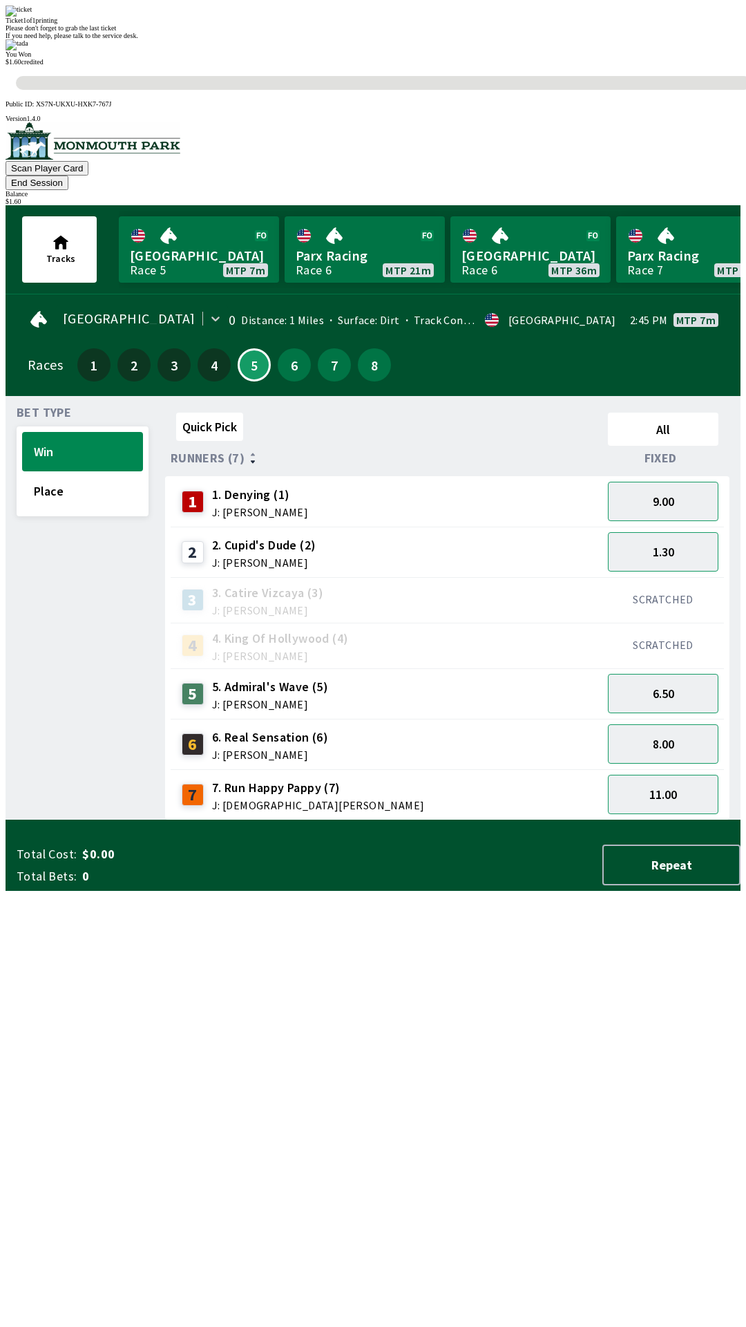
click at [404, 90] on div "0s" at bounding box center [383, 83] width 735 height 14
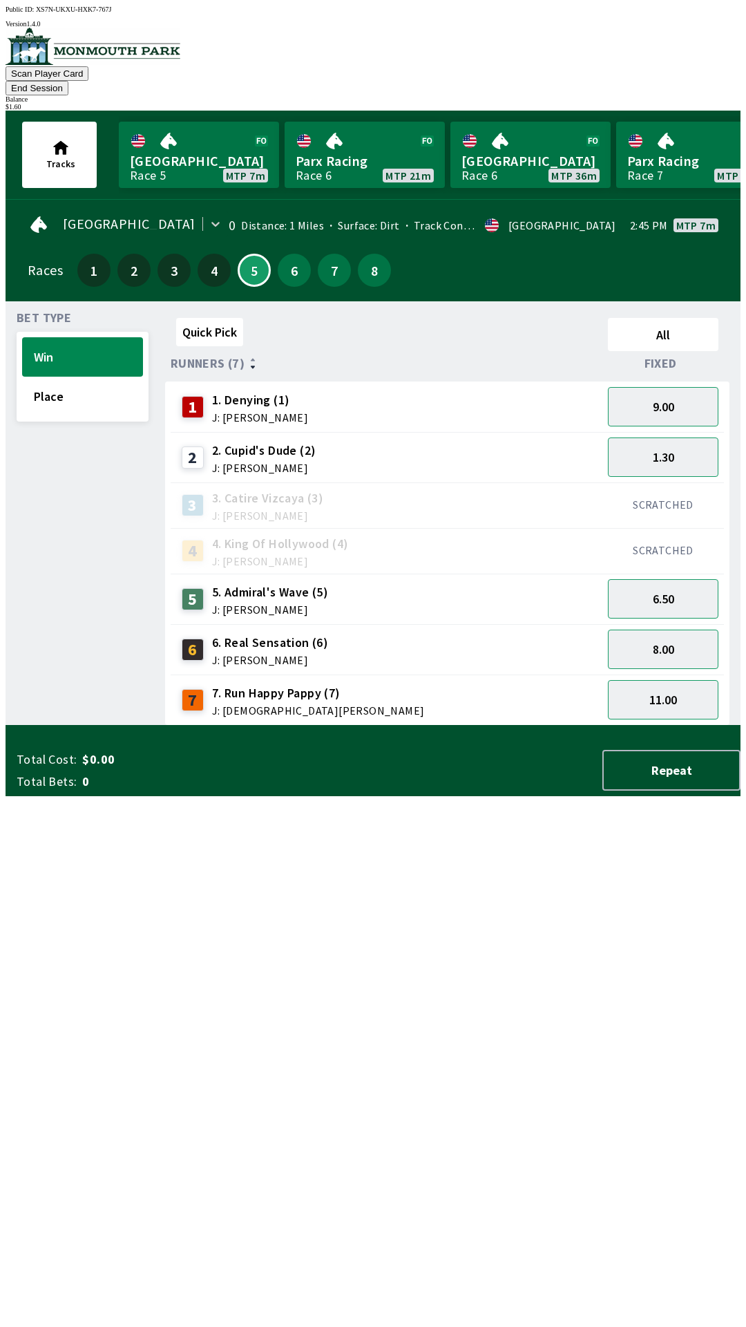
click at [68, 81] on button "End Session" at bounding box center [37, 88] width 63 height 15
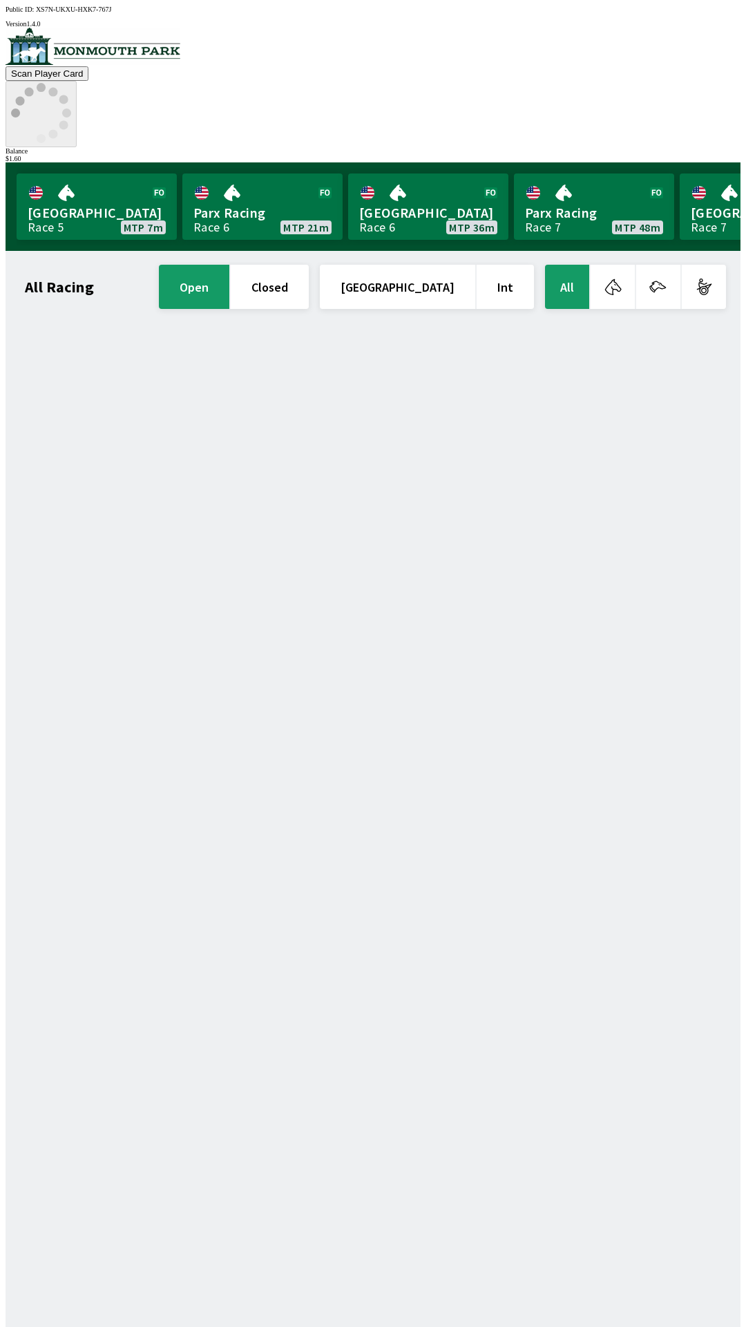
click at [68, 120] on circle at bounding box center [63, 124] width 9 height 9
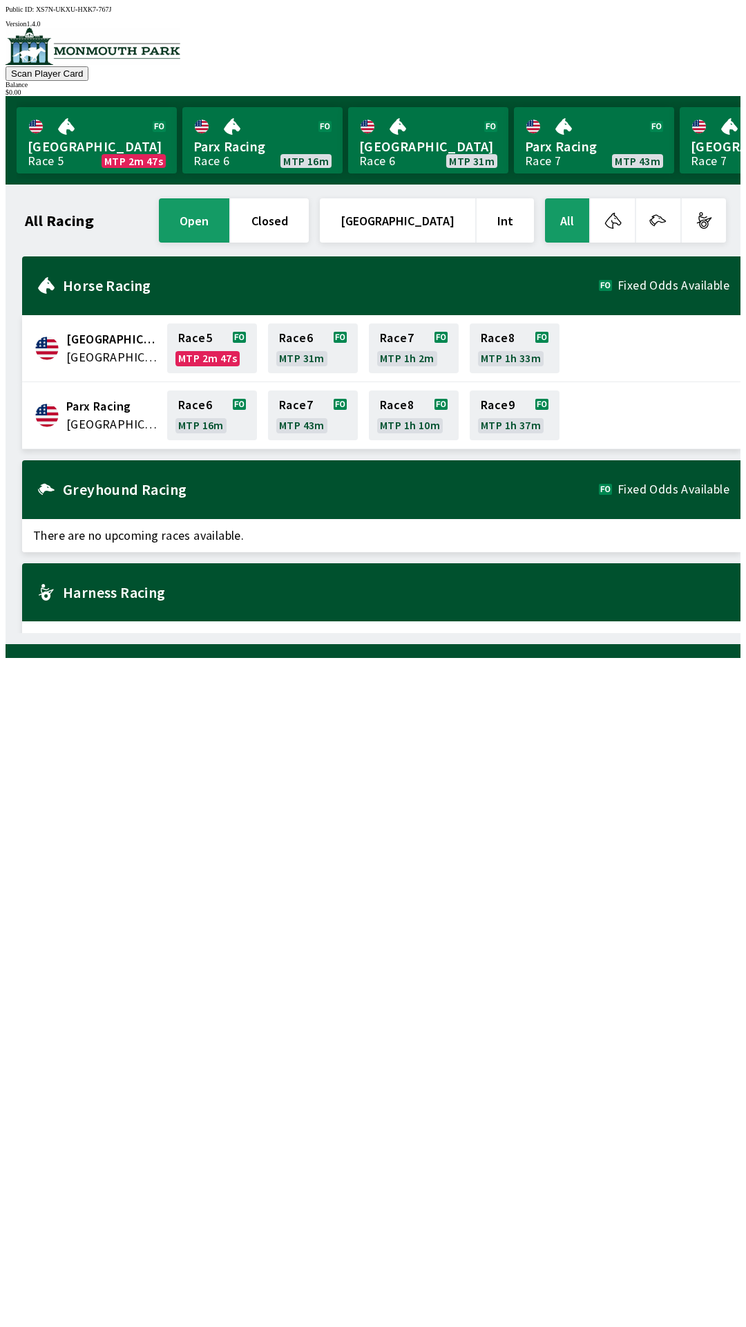
click at [122, 348] on span "[GEOGRAPHIC_DATA]" at bounding box center [112, 357] width 93 height 18
click at [131, 146] on link "Monmouth Park Race 5 MTP 2m 45s" at bounding box center [97, 140] width 160 height 66
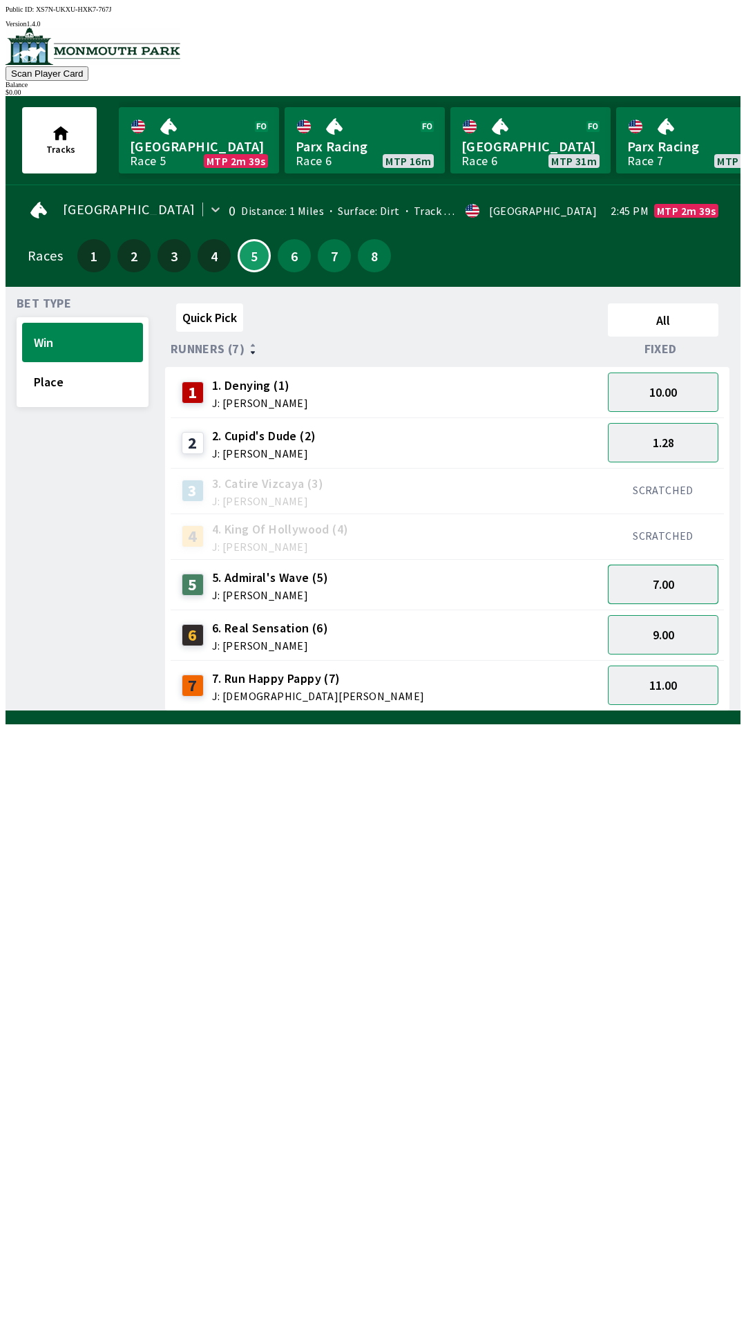
click at [670, 580] on button "7.00" at bounding box center [663, 584] width 111 height 39
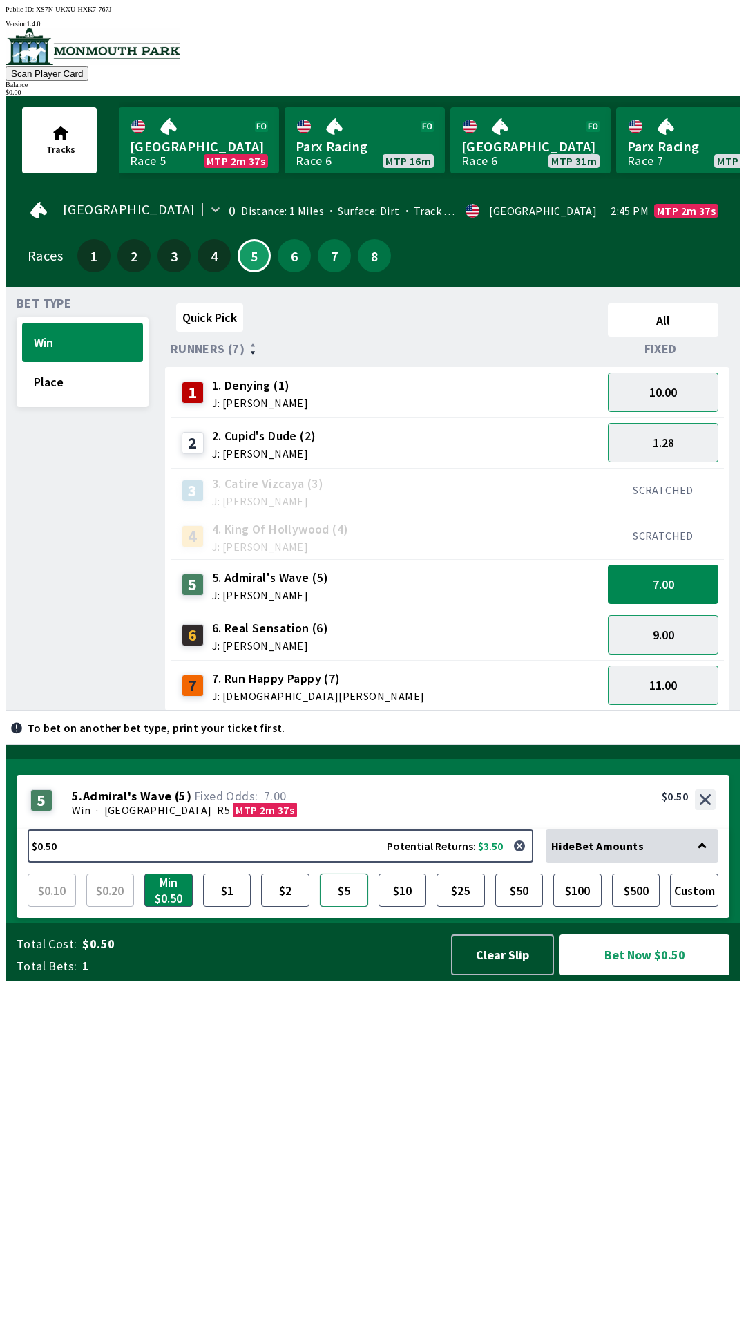
click at [349, 907] on button "$5" at bounding box center [344, 889] width 48 height 33
click at [650, 975] on button "Bet Now $5.00" at bounding box center [645, 954] width 170 height 41
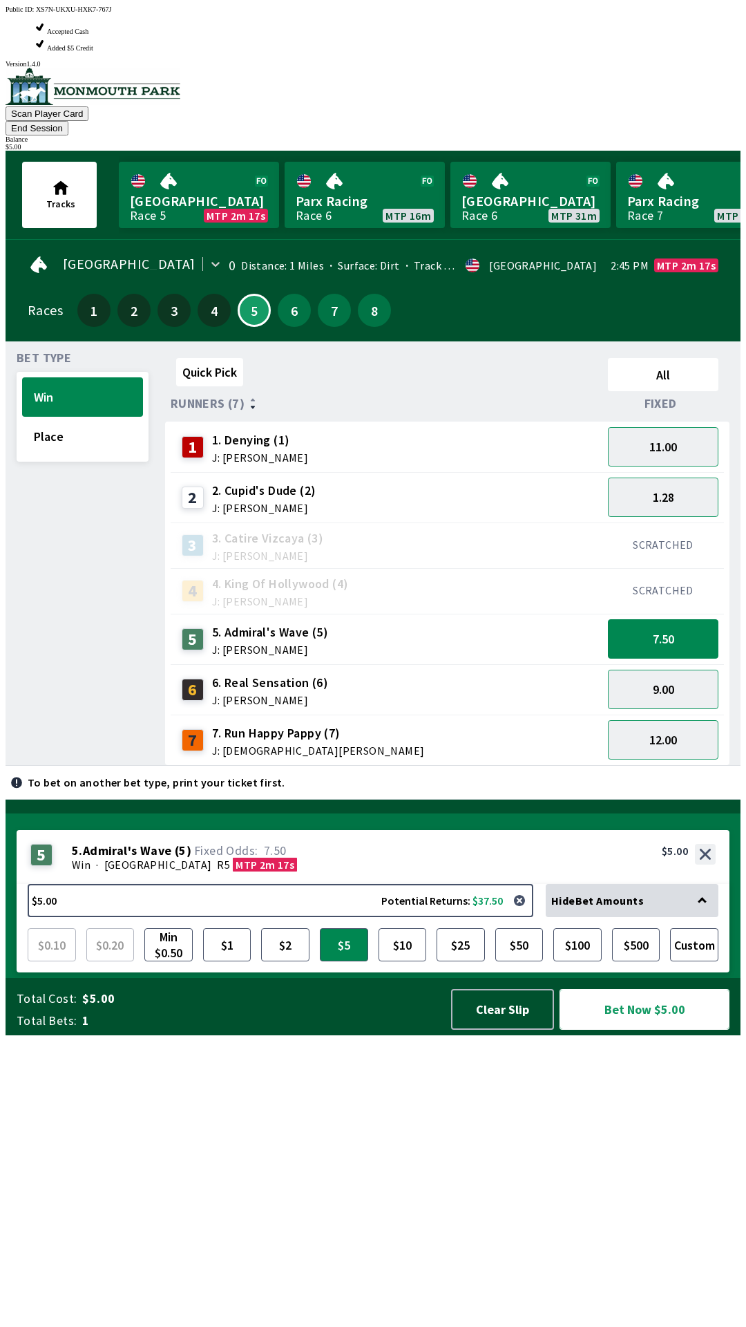
click at [645, 1030] on button "Bet Now $5.00" at bounding box center [645, 1009] width 170 height 41
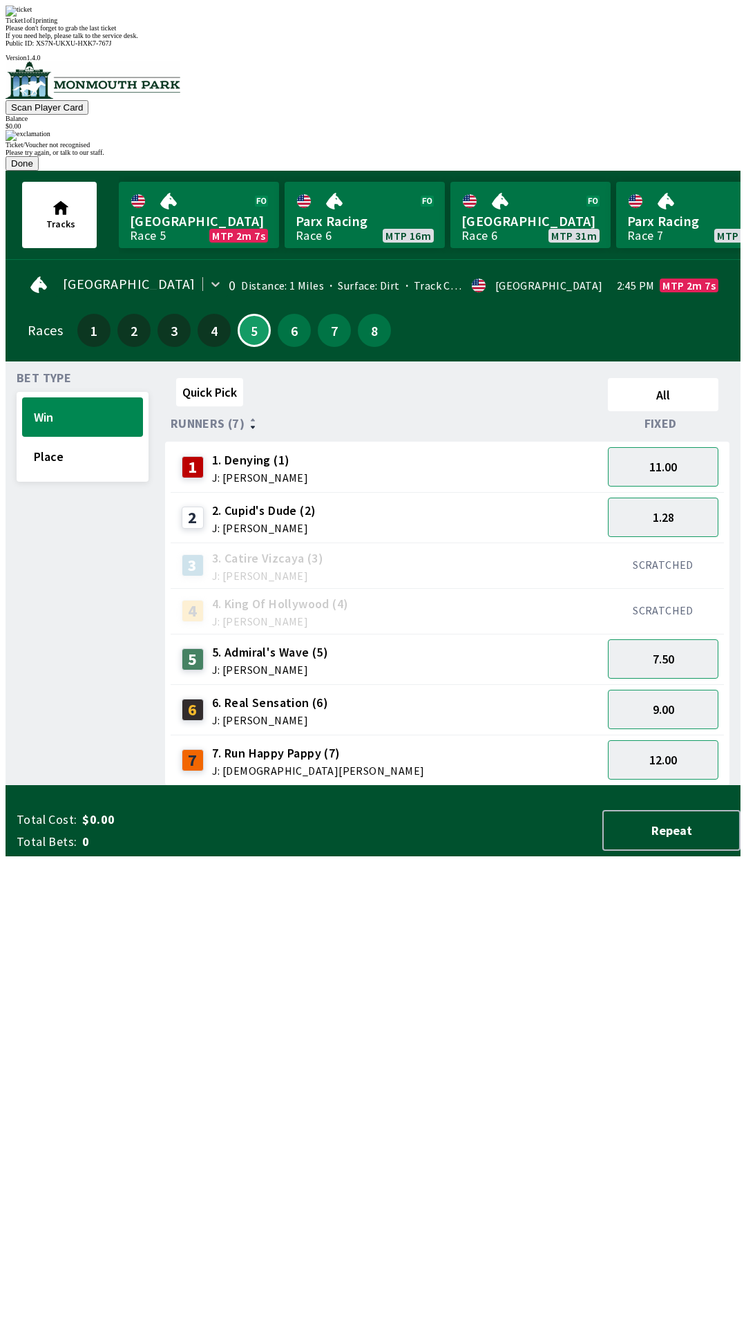
click at [39, 171] on button "Done" at bounding box center [22, 163] width 33 height 15
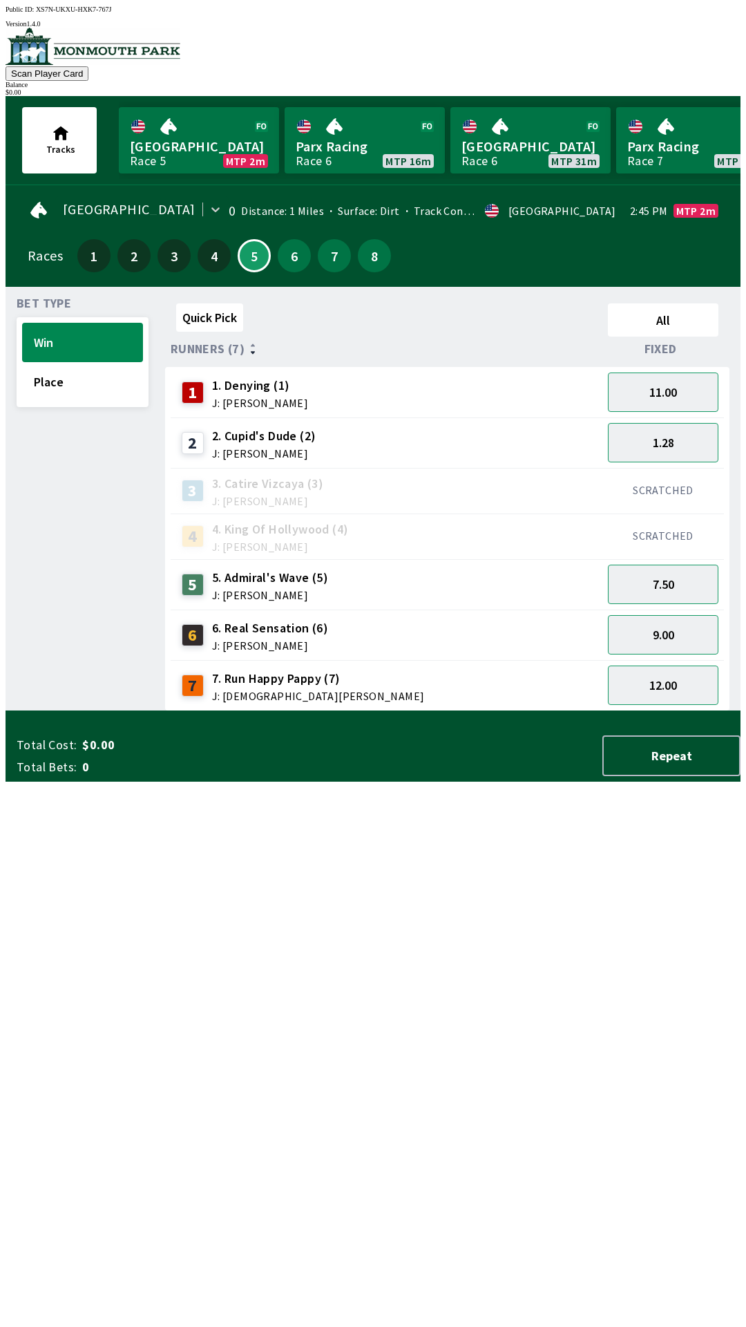
click at [302, 589] on span "J: [PERSON_NAME]" at bounding box center [270, 594] width 116 height 11
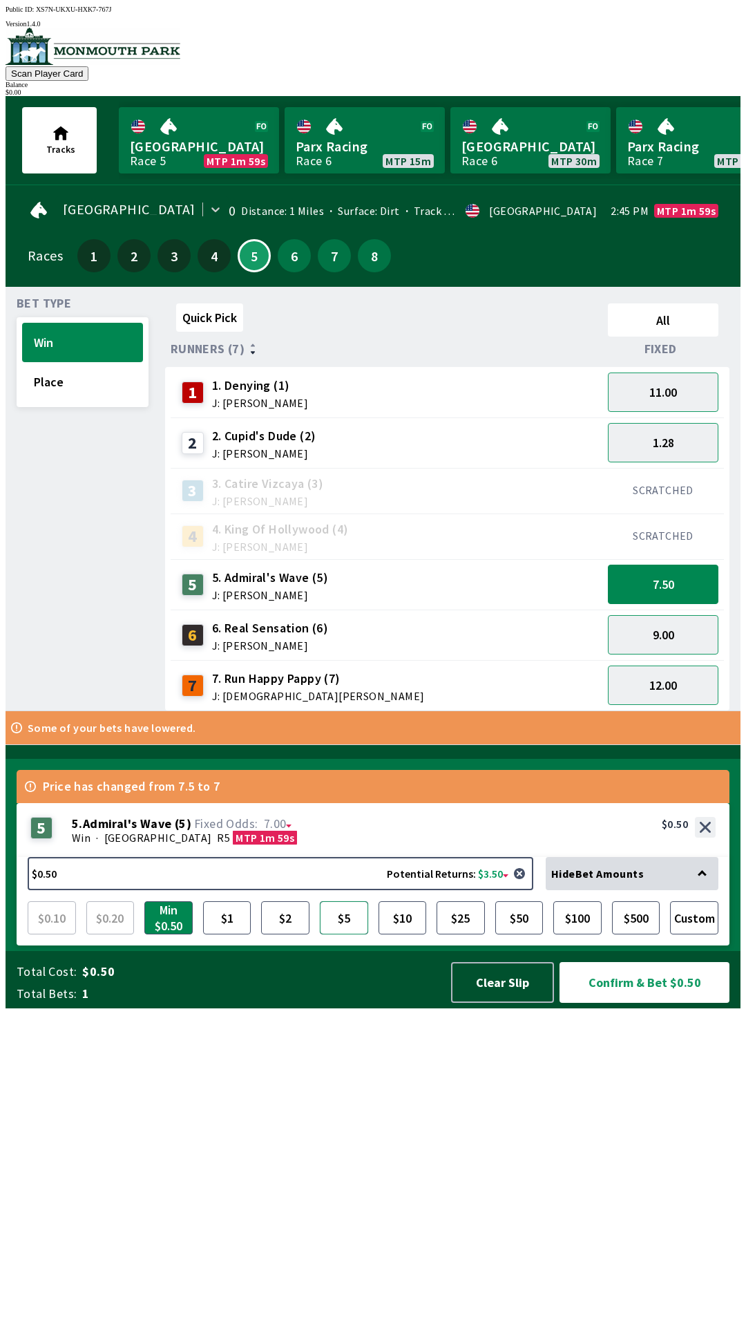
click at [346, 934] on button "$5" at bounding box center [344, 917] width 48 height 33
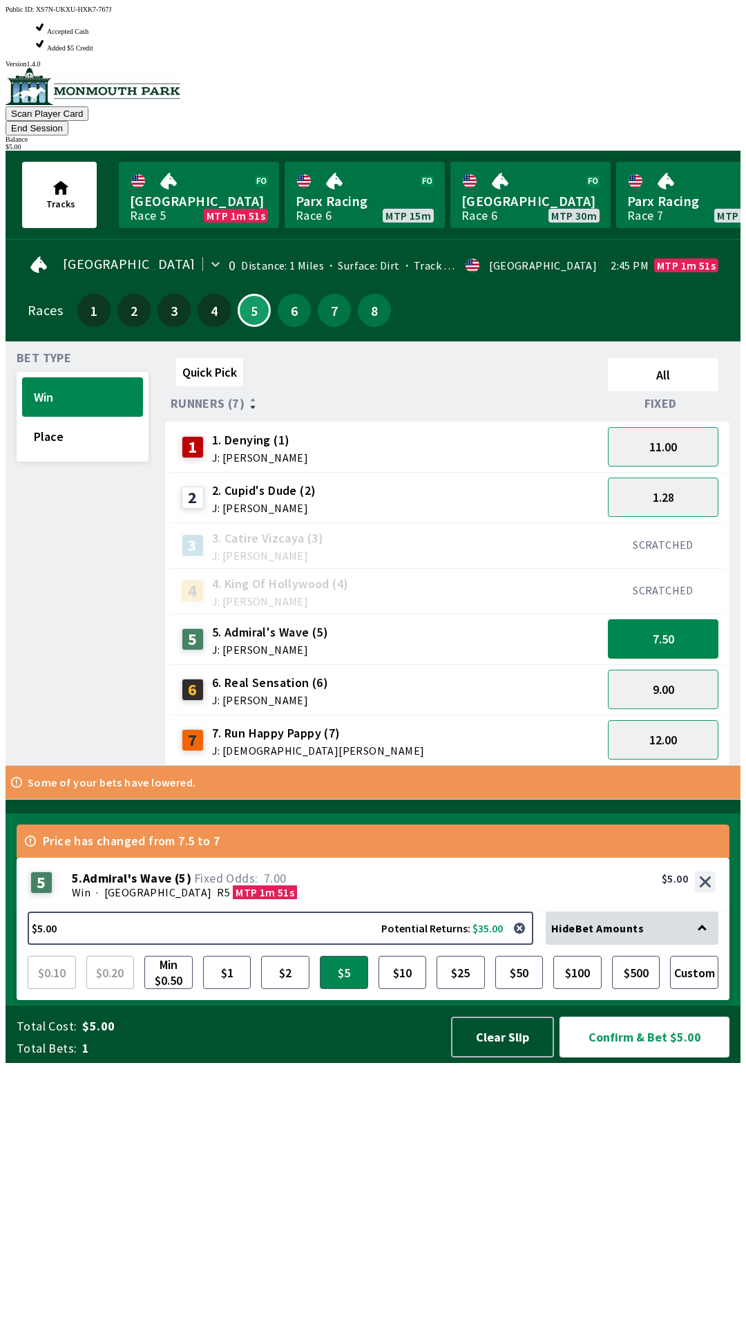
click at [648, 1057] on button "Confirm & Bet $5.00" at bounding box center [645, 1036] width 170 height 41
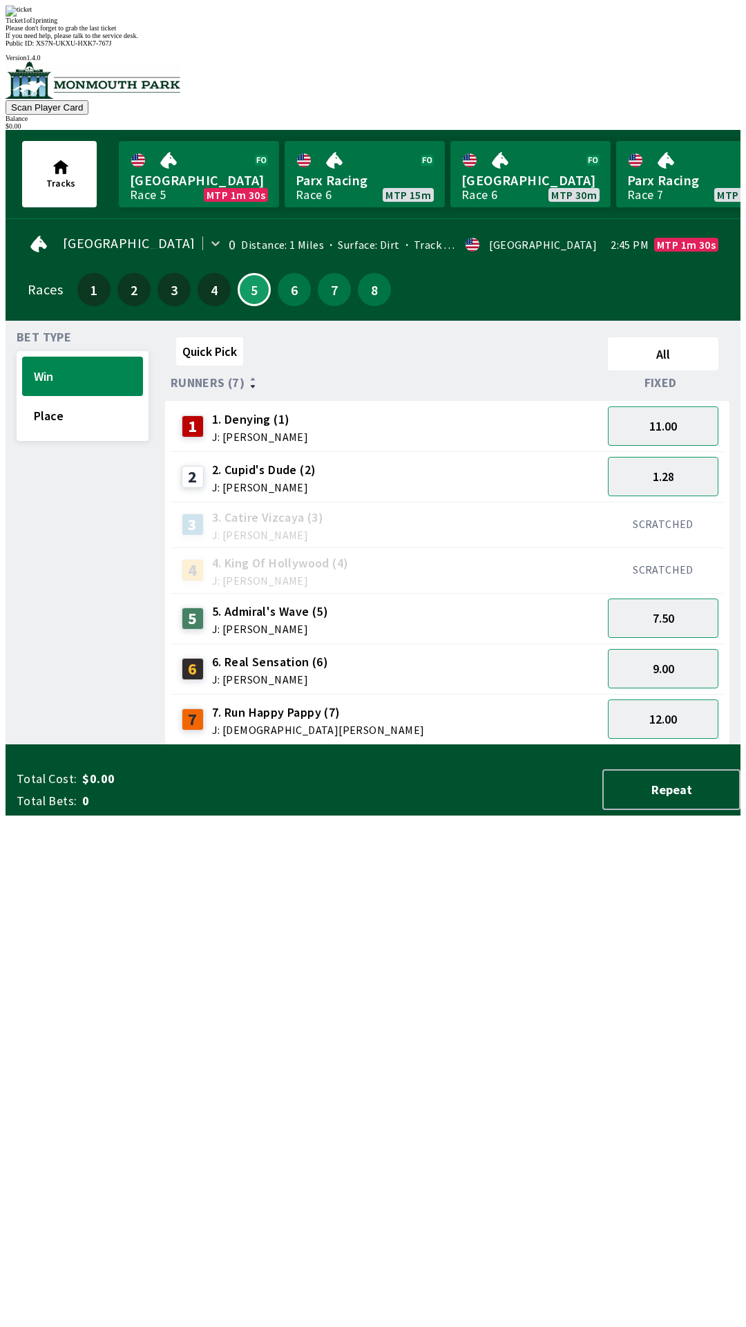
click at [498, 745] on div "Quick Pick All Runners (7) Fixed 1 1. Denying (1) J: [PERSON_NAME] 11.00 2 2. […" at bounding box center [453, 538] width 576 height 413
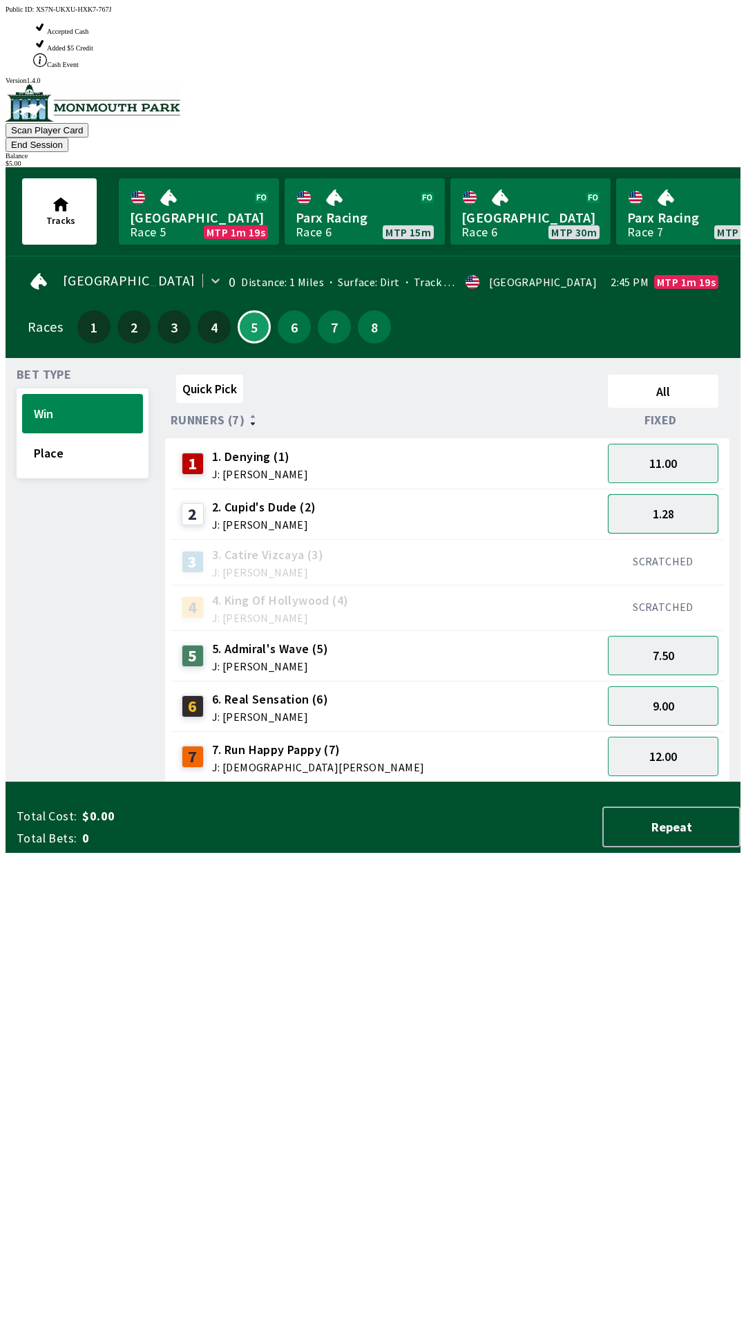
click at [689, 494] on button "1.28" at bounding box center [663, 513] width 111 height 39
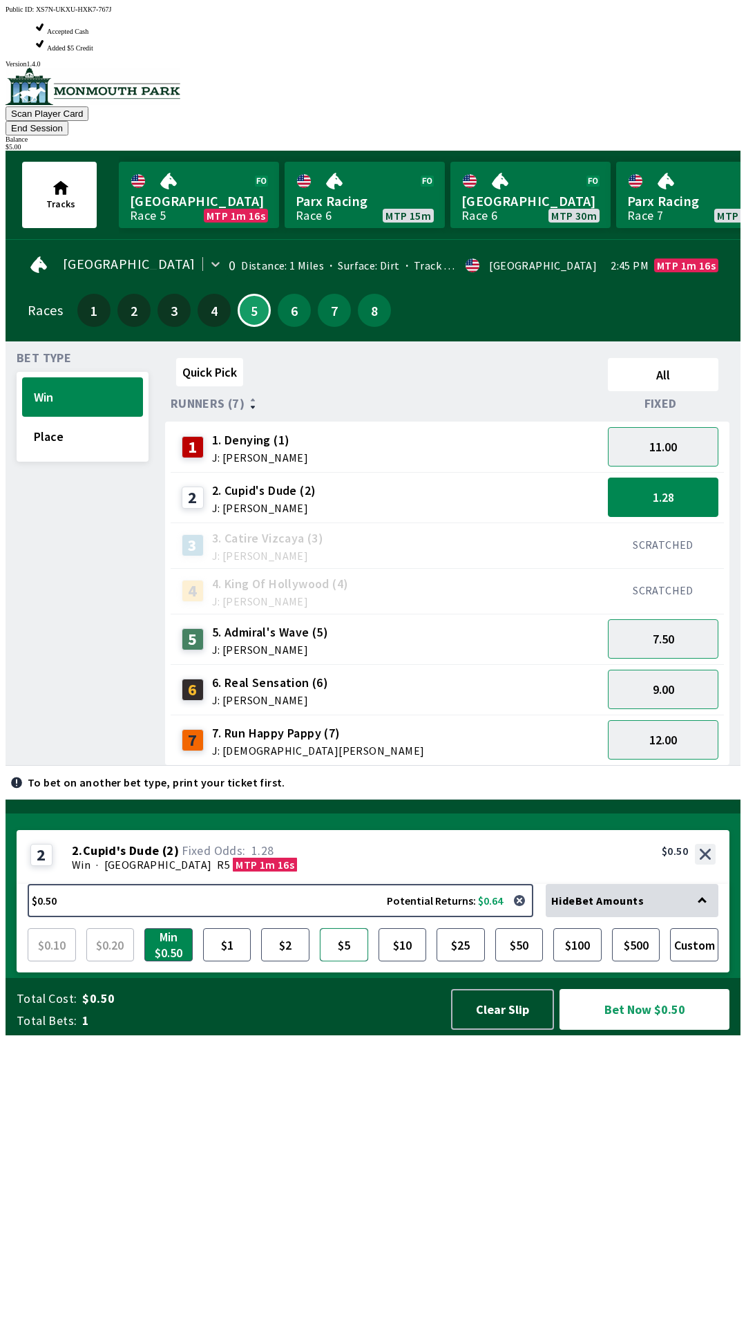
click at [340, 961] on button "$5" at bounding box center [344, 944] width 48 height 33
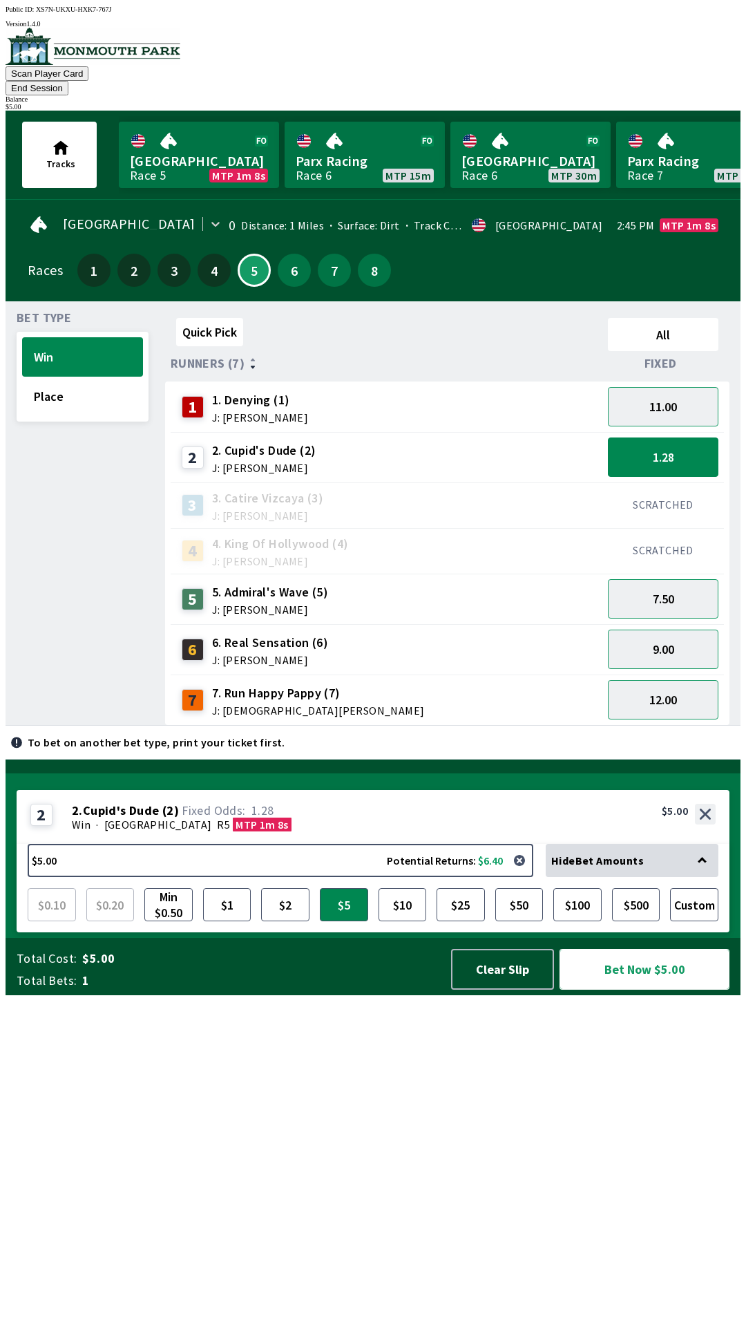
click at [650, 990] on button "Bet Now $5.00" at bounding box center [645, 969] width 170 height 41
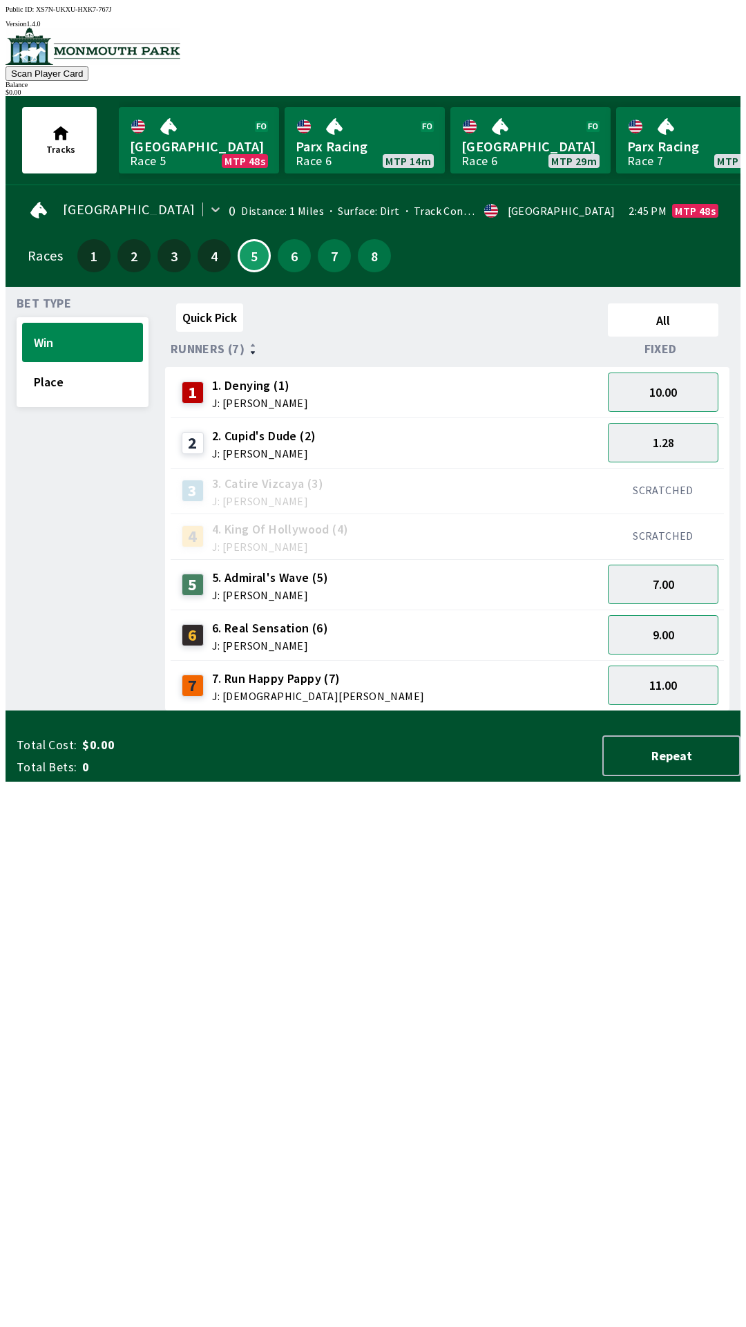
click at [333, 711] on div "Quick Pick All Runners (7) Fixed 1 1. Denying (1) J: [PERSON_NAME] 10.00 2 2. […" at bounding box center [453, 504] width 576 height 413
click at [75, 379] on button "Place" at bounding box center [82, 381] width 121 height 39
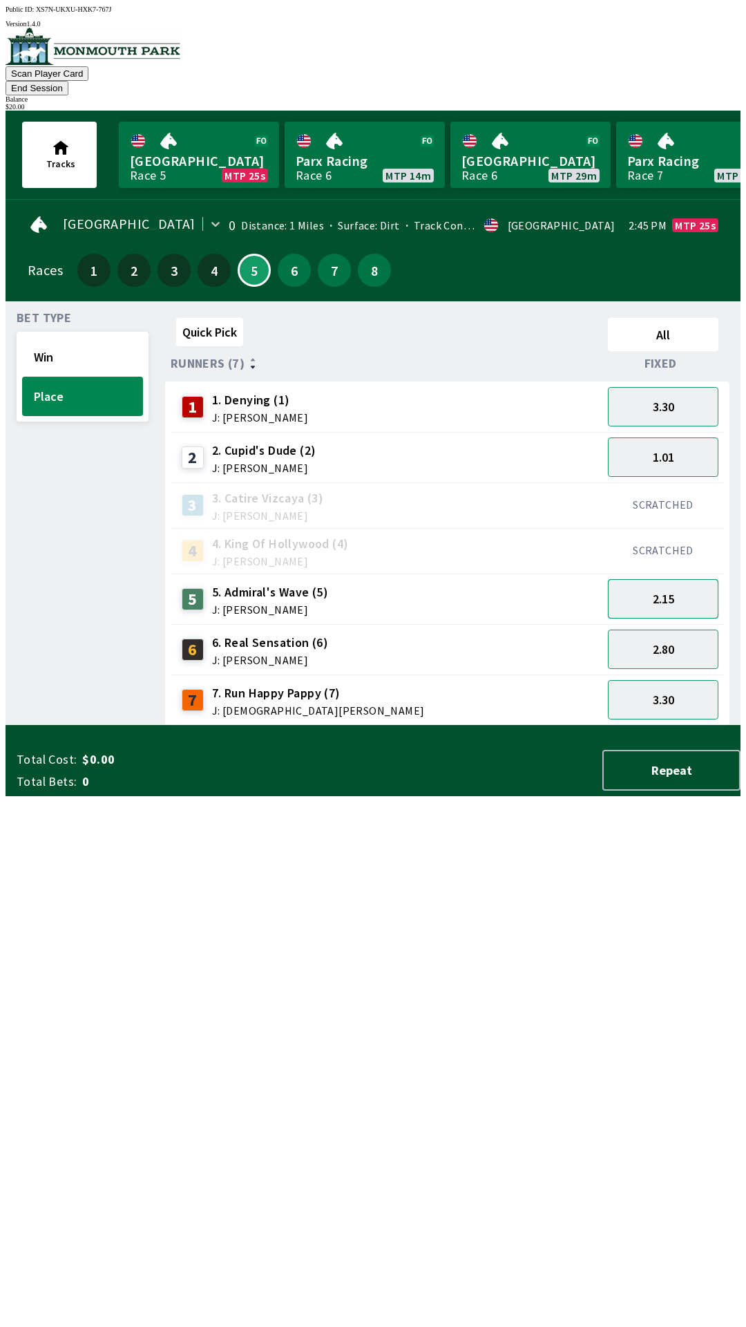
click at [660, 579] on button "2.15" at bounding box center [663, 598] width 111 height 39
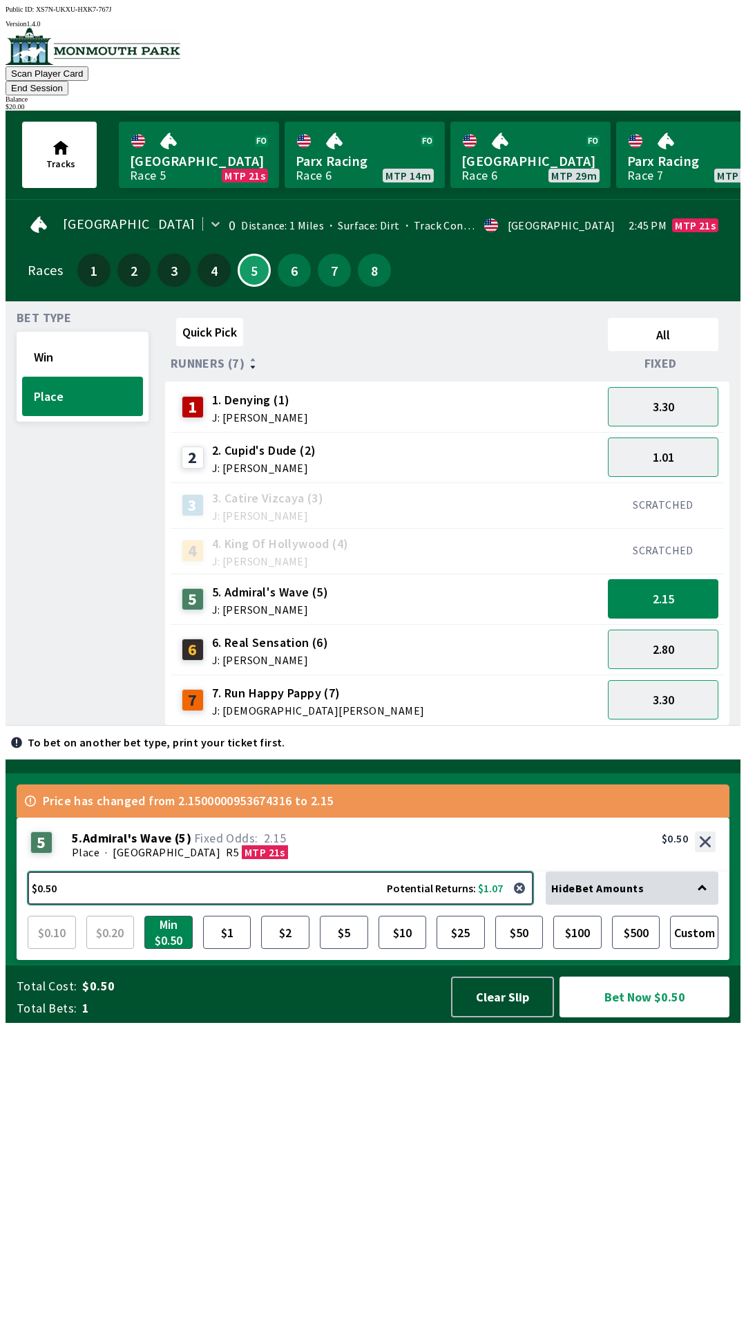
click at [206, 905] on button "$0.50 Potential Returns: $1.07" at bounding box center [281, 887] width 506 height 33
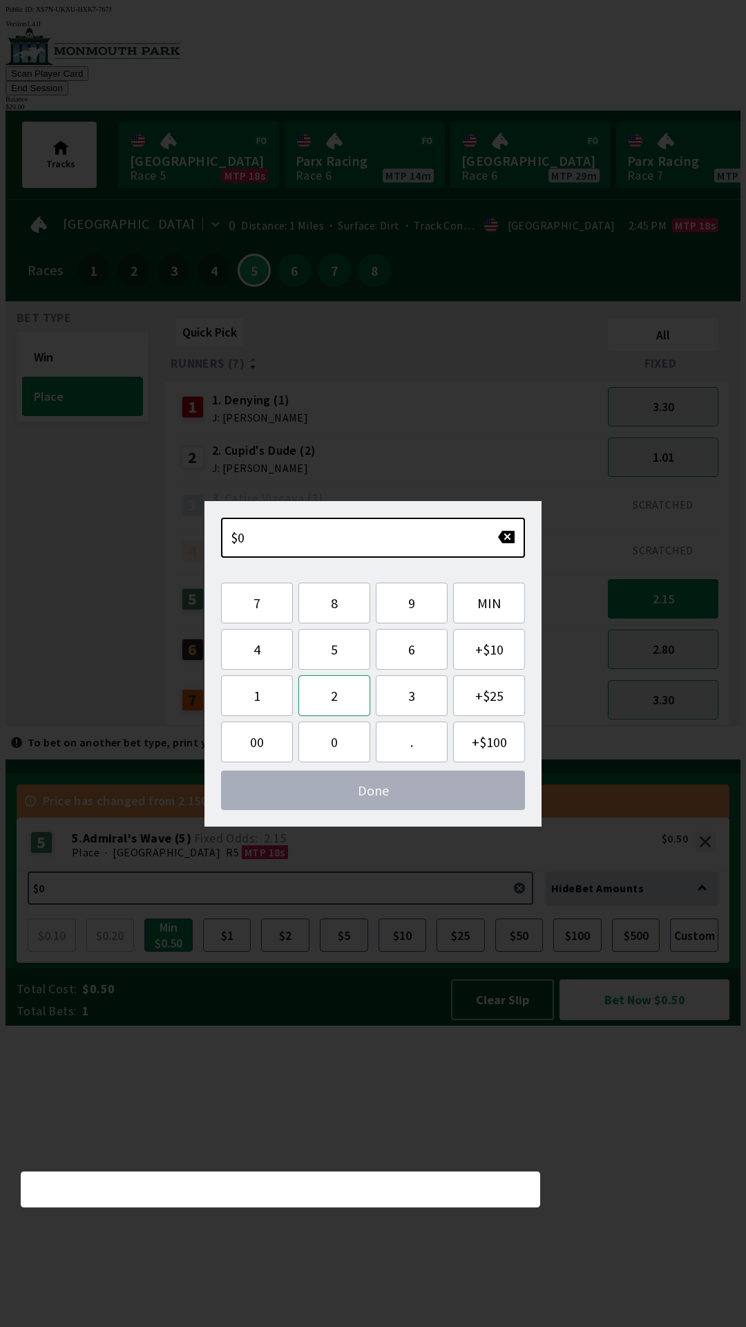
click at [332, 698] on button "2" at bounding box center [335, 695] width 72 height 41
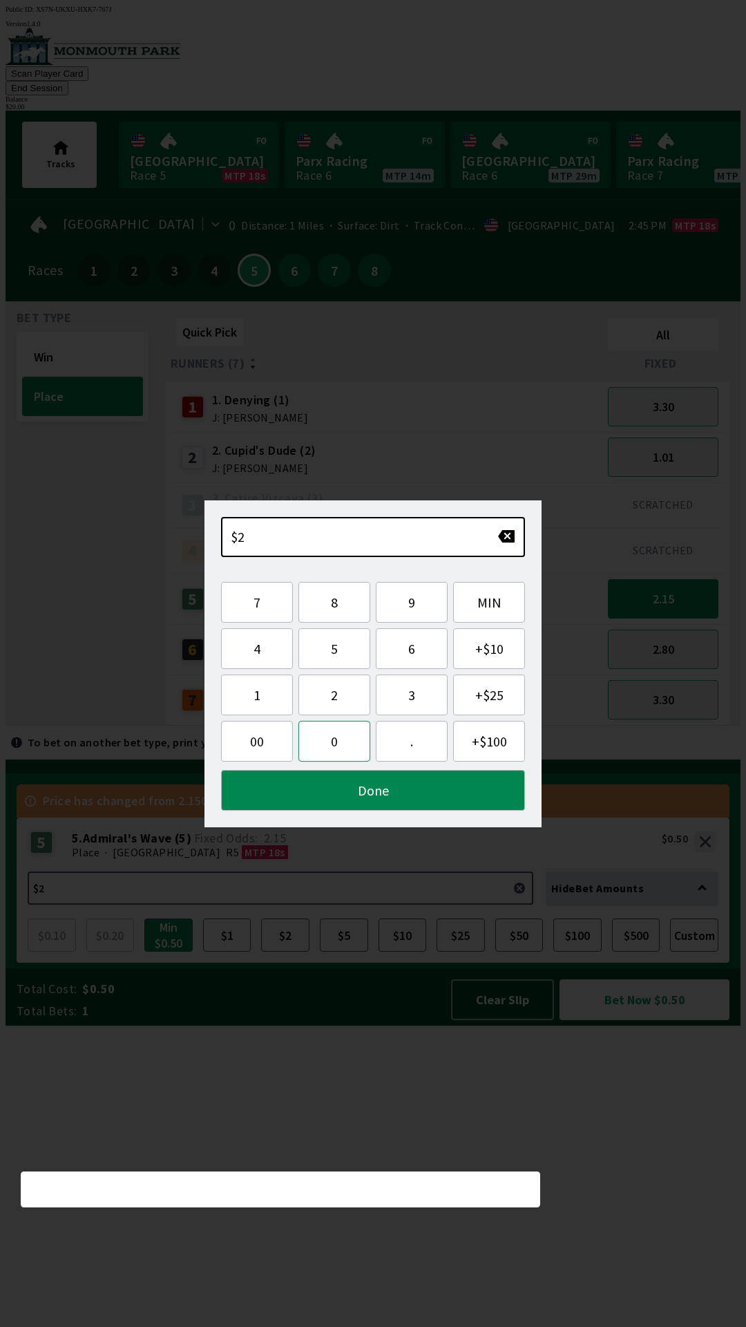
click at [340, 743] on button "0" at bounding box center [335, 741] width 72 height 41
click at [335, 791] on button "Done" at bounding box center [373, 790] width 304 height 41
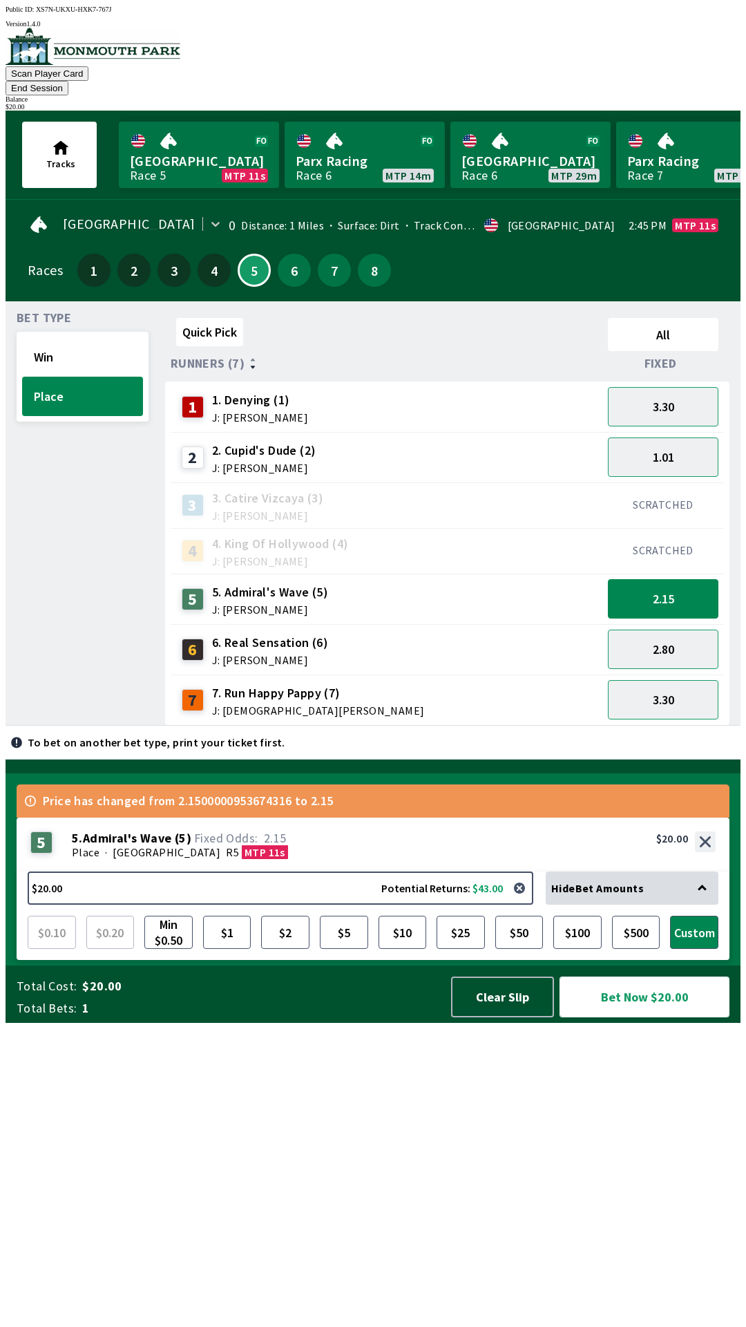
click at [656, 1017] on button "Bet Now $20.00" at bounding box center [645, 996] width 170 height 41
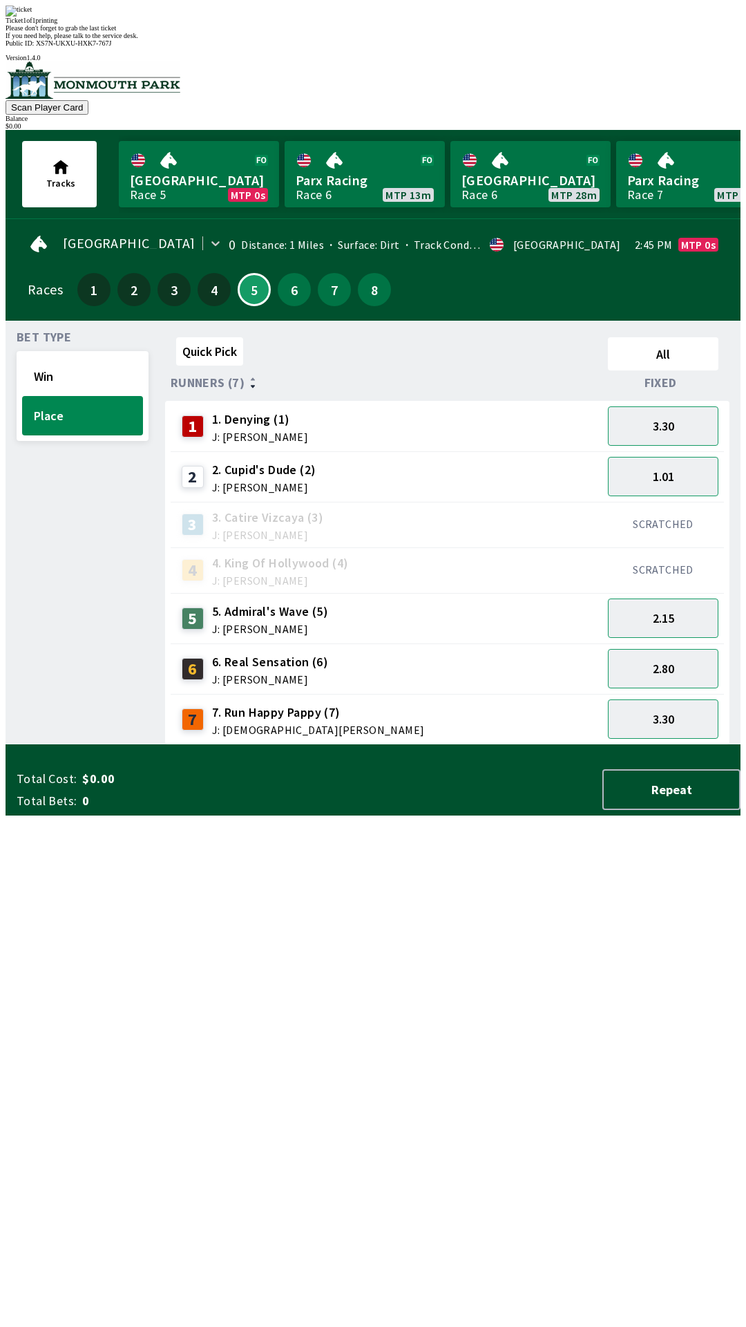
click at [410, 745] on div "Quick Pick All Runners (7) Fixed 1 1. Denying (1) J: [PERSON_NAME] 3.30 2 2. Cu…" at bounding box center [453, 538] width 576 height 413
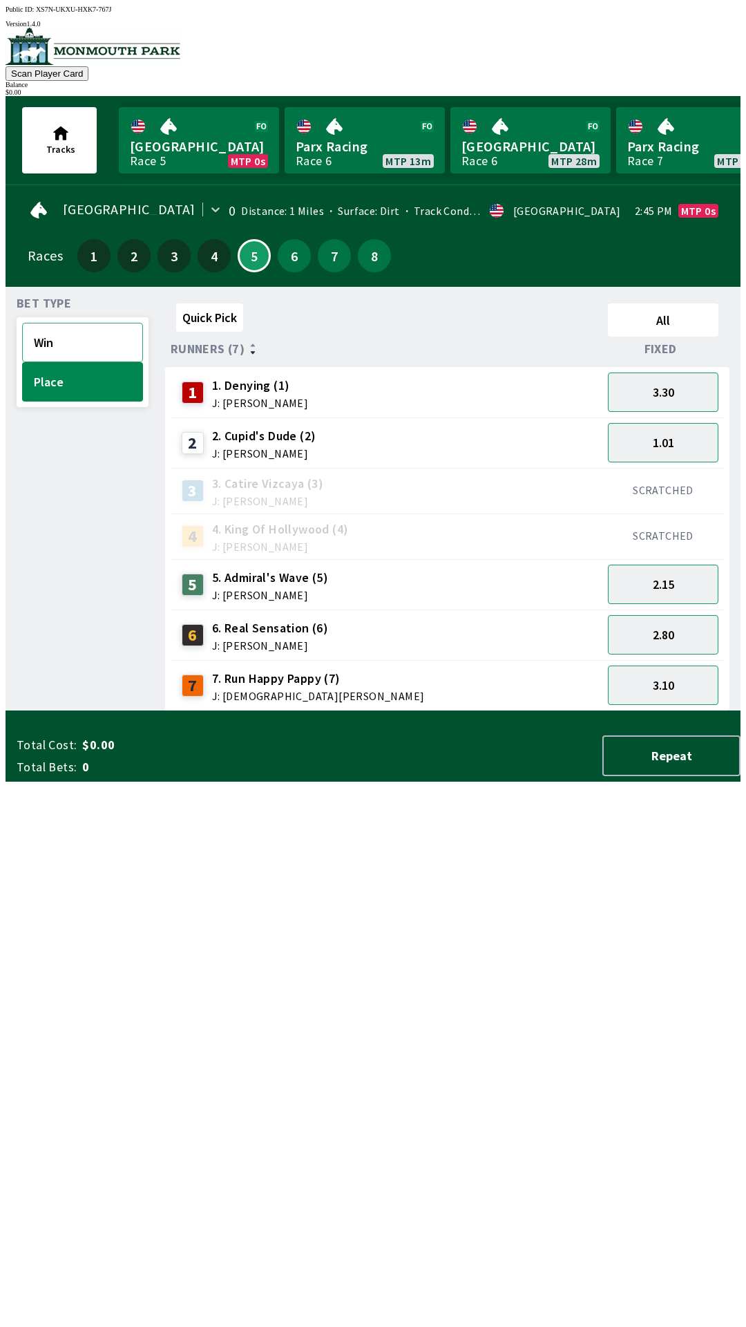
click at [88, 336] on button "Win" at bounding box center [82, 342] width 121 height 39
click at [634, 631] on button "9.00" at bounding box center [663, 634] width 111 height 39
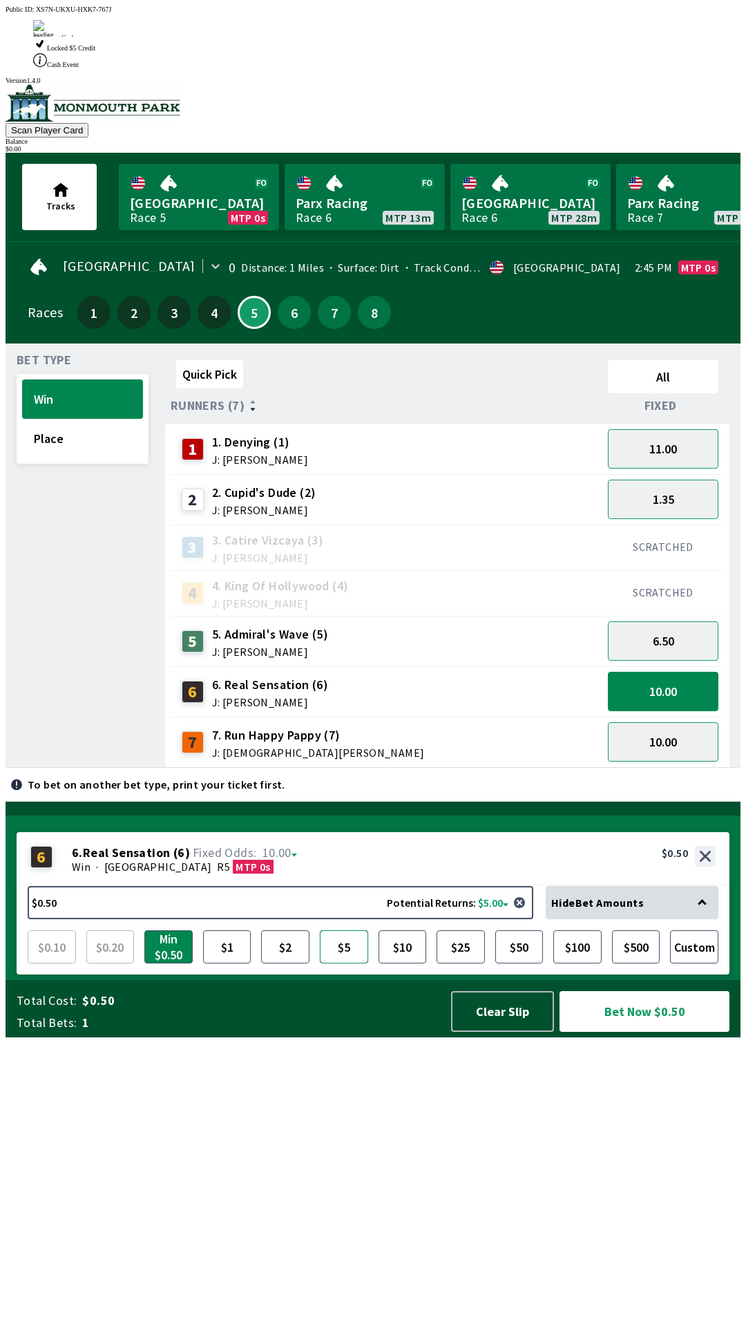
click at [350, 963] on button "$5" at bounding box center [344, 946] width 48 height 33
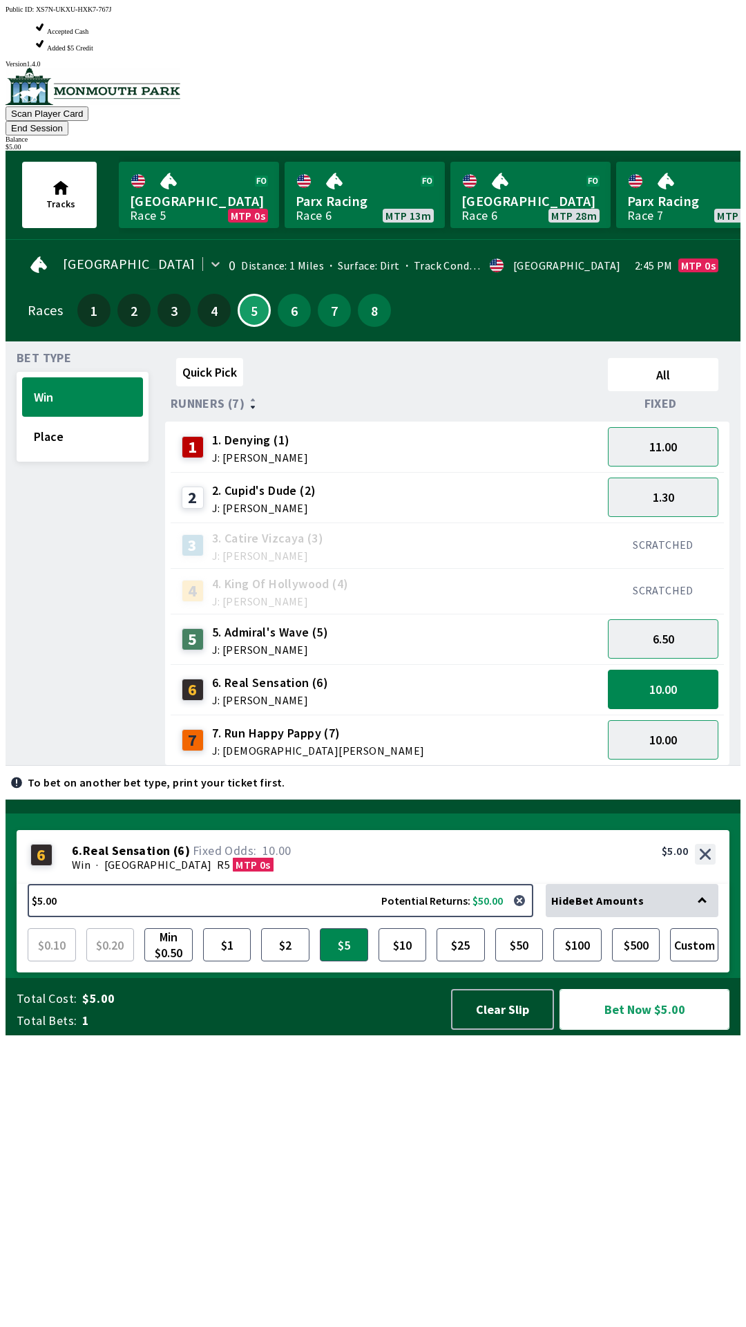
click at [647, 1030] on button "Bet Now $5.00" at bounding box center [645, 1009] width 170 height 41
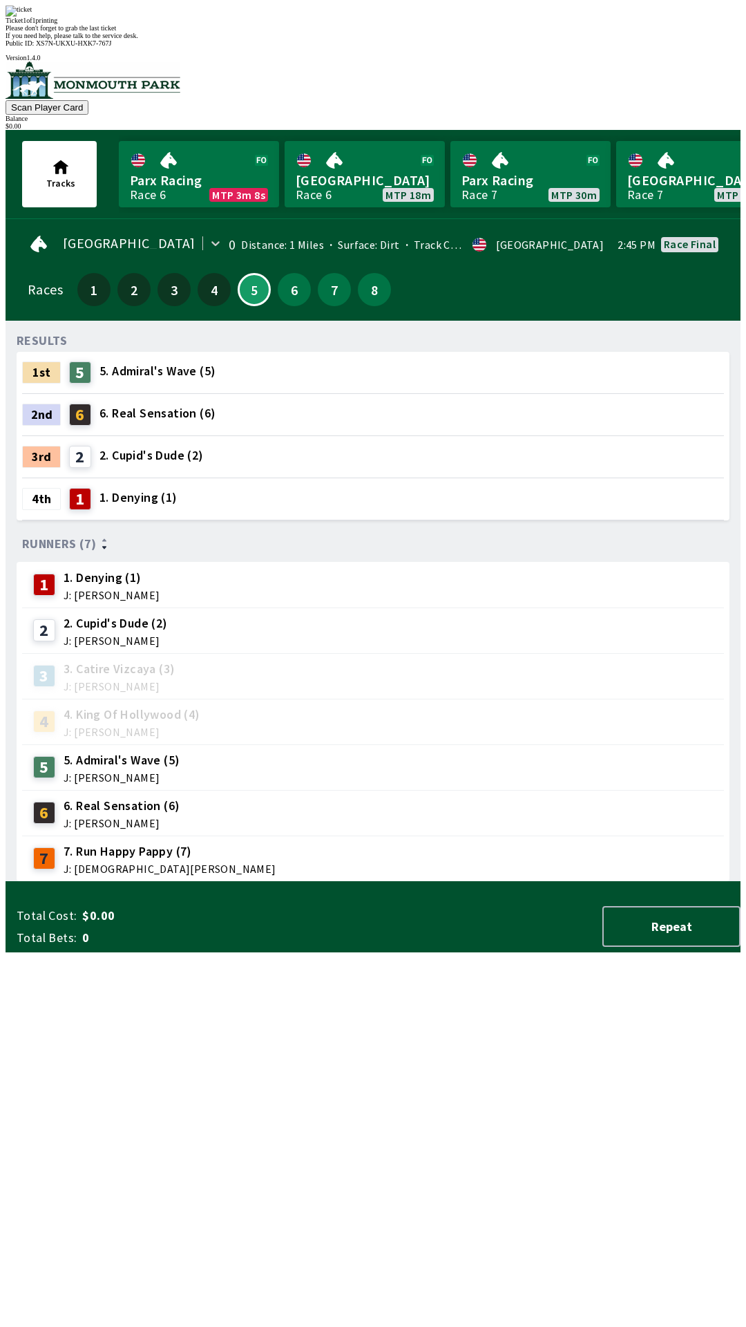
click at [495, 882] on div "RESULTS 1st 5 5. Admiral's Wave (5) 2nd 6 6. Real Sensation (6) 3rd 2 2. Cupid'…" at bounding box center [379, 607] width 724 height 550
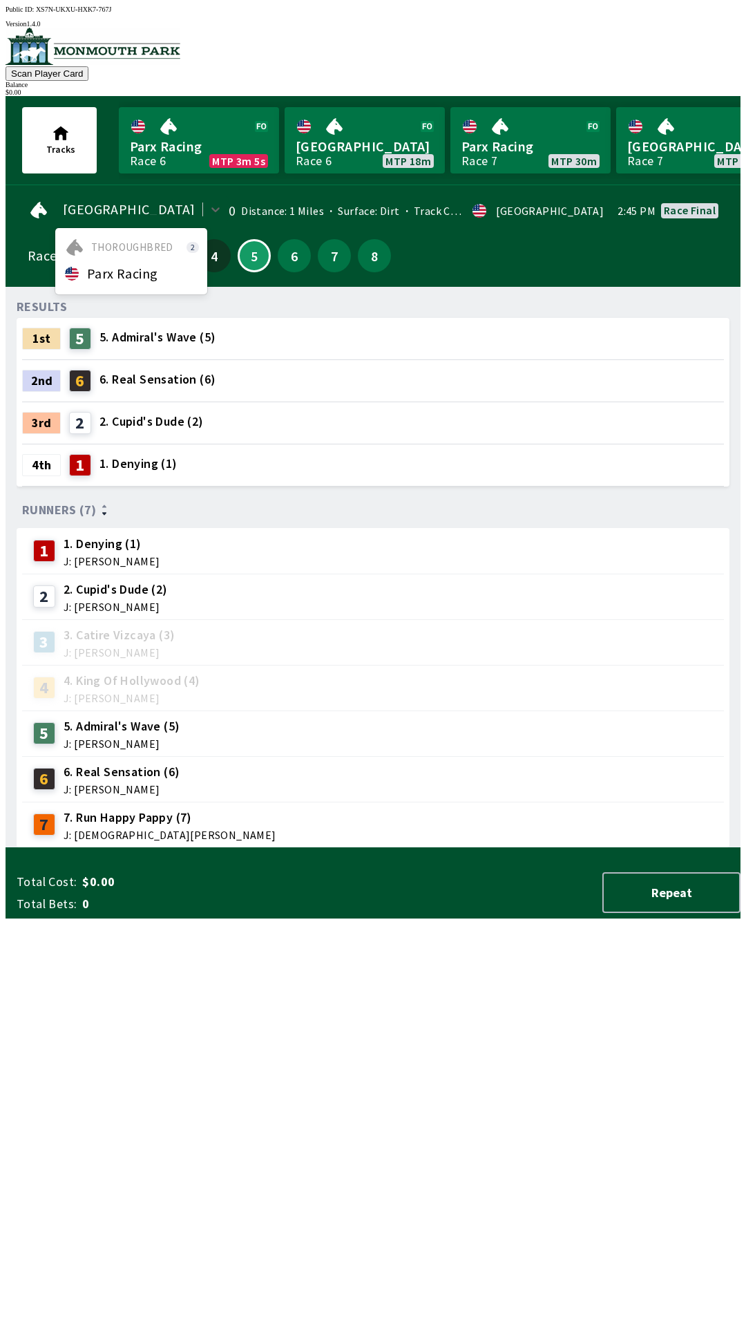
click at [144, 276] on div "Parx Racing" at bounding box center [131, 273] width 152 height 25
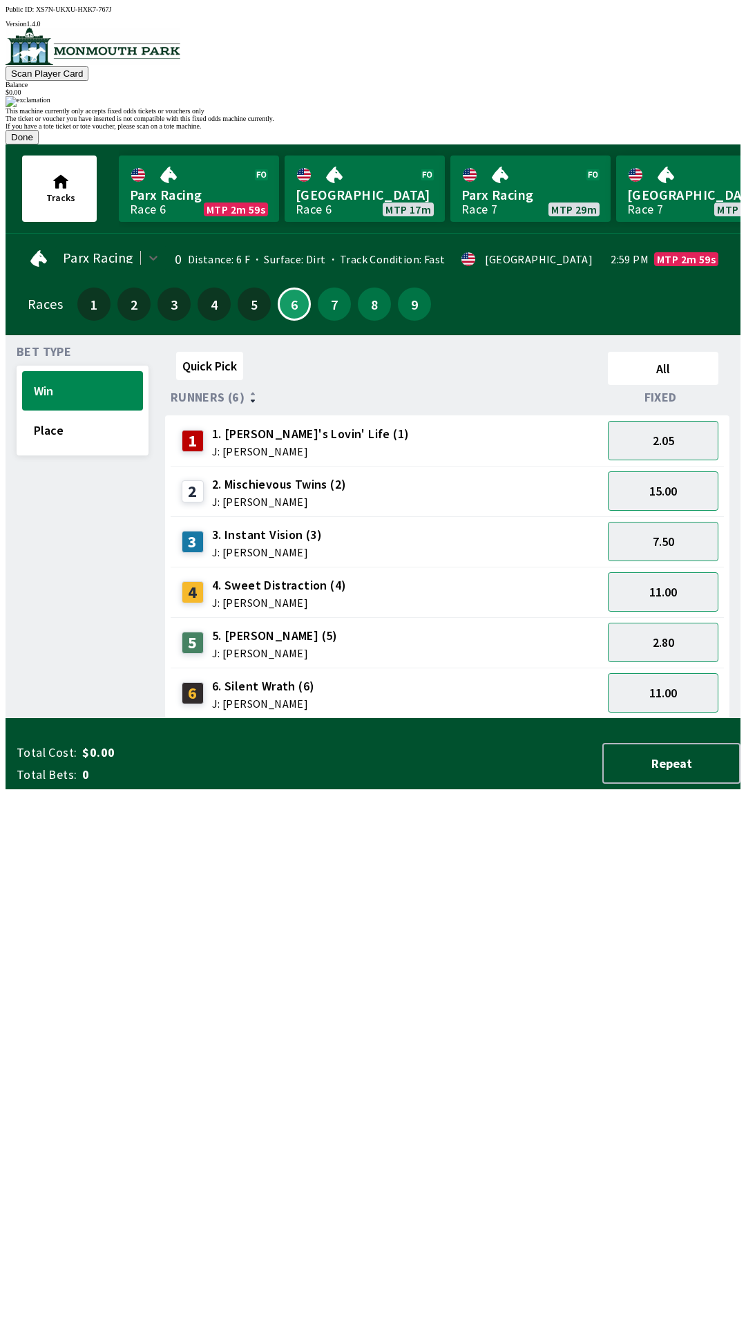
click at [39, 144] on button "Done" at bounding box center [22, 137] width 33 height 15
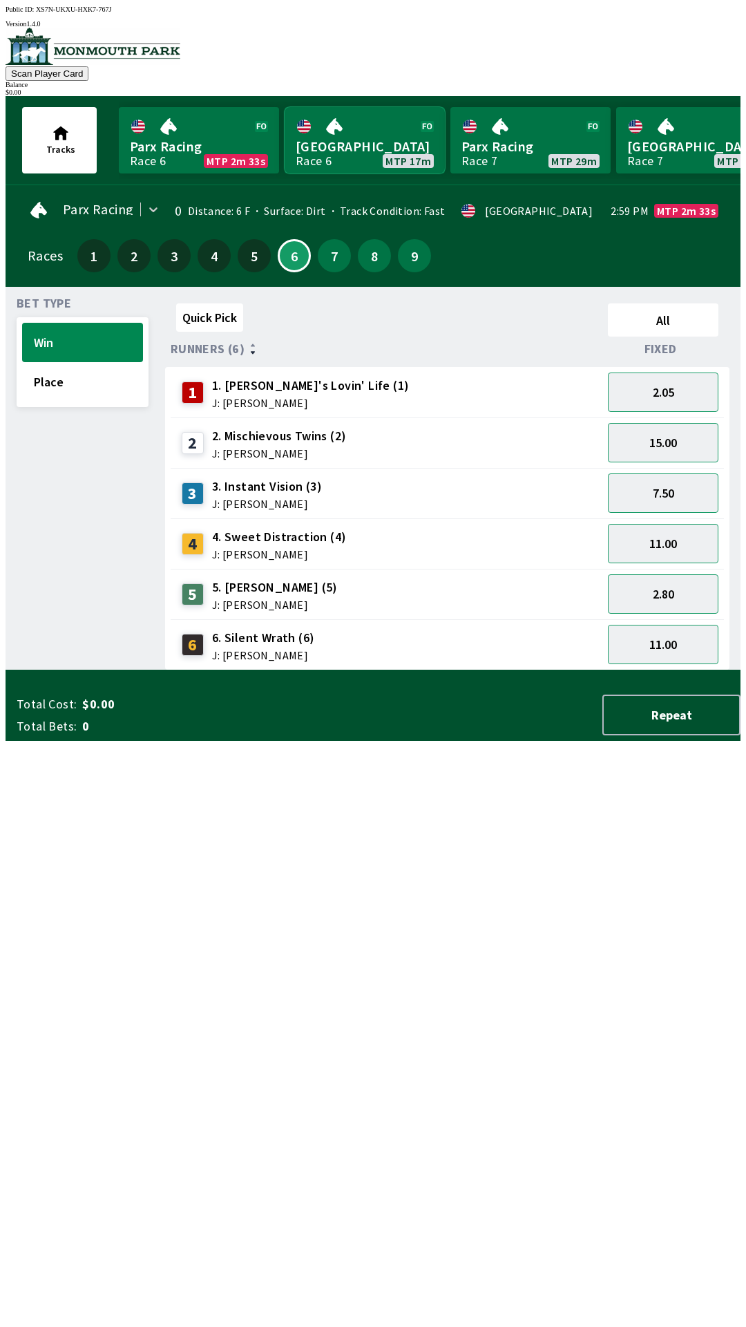
click at [361, 124] on link "[GEOGRAPHIC_DATA] Race 6 MTP 17m" at bounding box center [365, 140] width 160 height 66
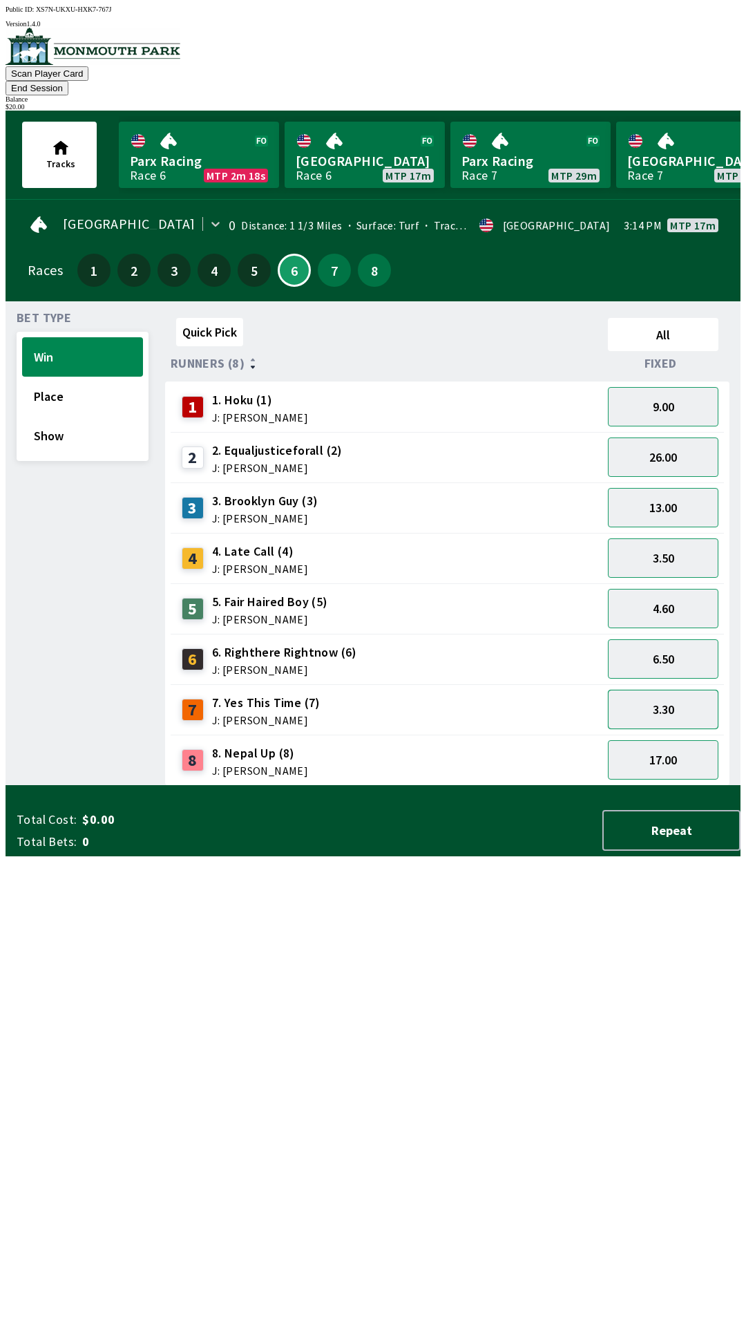
click at [667, 690] on button "3.30" at bounding box center [663, 709] width 111 height 39
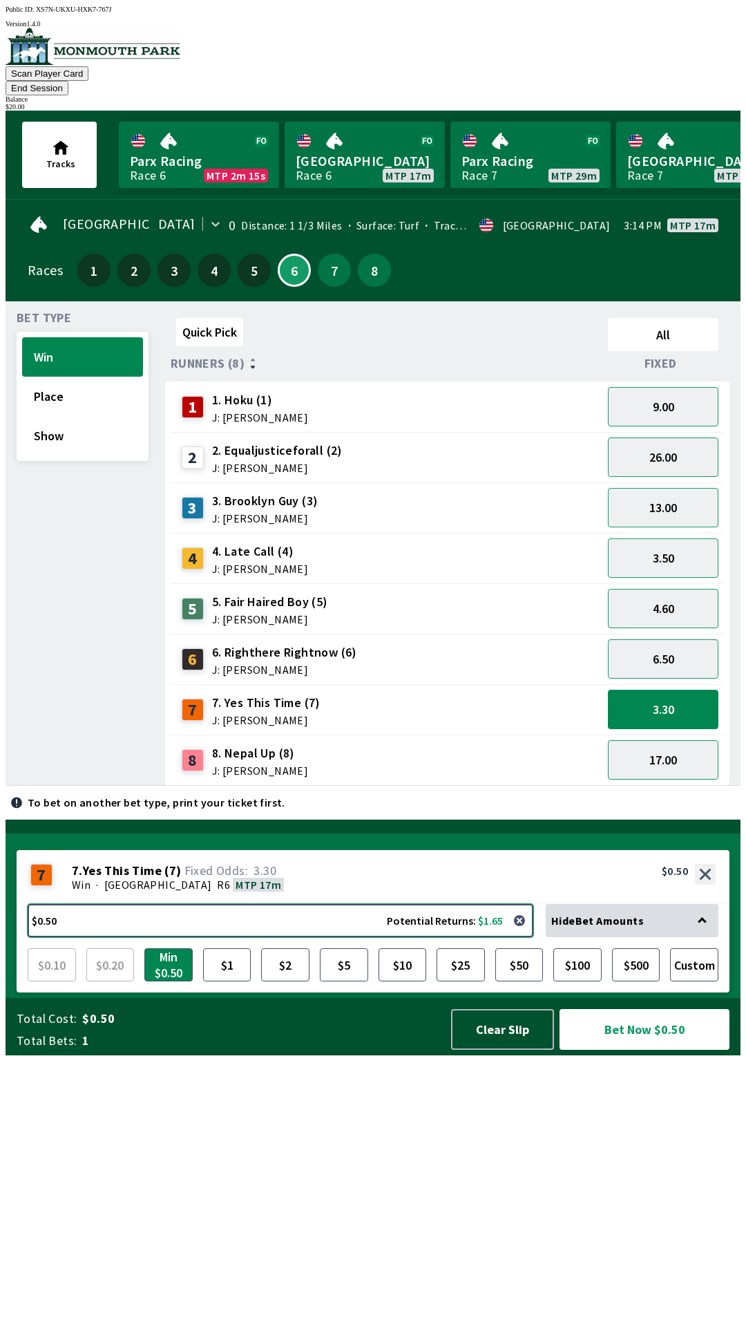
click at [265, 937] on button "$0.50 Potential Returns: $1.65" at bounding box center [281, 920] width 506 height 33
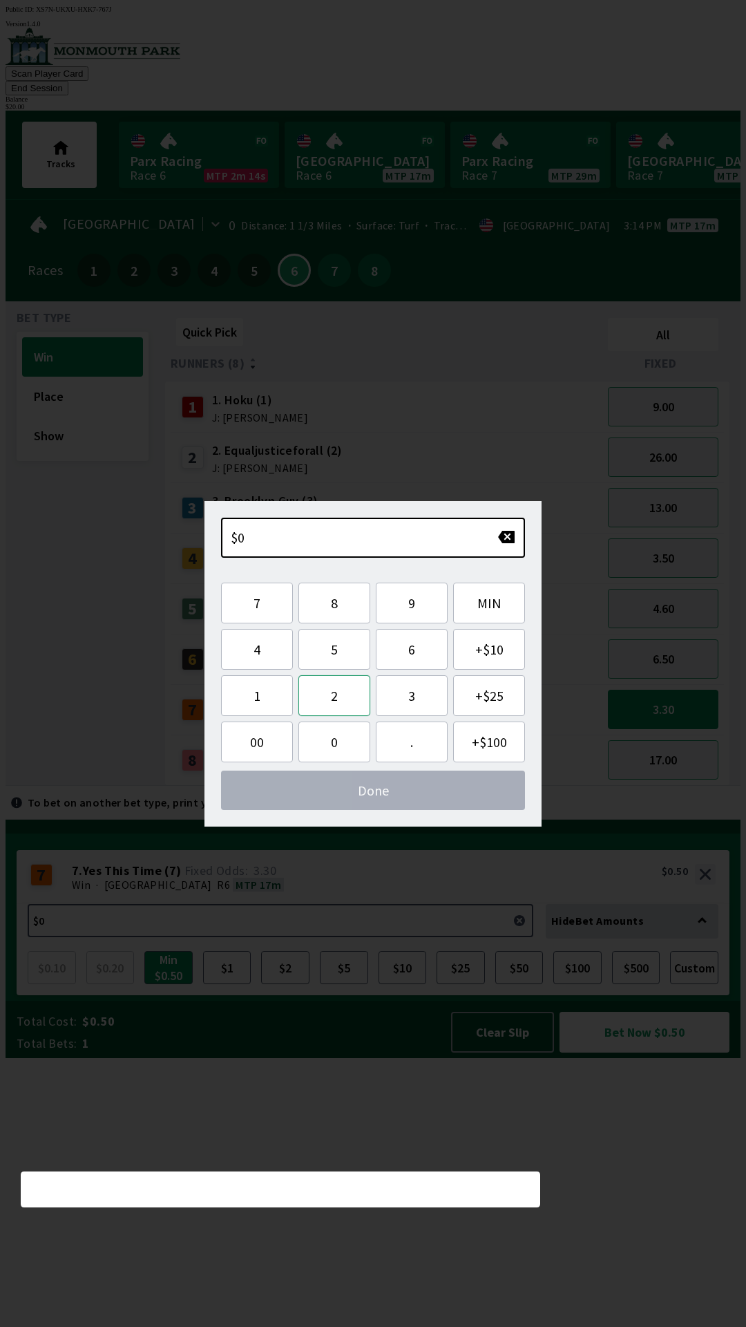
click at [343, 693] on button "2" at bounding box center [335, 695] width 72 height 41
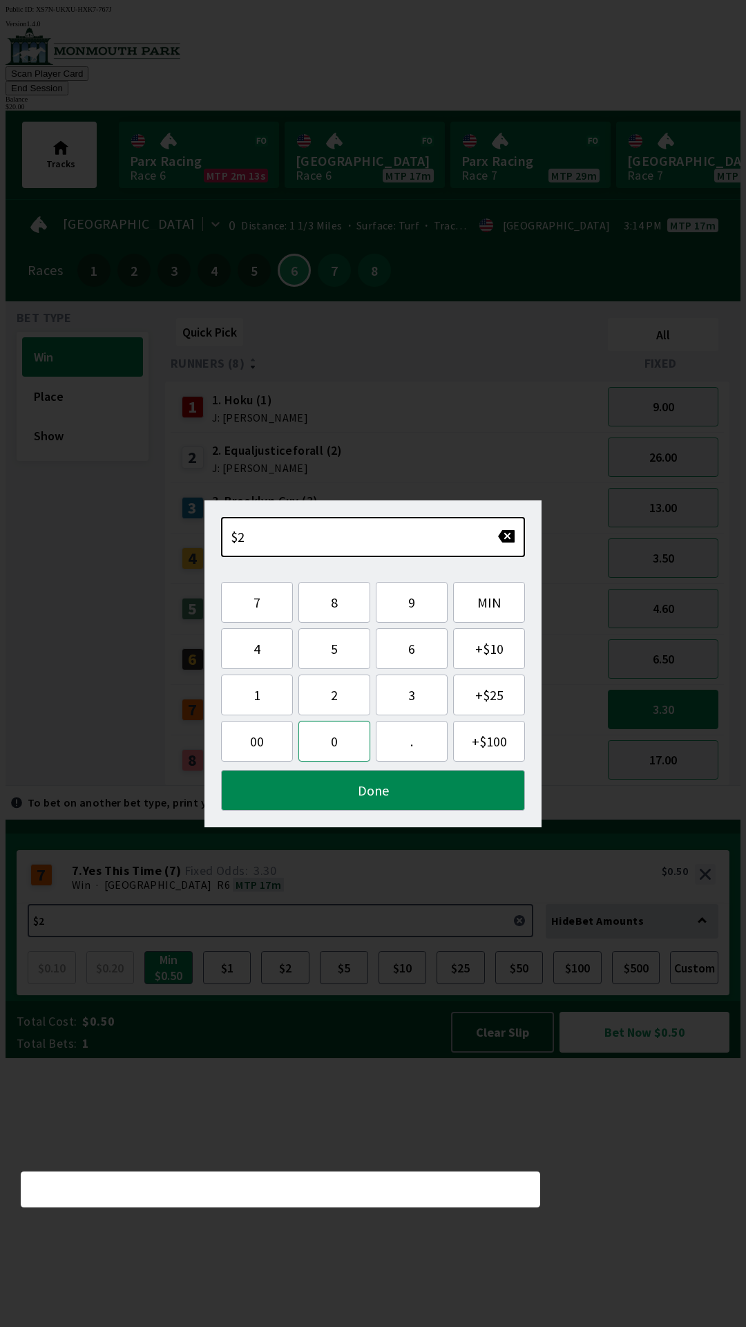
click at [329, 746] on button "0" at bounding box center [335, 741] width 72 height 41
click at [384, 787] on button "Done" at bounding box center [373, 790] width 304 height 41
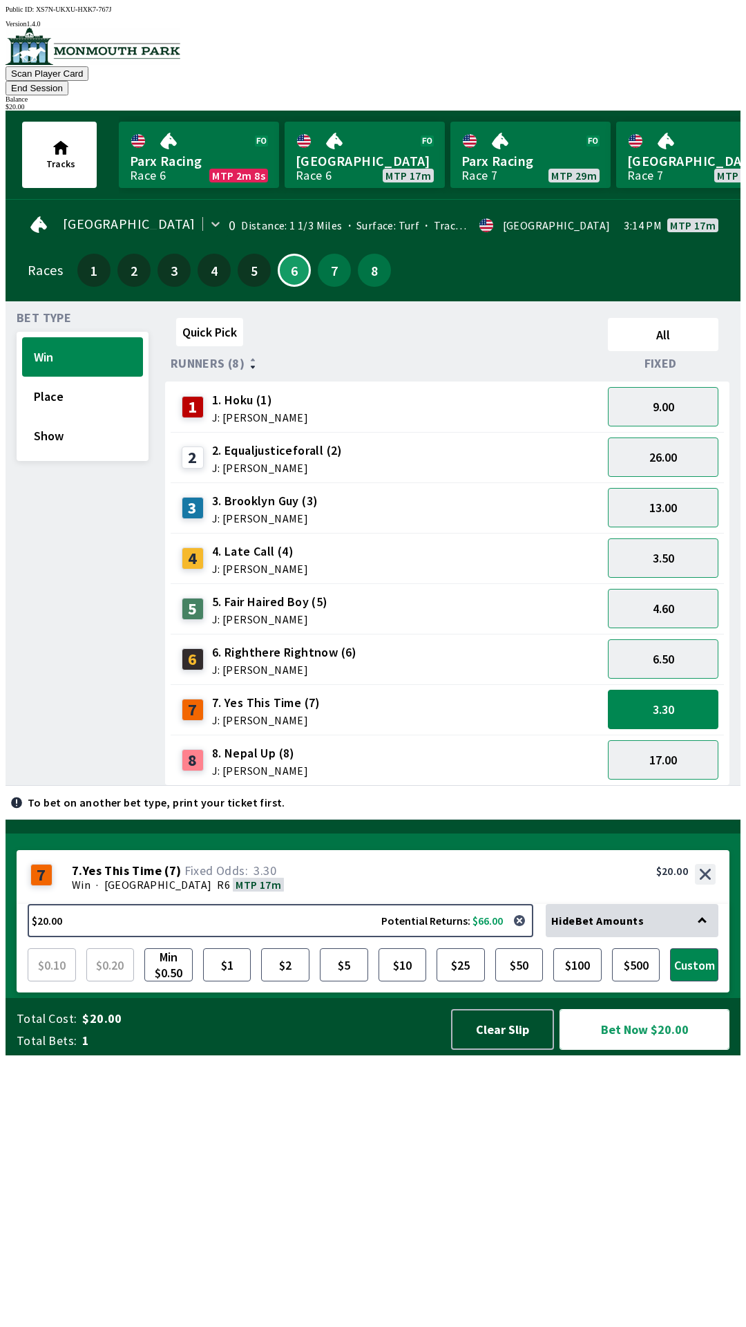
click at [651, 1050] on button "Bet Now $20.00" at bounding box center [645, 1029] width 170 height 41
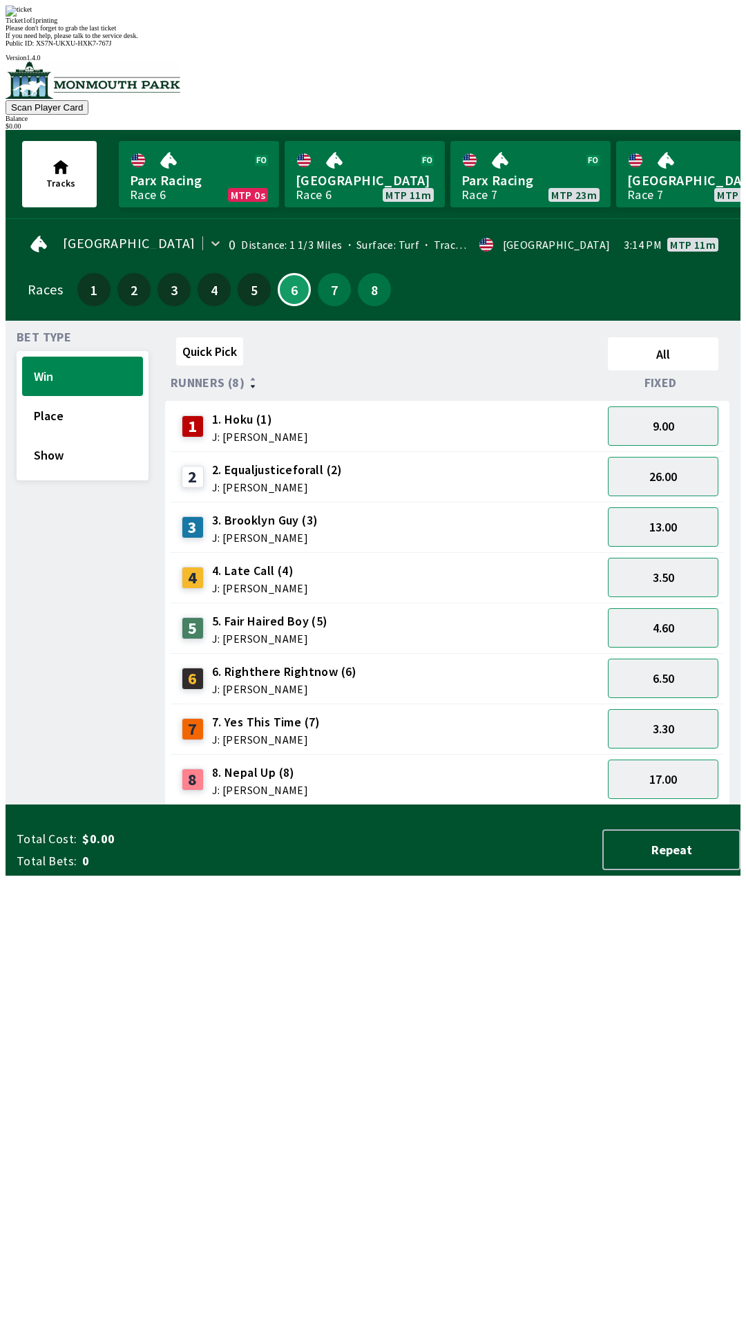
click at [527, 805] on div "Quick Pick All Runners (8) Fixed 1 1. Hoku (1) J: [PERSON_NAME] 9.00 2 2. Equal…" at bounding box center [453, 568] width 576 height 473
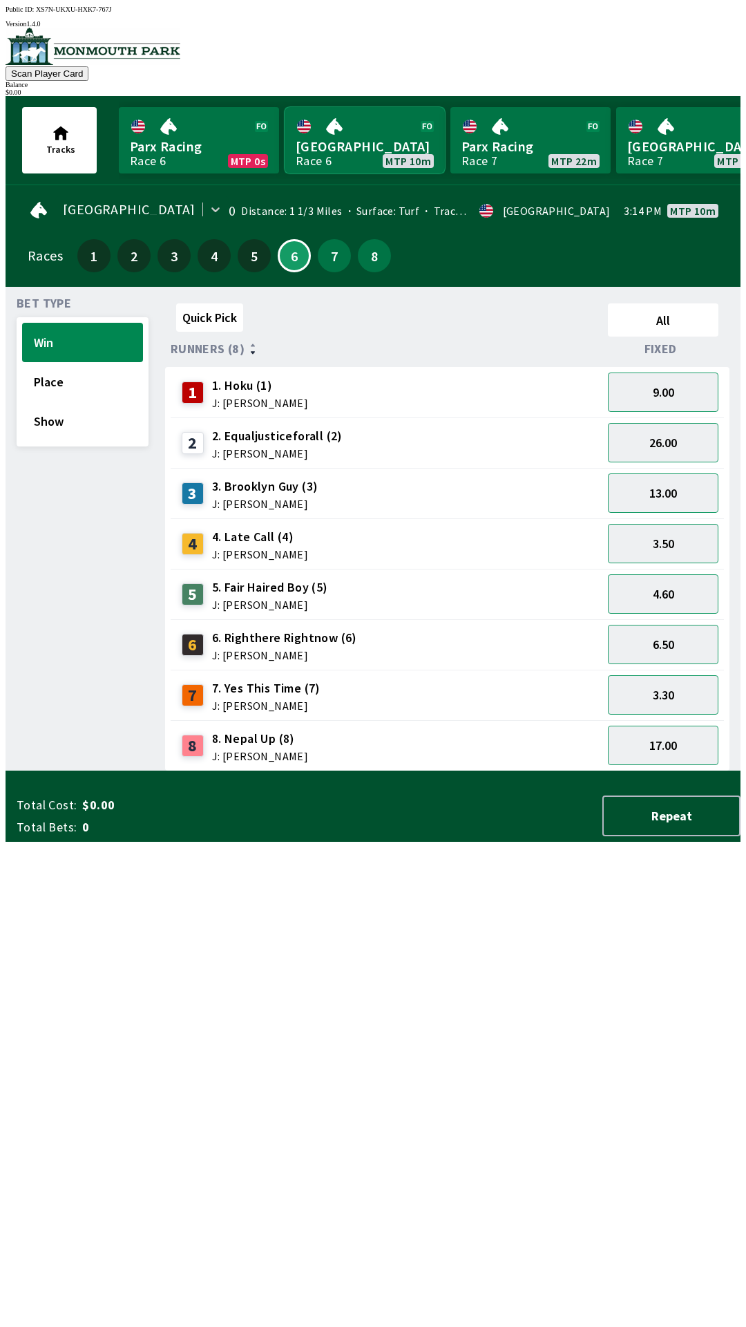
click at [352, 144] on link "[GEOGRAPHIC_DATA] Race 6 MTP 10m" at bounding box center [365, 140] width 160 height 66
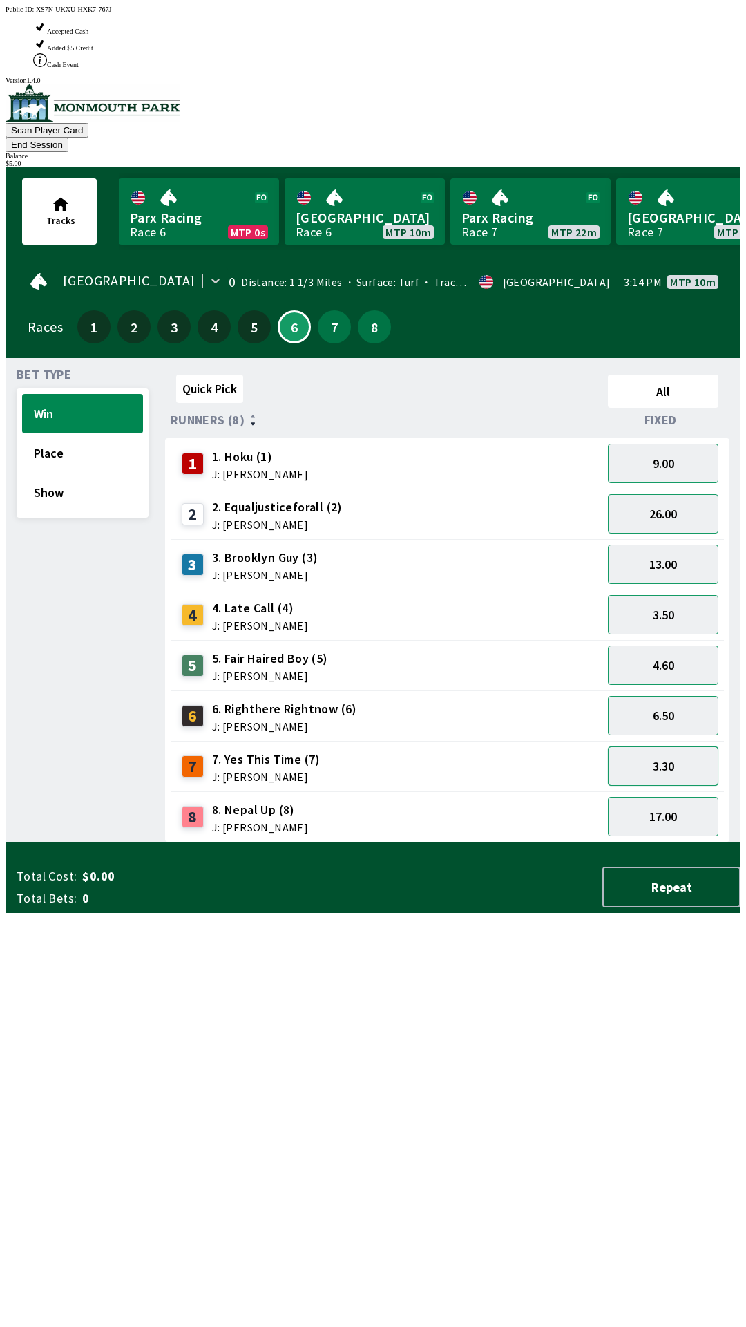
click at [669, 746] on button "3.30" at bounding box center [663, 765] width 111 height 39
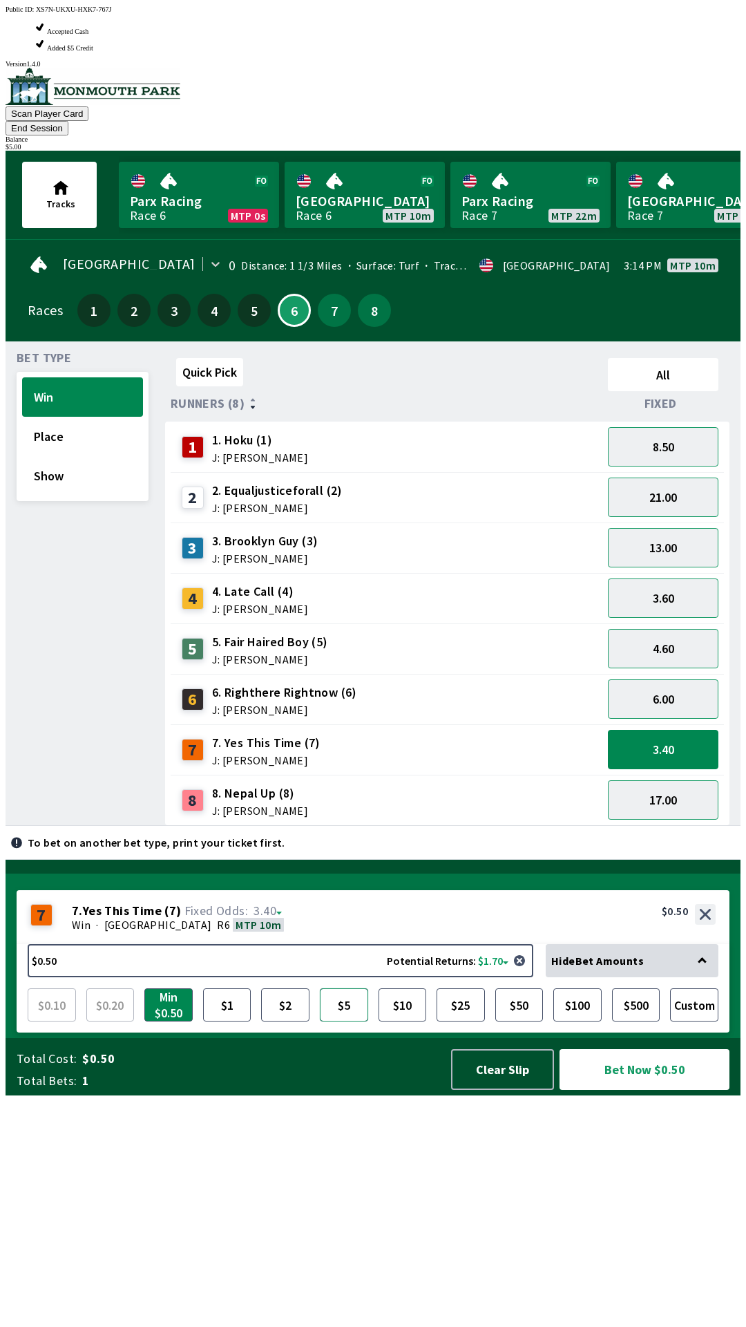
click at [348, 1021] on button "$5" at bounding box center [344, 1004] width 48 height 33
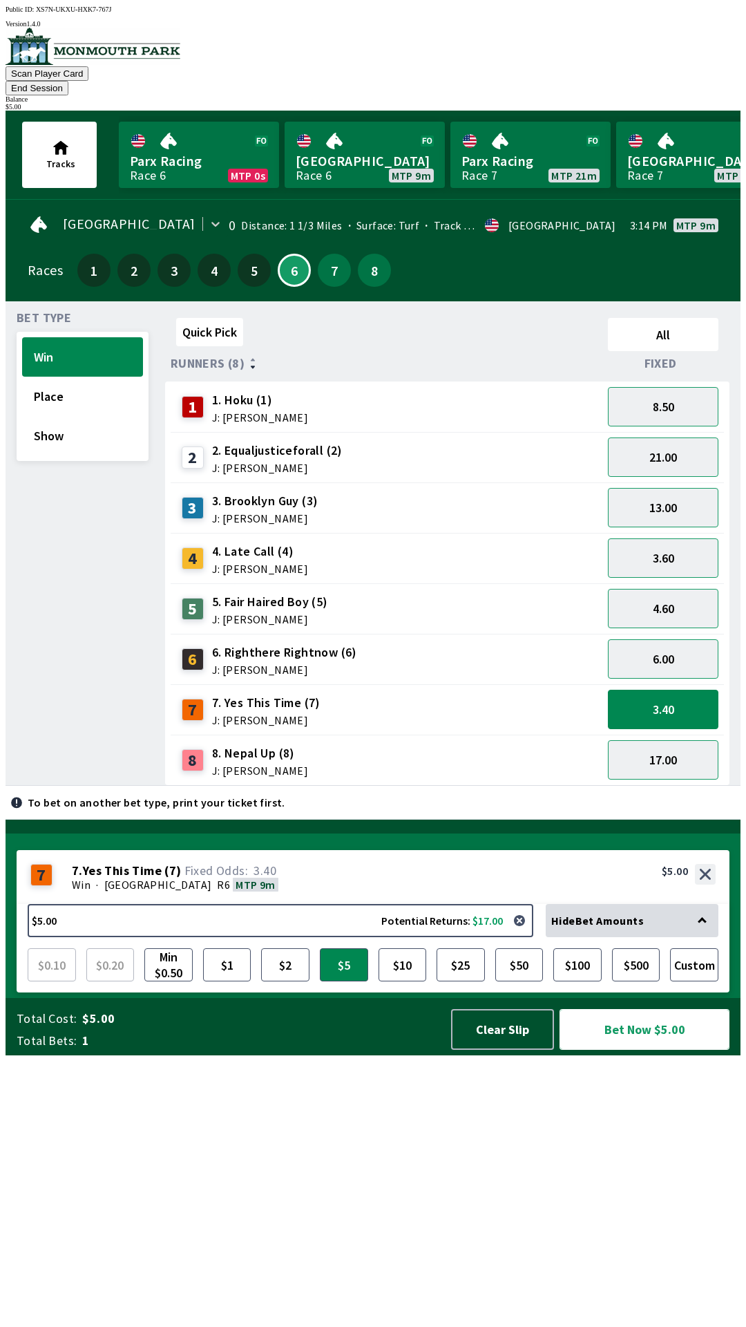
click at [651, 1050] on button "Bet Now $5.00" at bounding box center [645, 1029] width 170 height 41
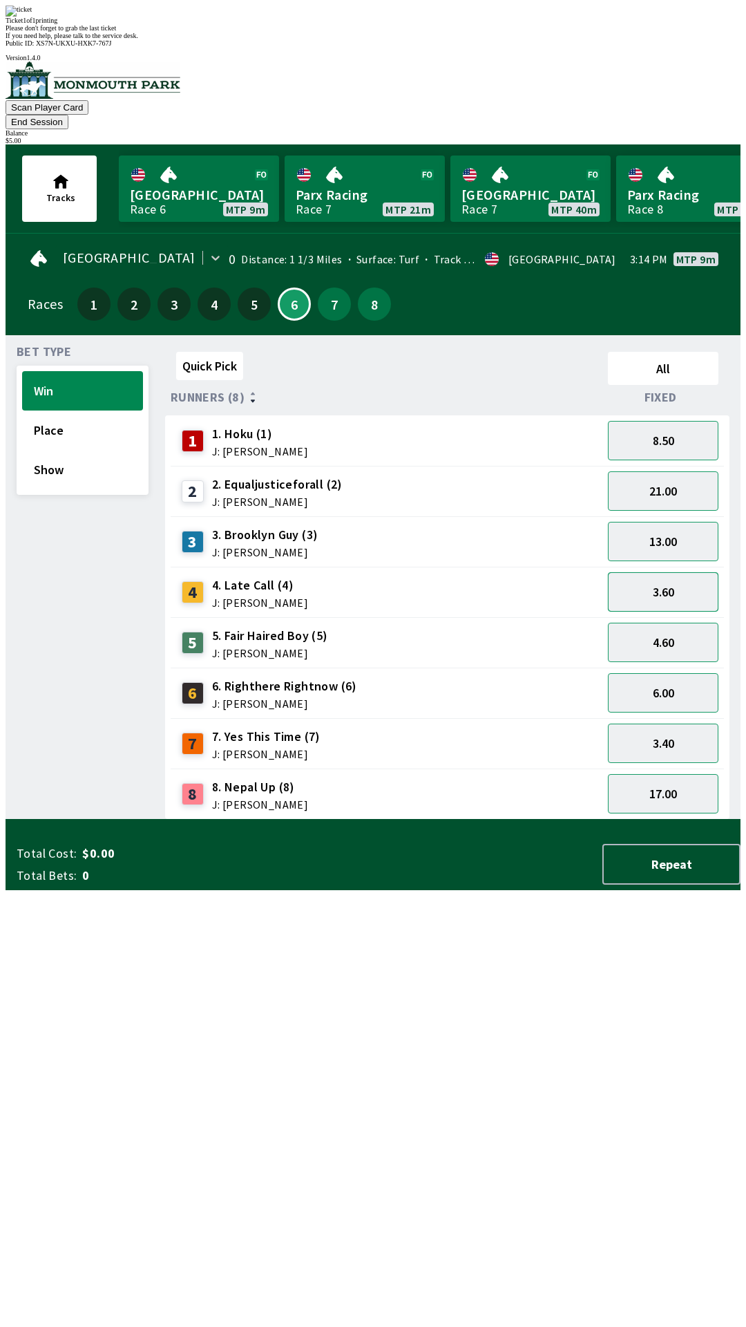
click at [671, 572] on button "3.60" at bounding box center [663, 591] width 111 height 39
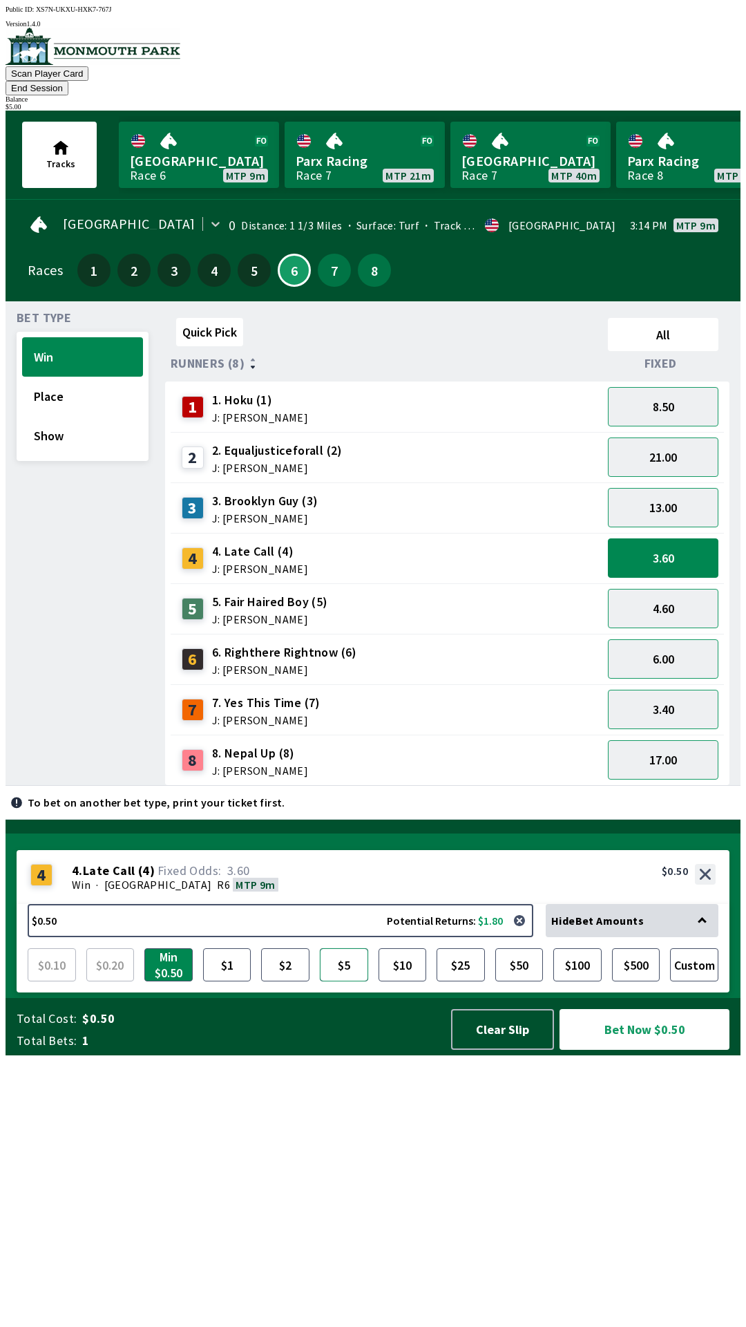
click at [341, 981] on button "$5" at bounding box center [344, 964] width 48 height 33
click at [641, 1050] on button "Bet Now $5.00" at bounding box center [645, 1029] width 170 height 41
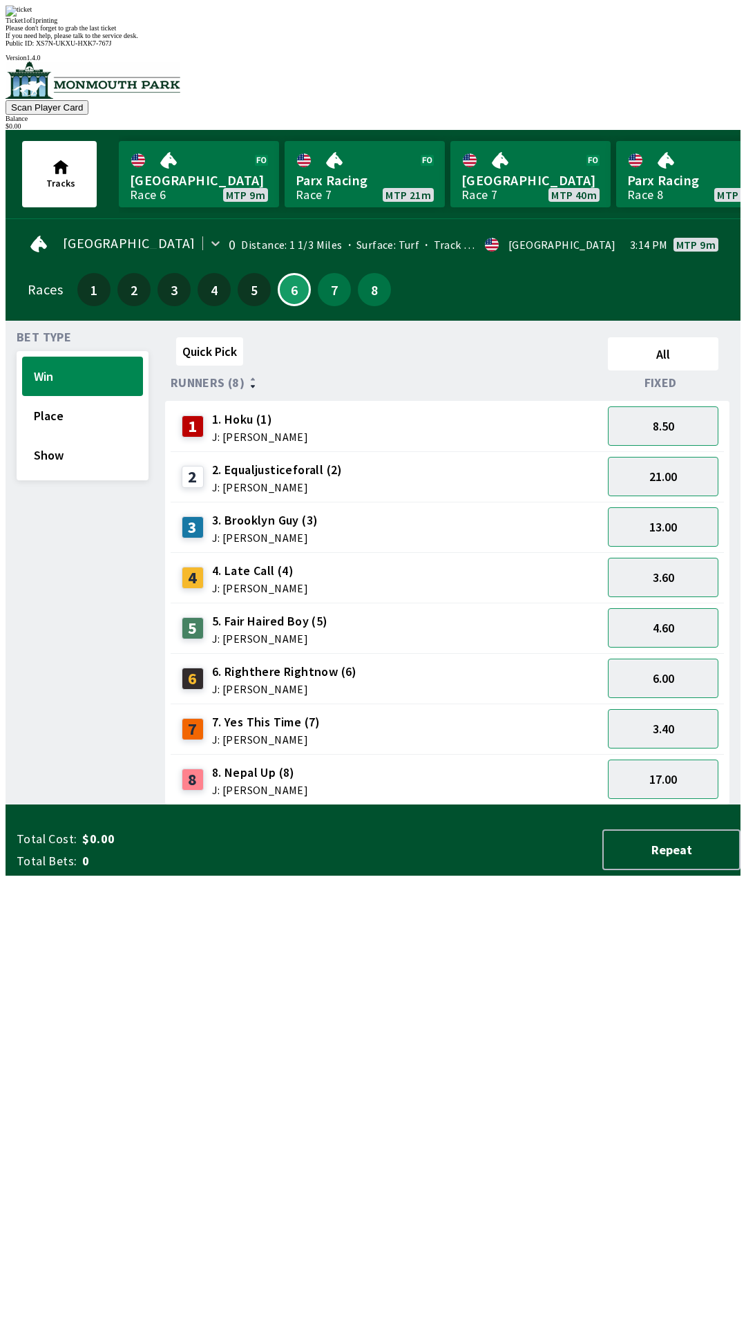
click at [571, 805] on div "Quick Pick All Runners (8) Fixed 1 1. Hoku (1) J: [PERSON_NAME] 8.50 2 2. Equal…" at bounding box center [453, 568] width 576 height 473
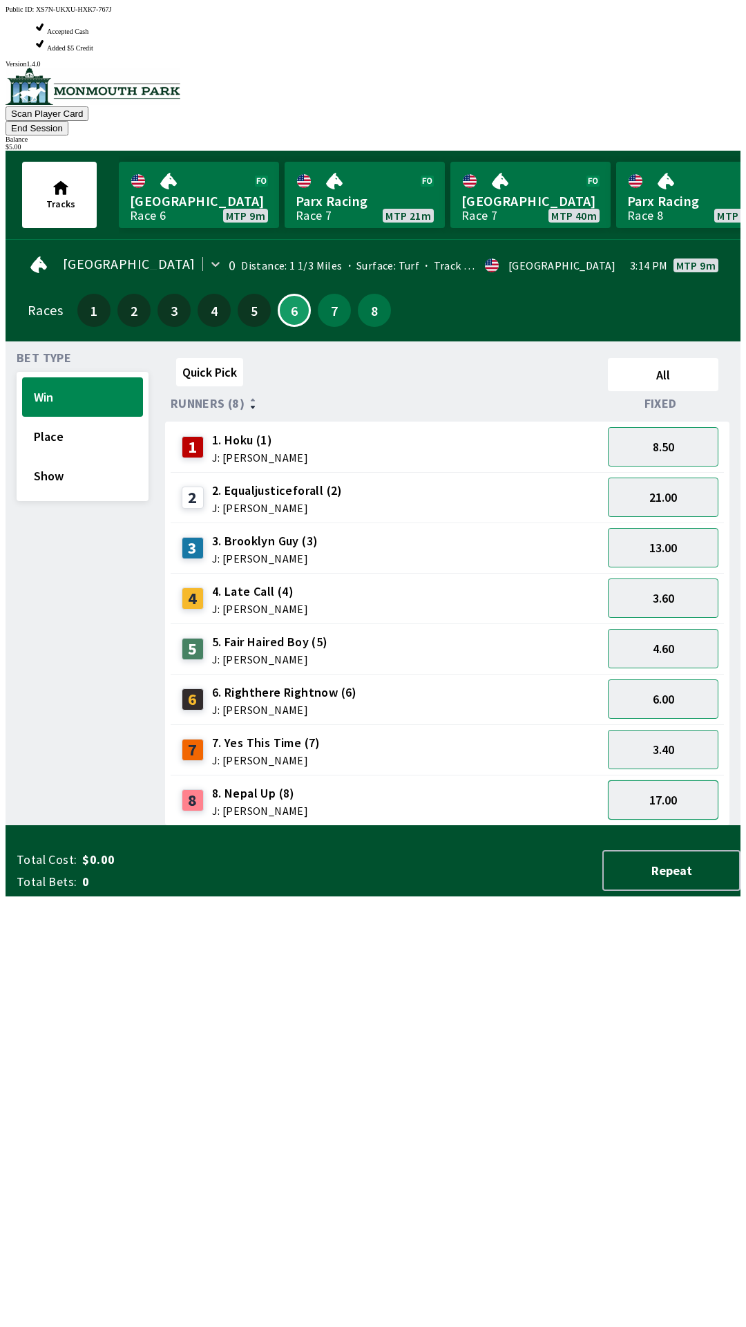
click at [675, 780] on button "17.00" at bounding box center [663, 799] width 111 height 39
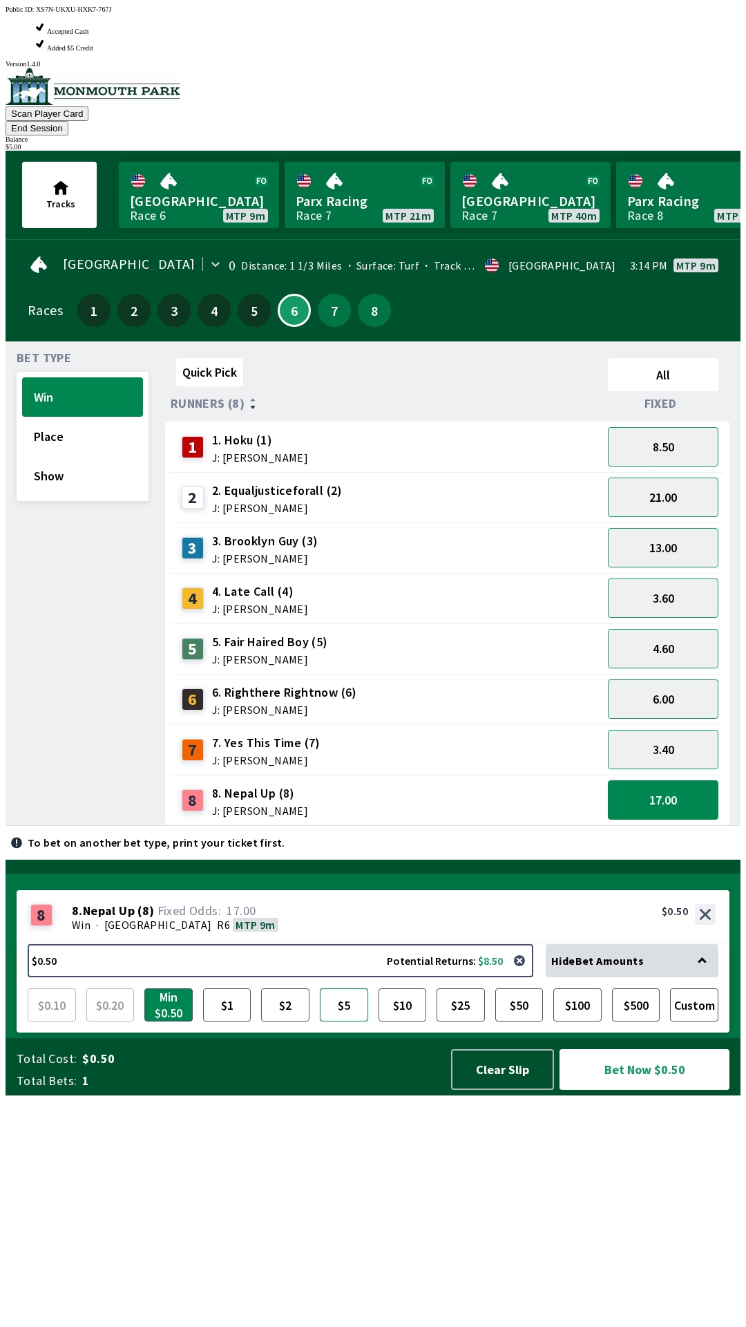
click at [348, 1021] on button "$5" at bounding box center [344, 1004] width 48 height 33
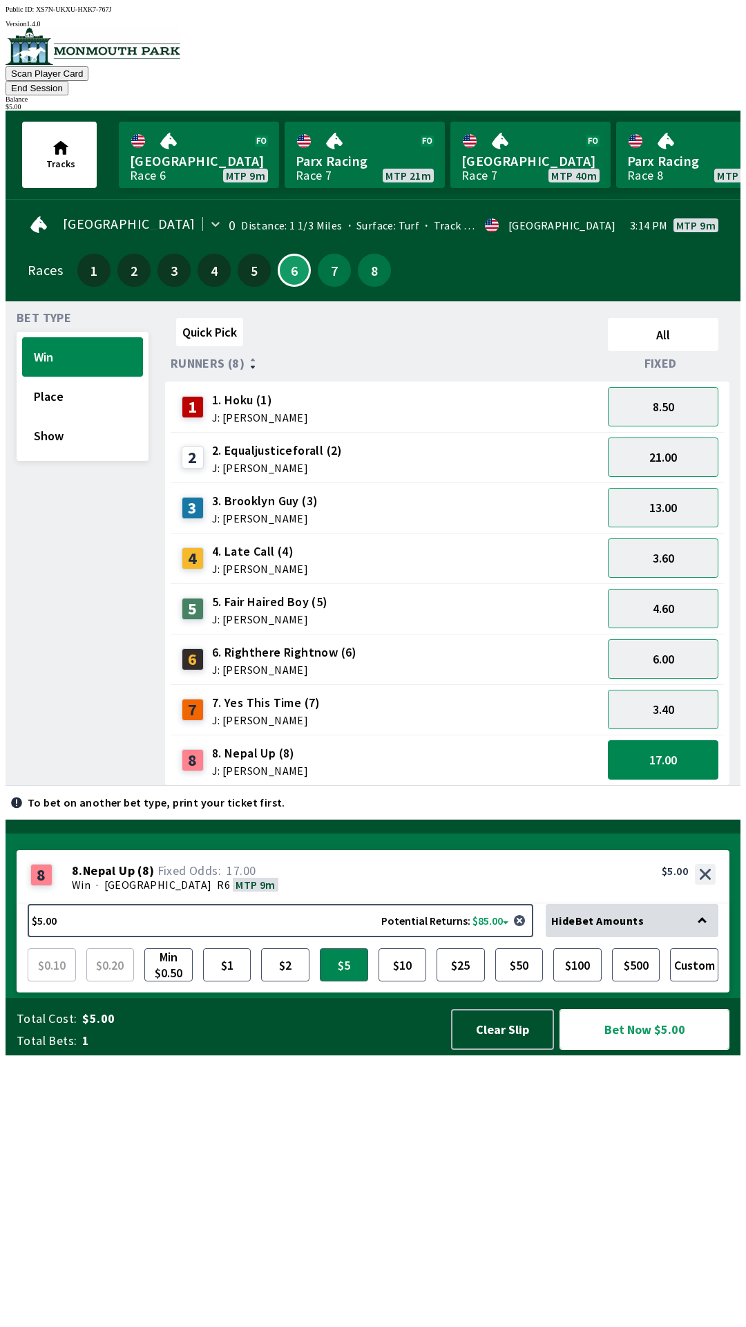
click at [652, 1050] on button "Bet Now $5.00" at bounding box center [645, 1029] width 170 height 41
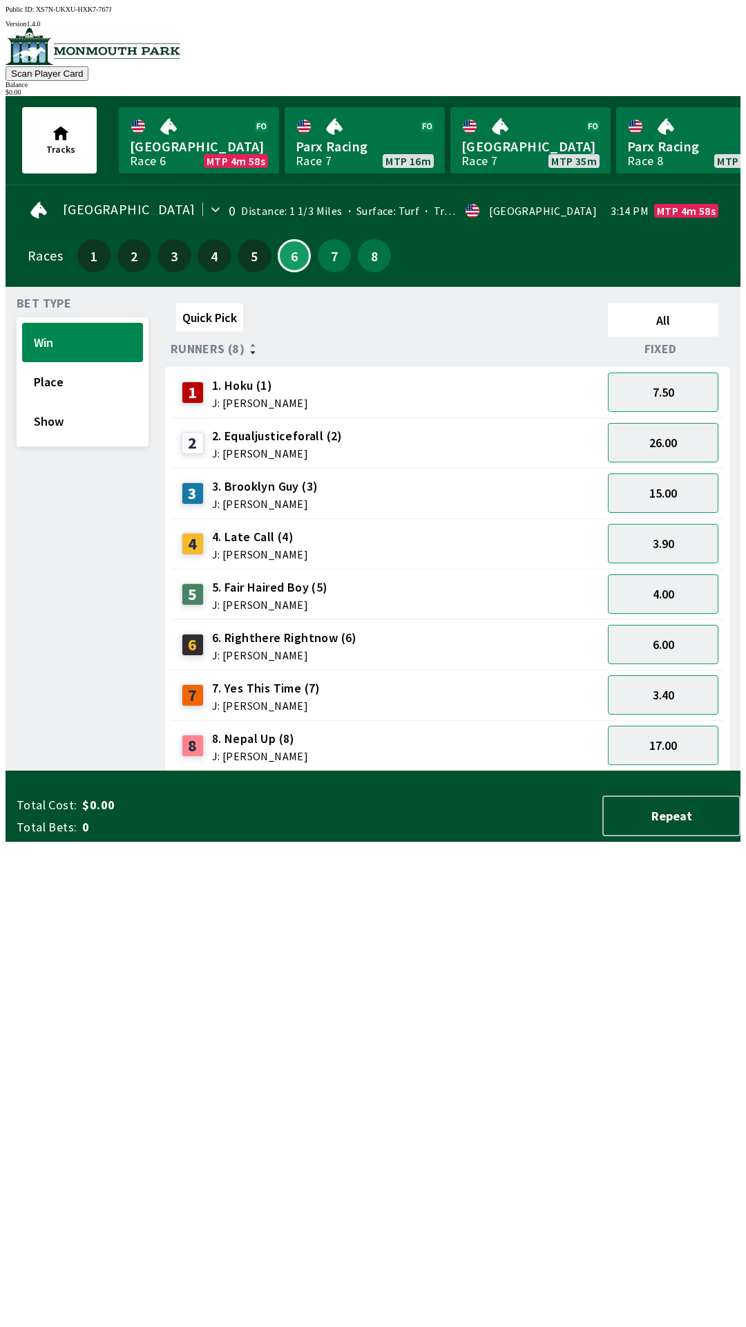
click at [323, 771] on div "Quick Pick All Runners (8) Fixed 1 1. Hoku (1) J: [PERSON_NAME] 7.50 2 2. Equal…" at bounding box center [453, 534] width 576 height 473
click at [245, 730] on span "8. Nepal Up (8)" at bounding box center [260, 739] width 96 height 18
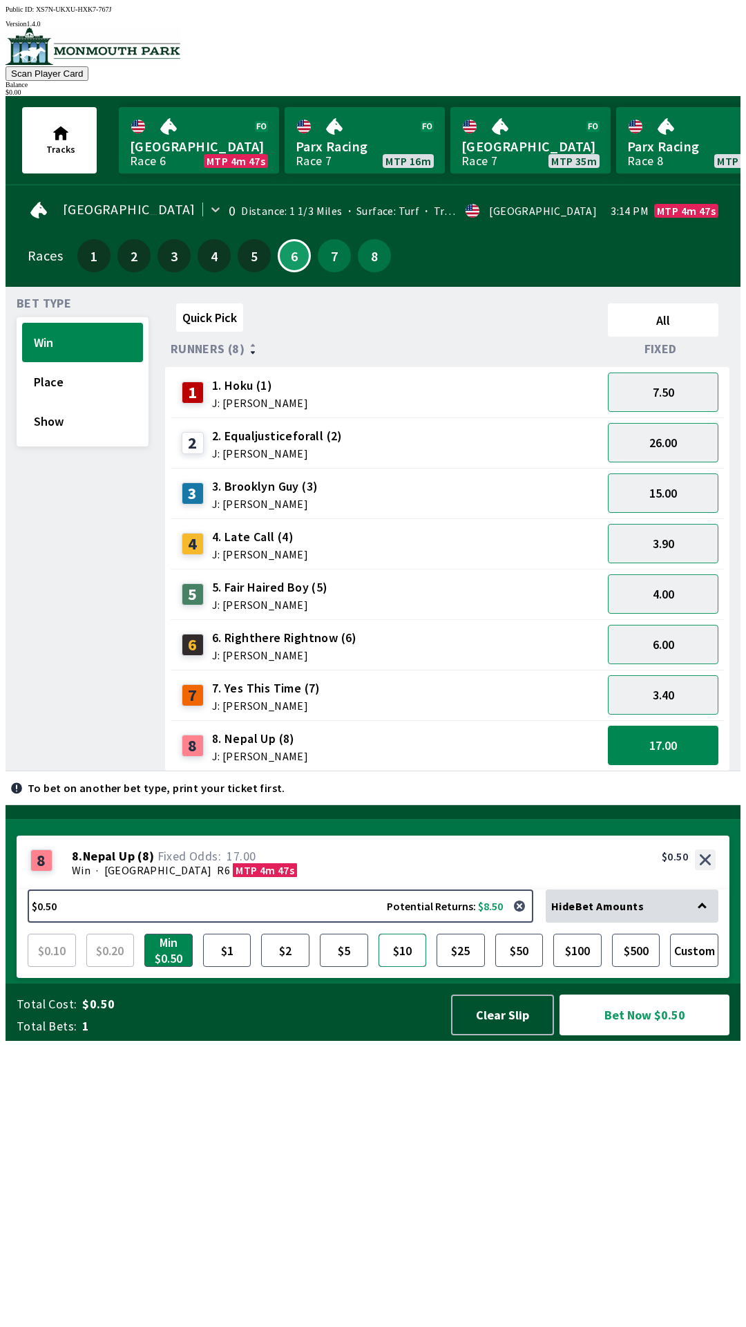
click at [405, 967] on button "$10" at bounding box center [403, 950] width 48 height 33
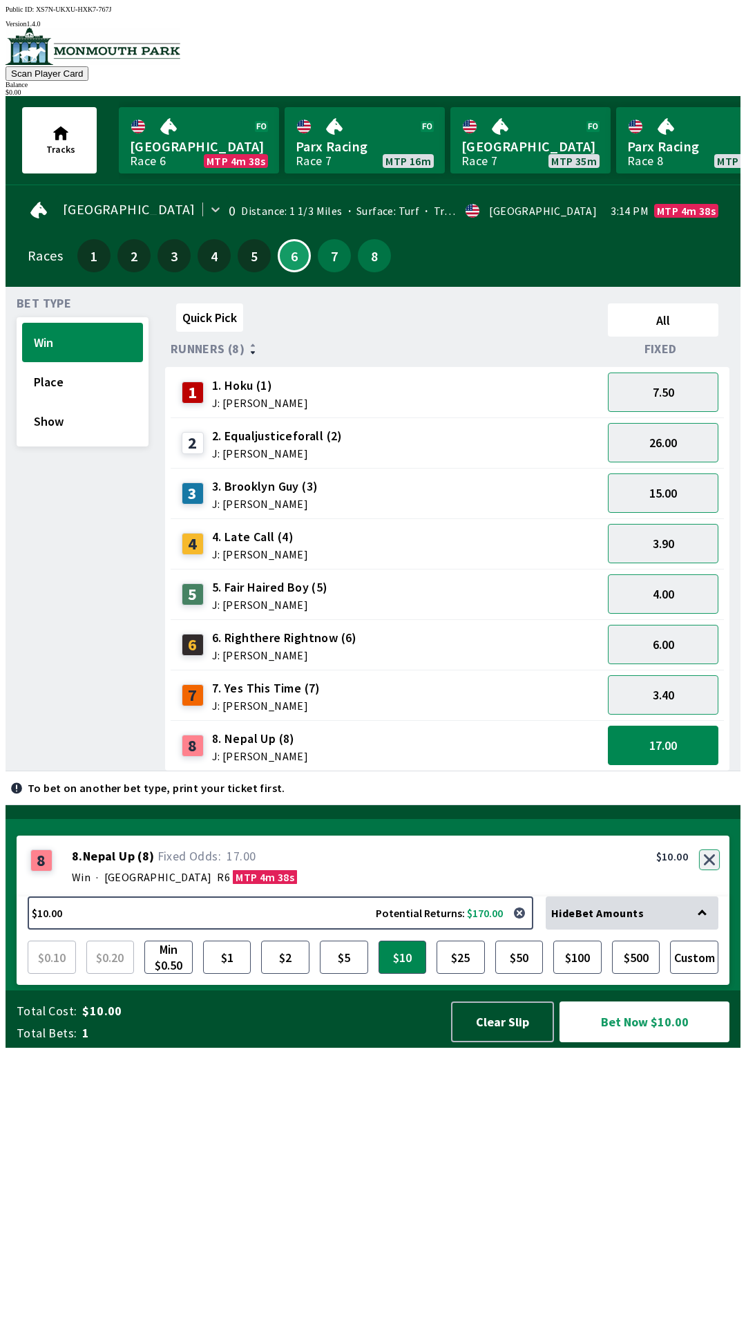
click at [715, 896] on div "8 8 . Nepal Up ( 8 ) Win · [STREET_ADDRESS]. Nepal Up (8) 17.00 $10.00" at bounding box center [373, 865] width 713 height 61
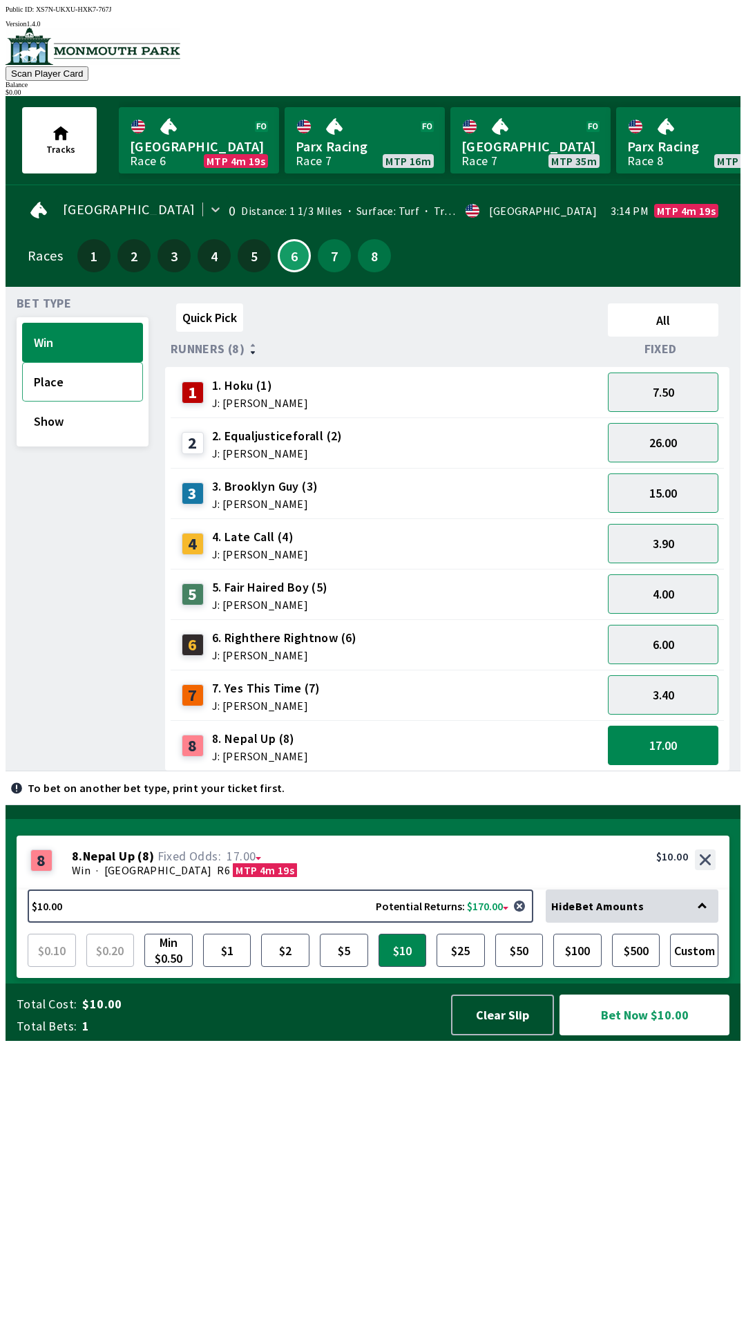
click at [77, 379] on button "Place" at bounding box center [82, 381] width 121 height 39
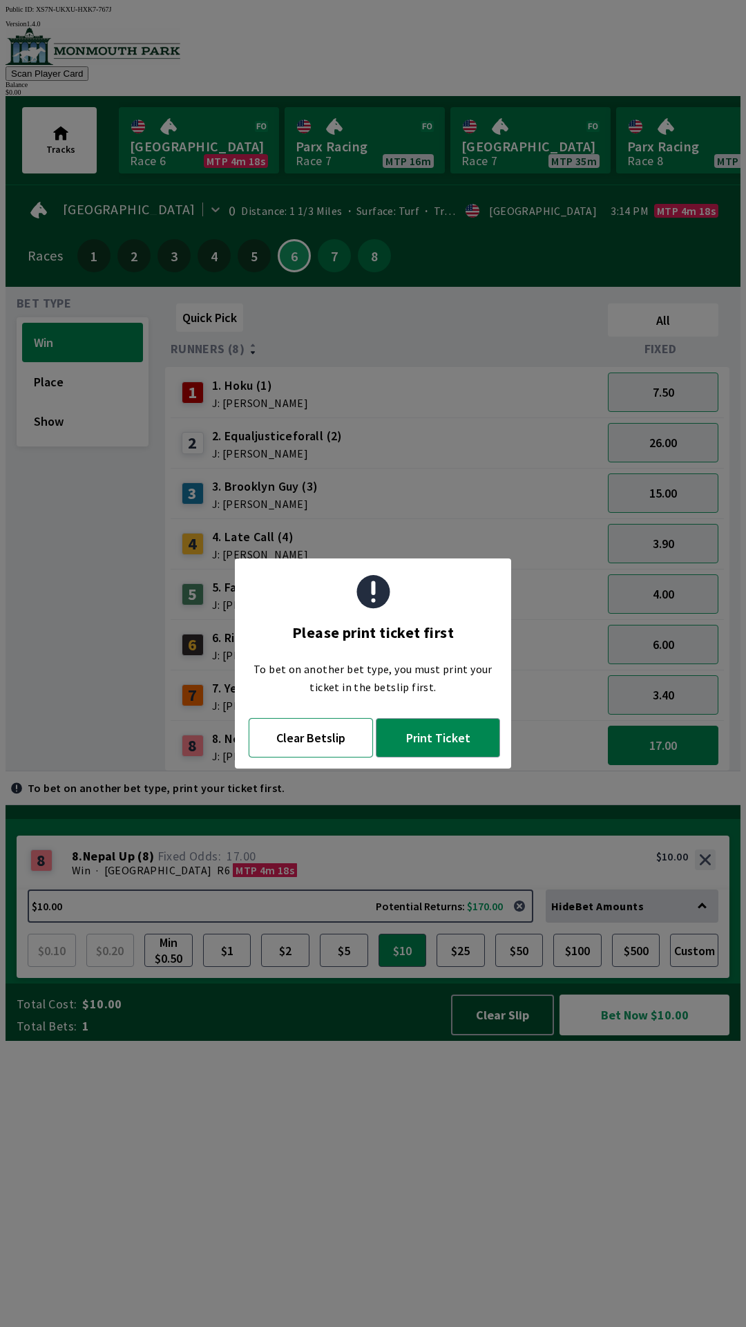
click at [330, 742] on button "Clear Betslip" at bounding box center [311, 737] width 124 height 39
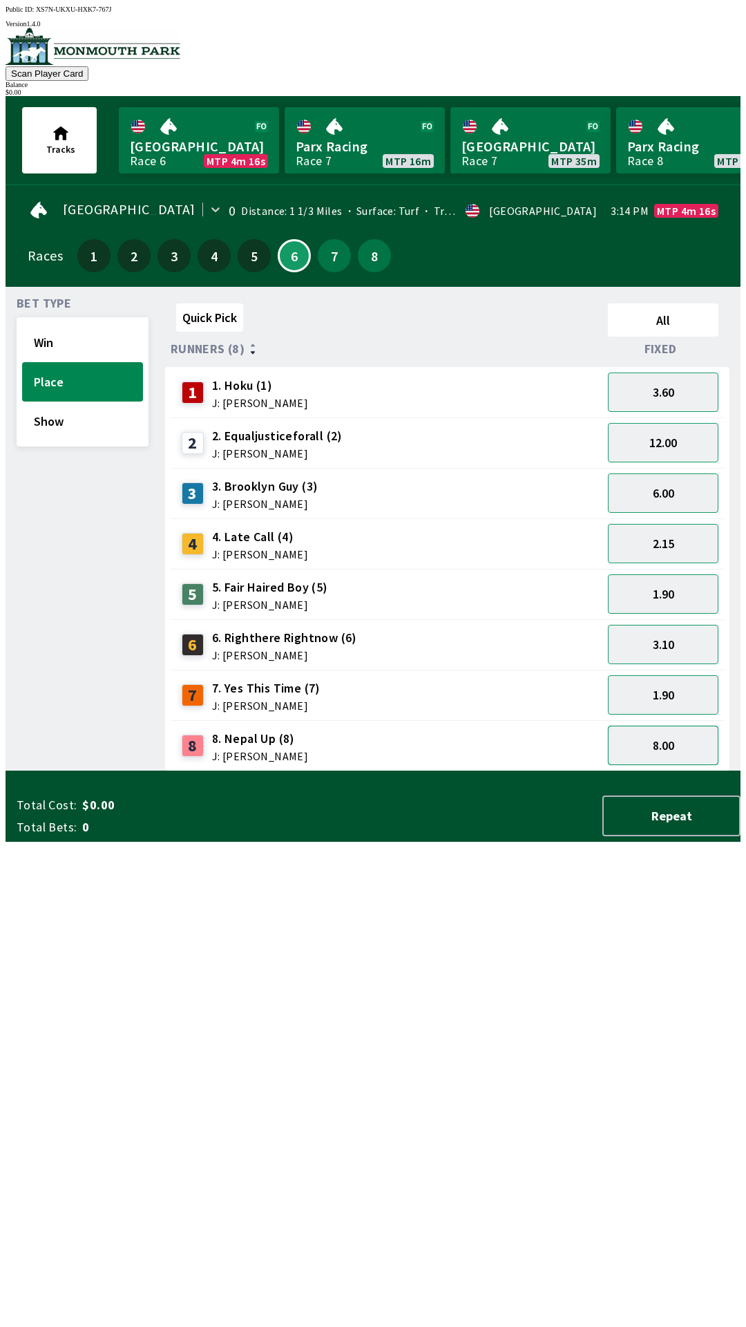
click at [687, 743] on button "8.00" at bounding box center [663, 745] width 111 height 39
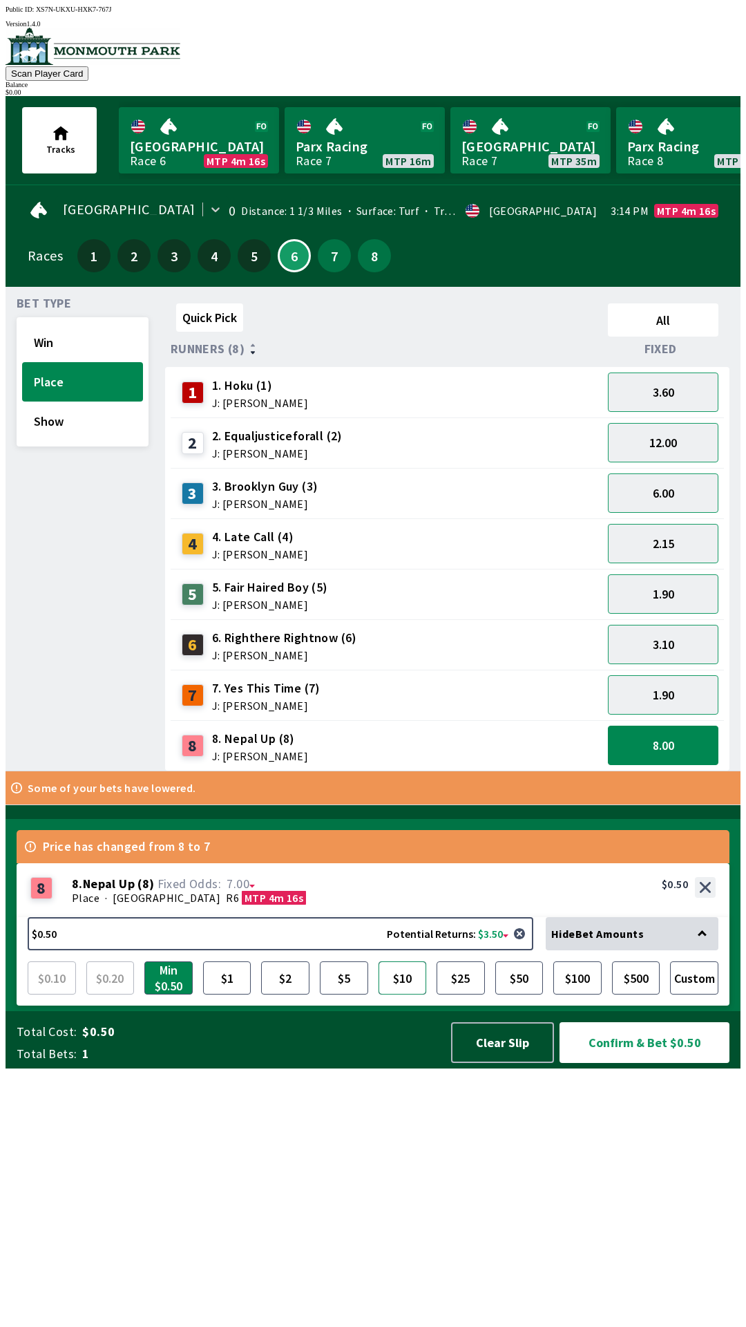
click at [399, 994] on button "$10" at bounding box center [403, 977] width 48 height 33
click at [683, 1063] on button "Confirm & Bet $10.00" at bounding box center [645, 1042] width 170 height 41
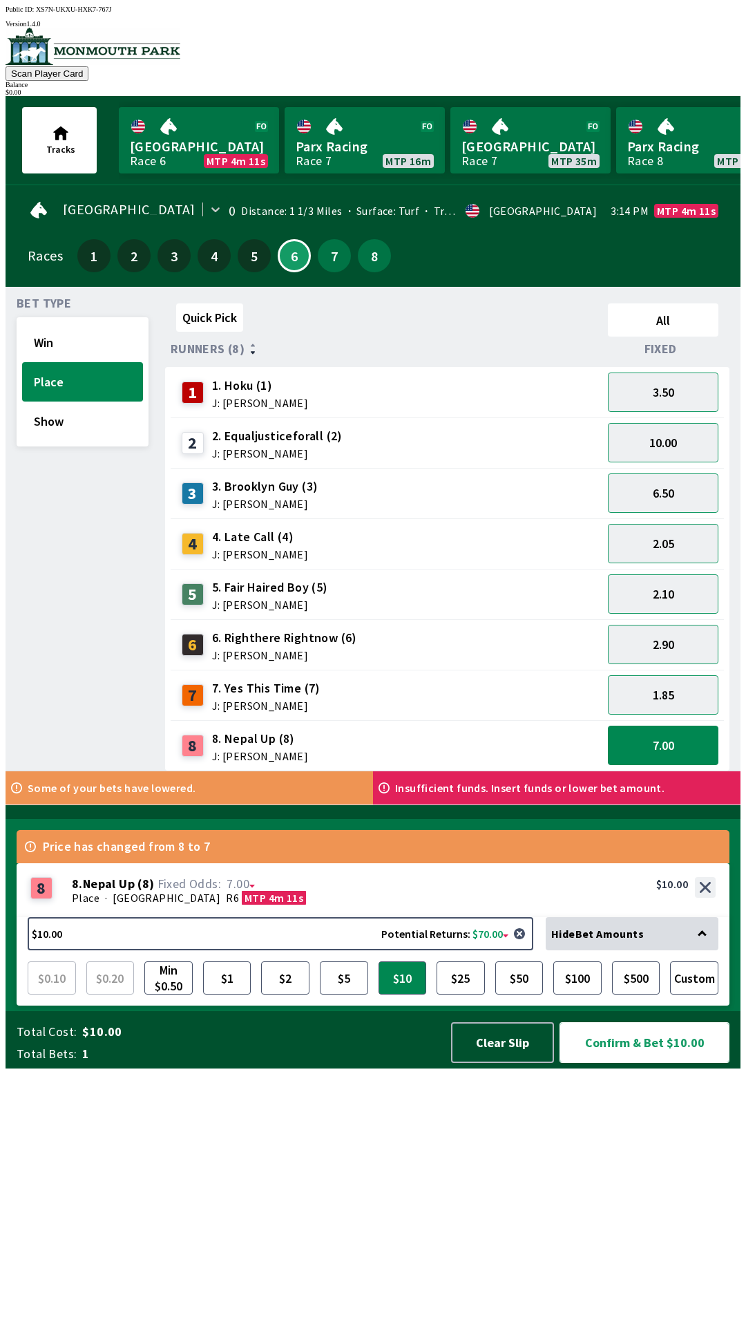
click at [700, 1063] on button "Confirm & Bet $10.00" at bounding box center [645, 1042] width 170 height 41
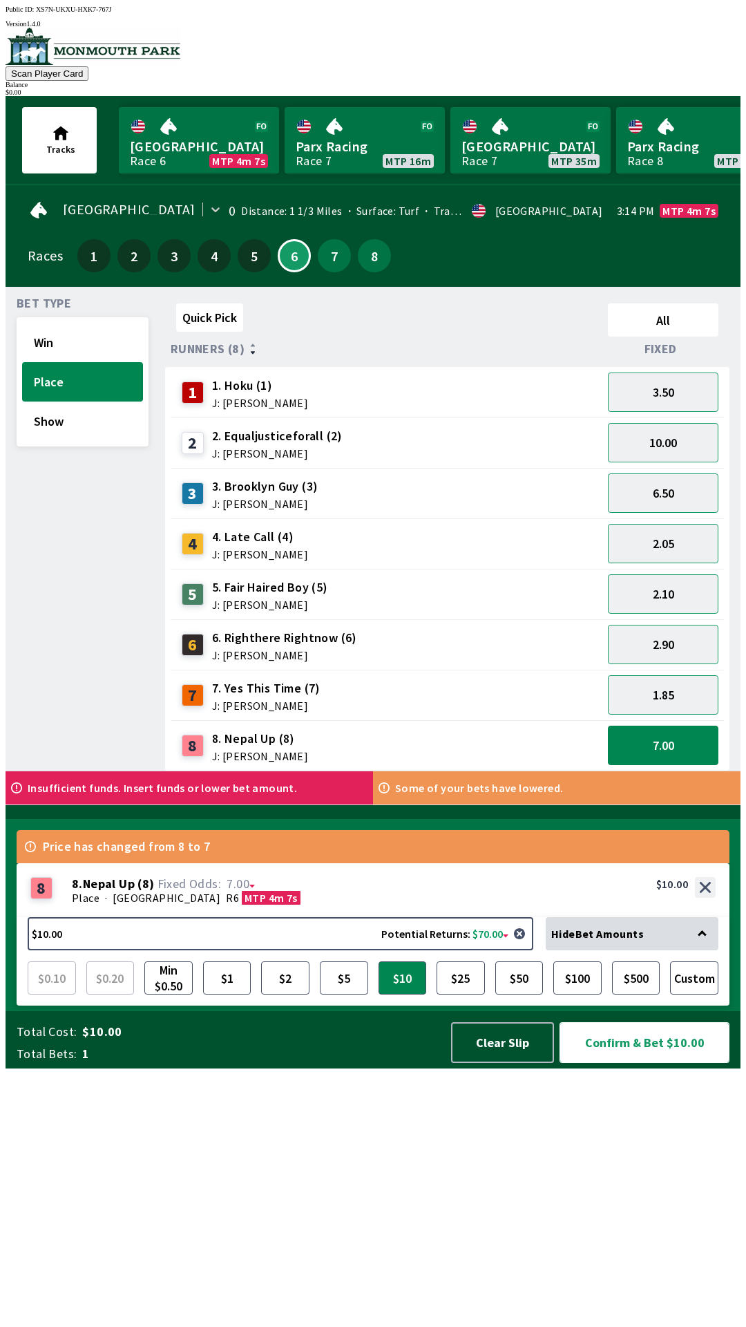
click at [703, 1063] on button "Confirm & Bet $10.00" at bounding box center [645, 1042] width 170 height 41
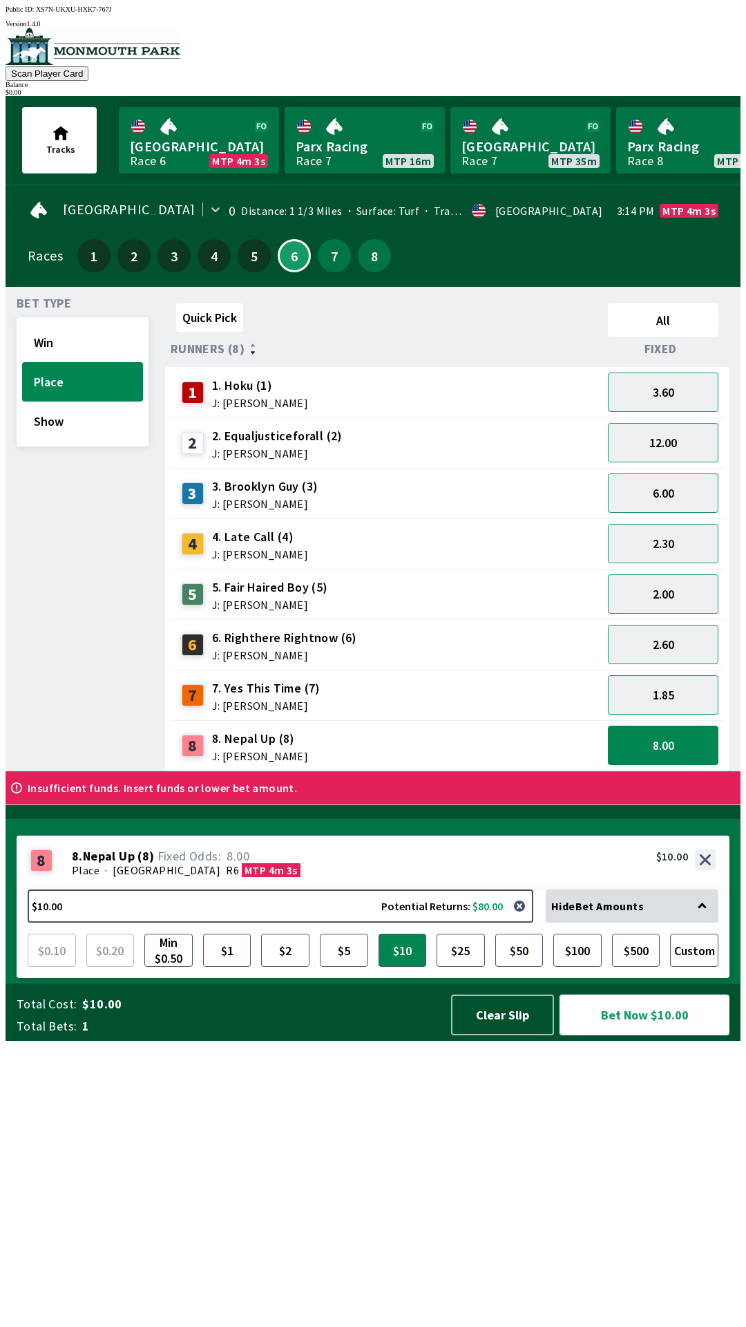
click at [693, 1035] on button "Bet Now $10.00" at bounding box center [645, 1014] width 170 height 41
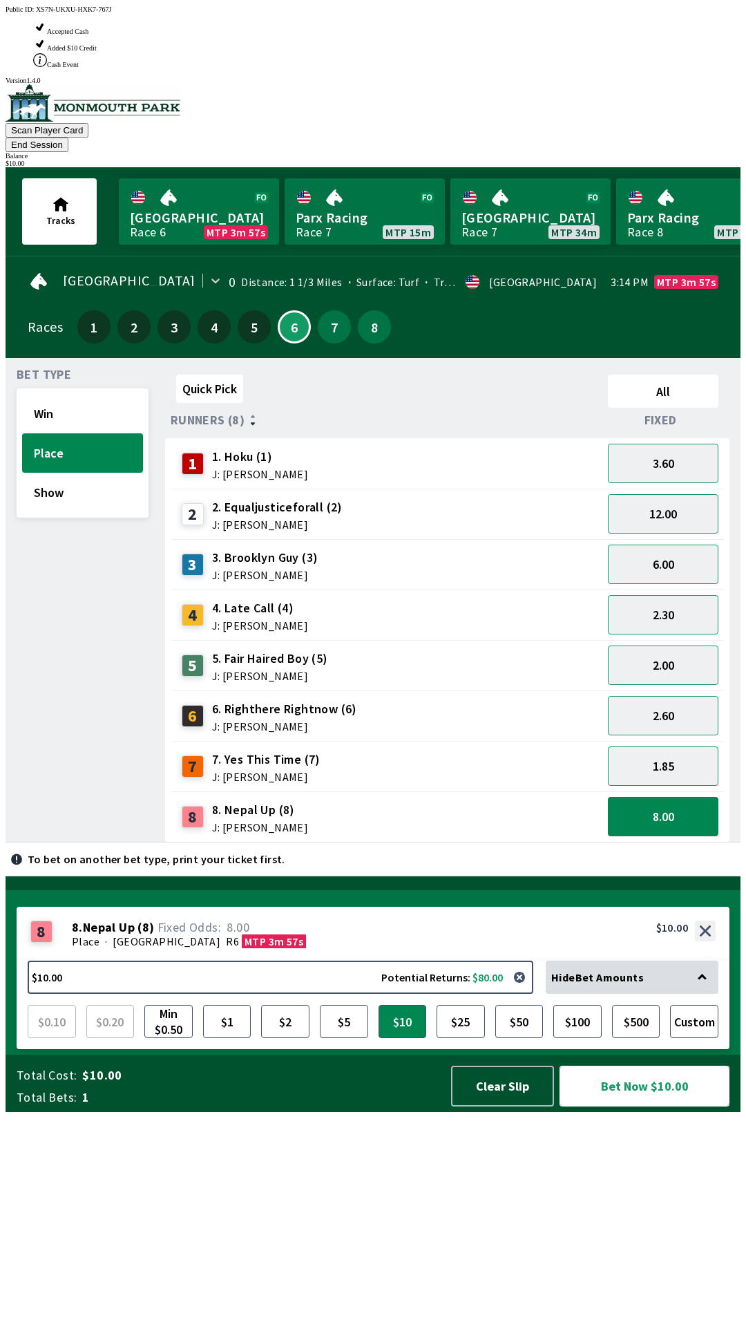
click at [684, 1106] on button "Bet Now $10.00" at bounding box center [645, 1086] width 170 height 41
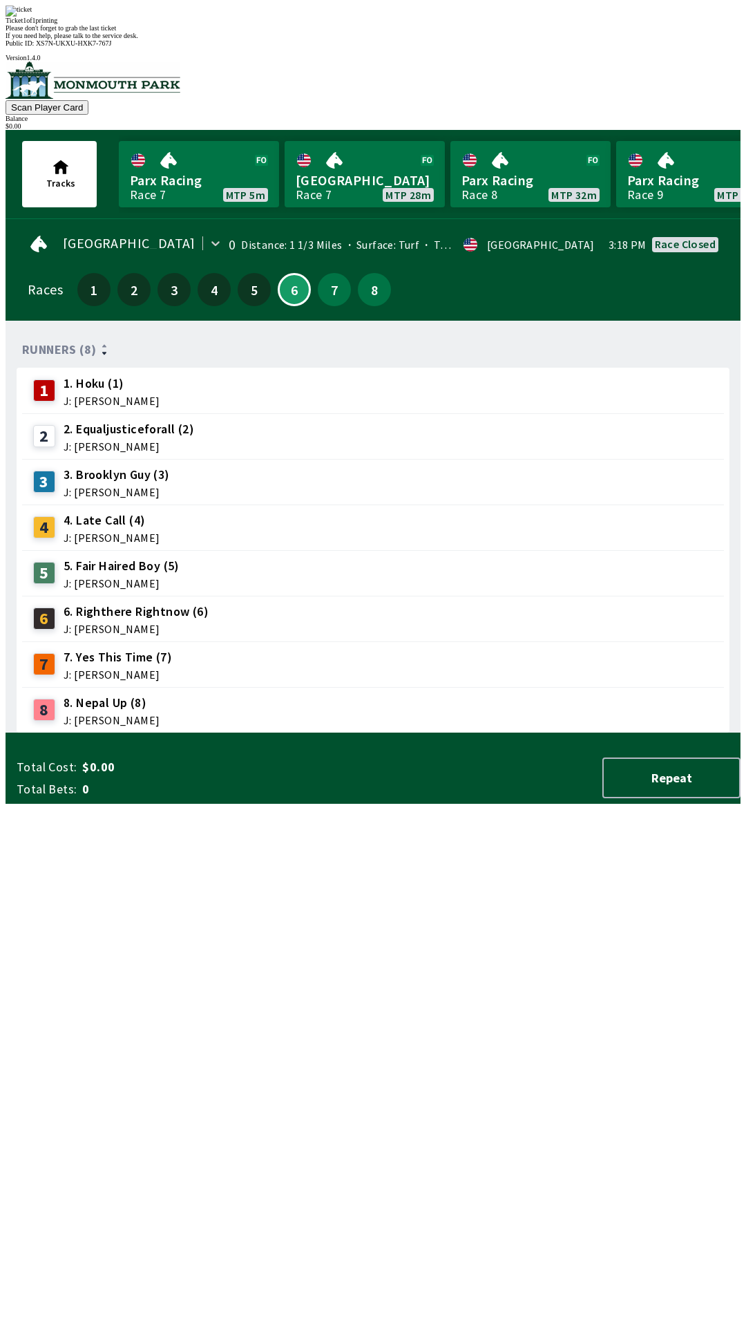
click at [222, 39] on div "Ticket 1 of 1 printing Please don't forget to grab the last ticket If you need …" at bounding box center [373, 23] width 735 height 34
click at [285, 733] on div "Runners (8) 1 1. Hoku (1) J: [PERSON_NAME] 2 2. Equaljusticeforall (2) J: [PERS…" at bounding box center [379, 532] width 724 height 401
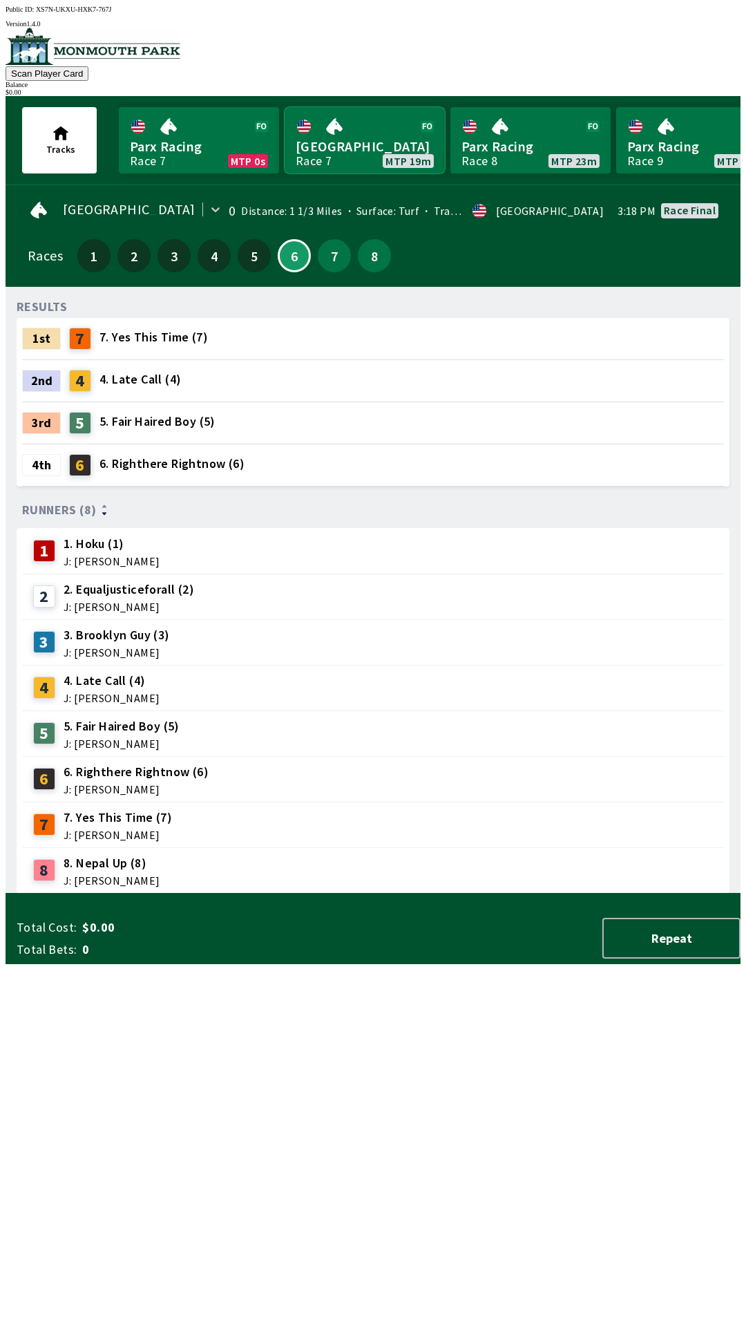
click at [364, 107] on link "[GEOGRAPHIC_DATA] Race 7 MTP 19m" at bounding box center [365, 140] width 160 height 66
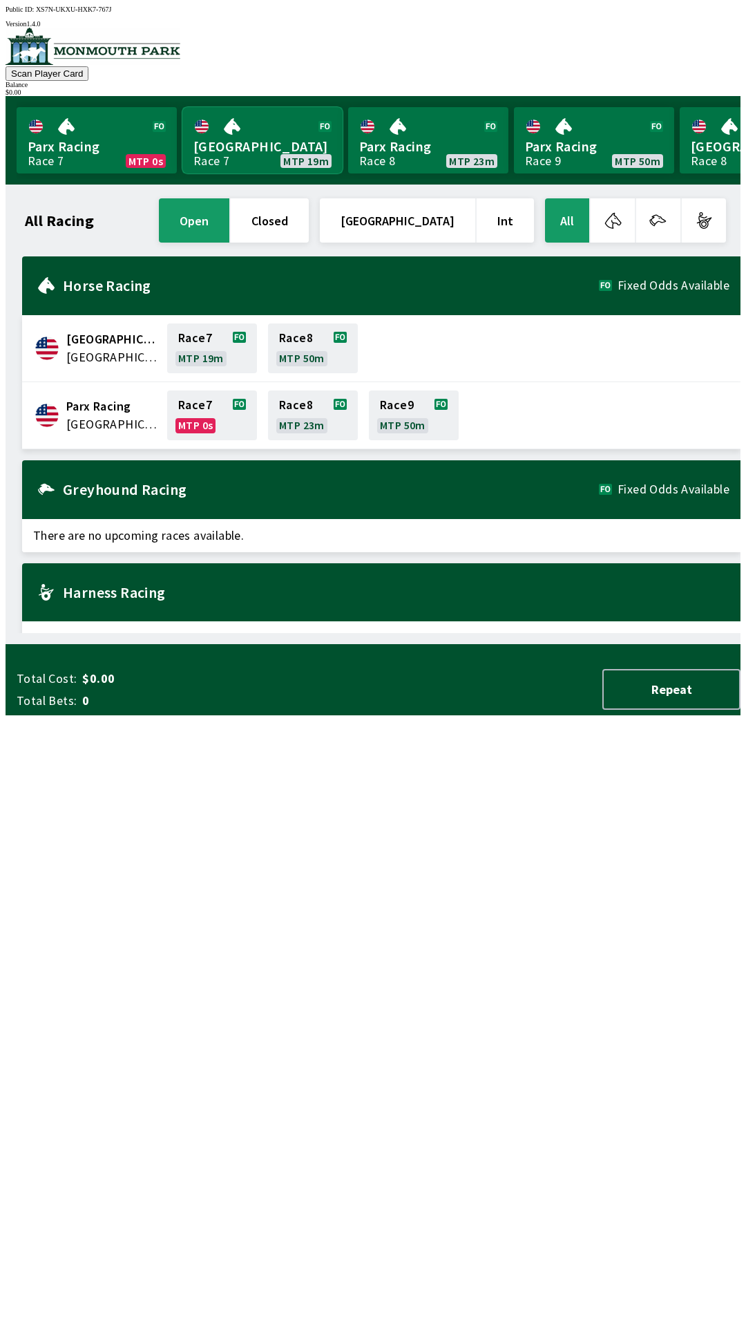
click at [252, 138] on link "[GEOGRAPHIC_DATA] Race 7 MTP 19m" at bounding box center [262, 140] width 160 height 66
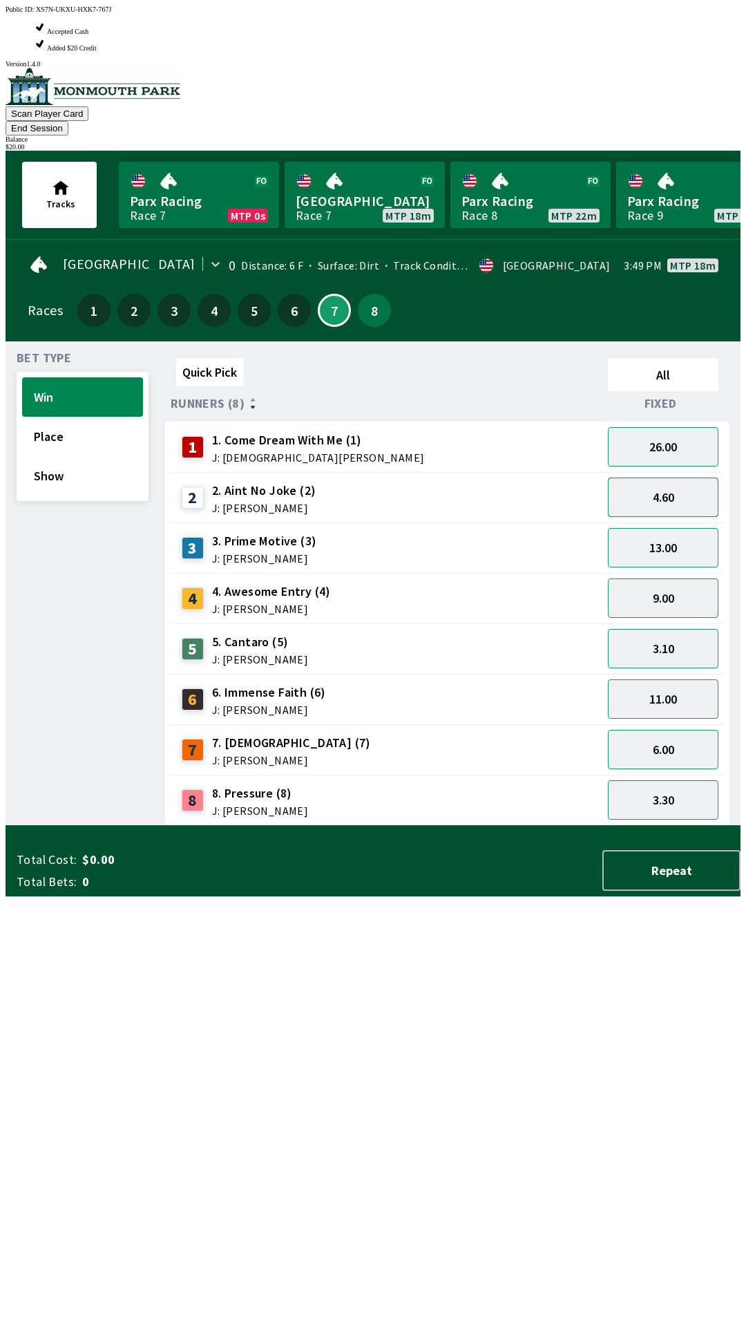
click at [651, 477] on button "4.60" at bounding box center [663, 496] width 111 height 39
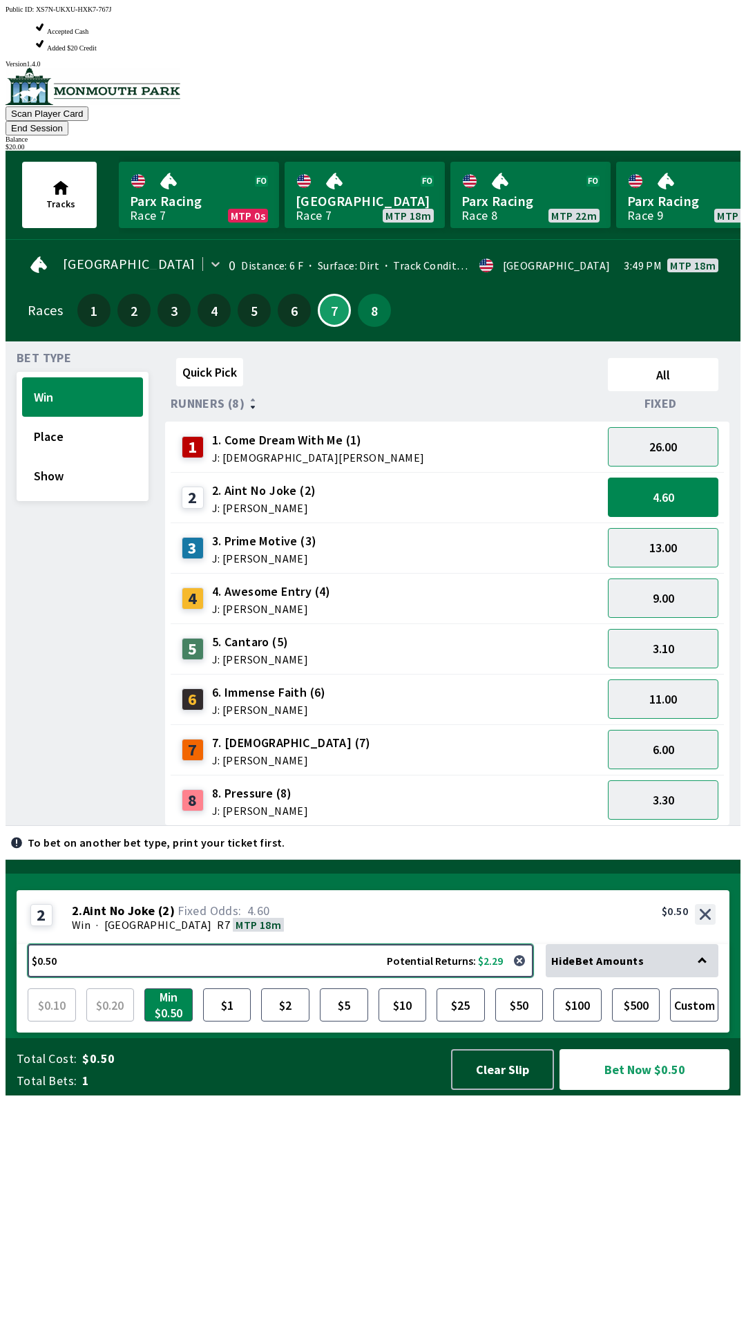
click at [129, 977] on button "$0.50 Potential Returns: $2.29" at bounding box center [281, 960] width 506 height 33
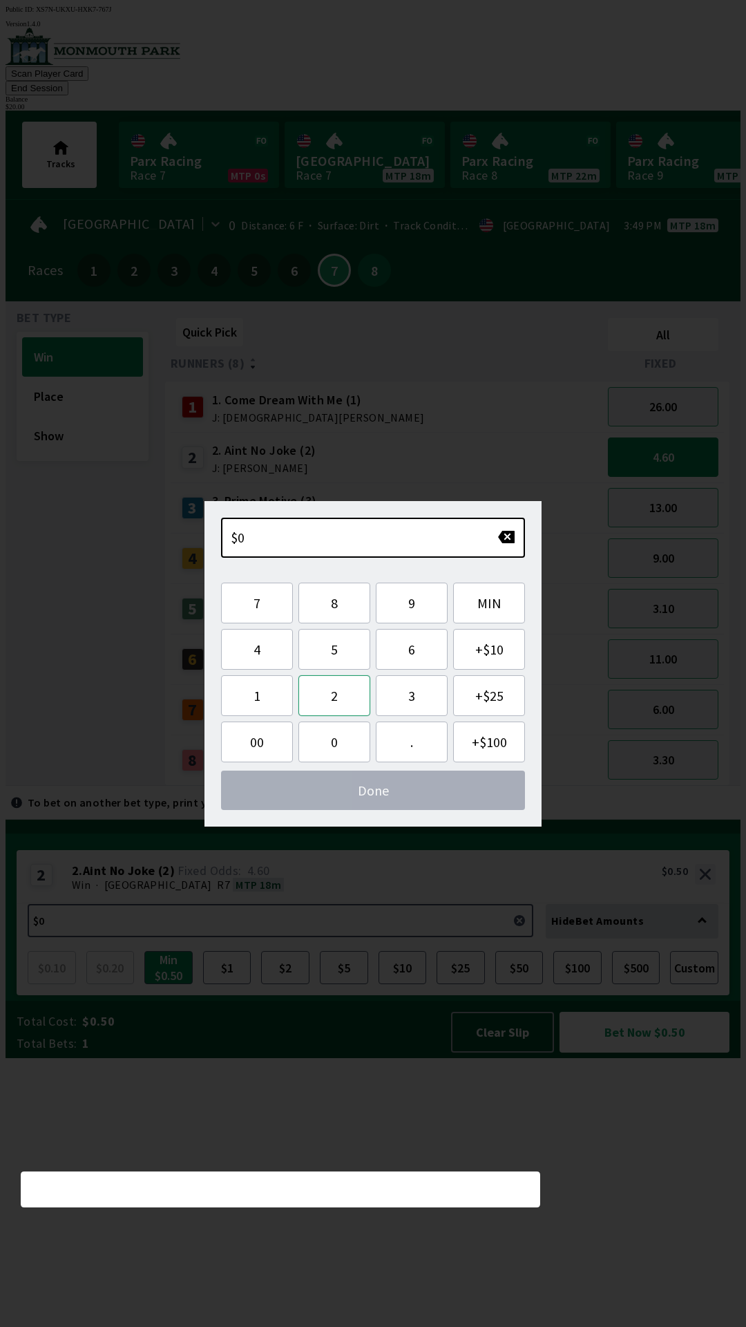
click at [330, 699] on button "2" at bounding box center [335, 695] width 72 height 41
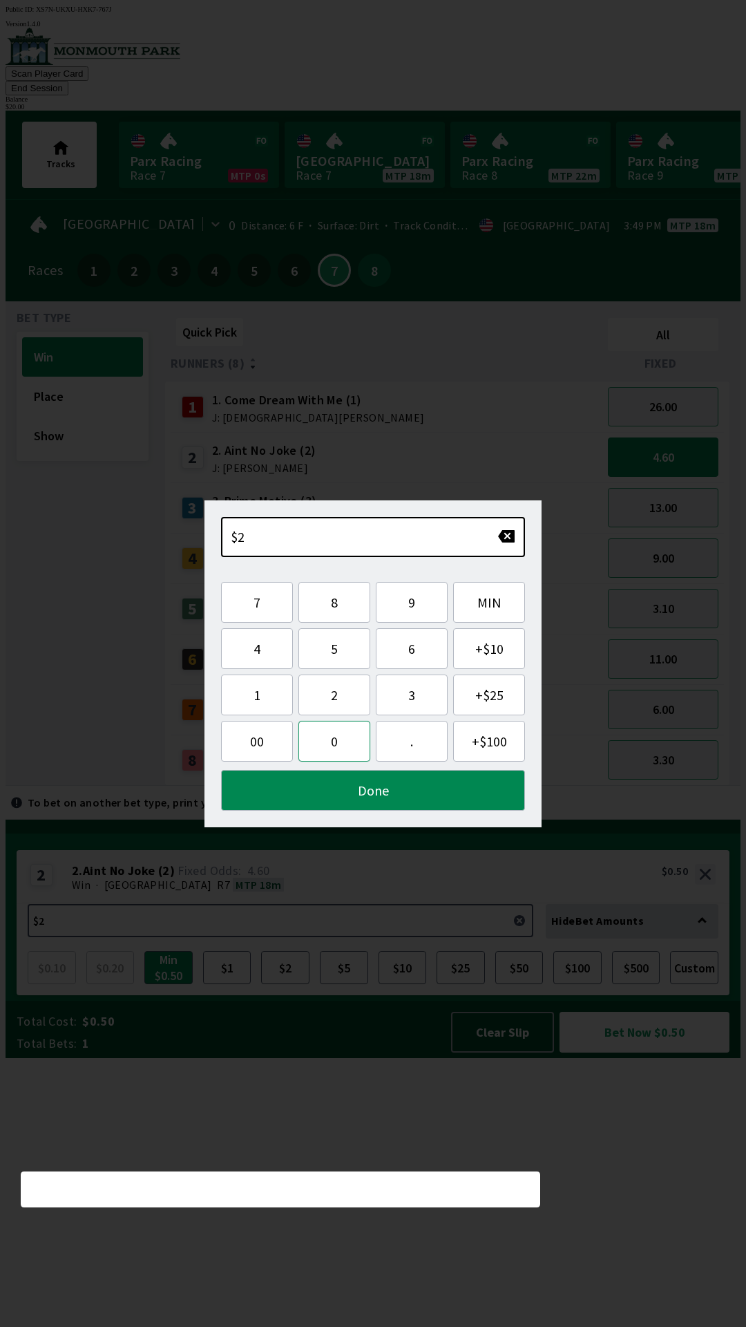
click at [336, 740] on button "0" at bounding box center [335, 741] width 72 height 41
click at [343, 790] on button "Done" at bounding box center [373, 790] width 304 height 41
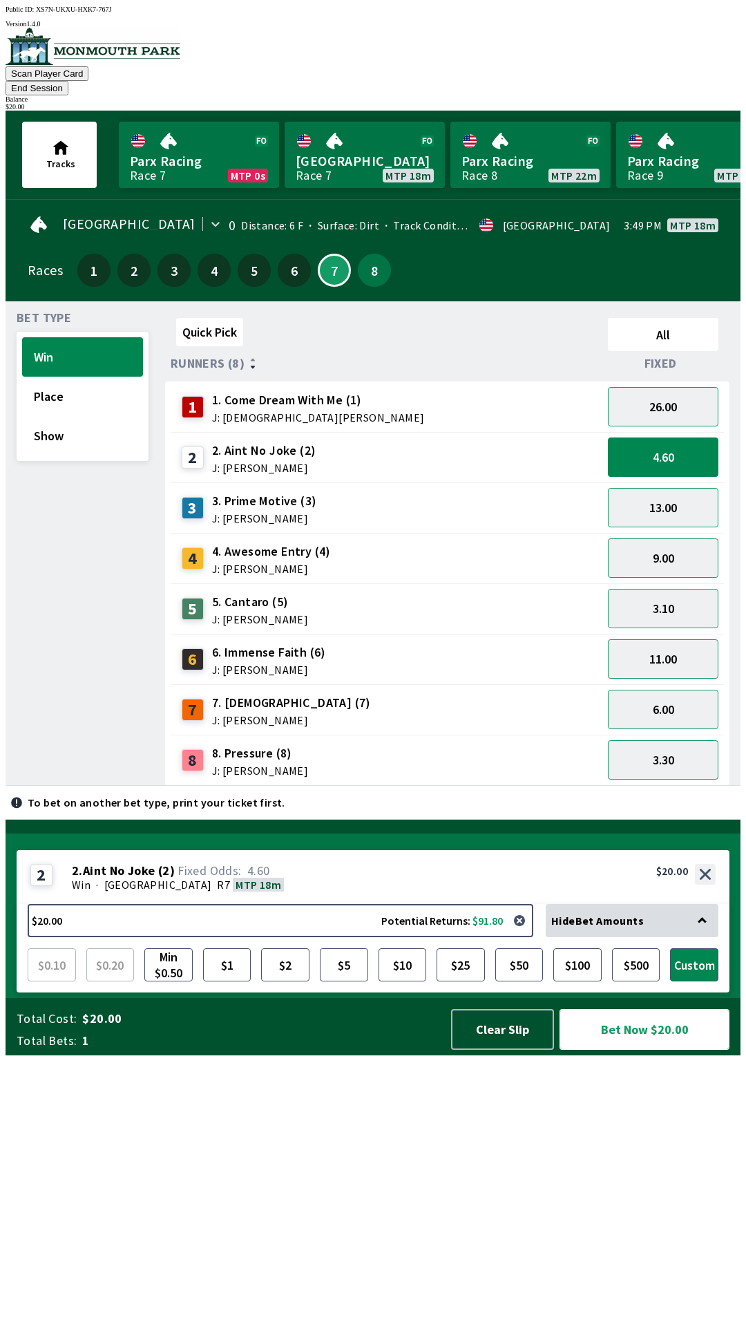
click at [650, 1050] on button "Bet Now $20.00" at bounding box center [645, 1029] width 170 height 41
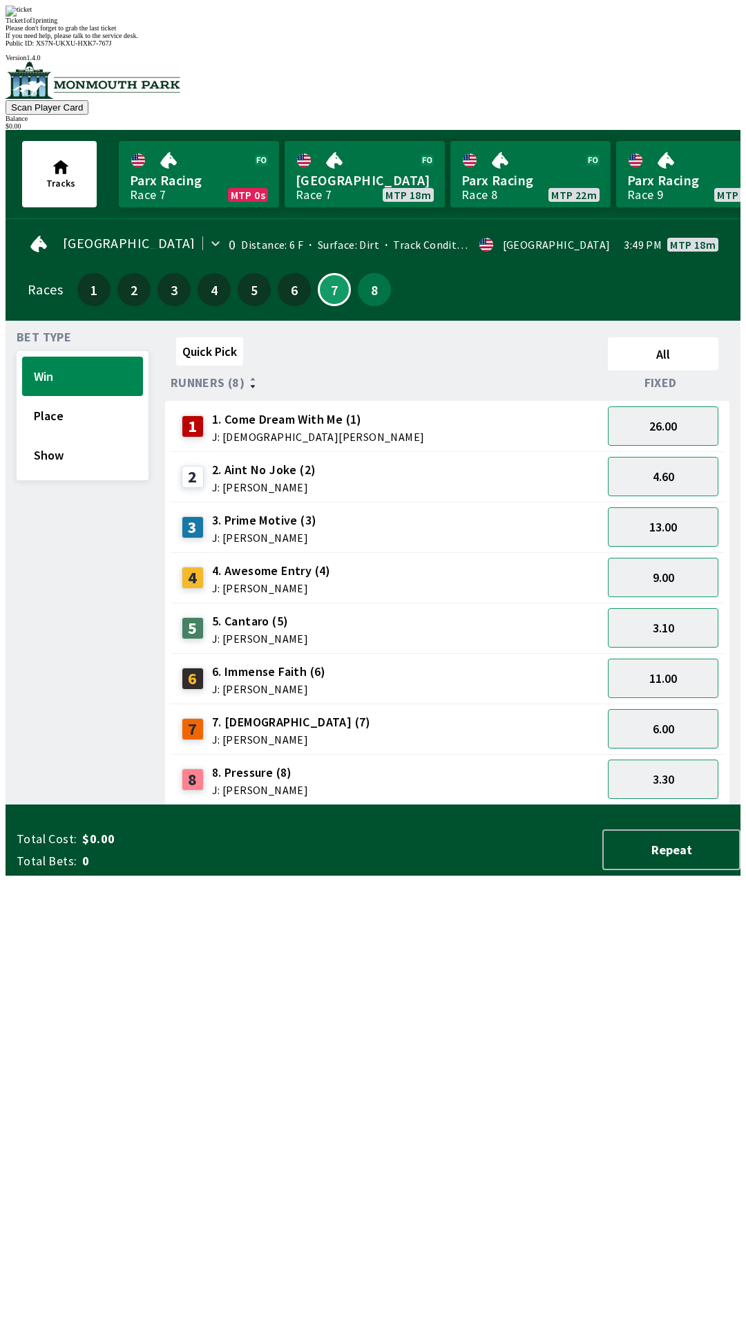
click at [303, 805] on div "Quick Pick All Runners (8) Fixed 1 1. Come Dream With Me (1) J: [DEMOGRAPHIC_DA…" at bounding box center [453, 568] width 576 height 473
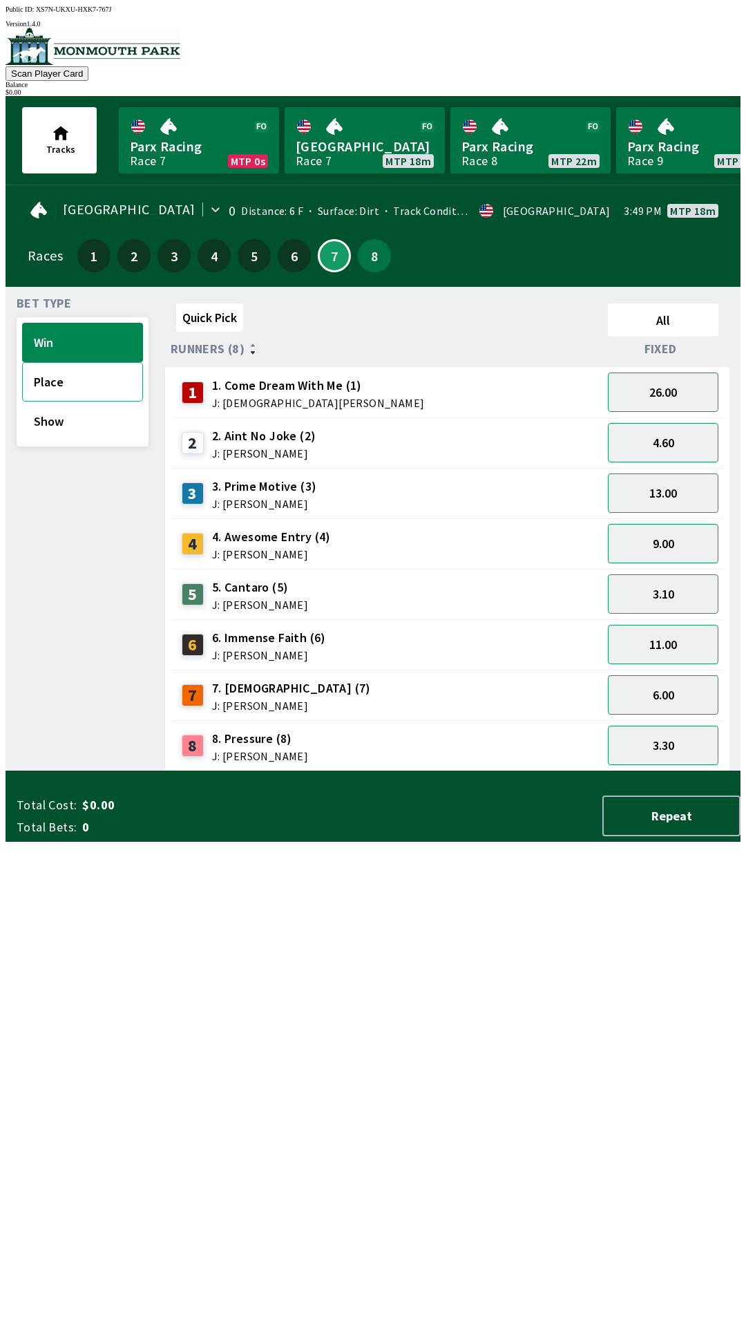
click at [50, 376] on button "Place" at bounding box center [82, 381] width 121 height 39
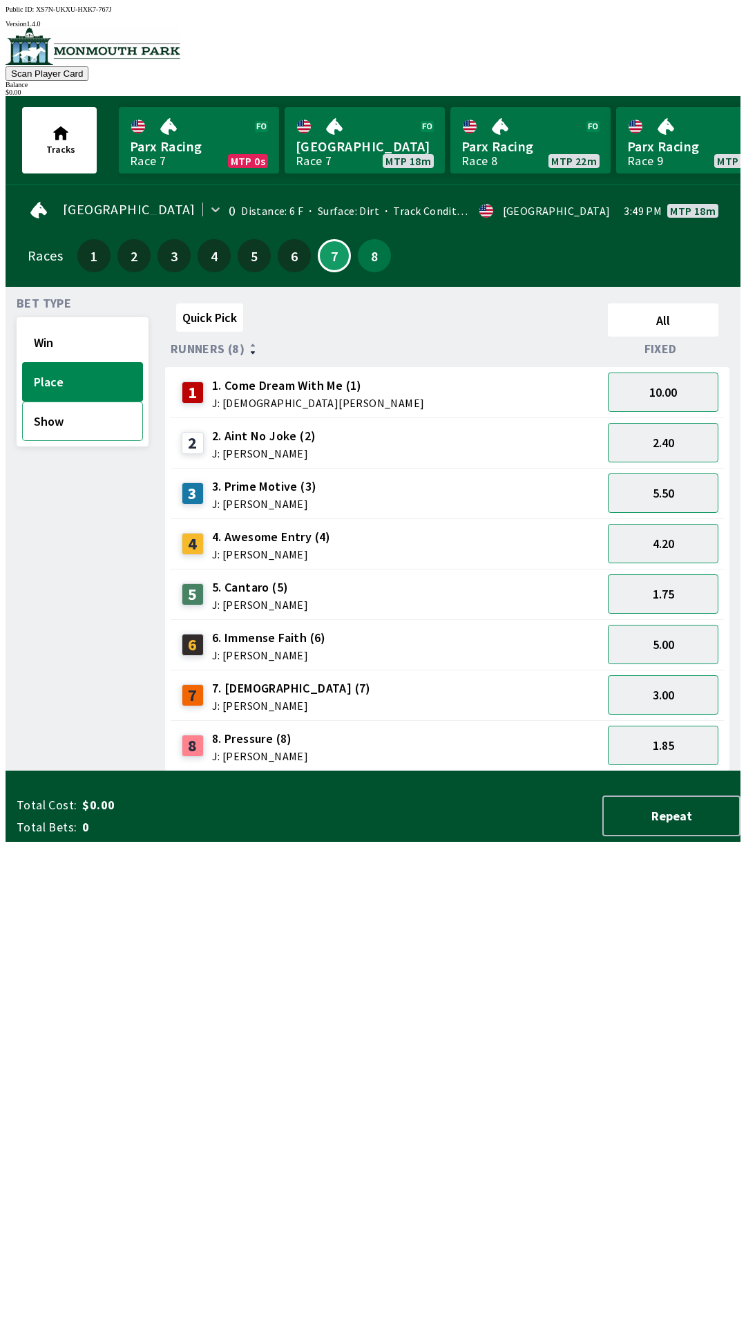
click at [73, 422] on button "Show" at bounding box center [82, 420] width 121 height 39
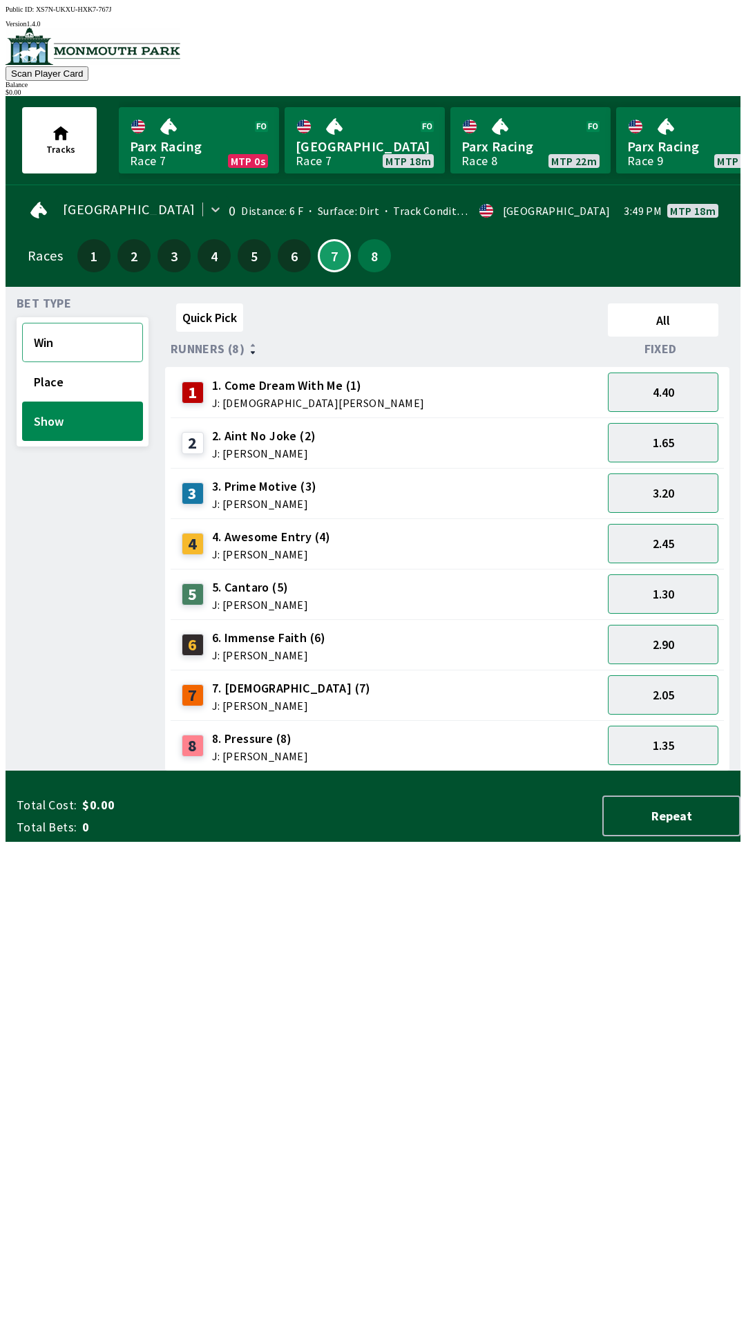
click at [59, 331] on button "Win" at bounding box center [82, 342] width 121 height 39
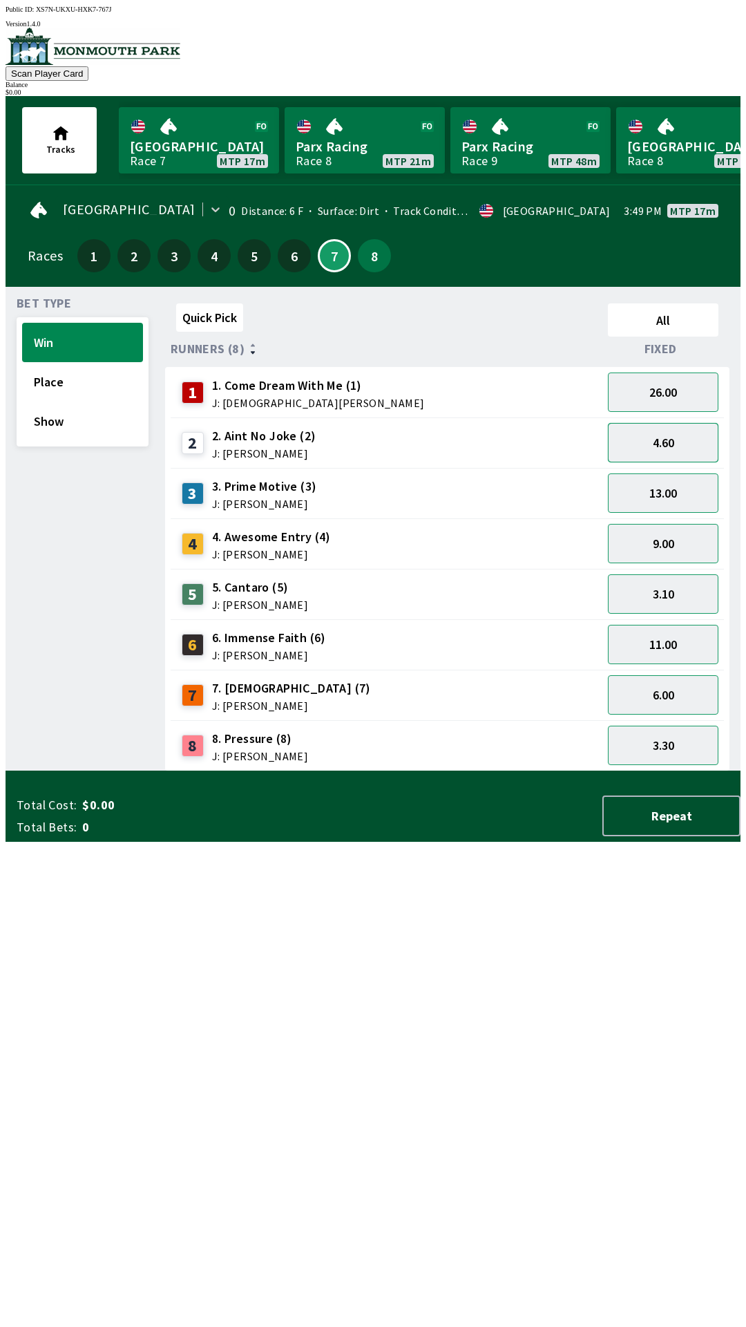
click at [644, 431] on button "4.60" at bounding box center [663, 442] width 111 height 39
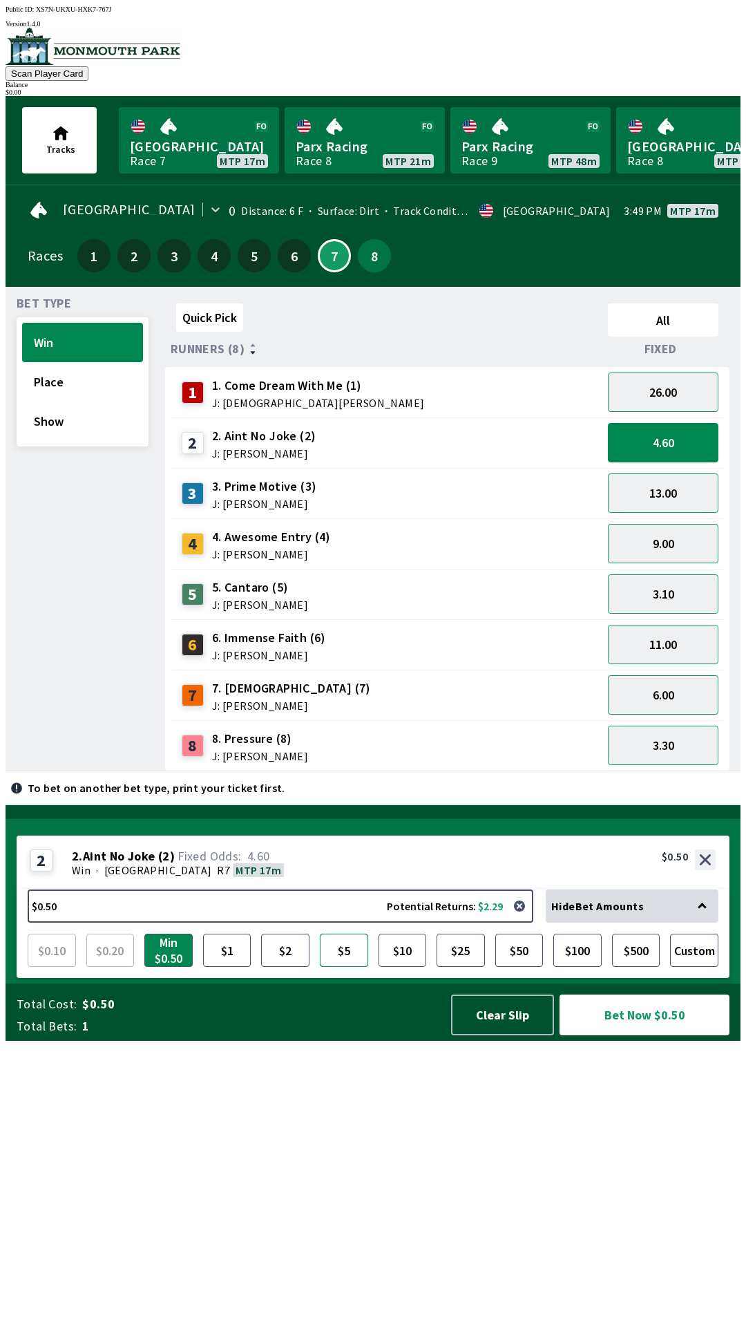
click at [350, 967] on button "$5" at bounding box center [344, 950] width 48 height 33
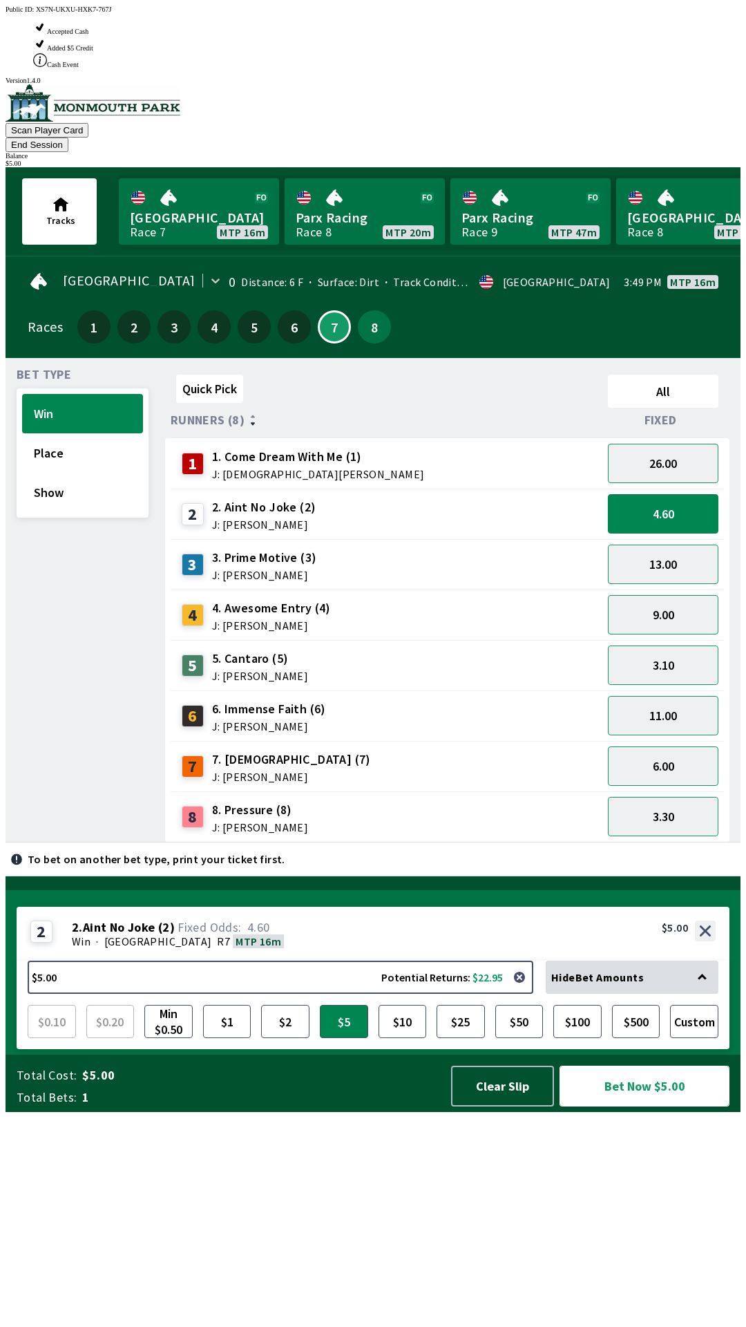
click at [636, 1106] on button "Bet Now $5.00" at bounding box center [645, 1086] width 170 height 41
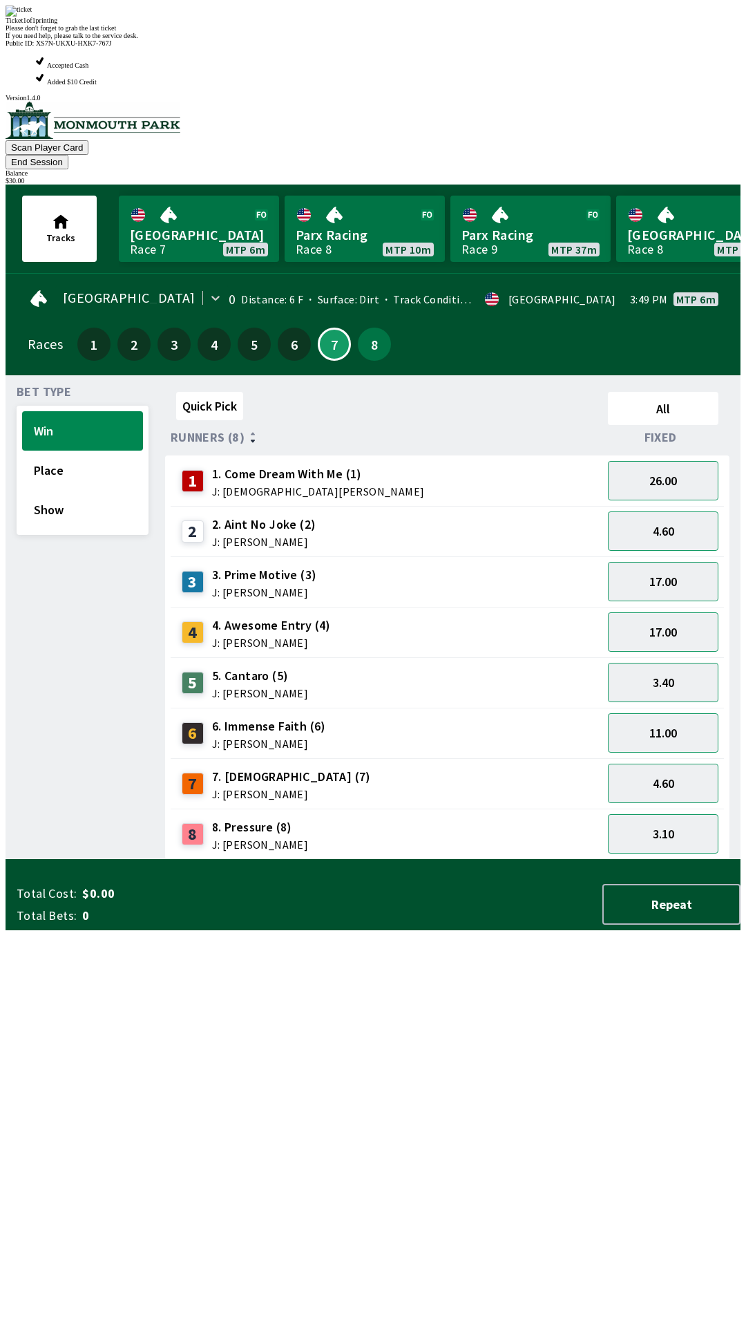
click at [538, 39] on div "Ticket 1 of 1 printing Please don't forget to grab the last ticket If you need …" at bounding box center [373, 23] width 735 height 34
click at [540, 39] on div "Ticket 1 of 1 printing Please don't forget to grab the last ticket If you need …" at bounding box center [373, 23] width 735 height 34
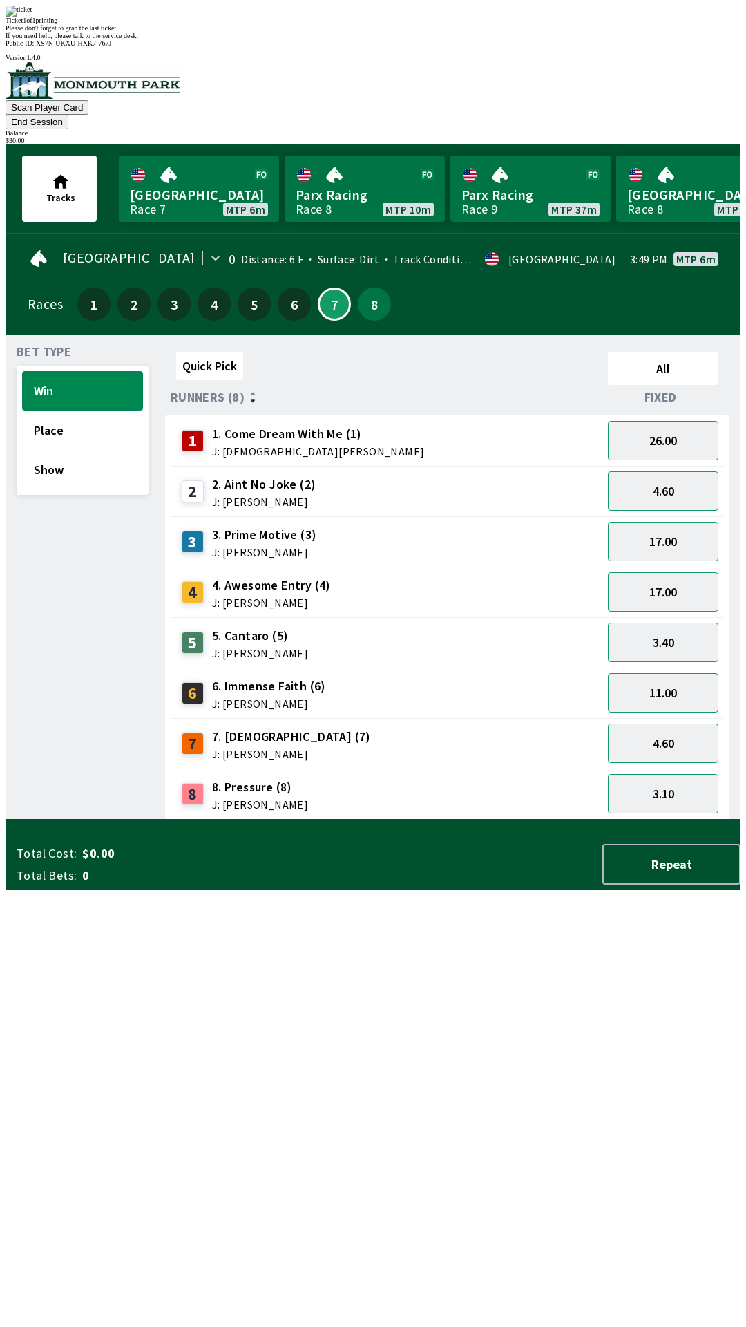
click at [516, 39] on div "Ticket 1 of 1 printing Please don't forget to grab the last ticket If you need …" at bounding box center [373, 23] width 735 height 34
click at [138, 39] on span "If you need help, please talk to the service desk." at bounding box center [72, 36] width 133 height 8
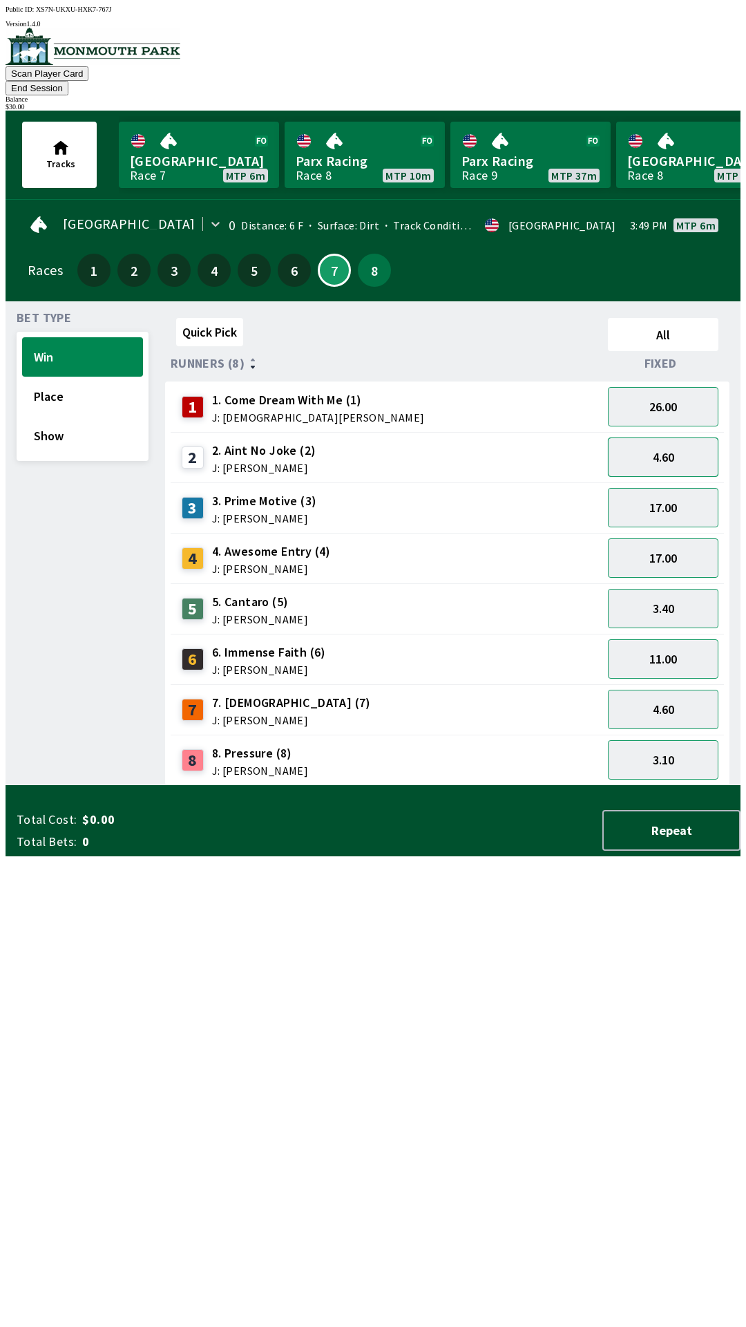
click at [677, 437] on button "4.60" at bounding box center [663, 456] width 111 height 39
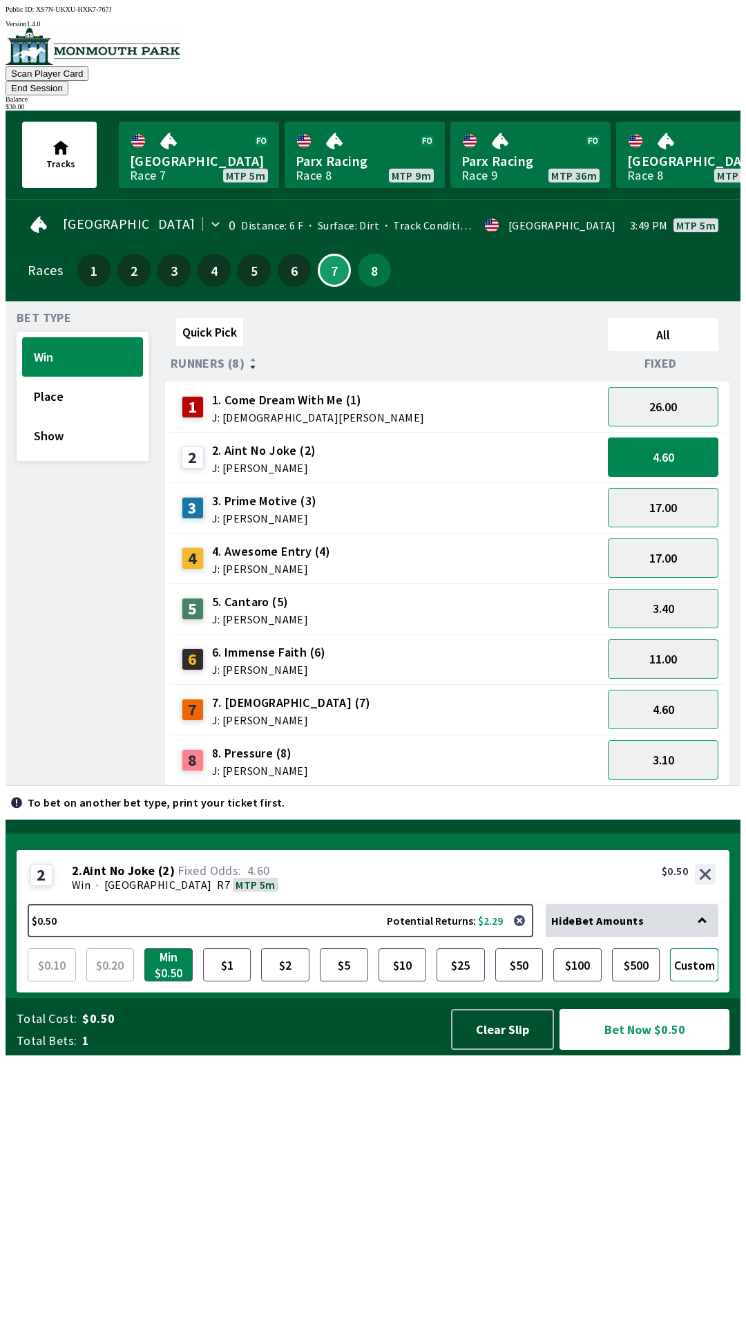
click at [698, 981] on button "Custom" at bounding box center [694, 964] width 48 height 33
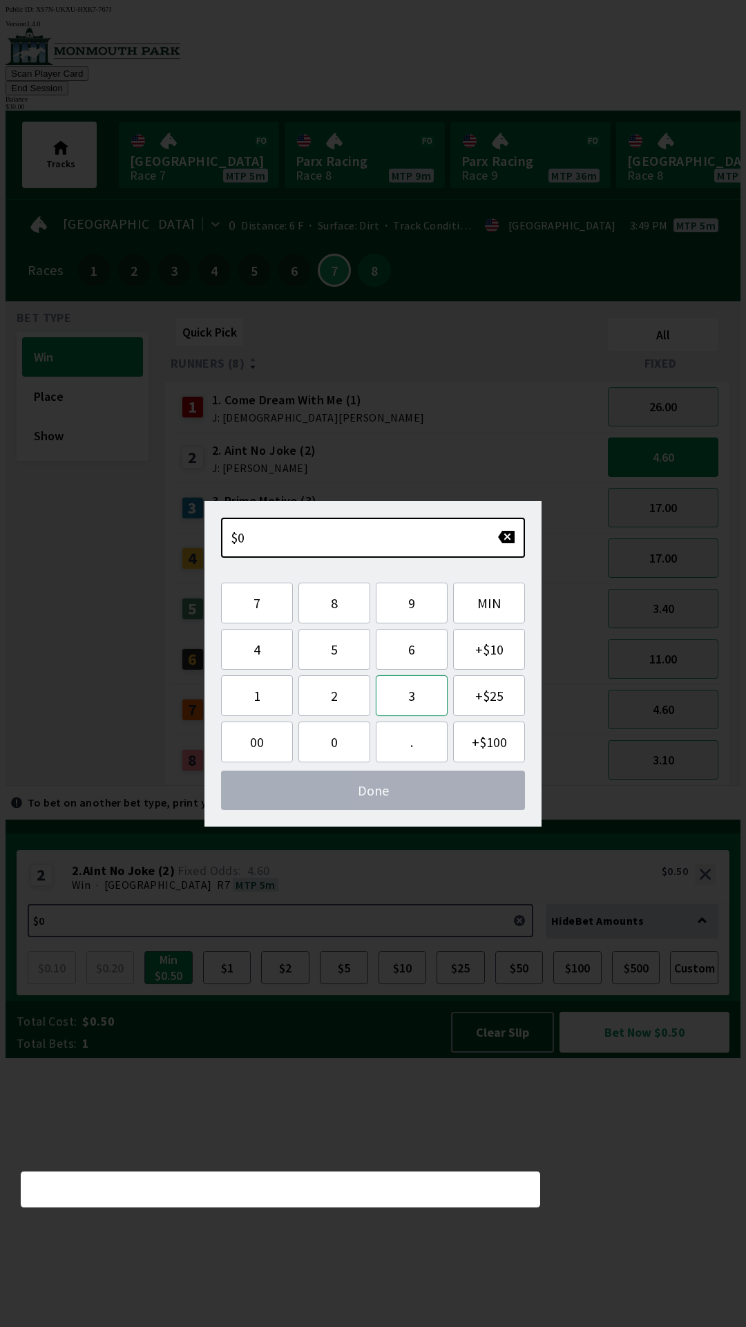
click at [413, 689] on button "3" at bounding box center [412, 695] width 72 height 41
click at [348, 748] on button "0" at bounding box center [335, 741] width 72 height 41
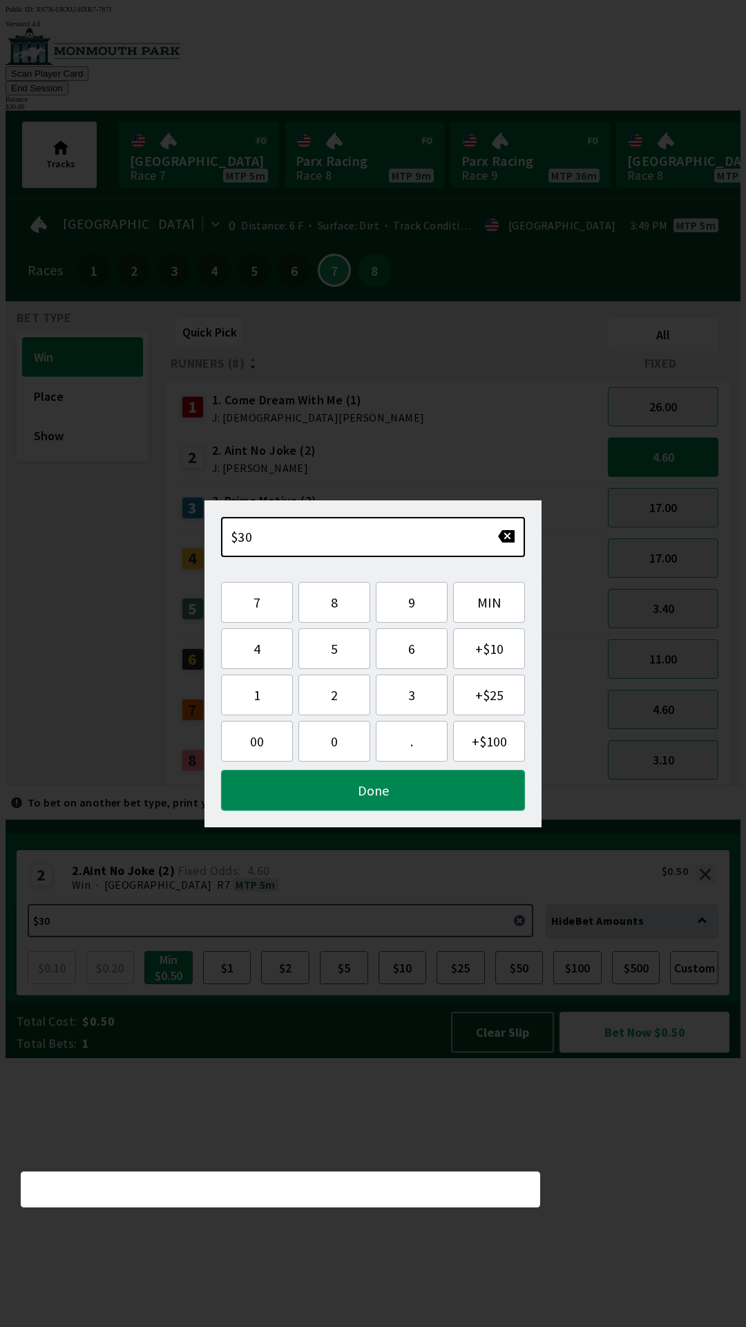
click at [393, 787] on button "Done" at bounding box center [373, 790] width 304 height 41
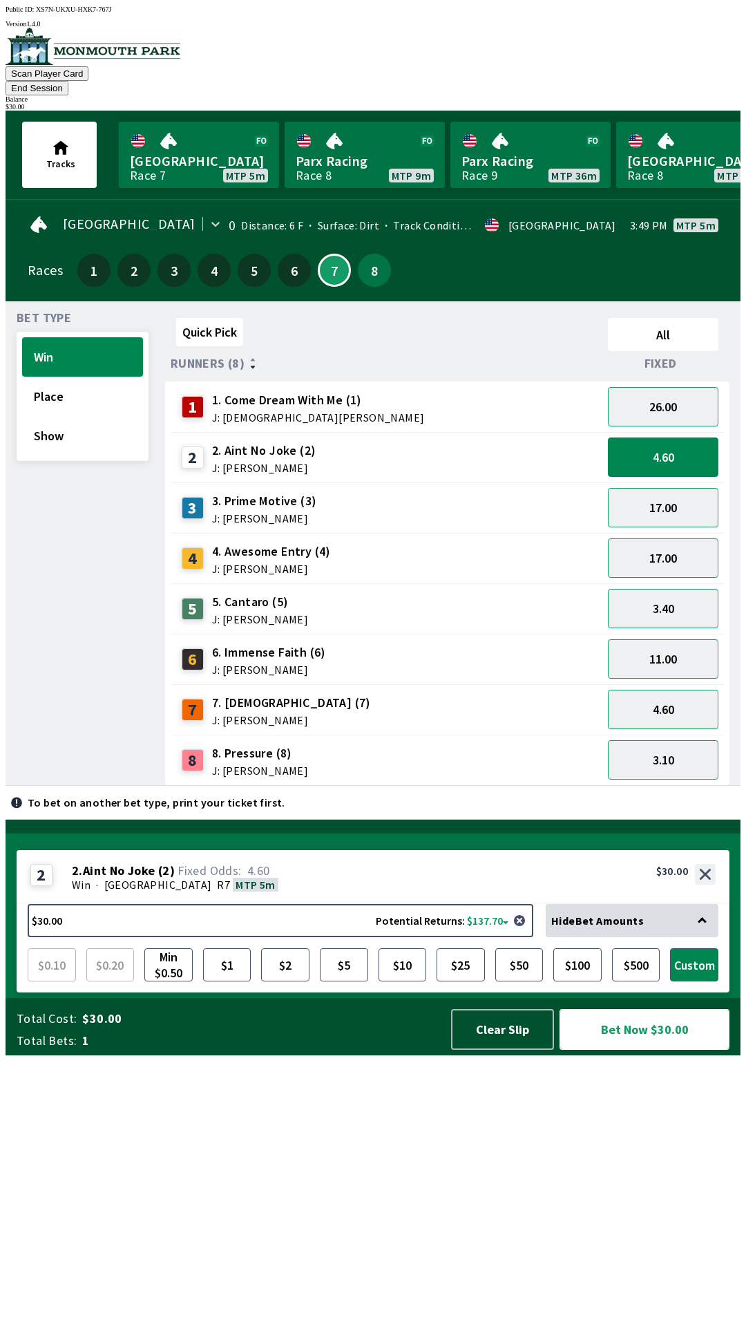
click at [659, 1050] on button "Bet Now $30.00" at bounding box center [645, 1029] width 170 height 41
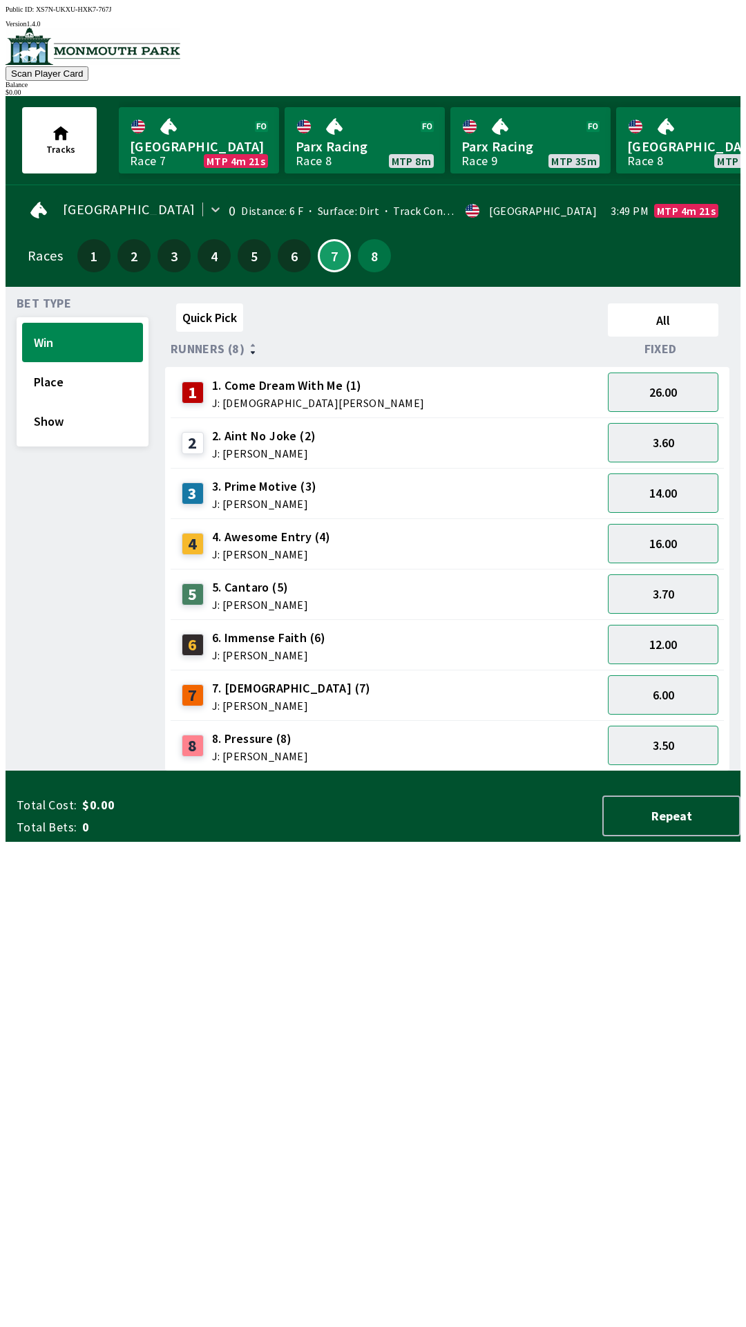
click at [379, 771] on div "Quick Pick All Runners (8) Fixed 1 1. Come Dream With Me (1) J: [DEMOGRAPHIC_DA…" at bounding box center [453, 534] width 576 height 473
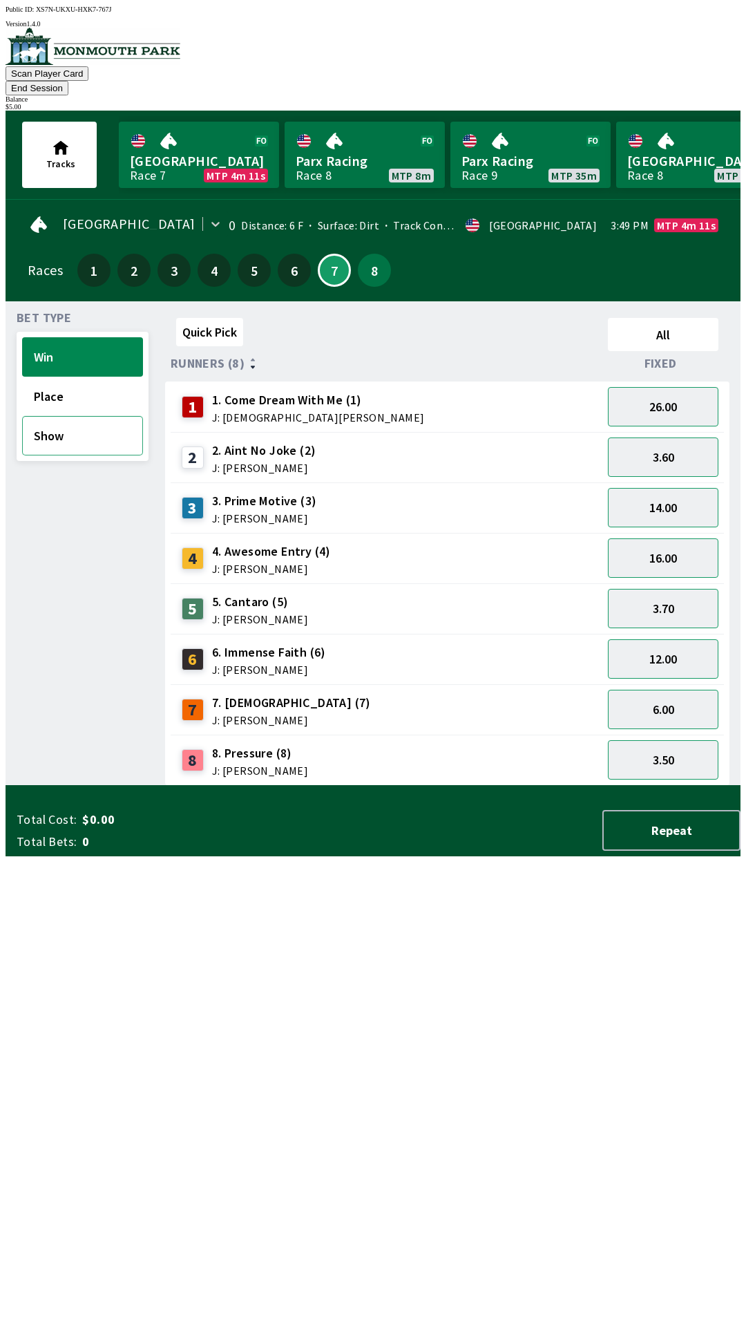
click at [59, 419] on button "Show" at bounding box center [82, 435] width 121 height 39
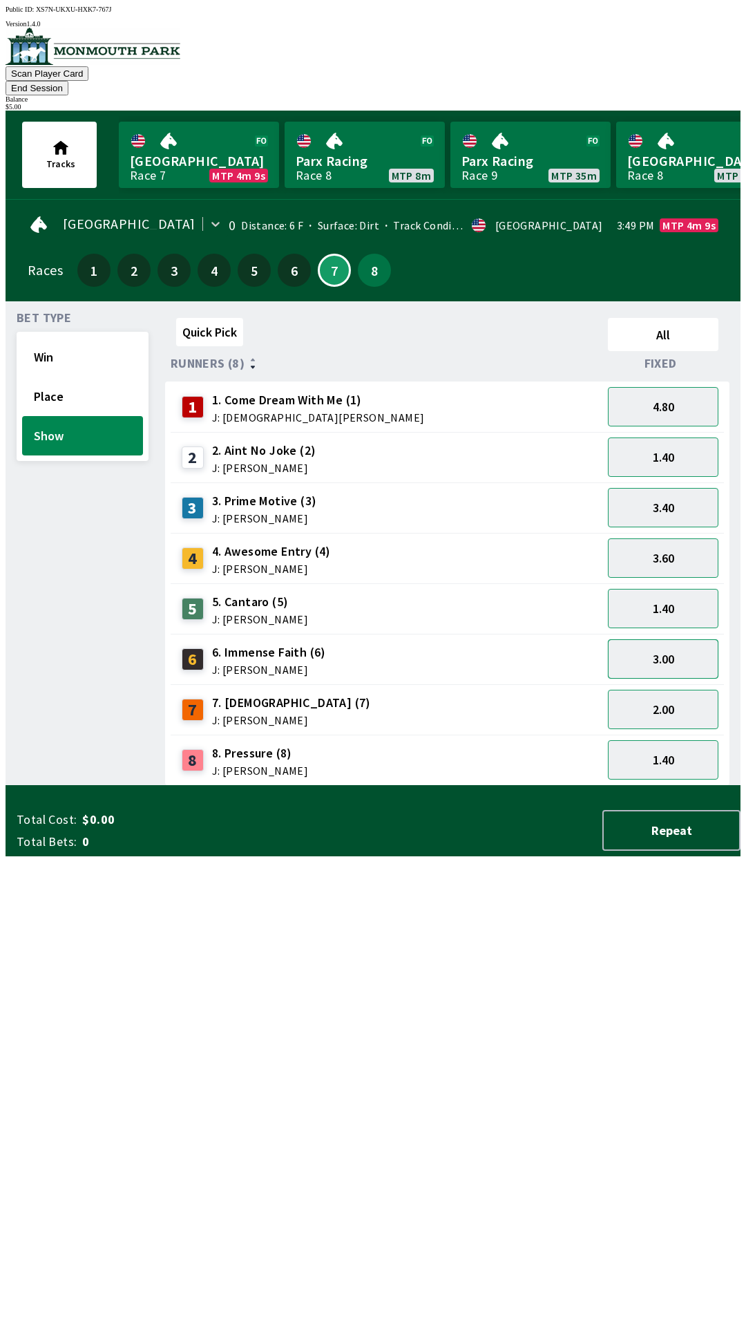
click at [652, 645] on button "3.00" at bounding box center [663, 658] width 111 height 39
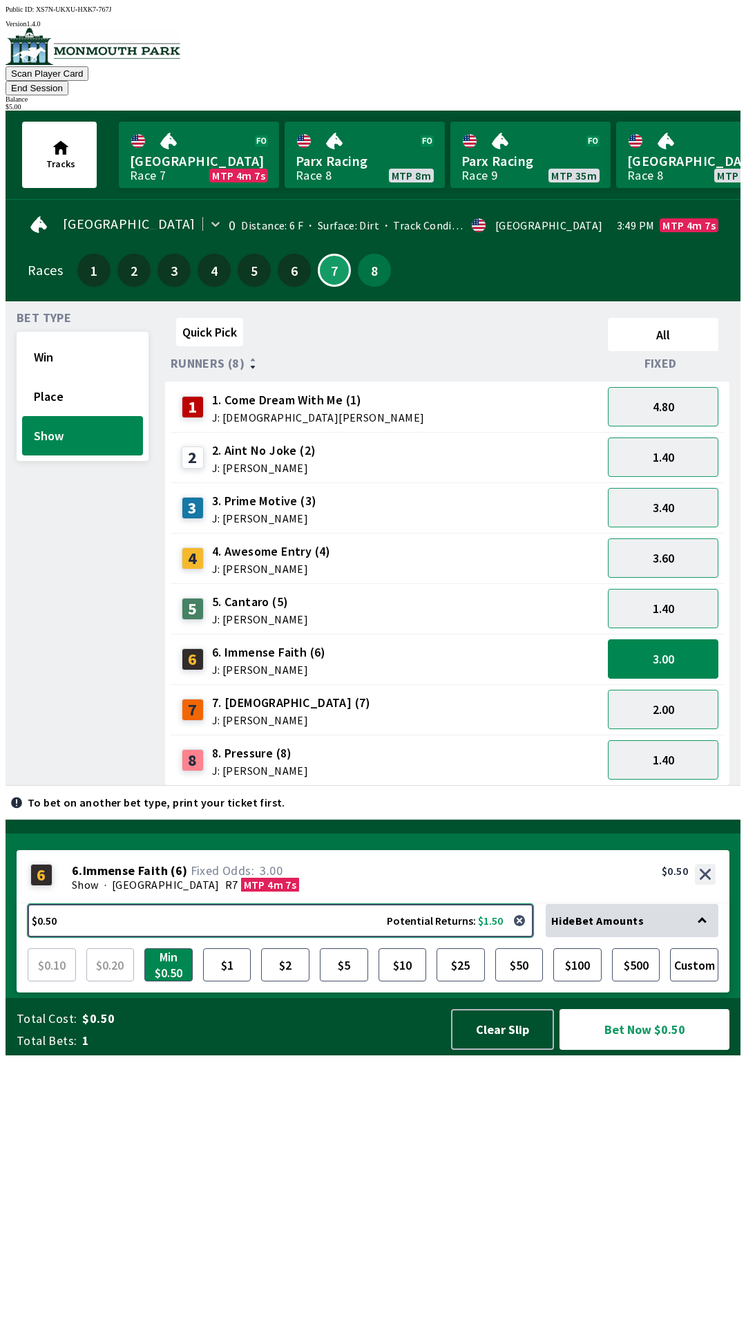
click at [261, 937] on button "$0.50 Potential Returns: $1.50" at bounding box center [281, 920] width 506 height 33
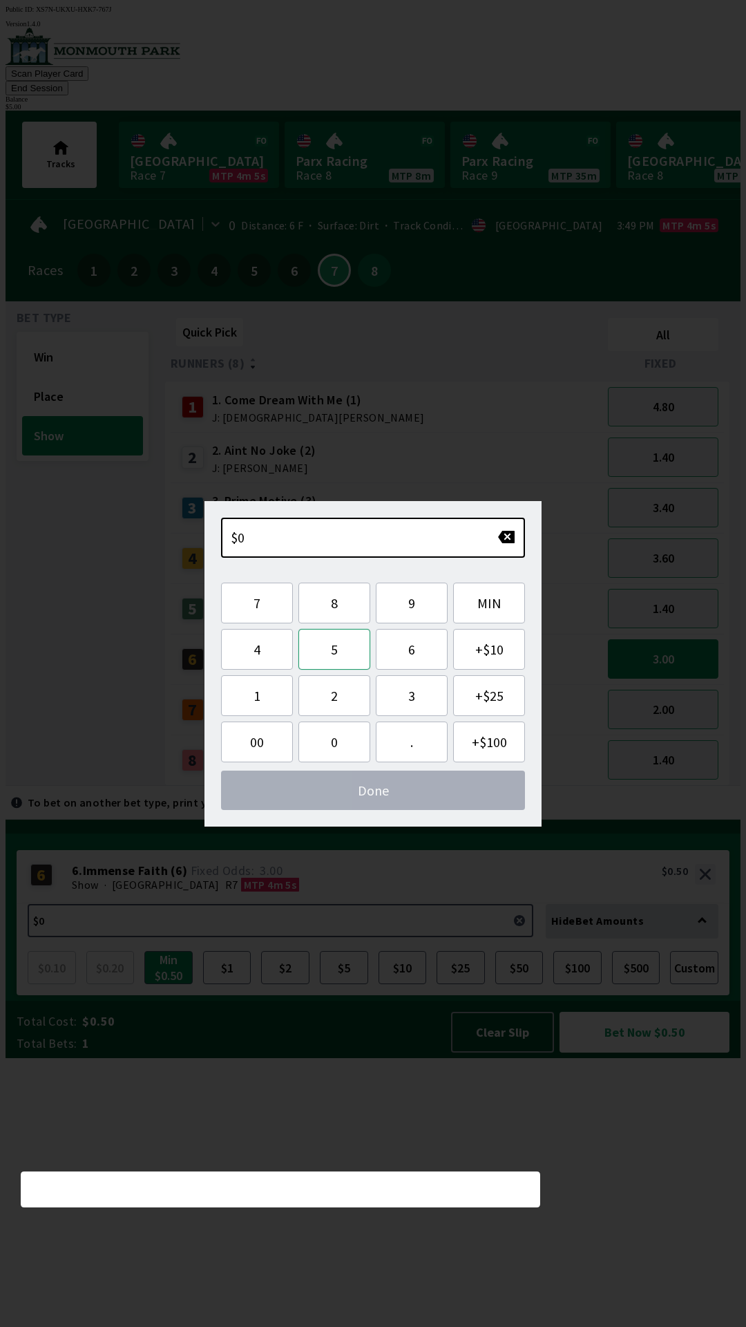
click at [332, 647] on button "5" at bounding box center [335, 649] width 72 height 41
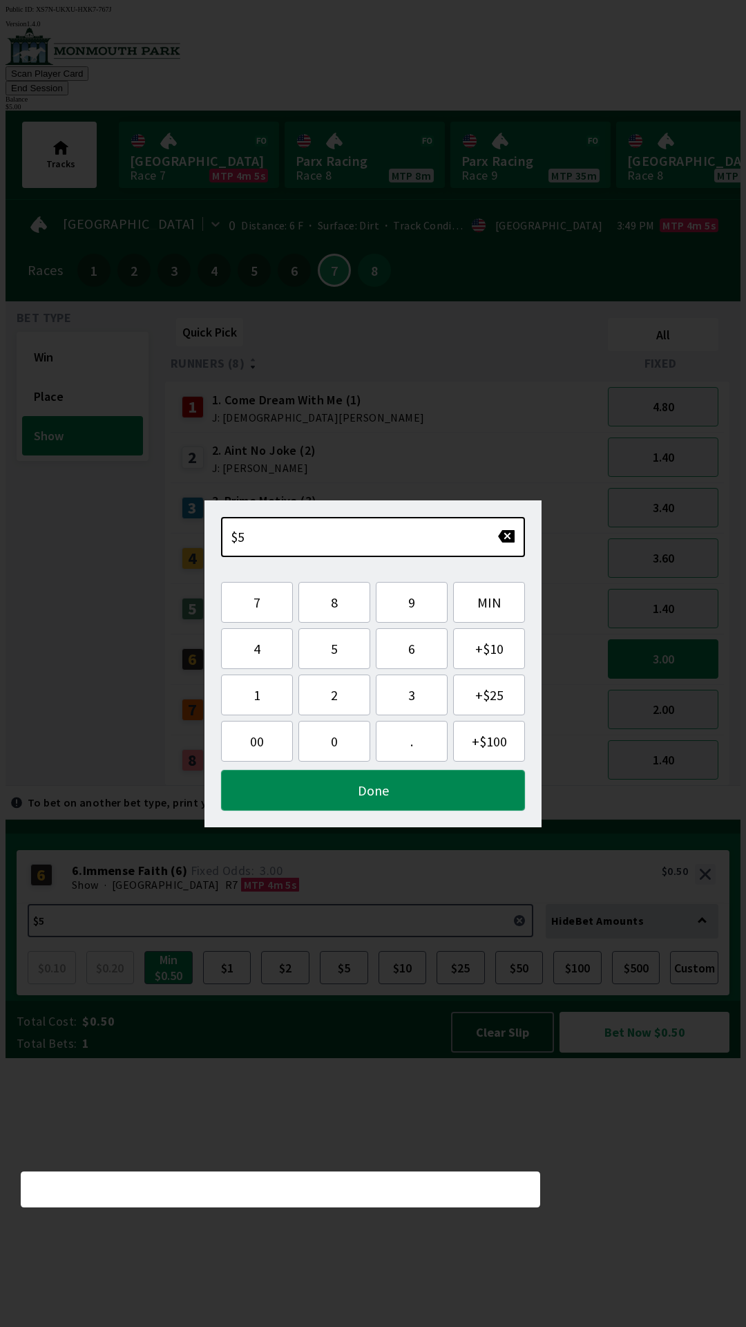
click at [387, 807] on button "Done" at bounding box center [373, 790] width 304 height 41
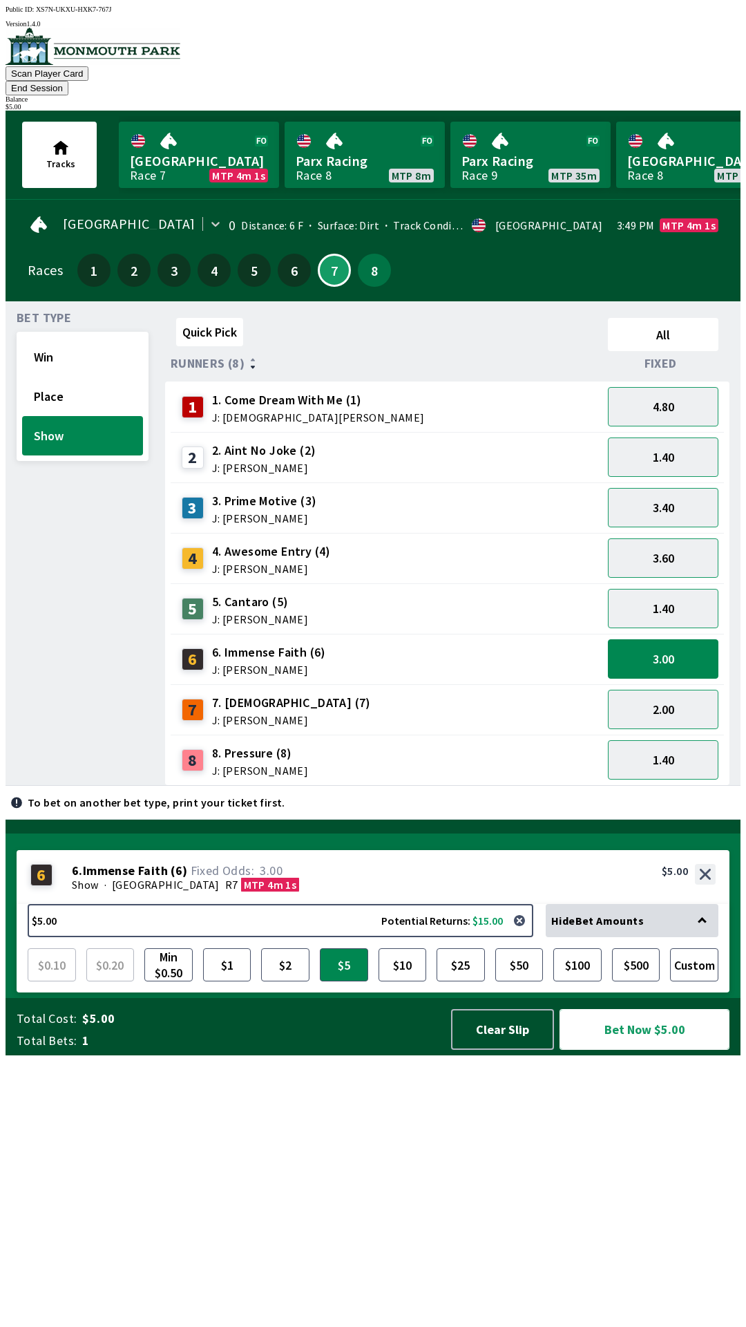
click at [670, 1050] on button "Bet Now $5.00" at bounding box center [645, 1029] width 170 height 41
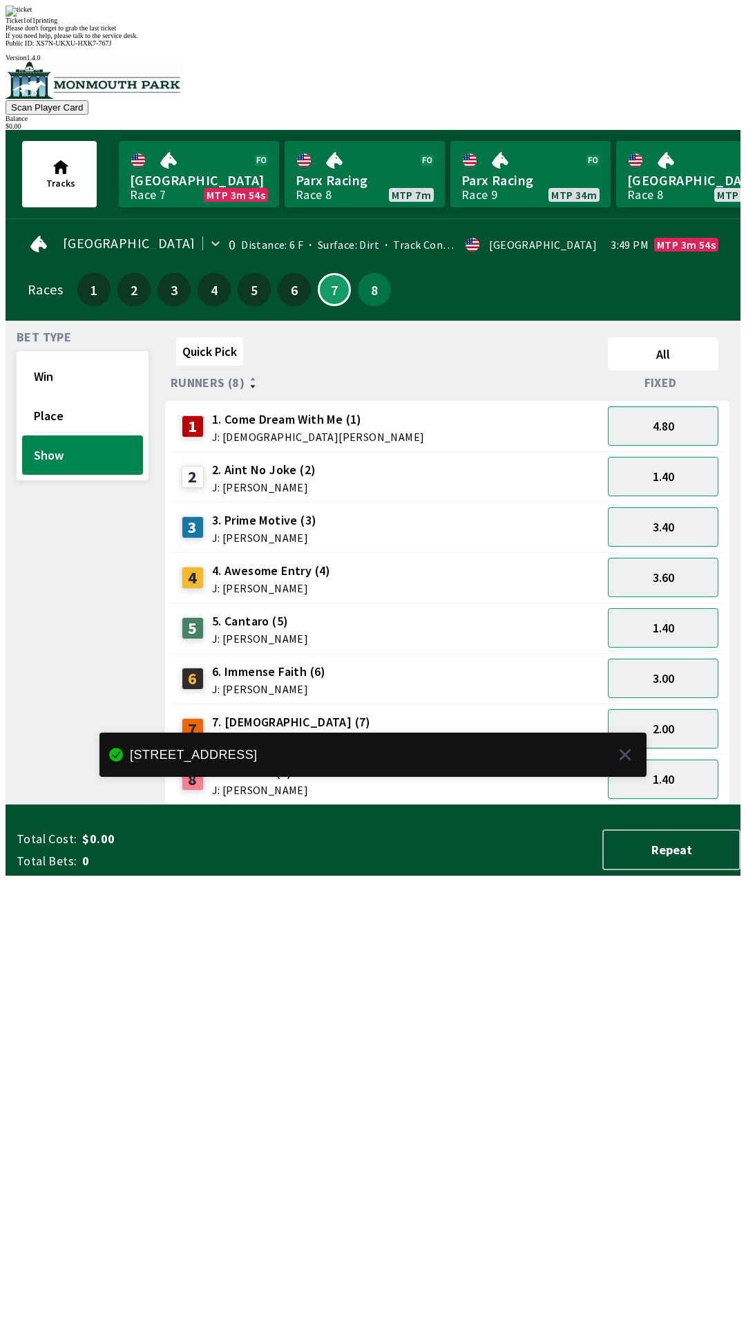
click at [624, 805] on div "Quick Pick All Runners (8) Fixed 1 1. Come Dream With Me (1) J: [DEMOGRAPHIC_DA…" at bounding box center [453, 568] width 576 height 473
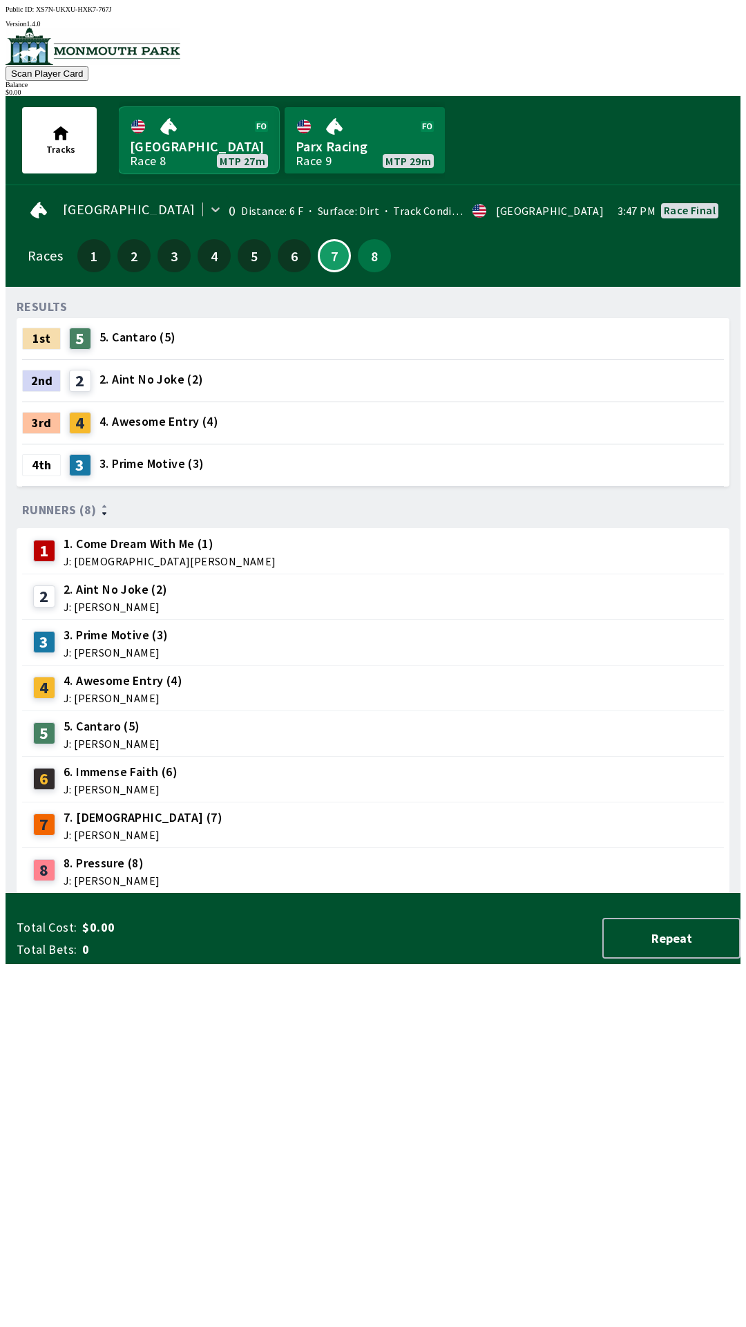
click at [206, 137] on link "[GEOGRAPHIC_DATA] Race 8 MTP 27m" at bounding box center [199, 140] width 160 height 66
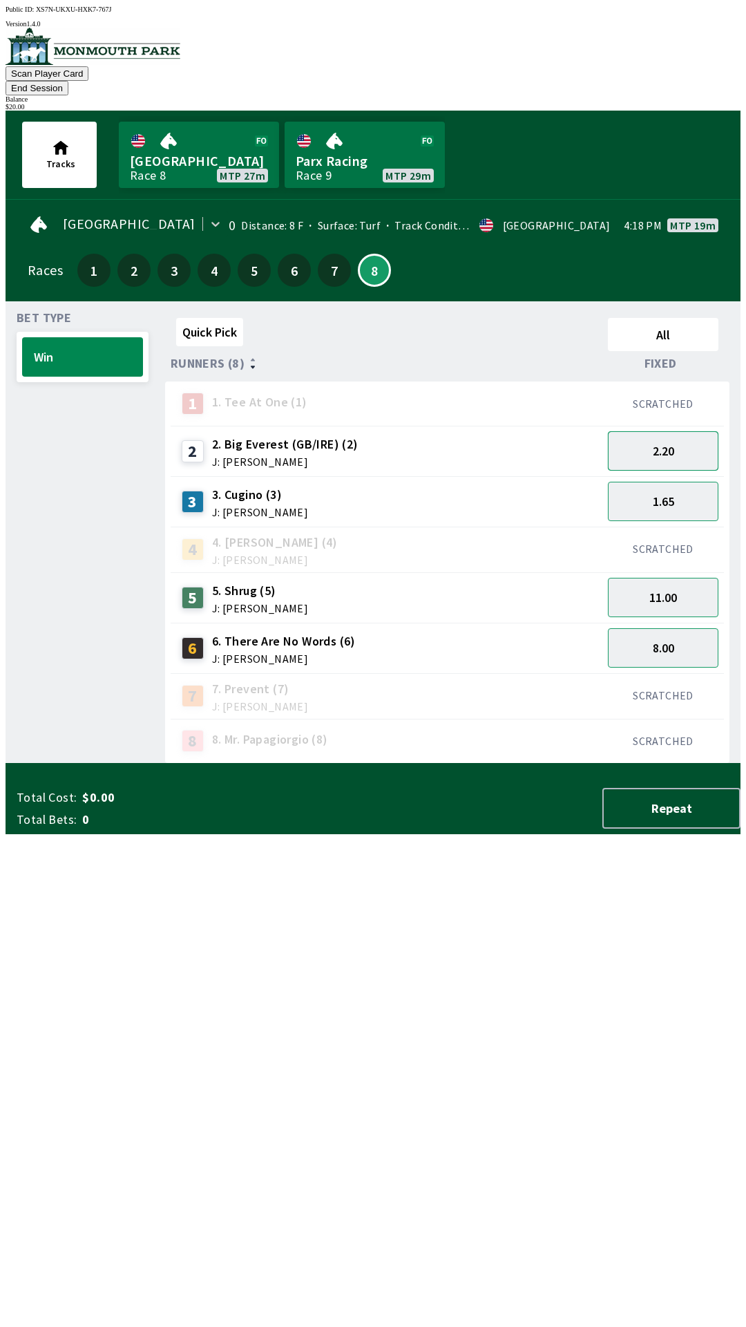
click at [665, 431] on button "2.20" at bounding box center [663, 450] width 111 height 39
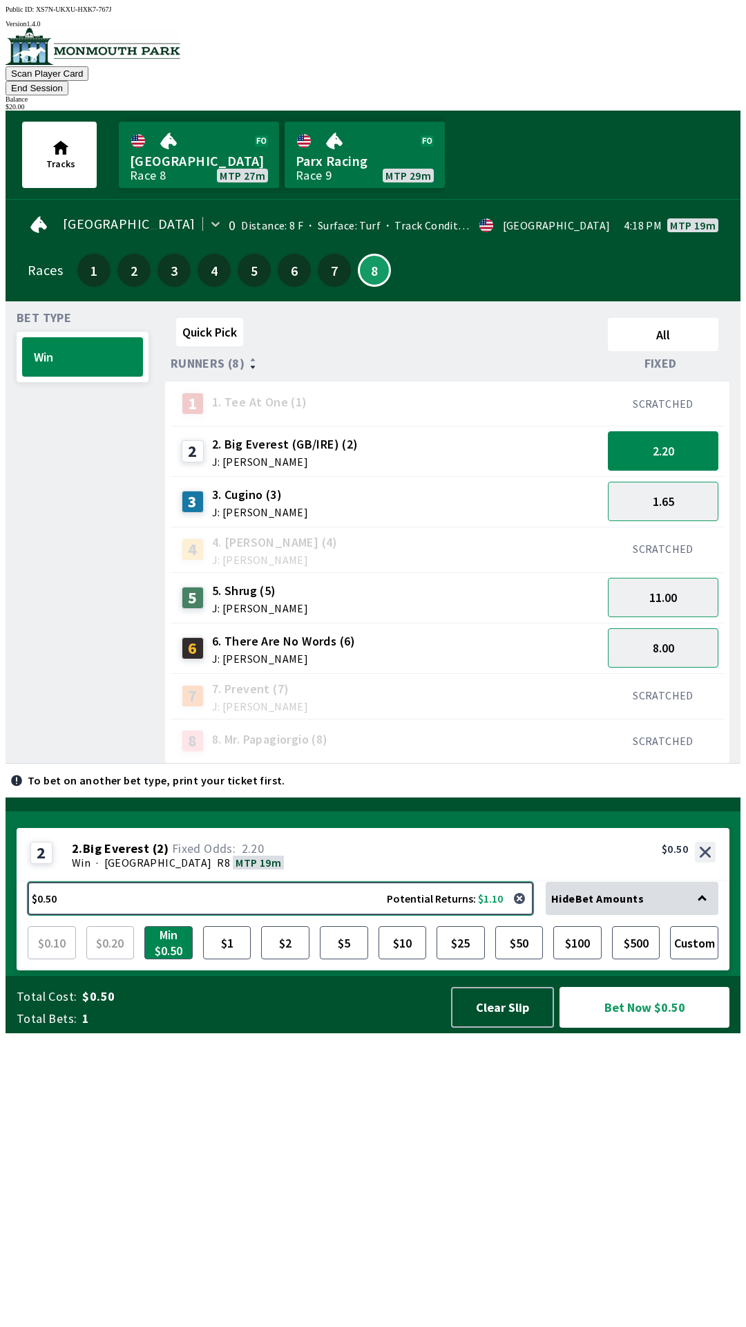
click at [285, 915] on button "$0.50 Potential Returns: $1.10" at bounding box center [281, 898] width 506 height 33
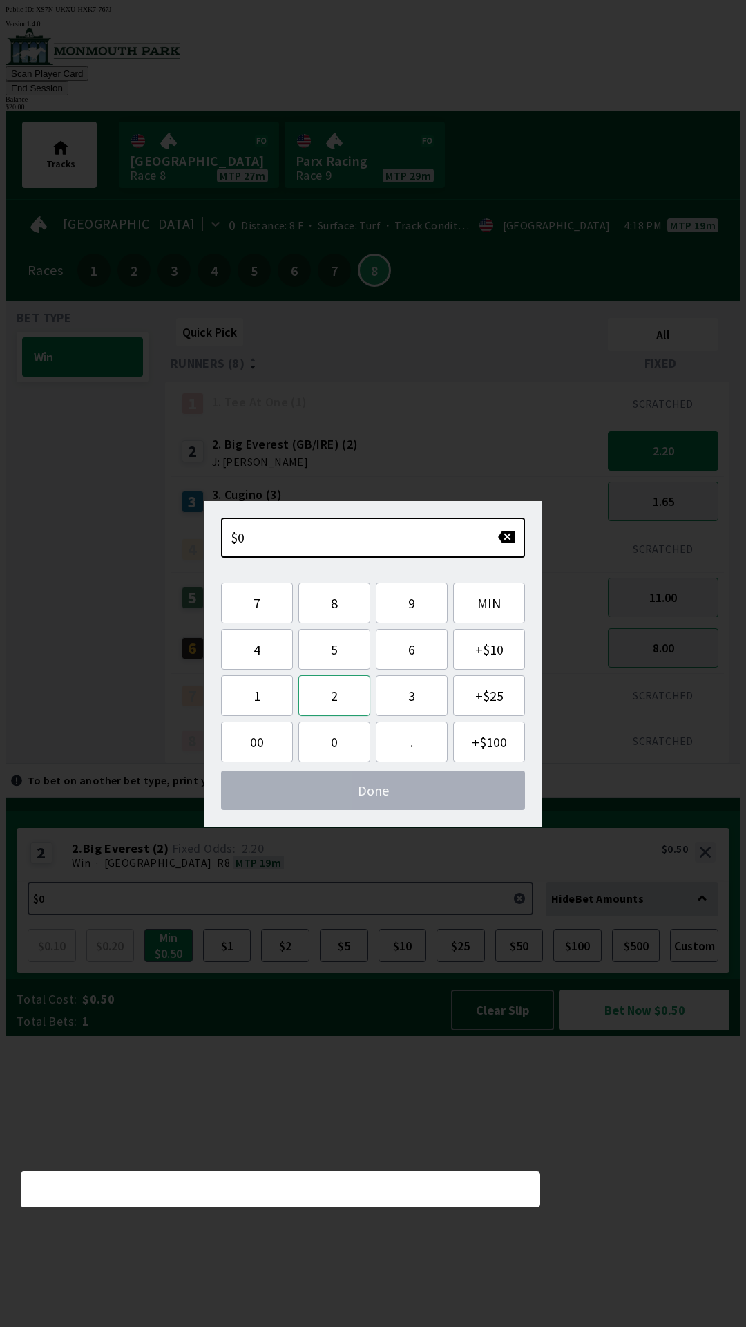
click at [346, 699] on button "2" at bounding box center [335, 695] width 72 height 41
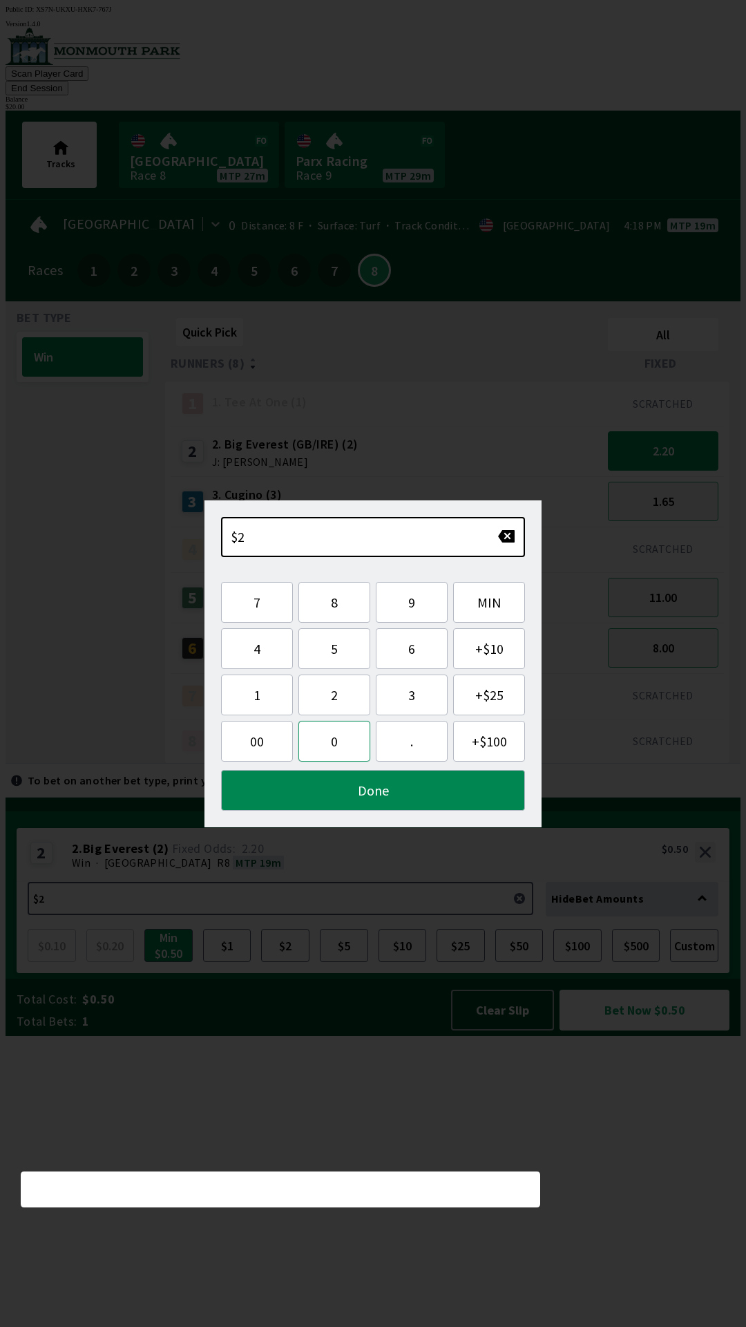
click at [332, 744] on button "0" at bounding box center [335, 741] width 72 height 41
click at [366, 800] on button "Done" at bounding box center [373, 790] width 304 height 41
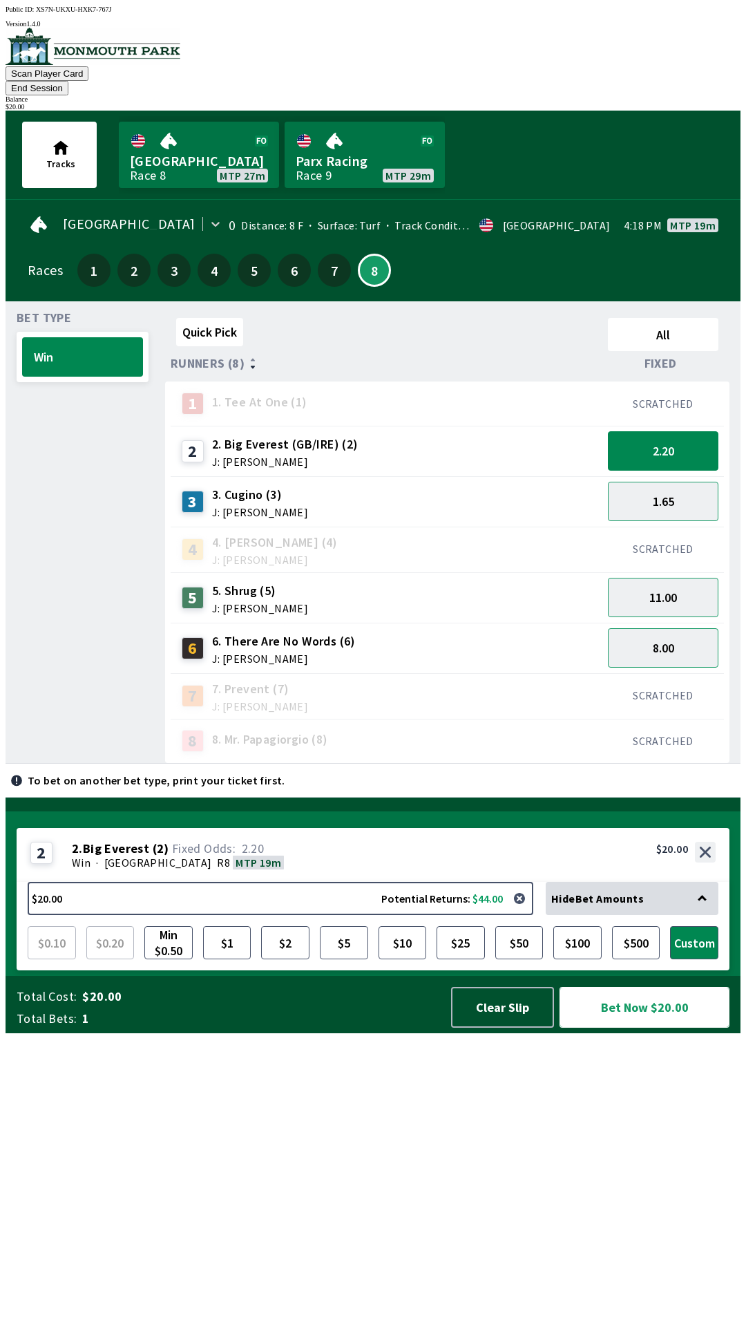
click at [676, 1028] on button "Bet Now $20.00" at bounding box center [645, 1007] width 170 height 41
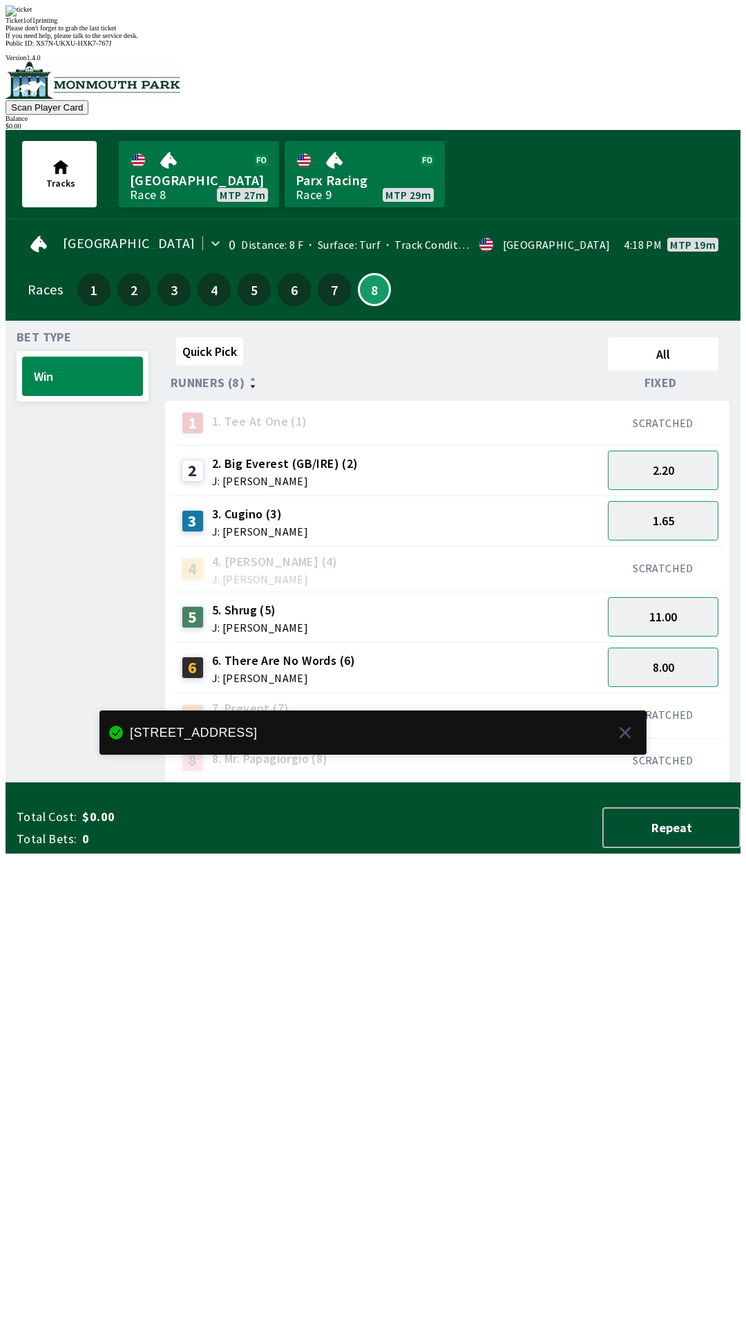
click at [552, 783] on div "Quick Pick All Runners (8) Fixed 1 1. Tee At One (1) SCRATCHED 2 2. Big Everest…" at bounding box center [453, 557] width 576 height 451
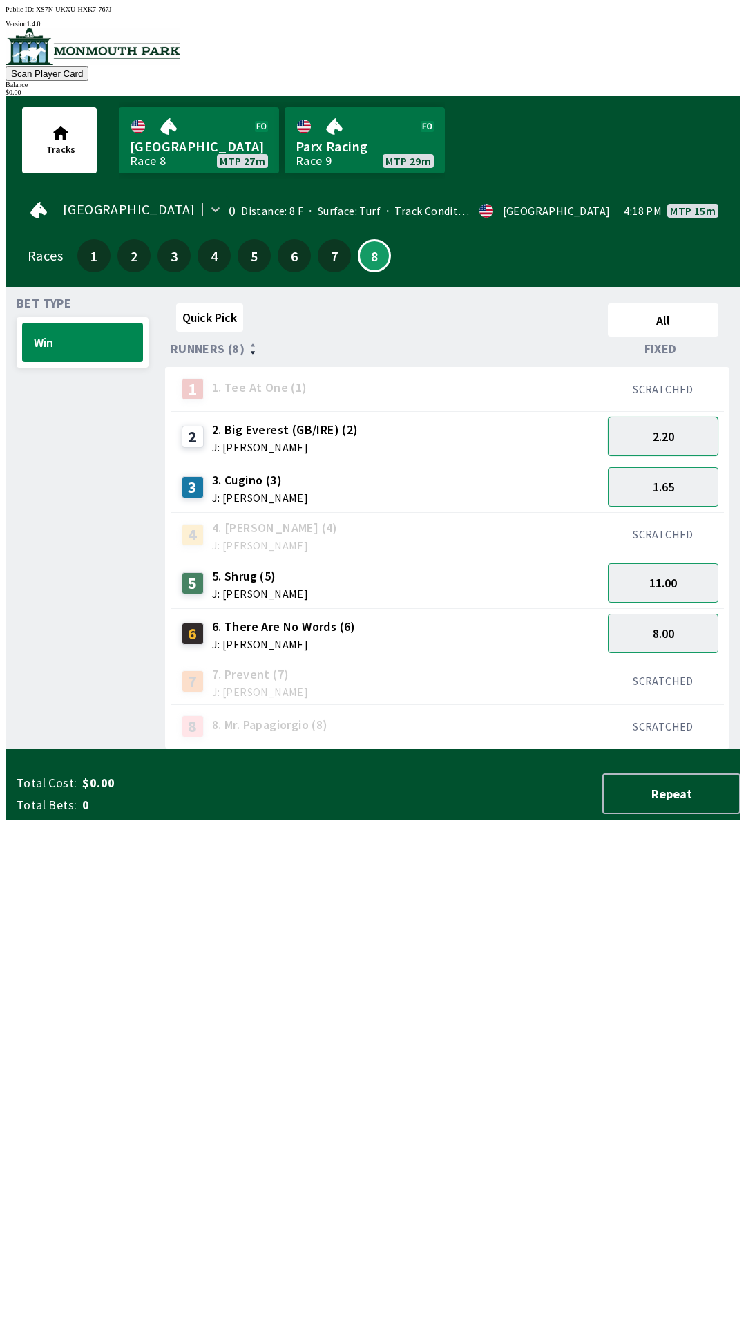
click at [703, 441] on button "2.20" at bounding box center [663, 436] width 111 height 39
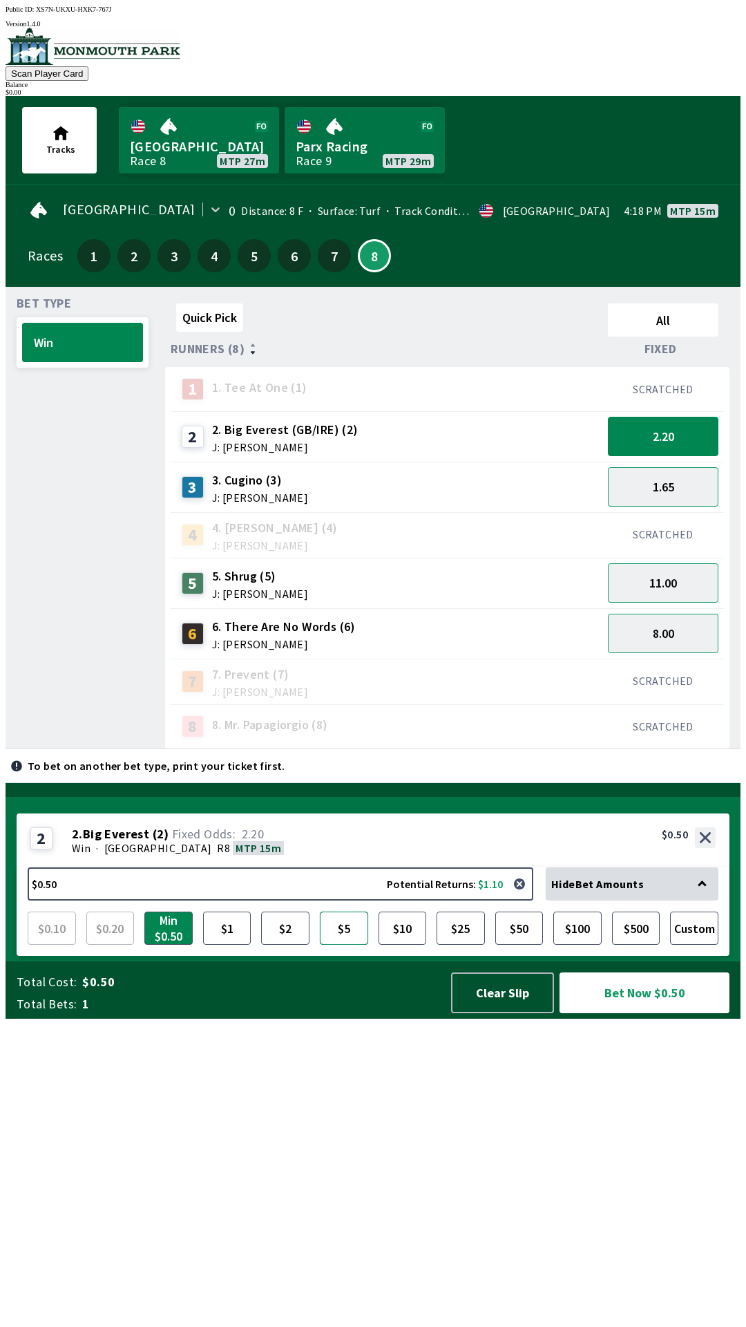
click at [365, 945] on button "$5" at bounding box center [344, 927] width 48 height 33
click at [509, 1013] on button "Clear Slip" at bounding box center [502, 992] width 103 height 41
